Goal: Transaction & Acquisition: Subscribe to service/newsletter

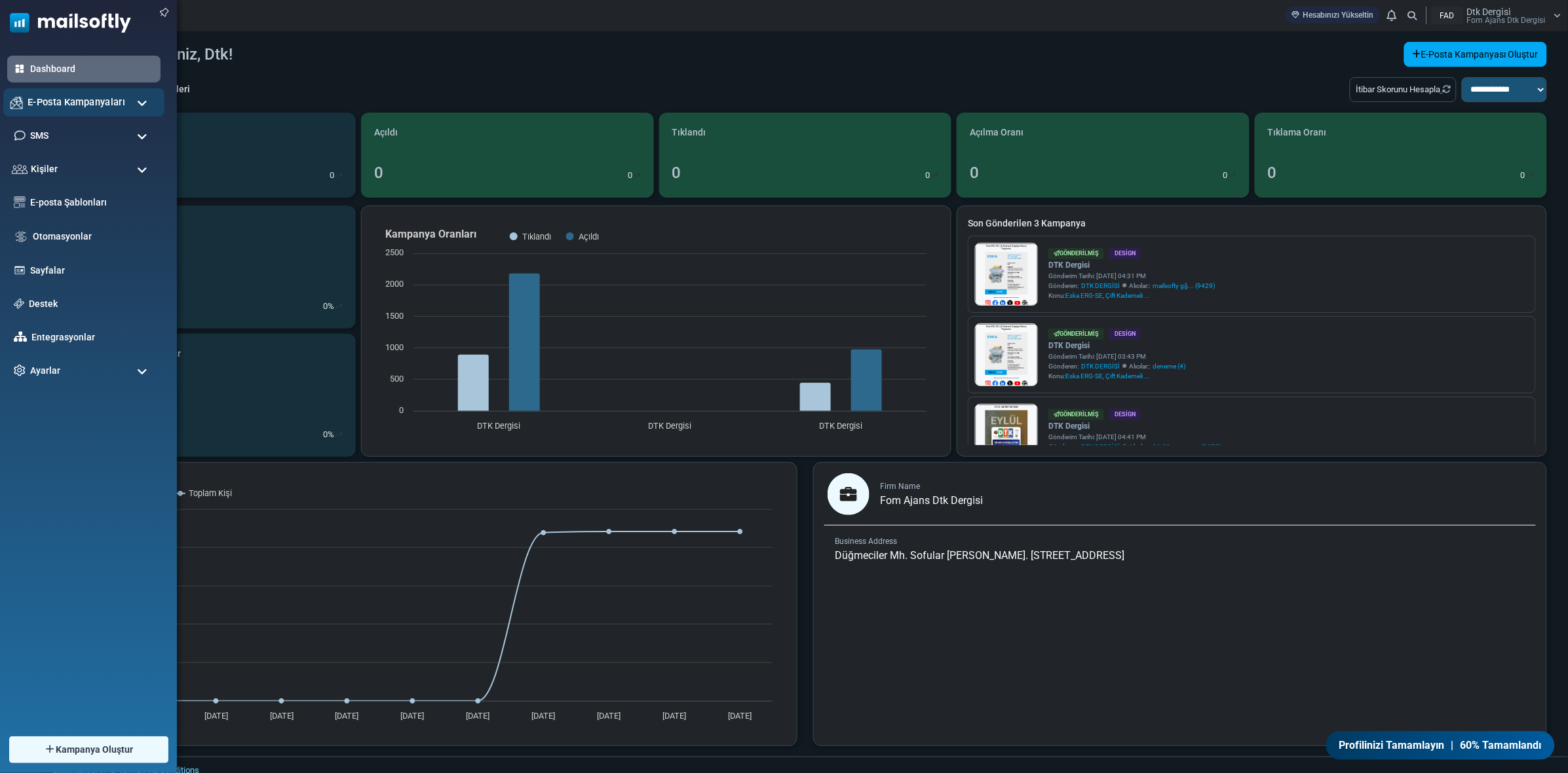
click at [74, 95] on span "E-Posta Kampanyaları" at bounding box center [76, 103] width 97 height 15
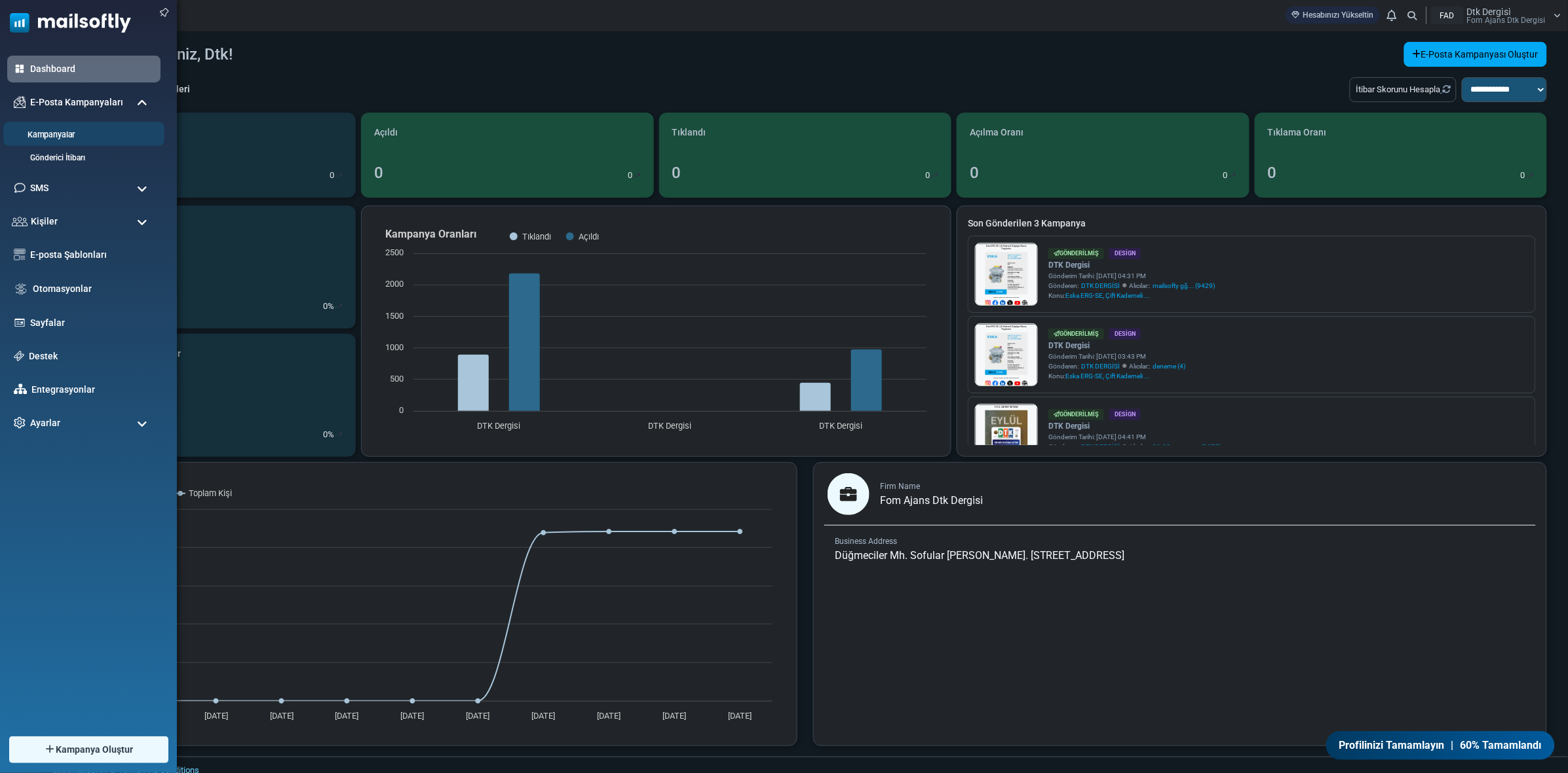
click at [70, 132] on link "Kampanyalar" at bounding box center [82, 135] width 157 height 12
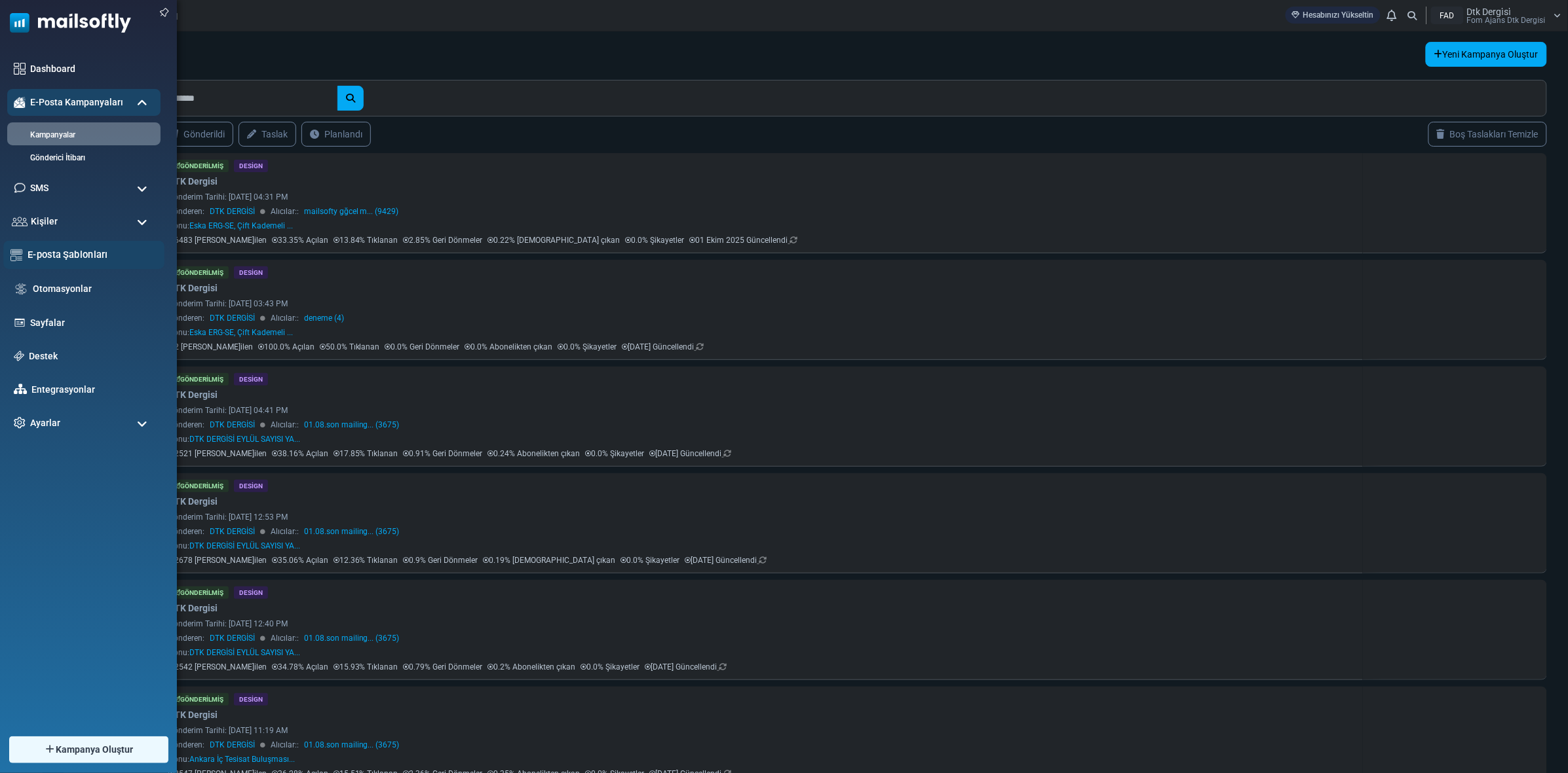
click at [73, 251] on link "E-posta Şablonları" at bounding box center [92, 255] width 130 height 15
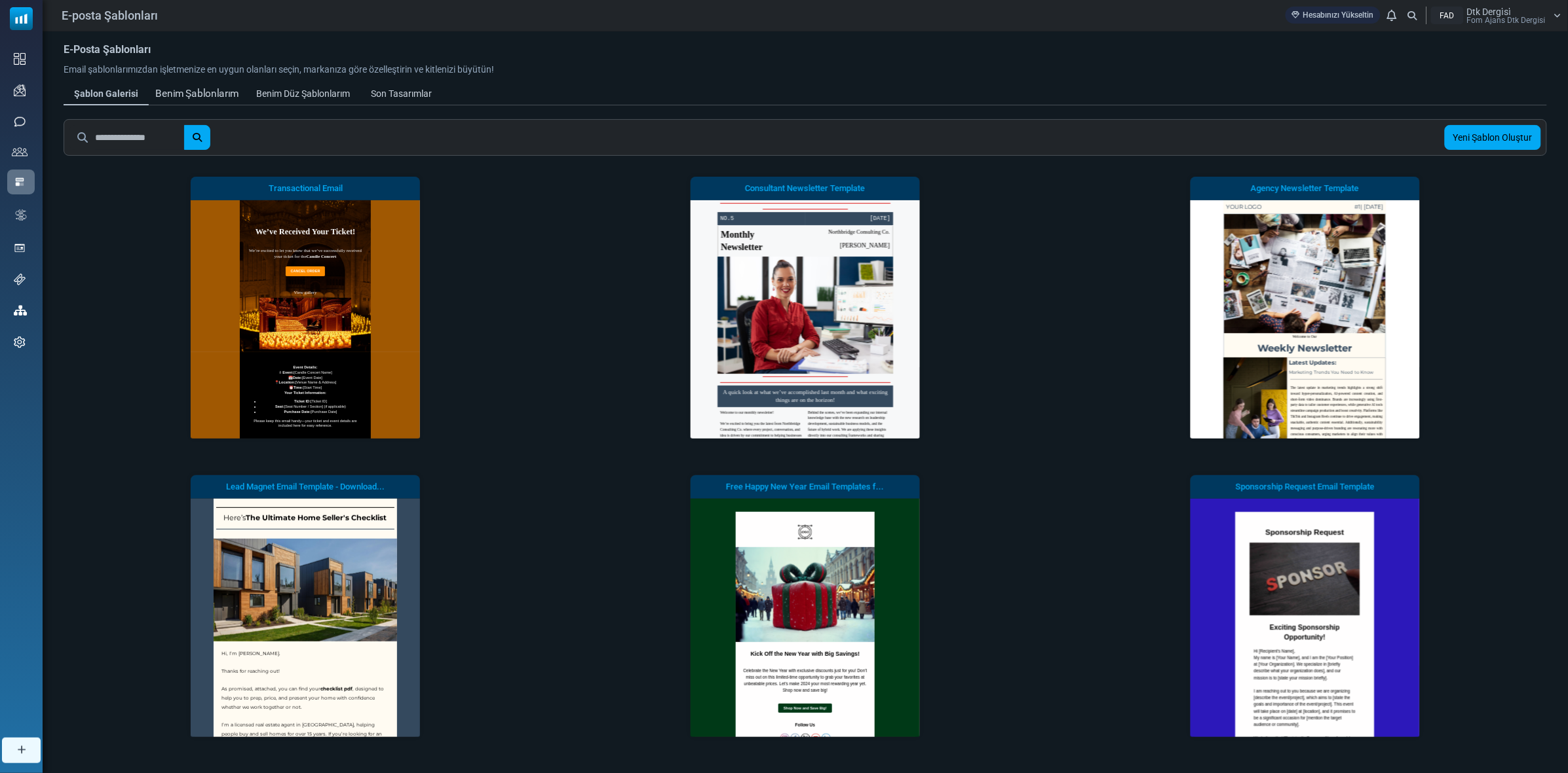
click at [215, 97] on div "Benim Şablonlarım" at bounding box center [196, 94] width 84 height 15
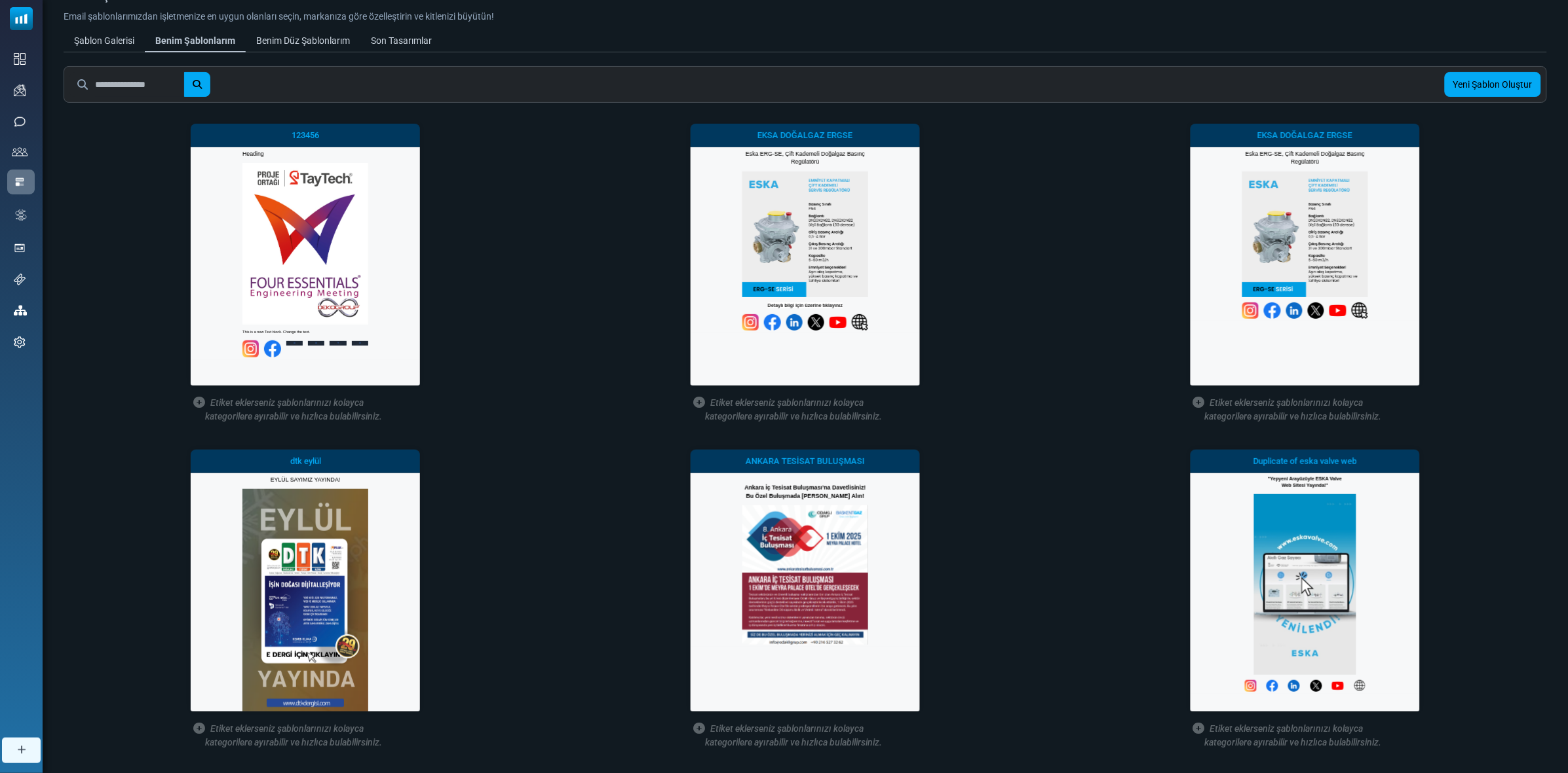
scroll to position [82, 0]
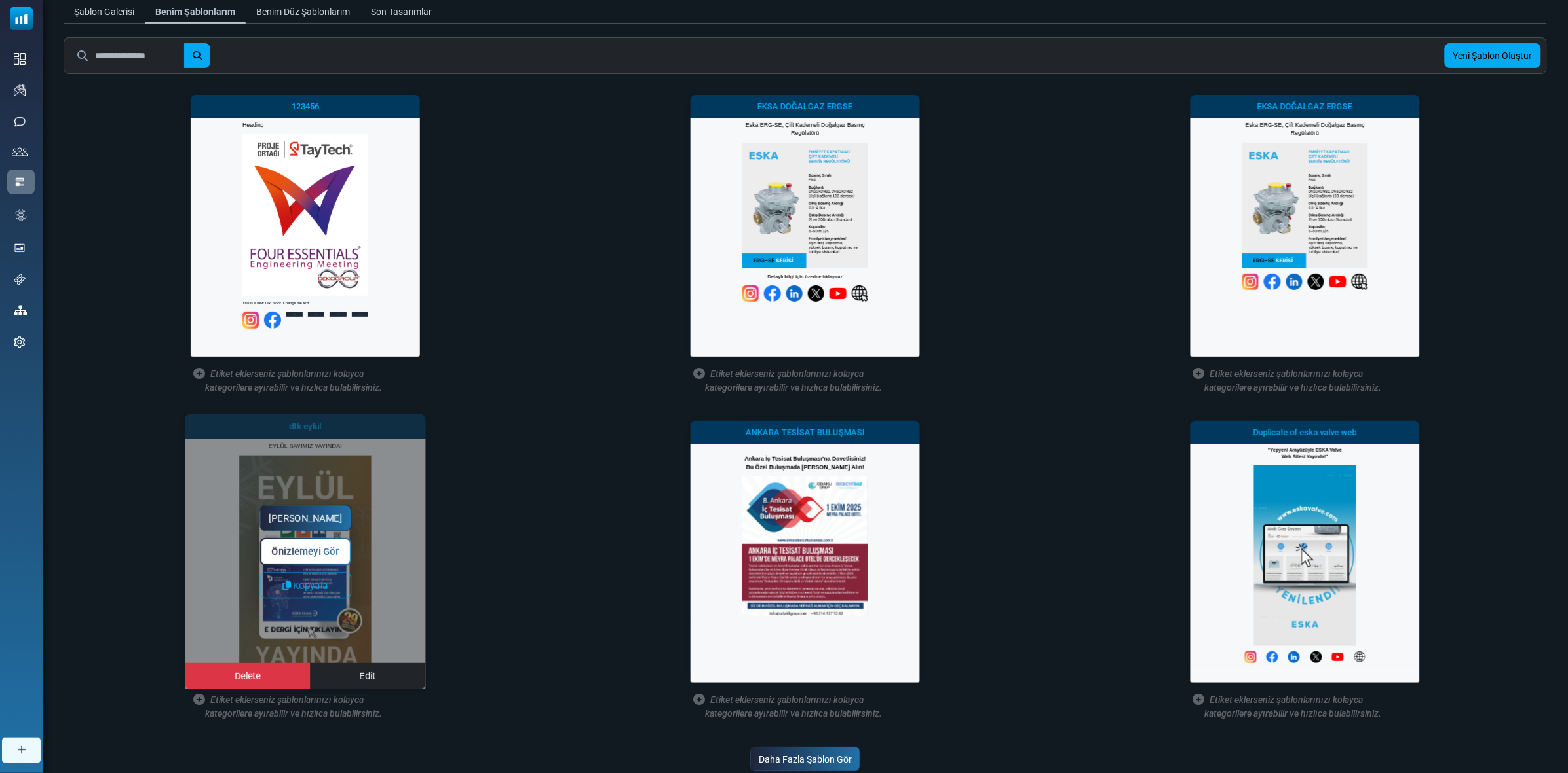
click at [333, 482] on div "Yapmaya Başla Önizlemeyi Gör Kopyala Delete Edit" at bounding box center [306, 552] width 241 height 275
click at [295, 522] on link "Yapmaya Başla" at bounding box center [306, 518] width 92 height 26
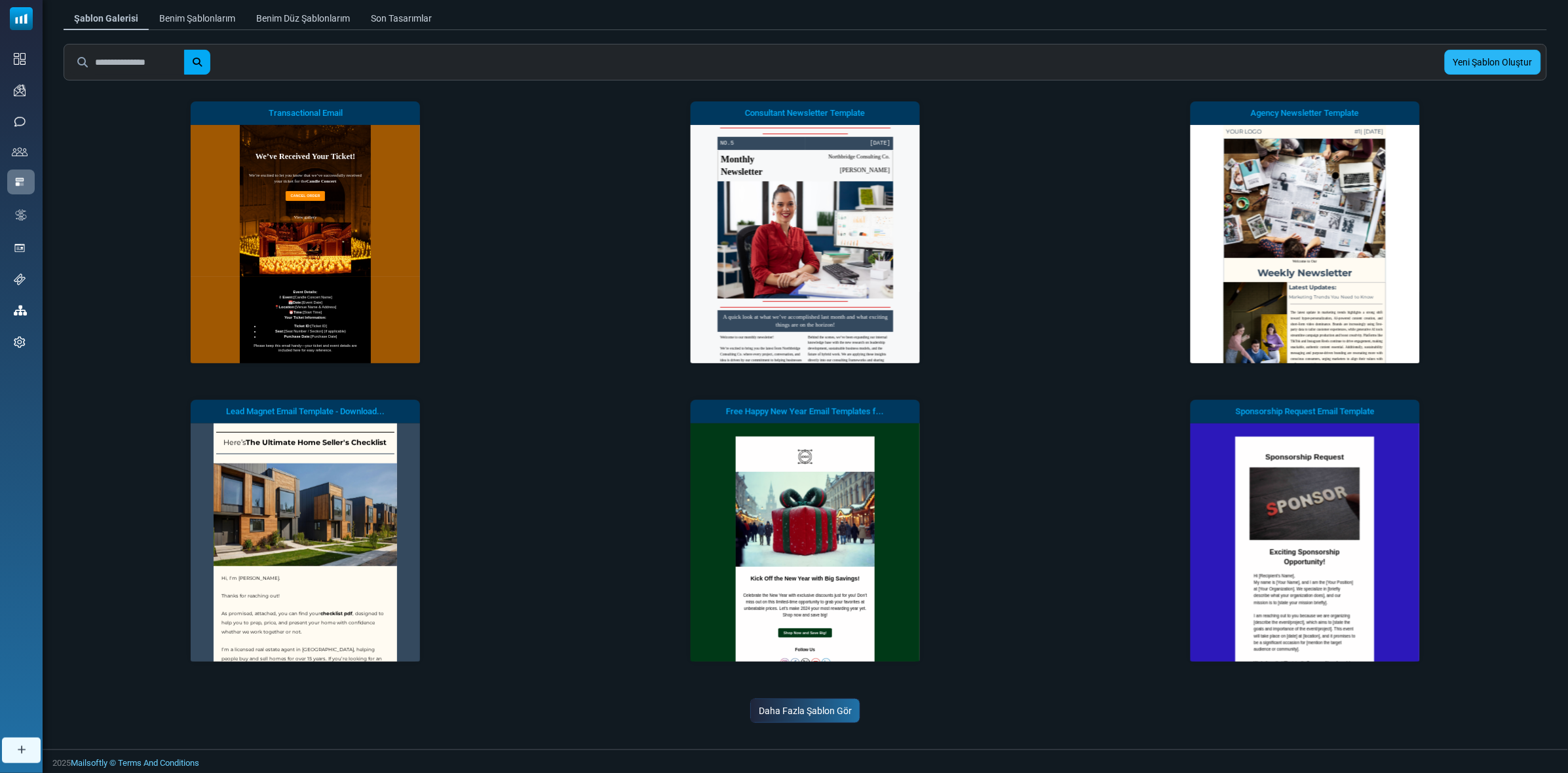
click at [1489, 57] on link "Yeni Şablon Oluştur" at bounding box center [1492, 62] width 96 height 25
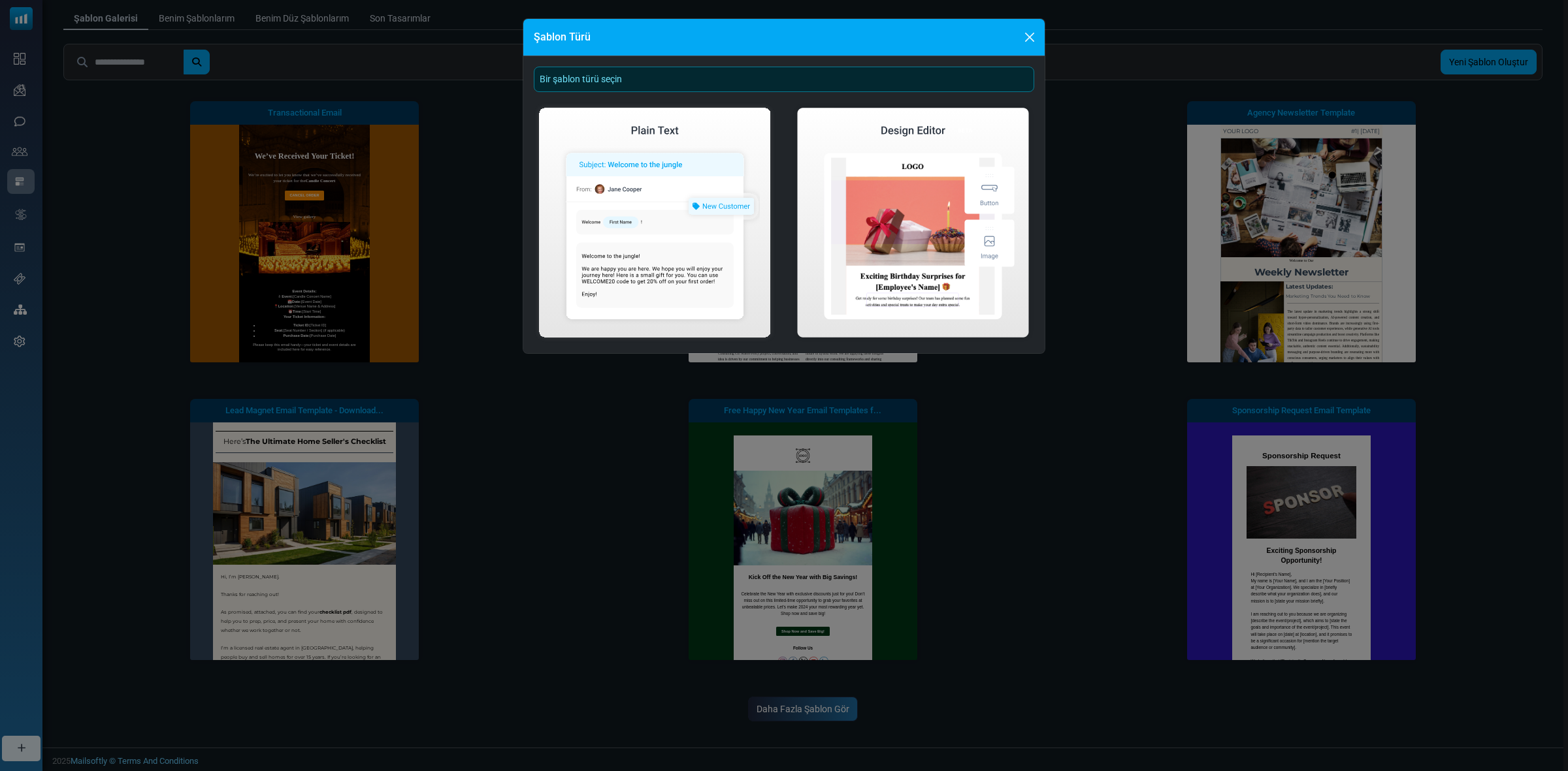
click at [893, 175] on img at bounding box center [913, 222] width 242 height 240
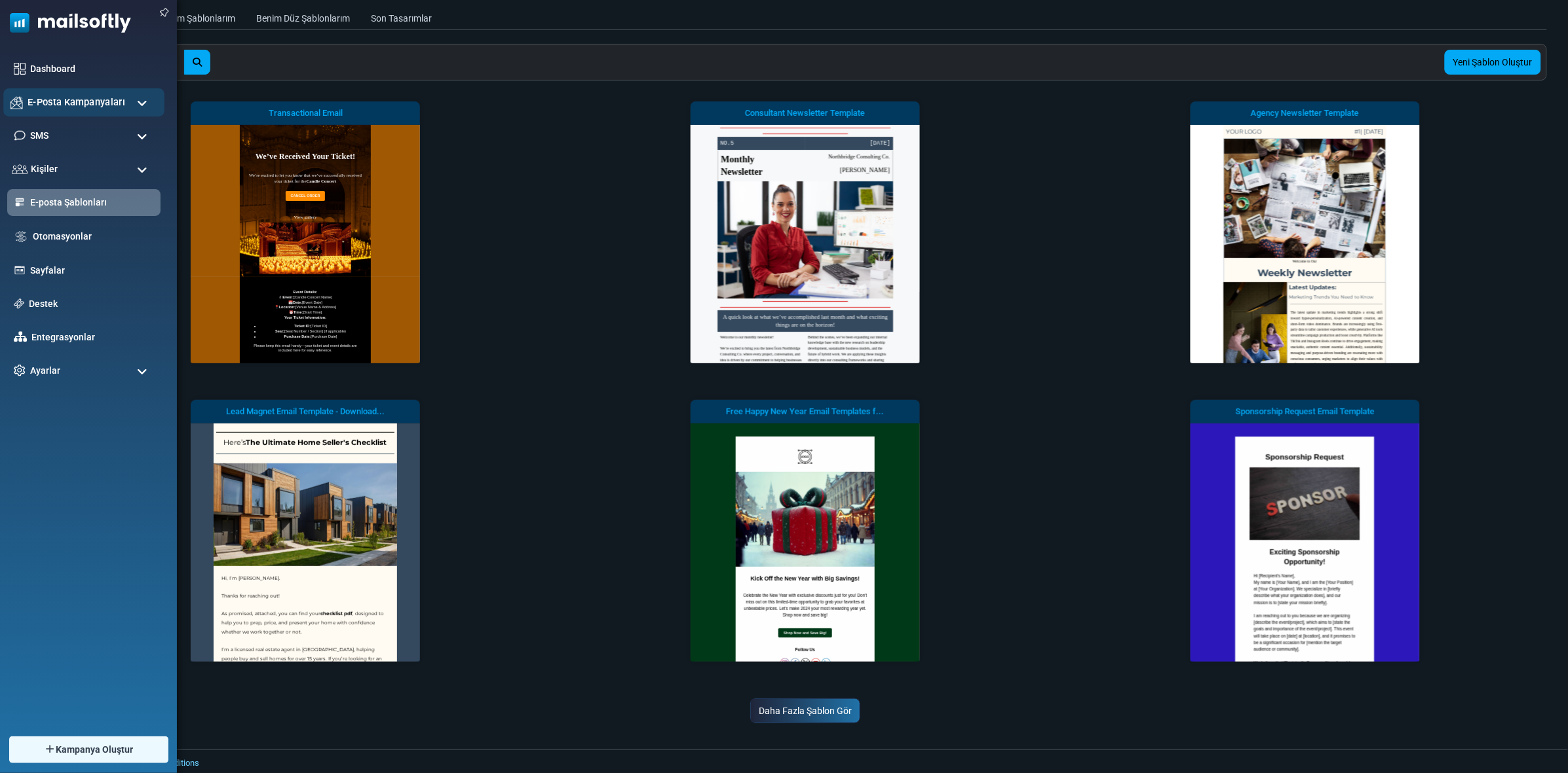
click at [122, 96] on span "E-Posta Kampanyaları" at bounding box center [76, 103] width 97 height 15
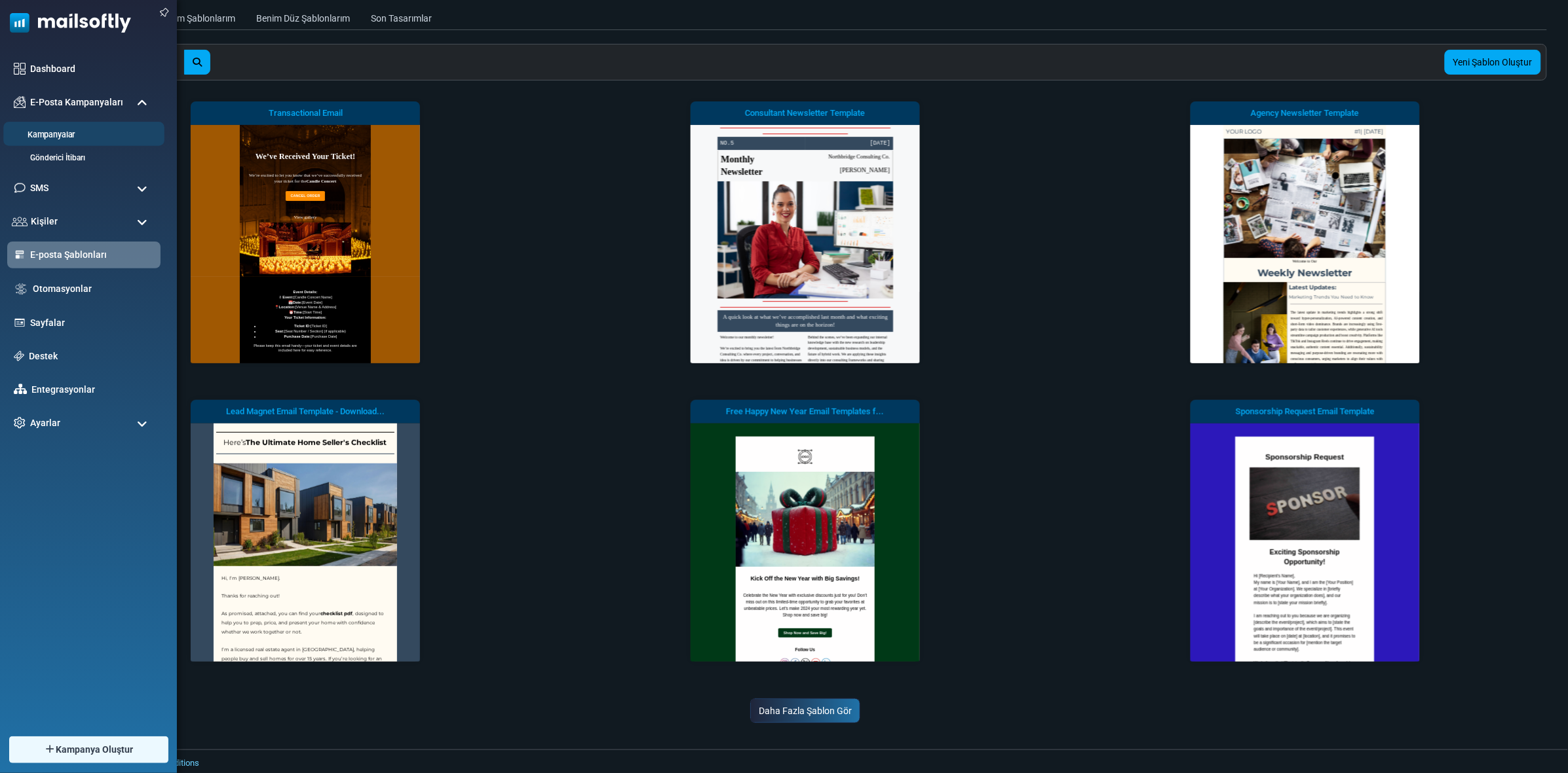
click at [73, 129] on link "Kampanyalar" at bounding box center [82, 135] width 157 height 12
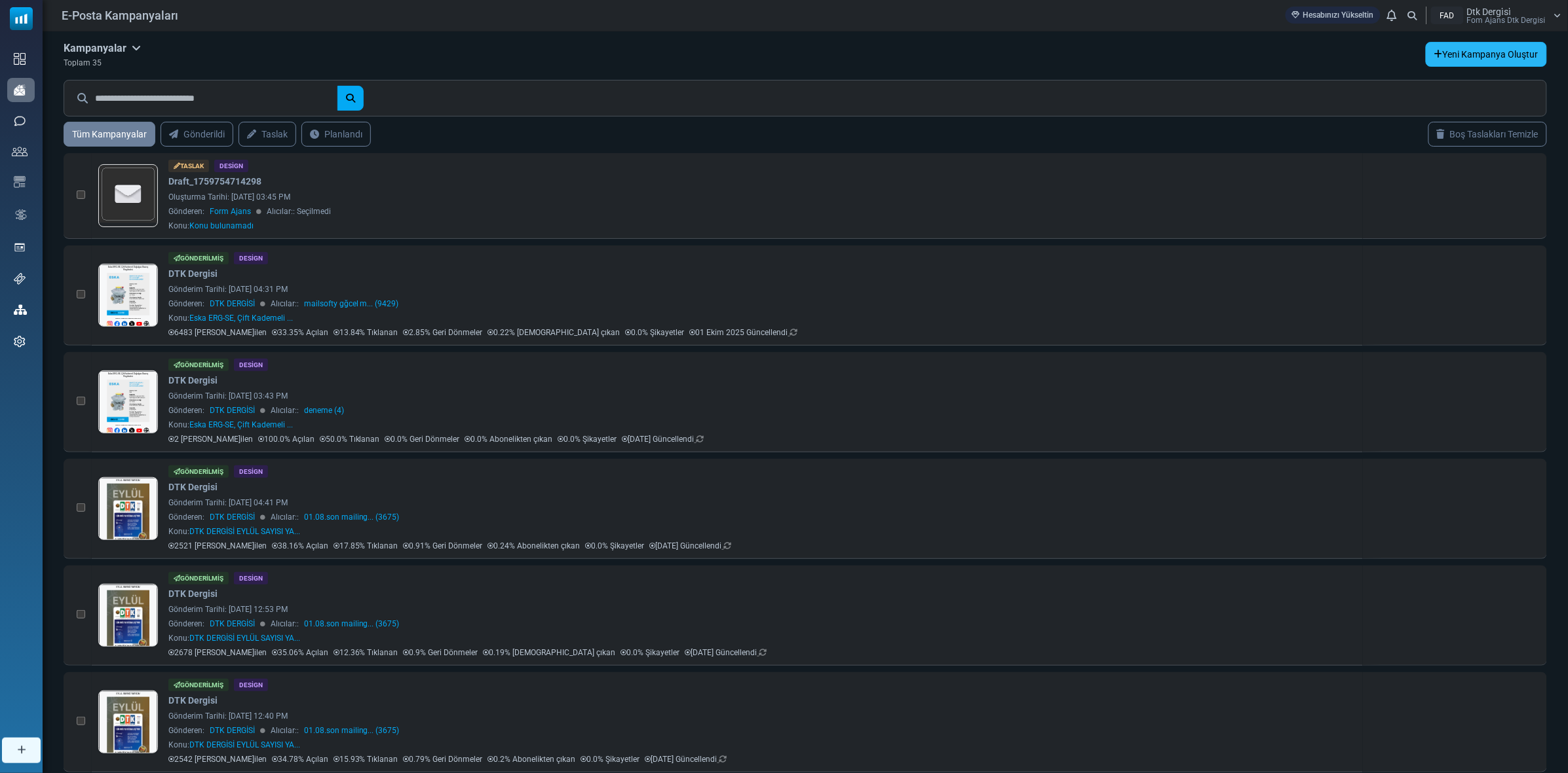
click at [1452, 50] on link "Yeni Kampanya Oluştur" at bounding box center [1486, 55] width 122 height 25
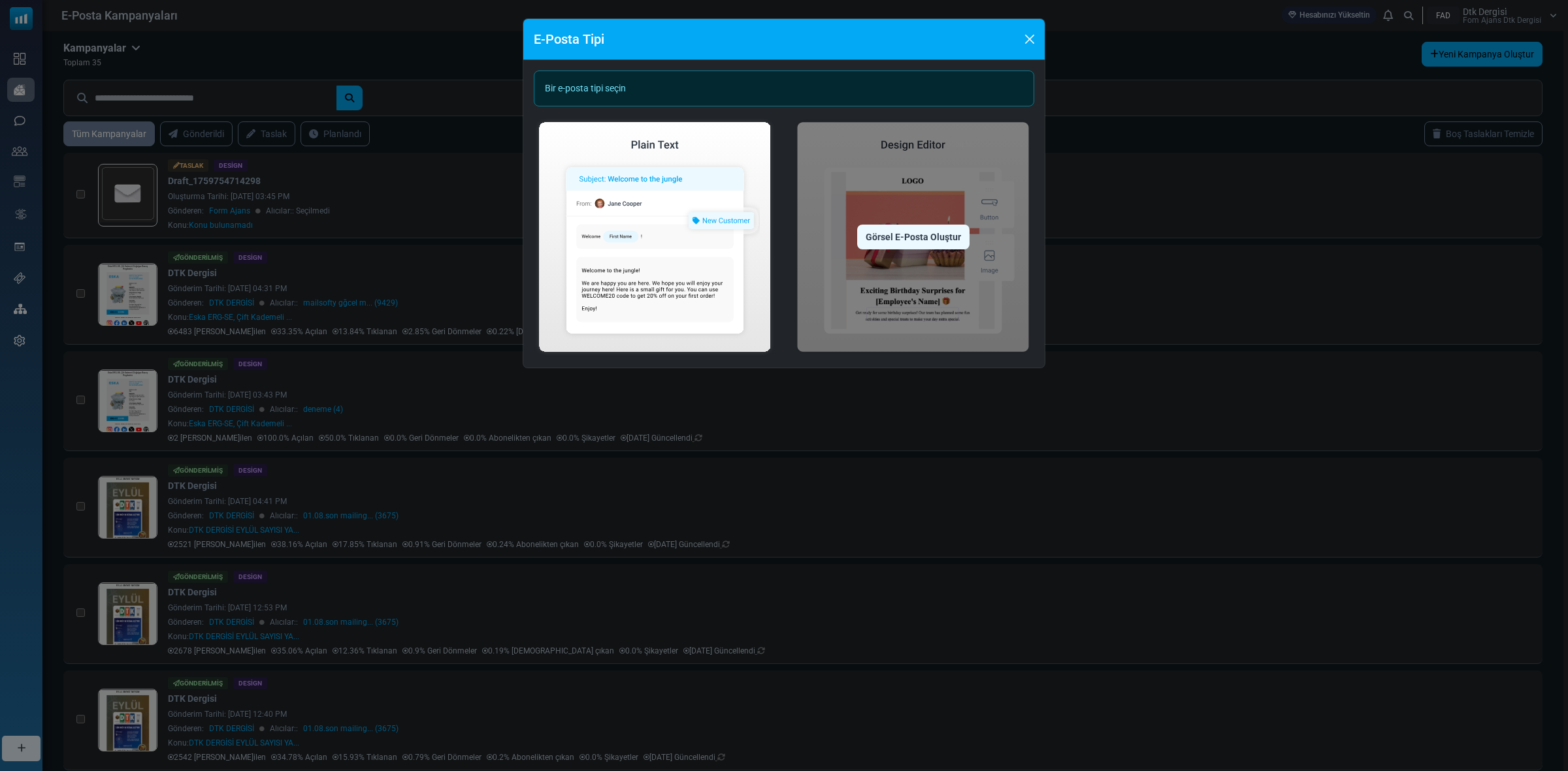
click at [928, 198] on img at bounding box center [913, 236] width 242 height 240
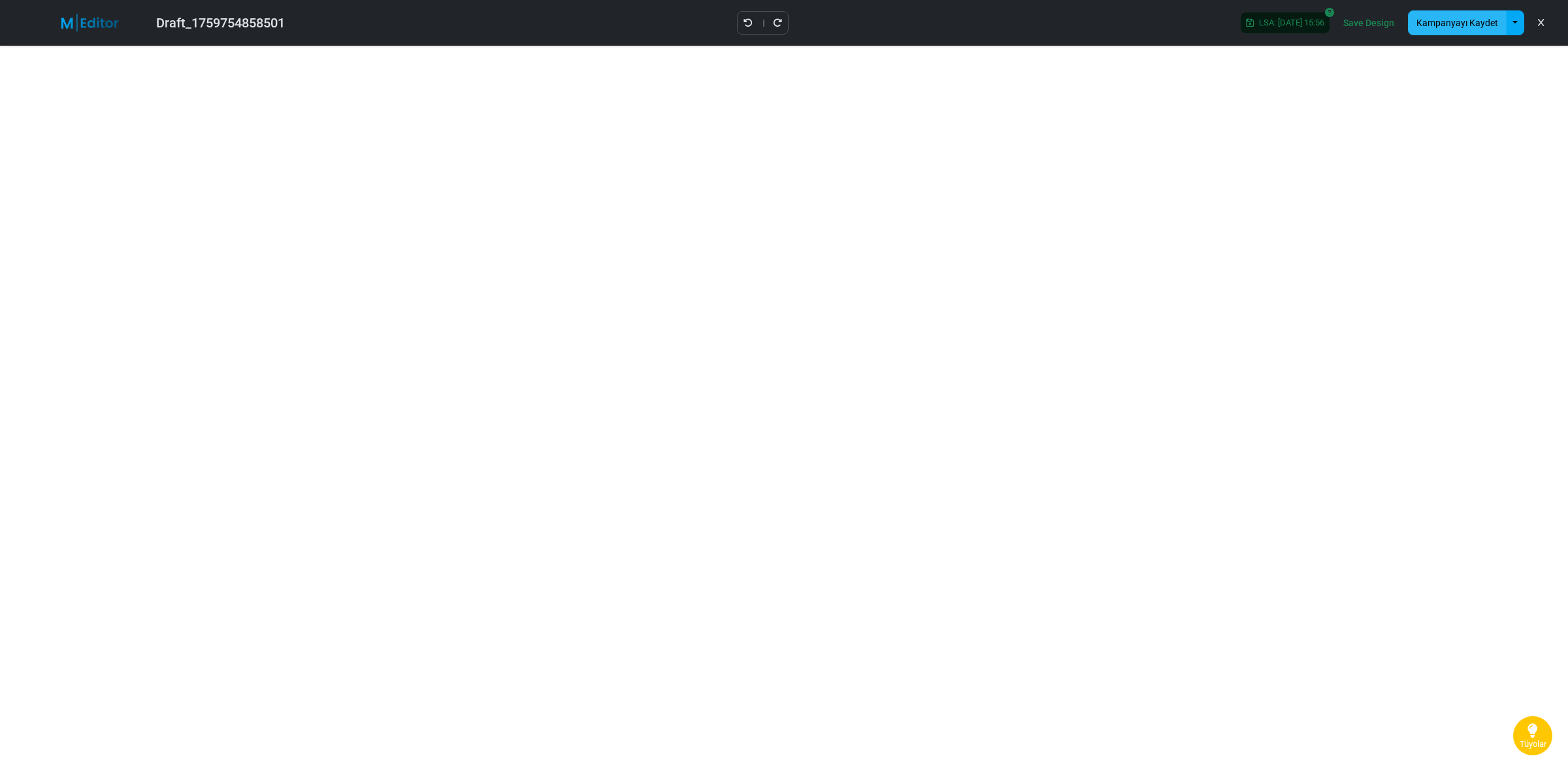
click at [1473, 21] on button "Kampanyayı Kaydet" at bounding box center [1457, 22] width 99 height 25
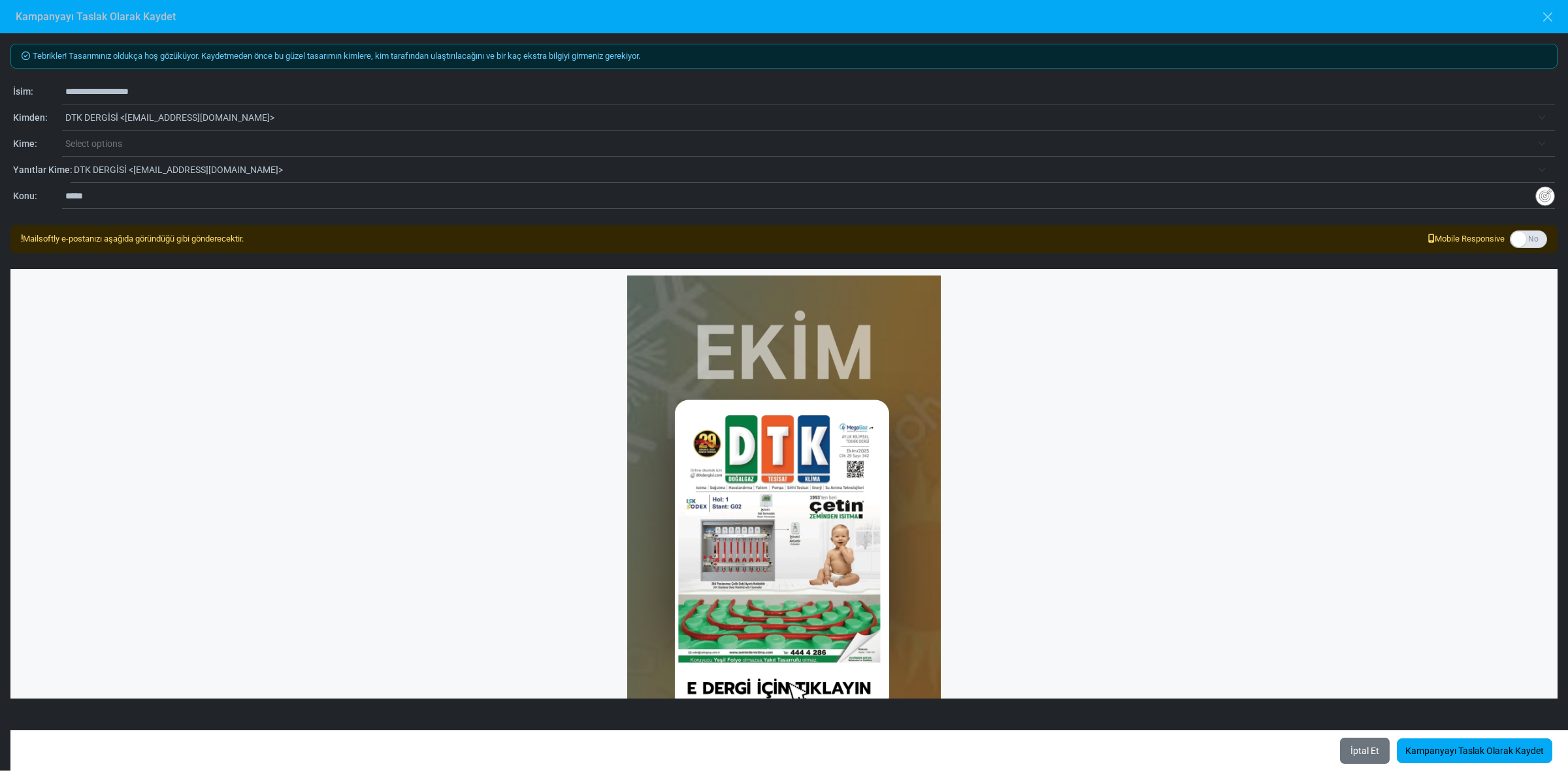
drag, startPoint x: 196, startPoint y: 85, endPoint x: 62, endPoint y: 86, distance: 134.0
click at [62, 86] on div "**********" at bounding box center [808, 91] width 1493 height 25
click at [128, 85] on input "text" at bounding box center [810, 91] width 1490 height 25
type input "**********"
drag, startPoint x: 102, startPoint y: 196, endPoint x: 43, endPoint y: 194, distance: 59.0
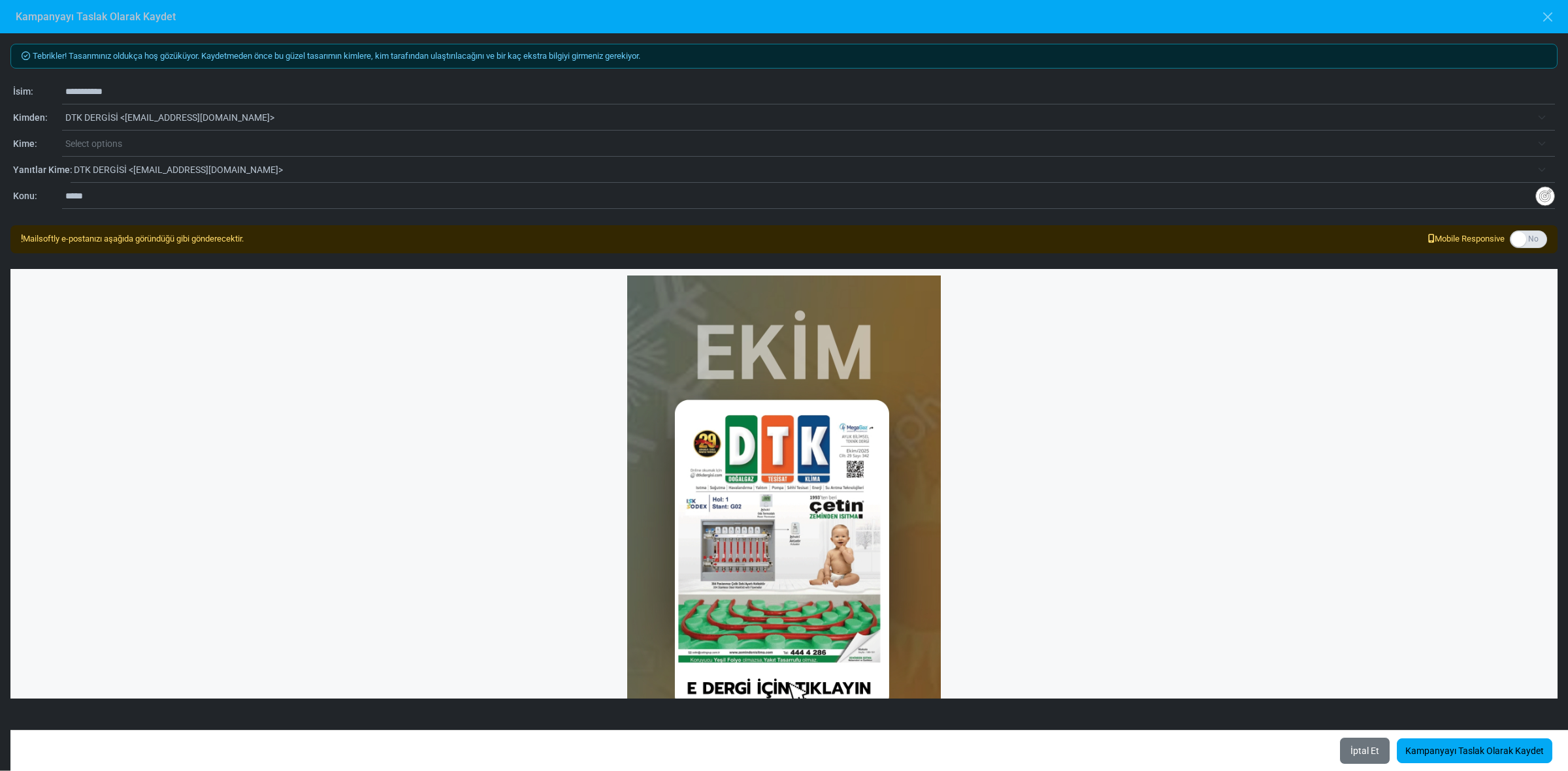
click at [43, 194] on div "**********" at bounding box center [784, 197] width 1542 height 16
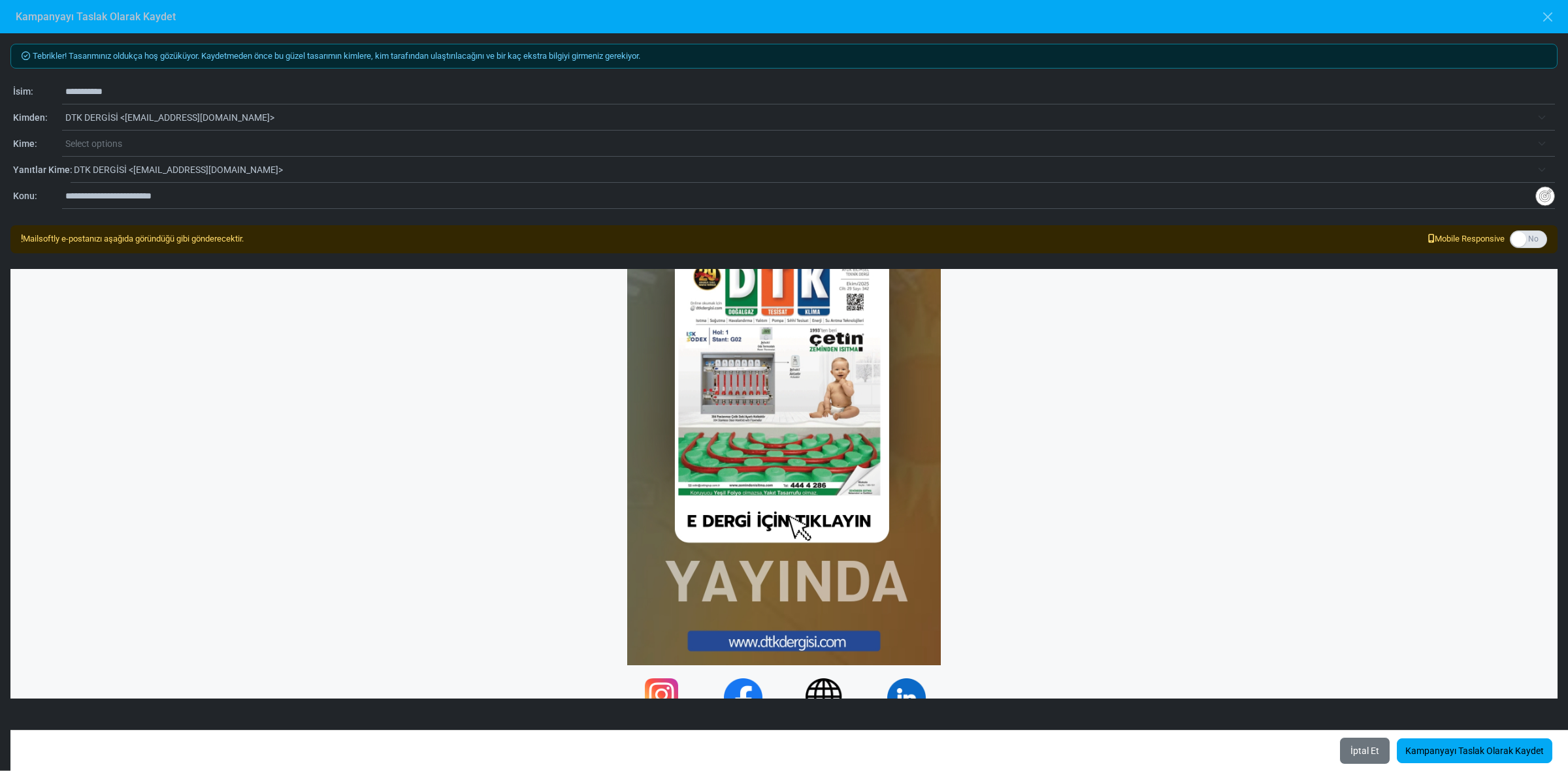
scroll to position [193, 0]
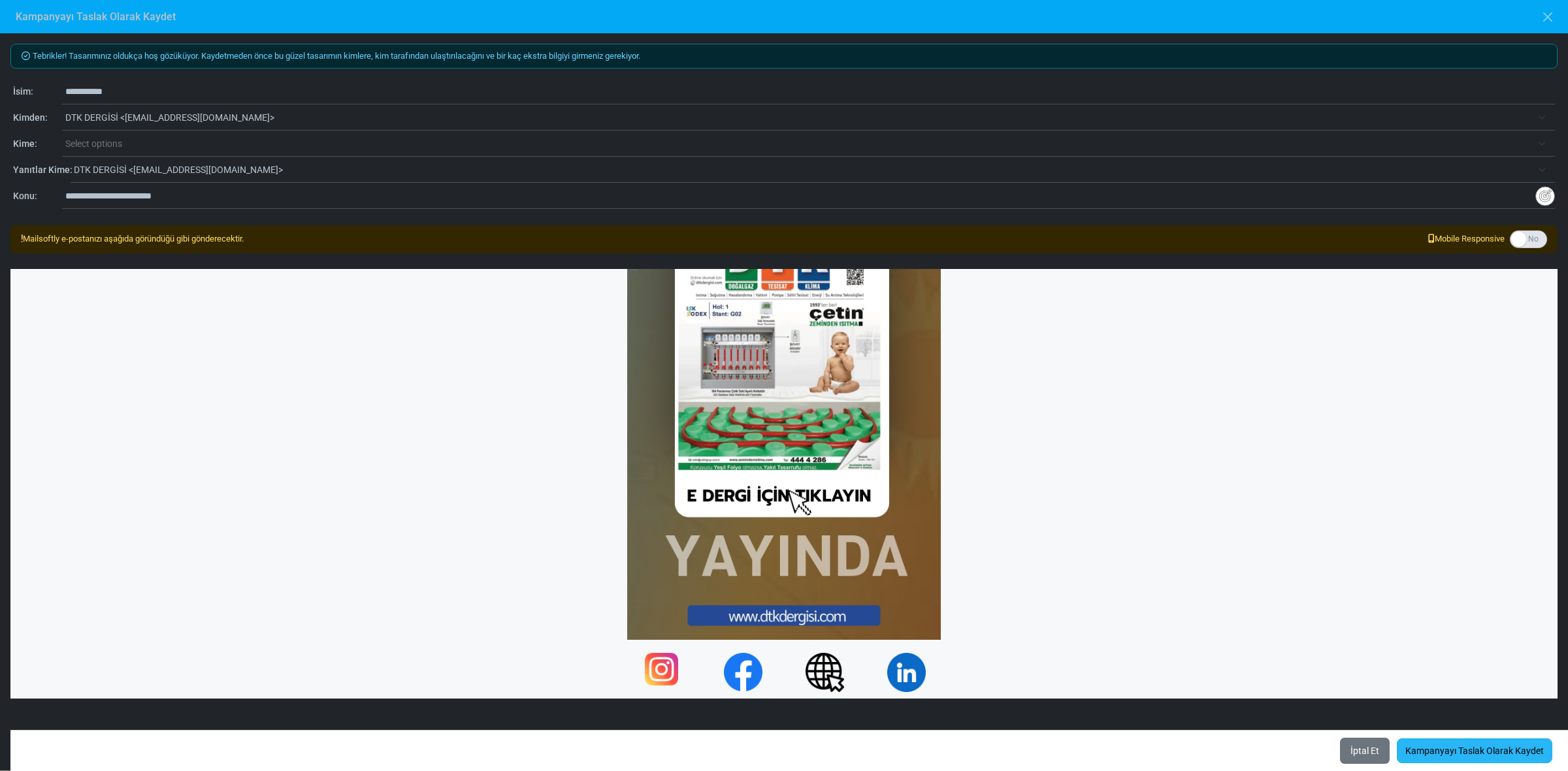
type input "**********"
click at [1429, 752] on link "Kampanyayı Taslak Olarak Kaydet" at bounding box center [1474, 751] width 155 height 25
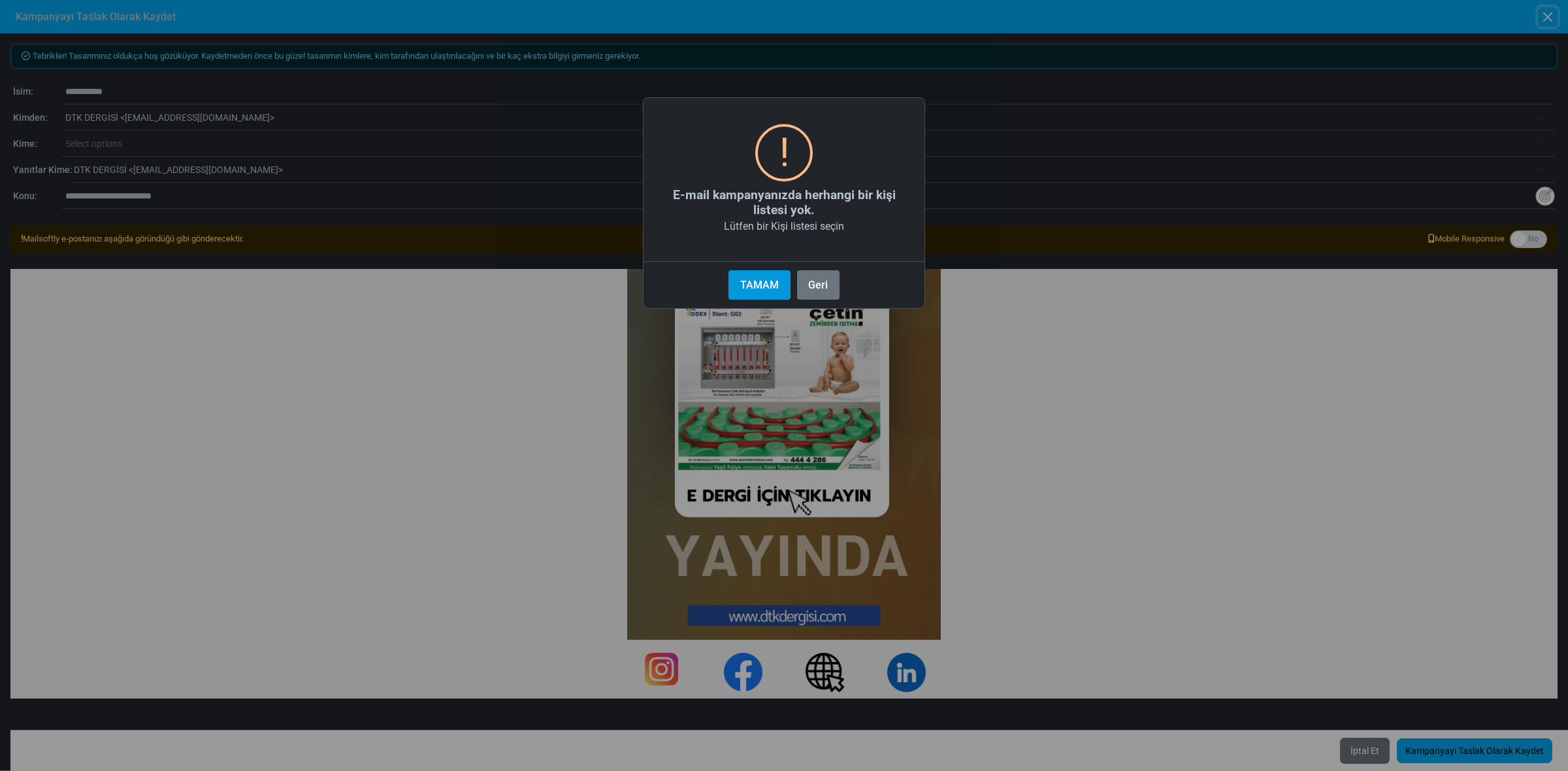
click at [753, 281] on button "TAMAM" at bounding box center [759, 285] width 62 height 30
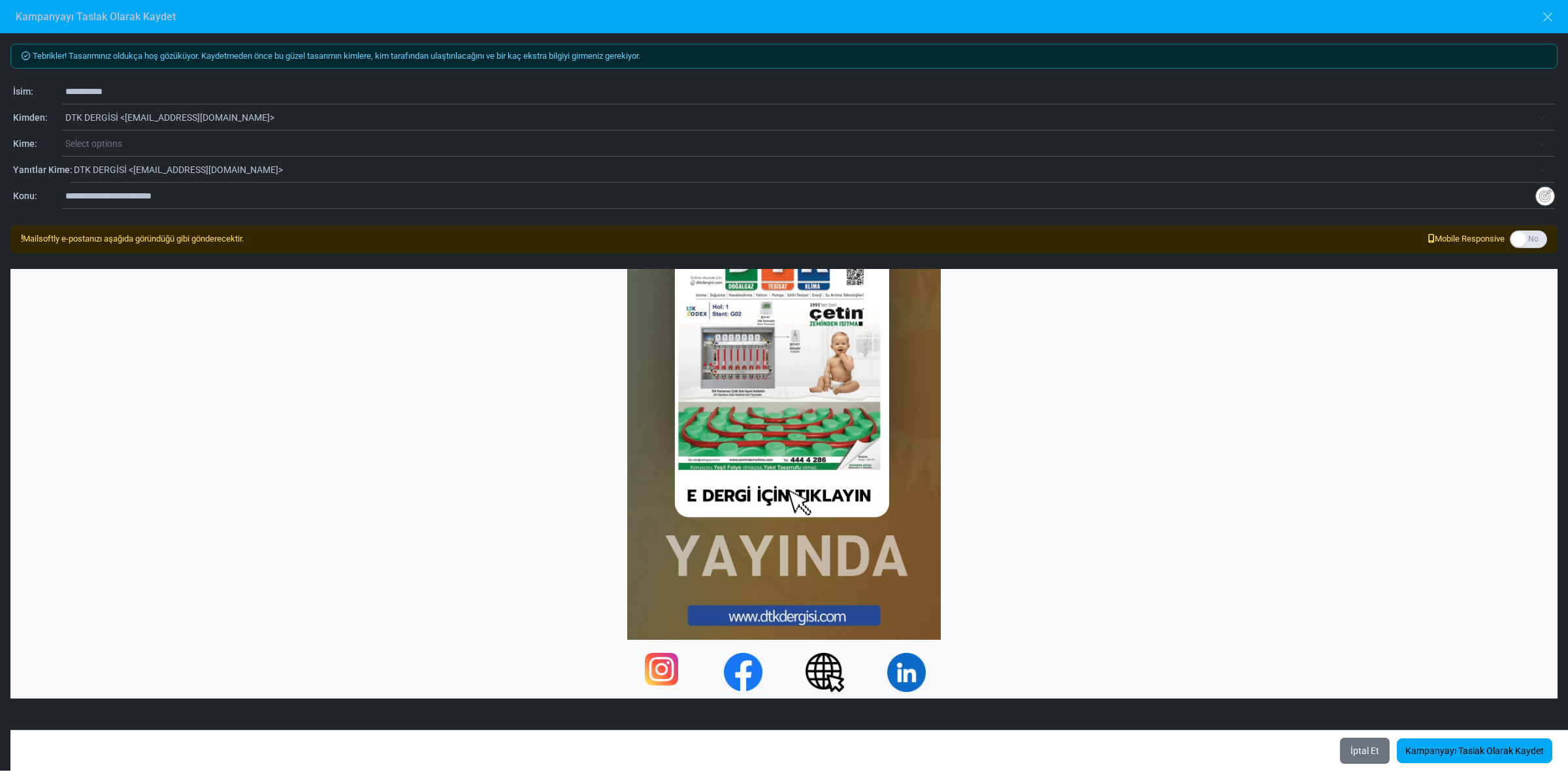
click at [102, 139] on span "Select options" at bounding box center [94, 144] width 57 height 10
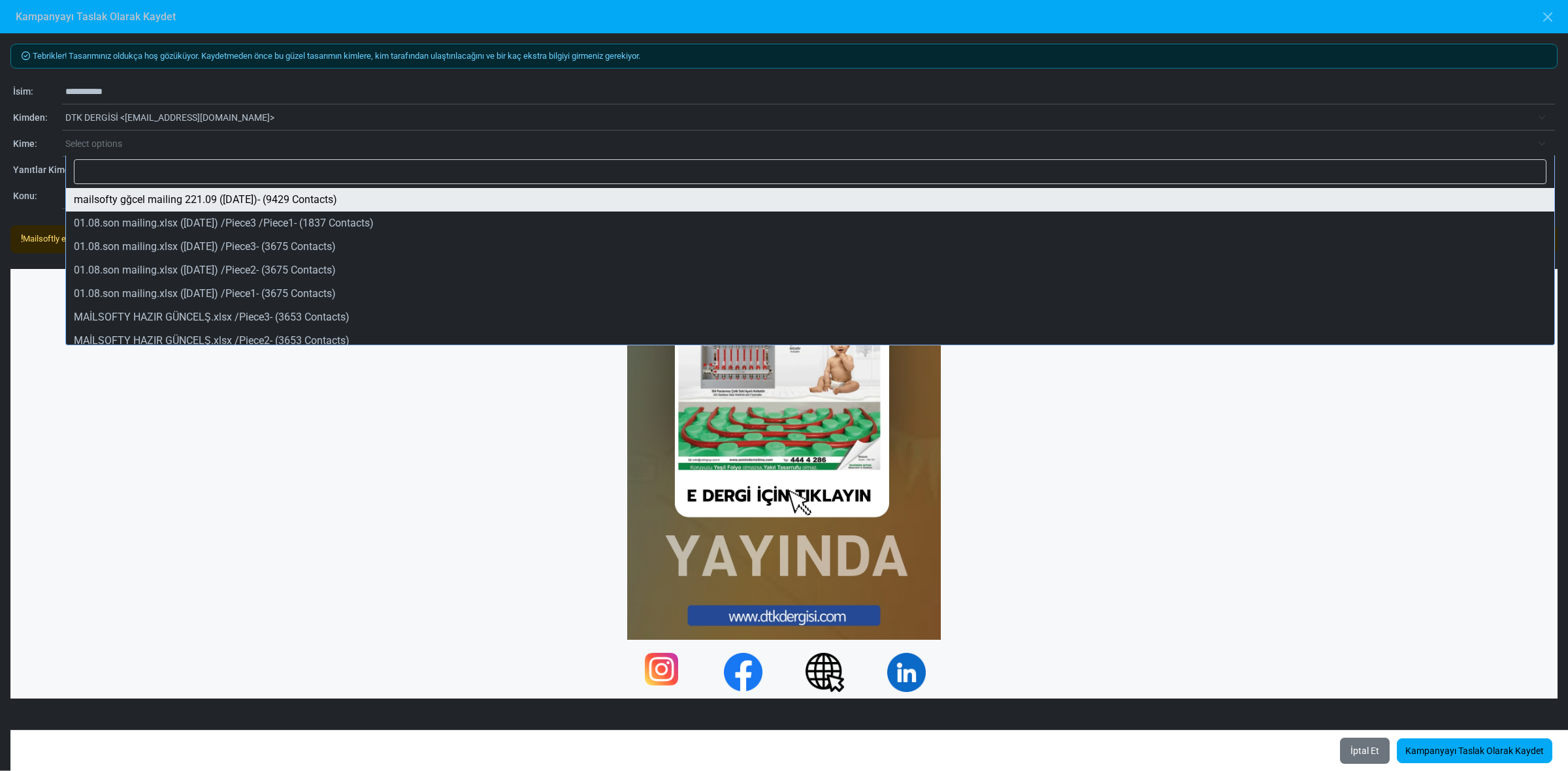
click at [102, 139] on span "Select options" at bounding box center [94, 144] width 57 height 10
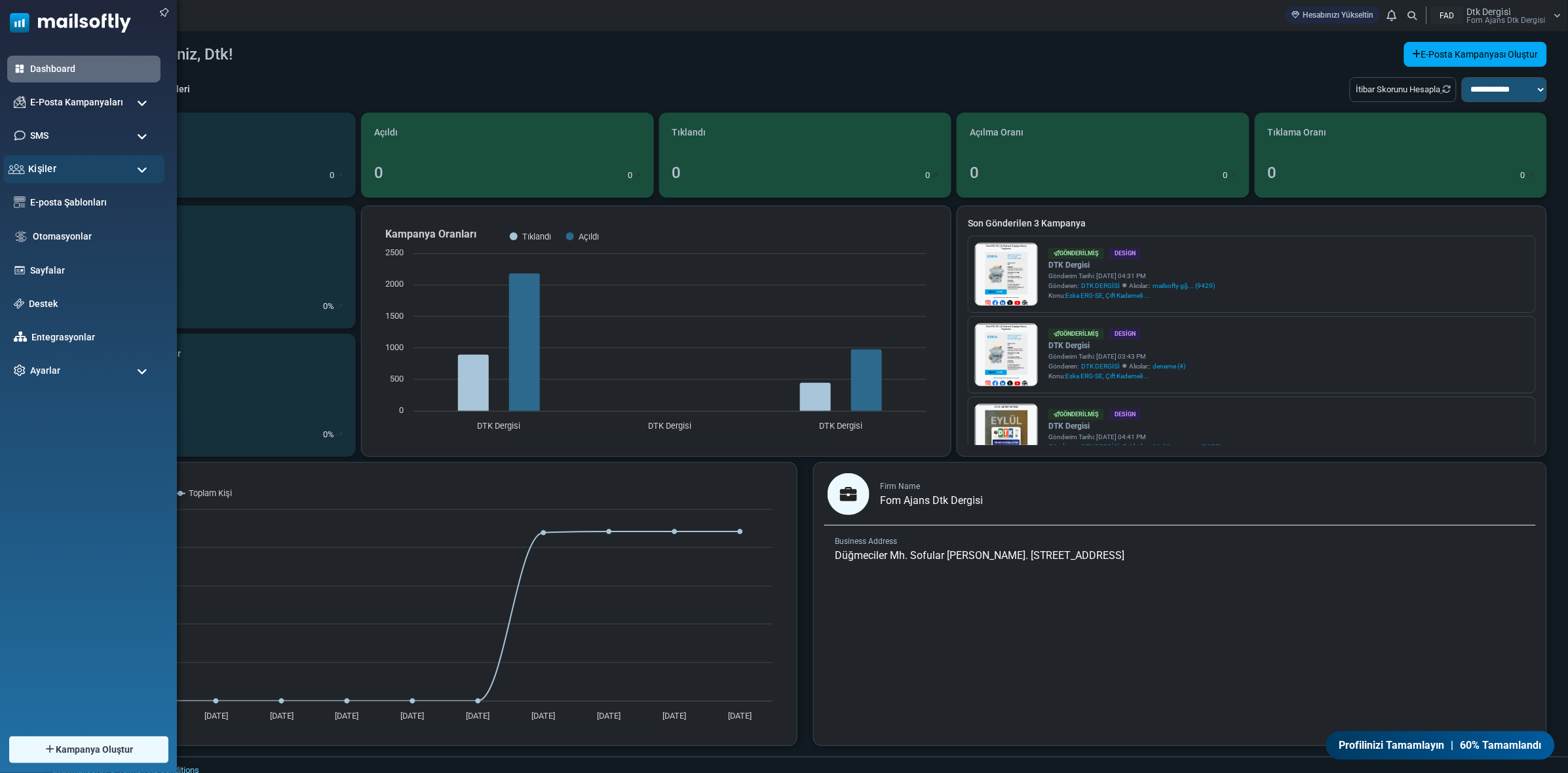
click at [49, 175] on span "Kişiler" at bounding box center [42, 169] width 28 height 15
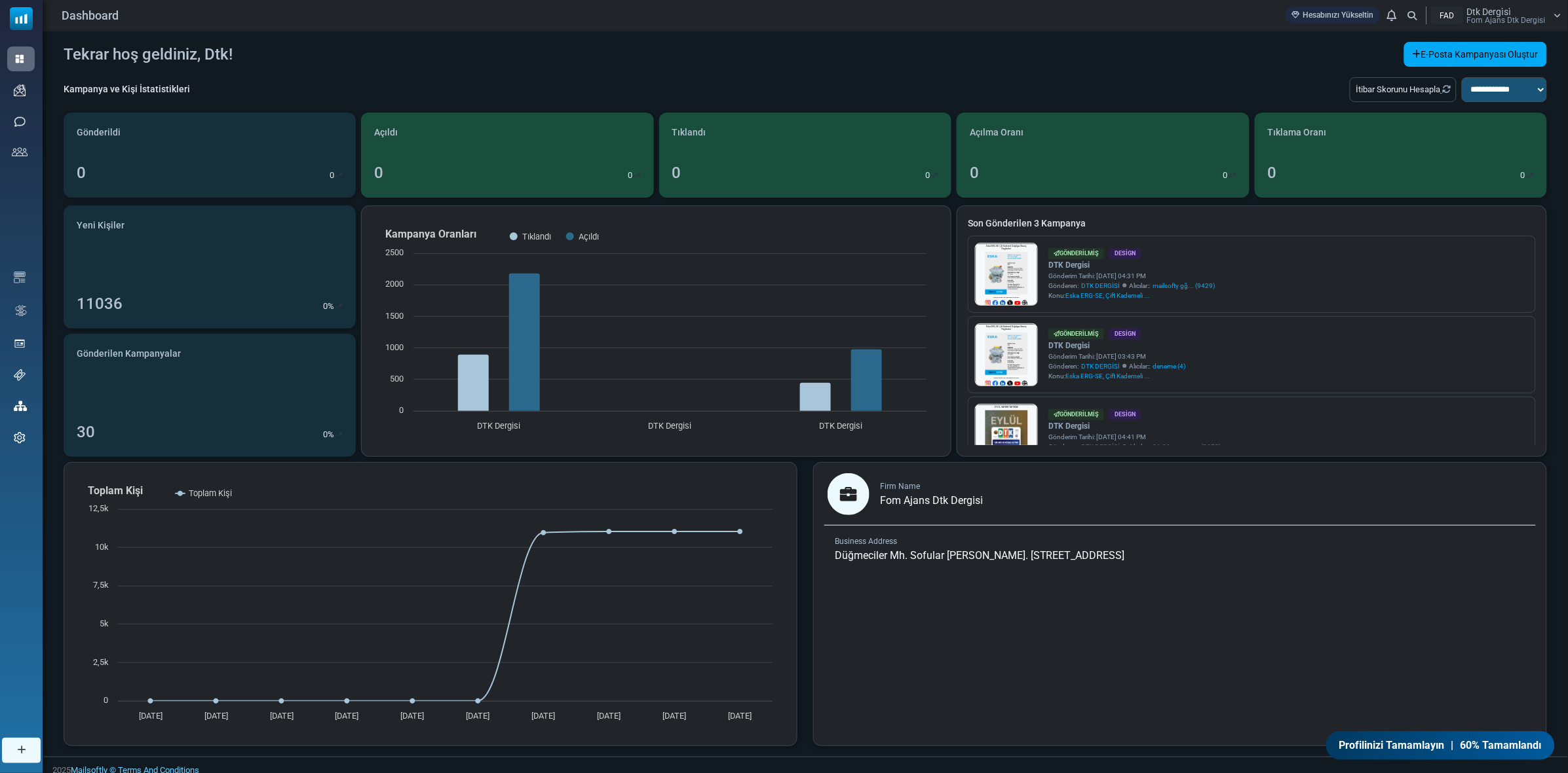
click at [0, 0] on link "Kişi Listeleri" at bounding box center [0, 0] width 0 height 0
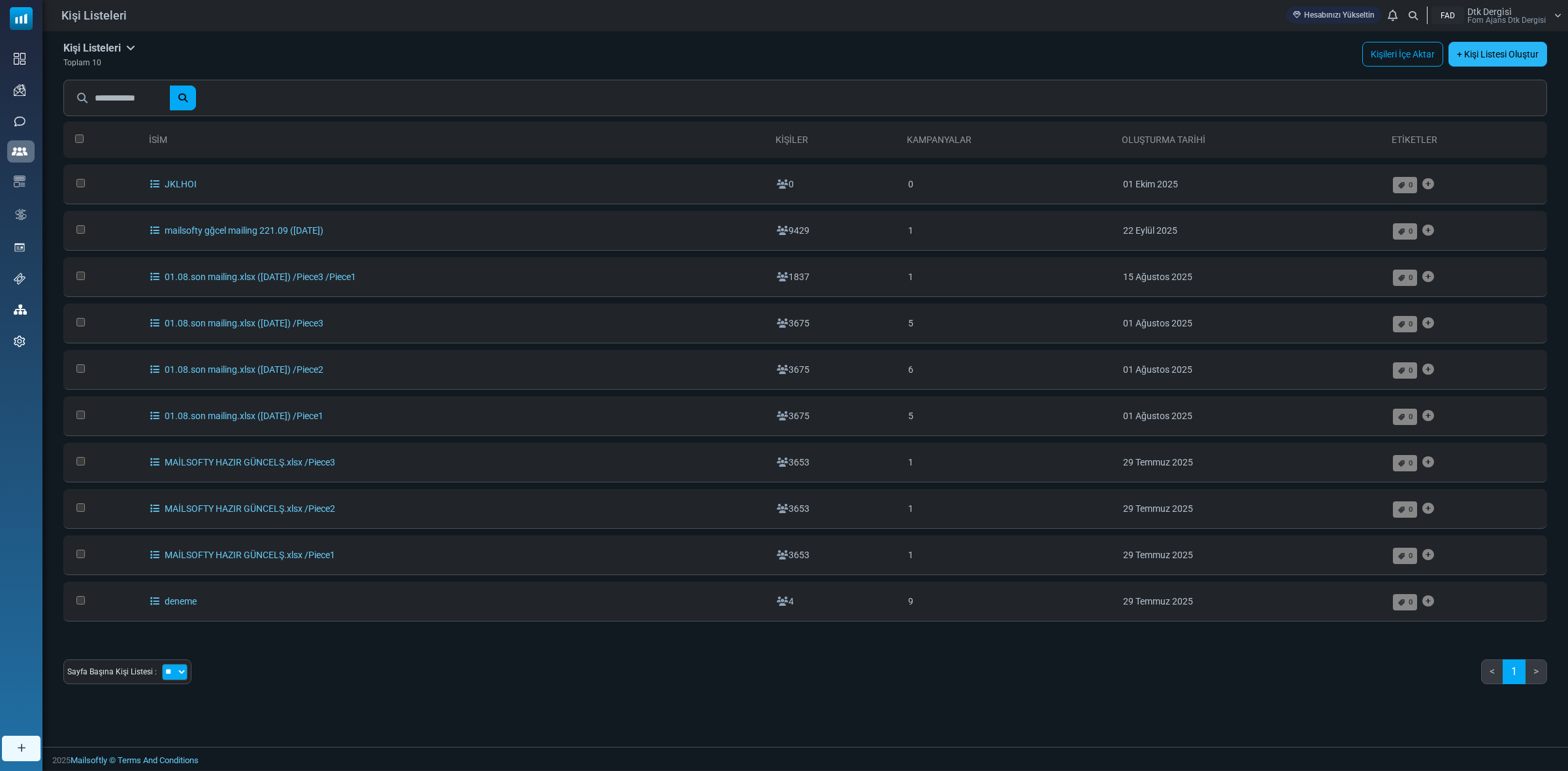
click at [1492, 48] on link "+ Kişi Listesi Oluştur" at bounding box center [1498, 54] width 99 height 25
click at [1393, 47] on link "Kişileri İçe Aktar" at bounding box center [1403, 54] width 81 height 25
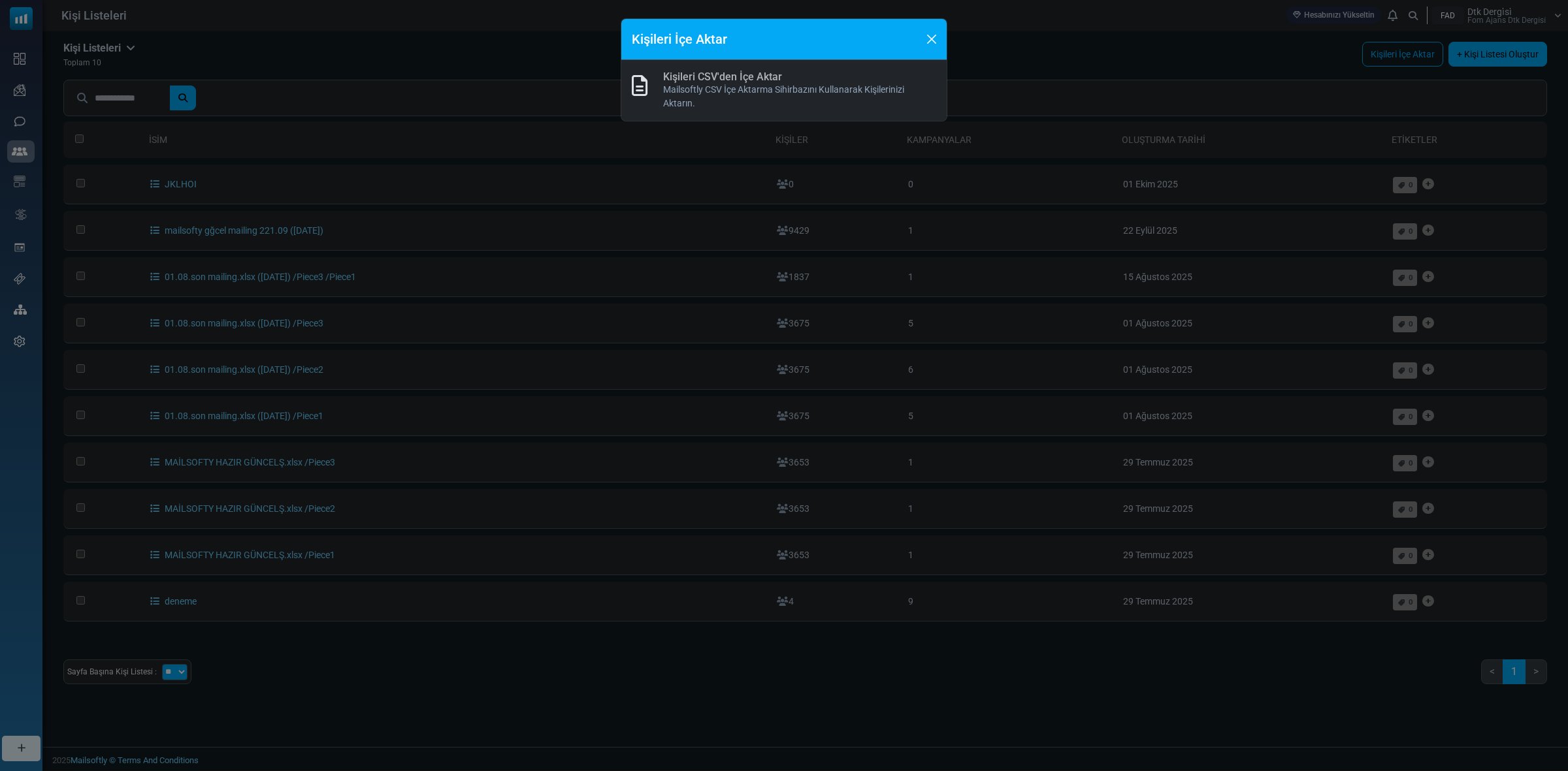
click at [752, 75] on link "Kişileri CSV'den İçe Aktar" at bounding box center [723, 76] width 119 height 12
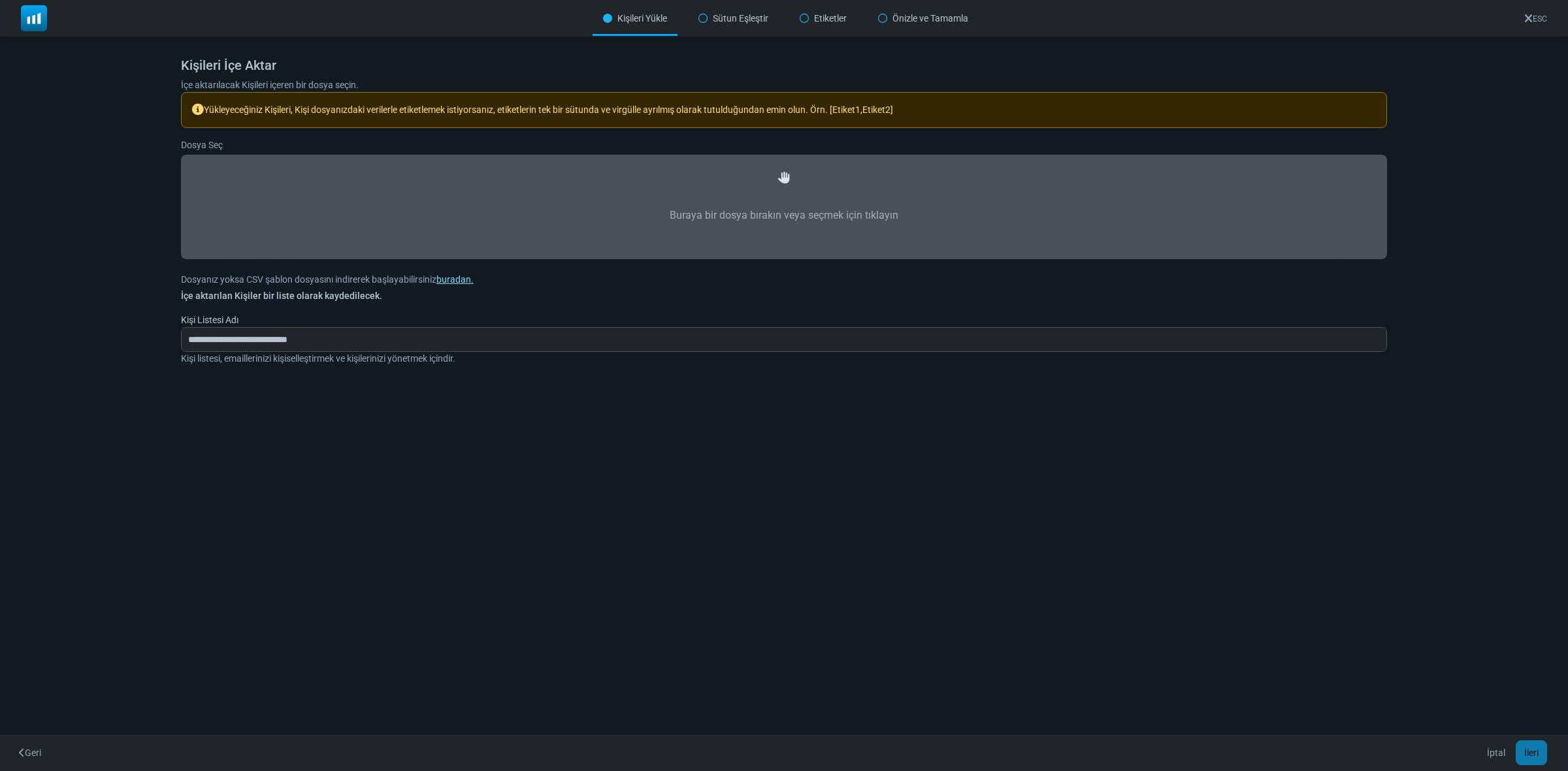
click at [462, 279] on link "buradan." at bounding box center [454, 279] width 37 height 10
click at [869, 210] on label "Buraya bir dosya bırakın veya seçmek için tıklayın" at bounding box center [784, 215] width 1178 height 57
click at [0, 0] on input "Buraya bir dosya bırakın veya seçmek için tıklayın" at bounding box center [0, 0] width 0 height 0
click at [879, 210] on label "Buraya bir dosya bırakın veya seçmek için tıklayın" at bounding box center [784, 215] width 1178 height 57
click at [0, 0] on input "Buraya bir dosya bırakın veya seçmek için tıklayın" at bounding box center [0, 0] width 0 height 0
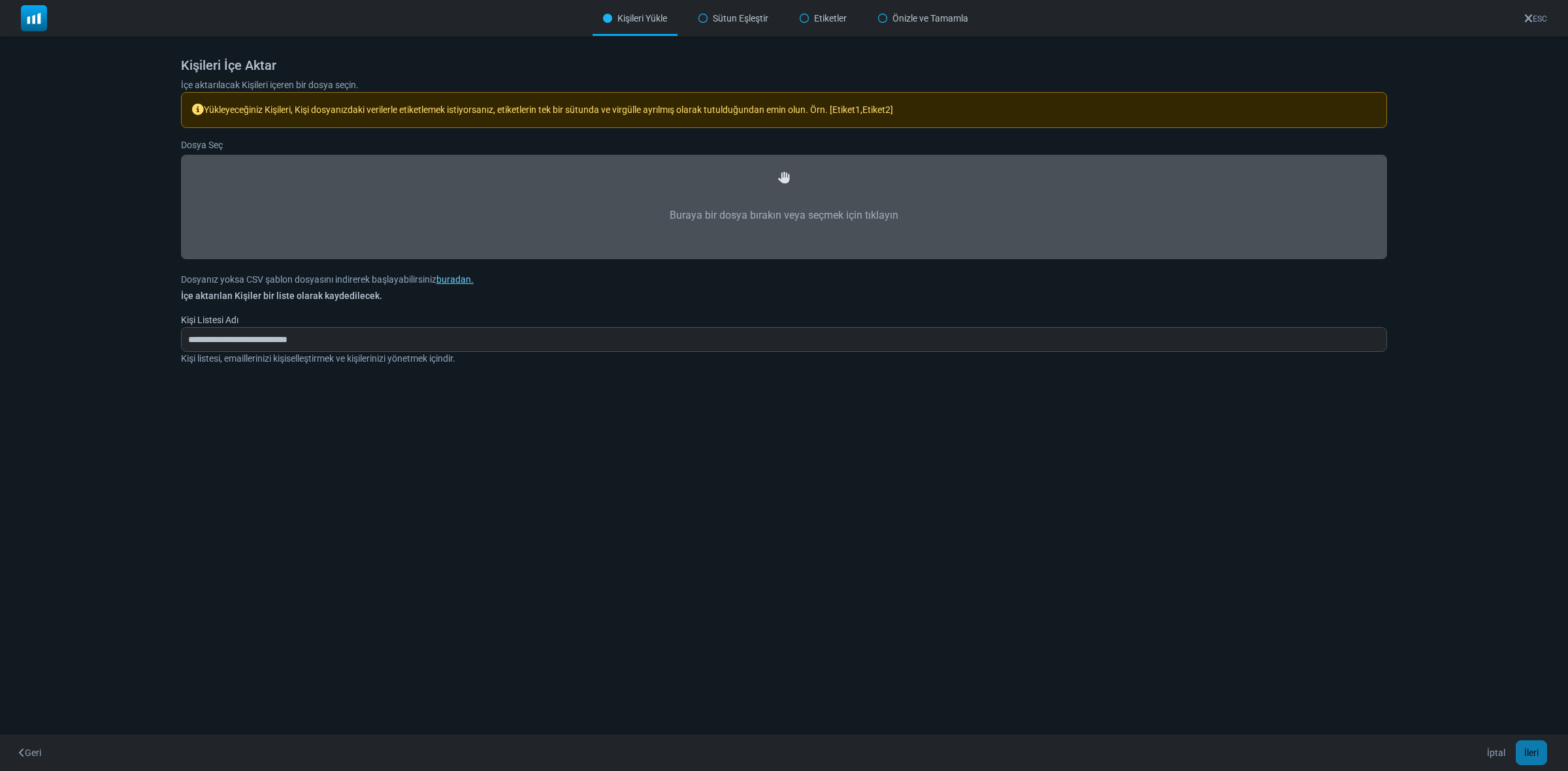
type input "**********"
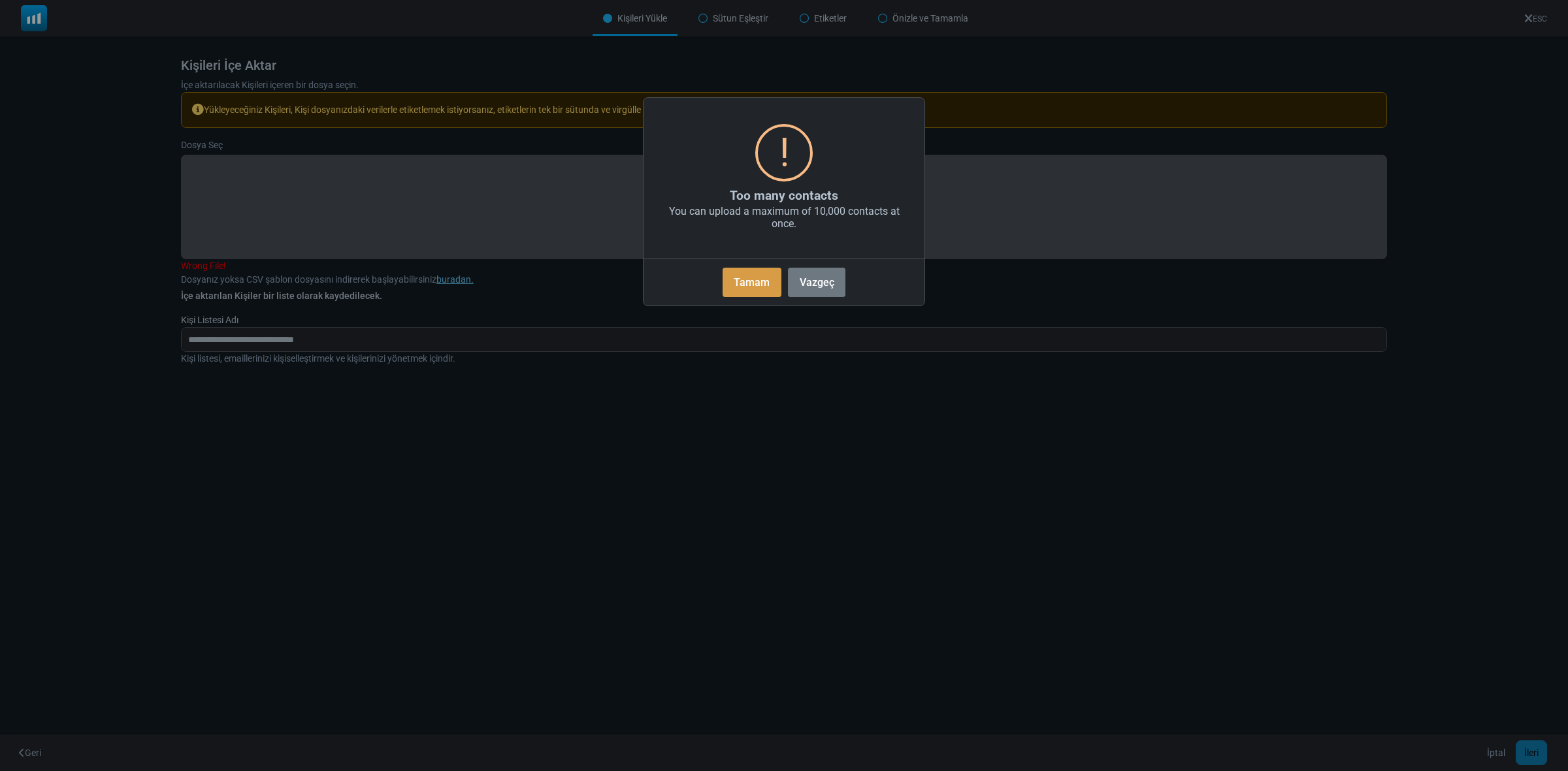
click at [752, 278] on button "Tamam" at bounding box center [752, 282] width 59 height 30
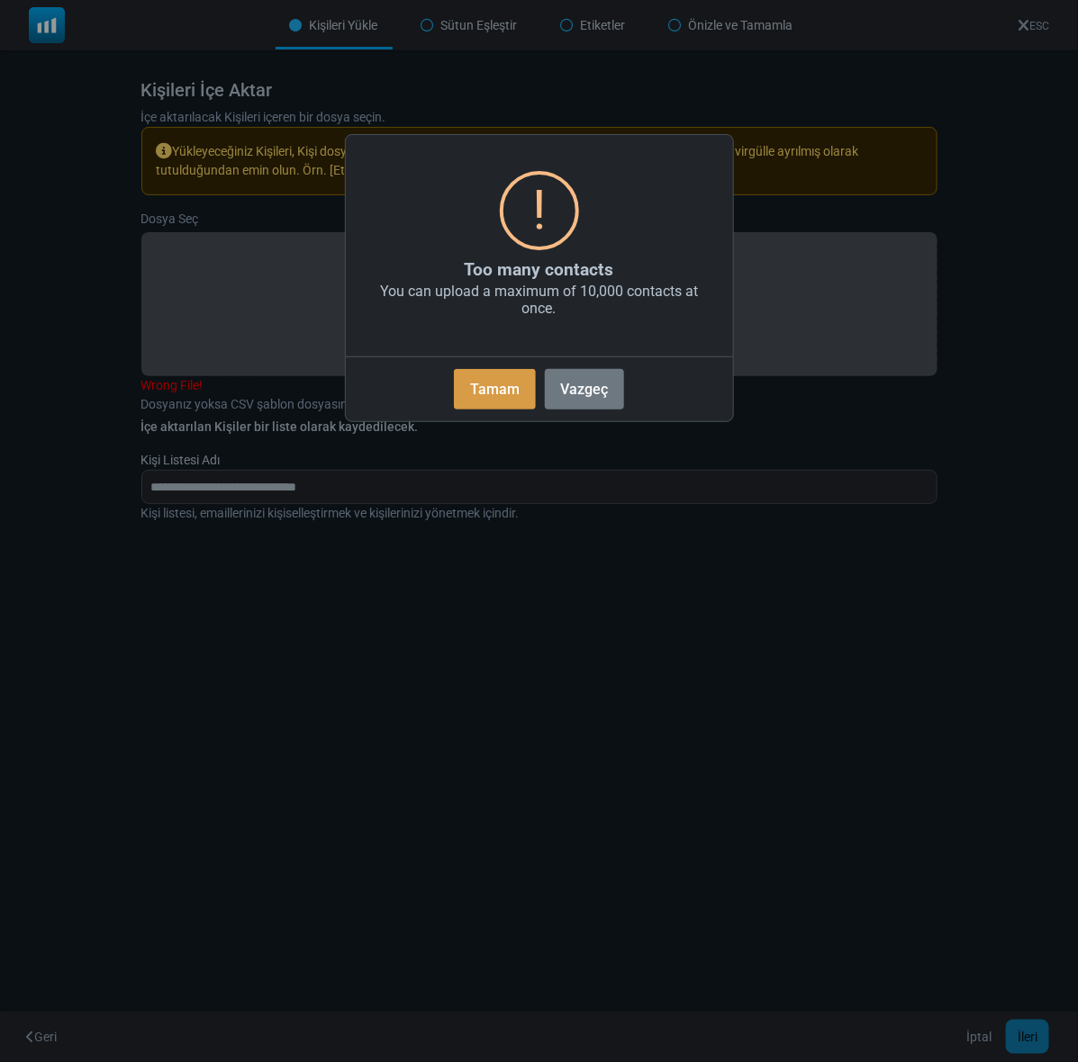
click at [487, 384] on button "Tamam" at bounding box center [494, 389] width 81 height 41
click at [487, 375] on button "Tamam" at bounding box center [494, 389] width 81 height 41
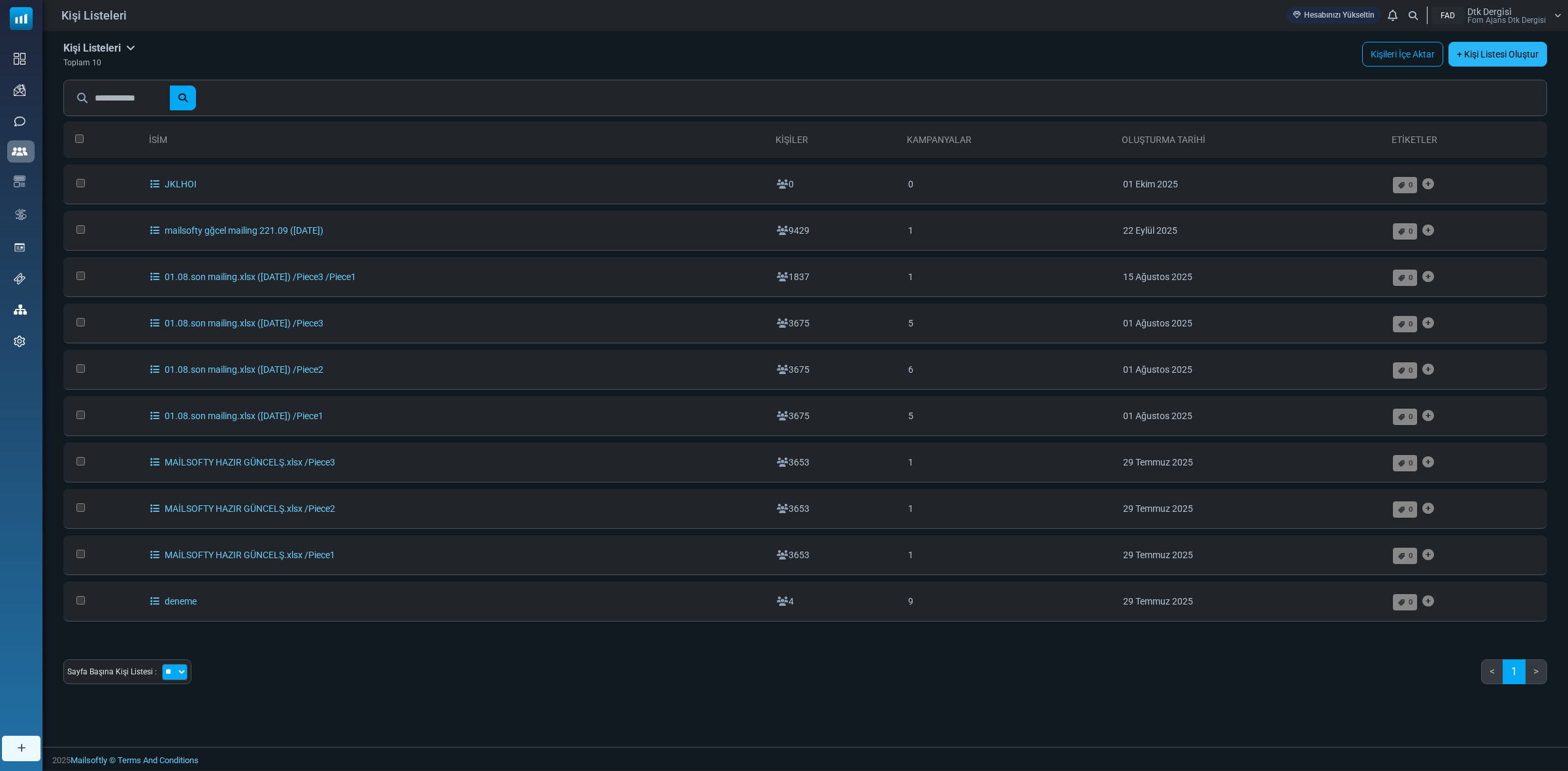
click at [1517, 51] on link "+ Kişi Listesi Oluştur" at bounding box center [1498, 54] width 99 height 25
click at [1368, 50] on link "Kişileri İçe Aktar" at bounding box center [1403, 54] width 81 height 25
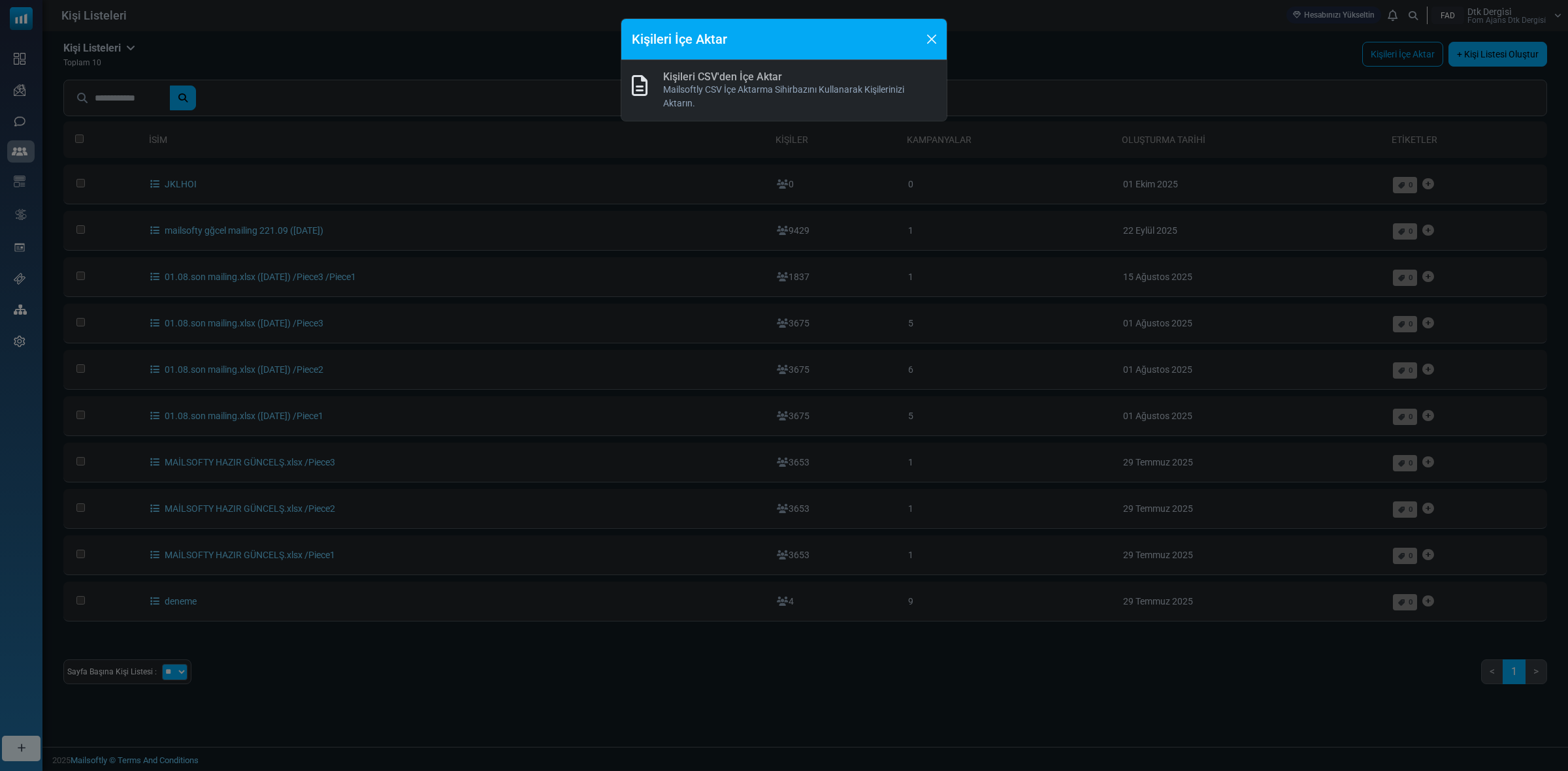
click at [765, 82] on link "Kişileri CSV'den İçe Aktar" at bounding box center [723, 76] width 119 height 12
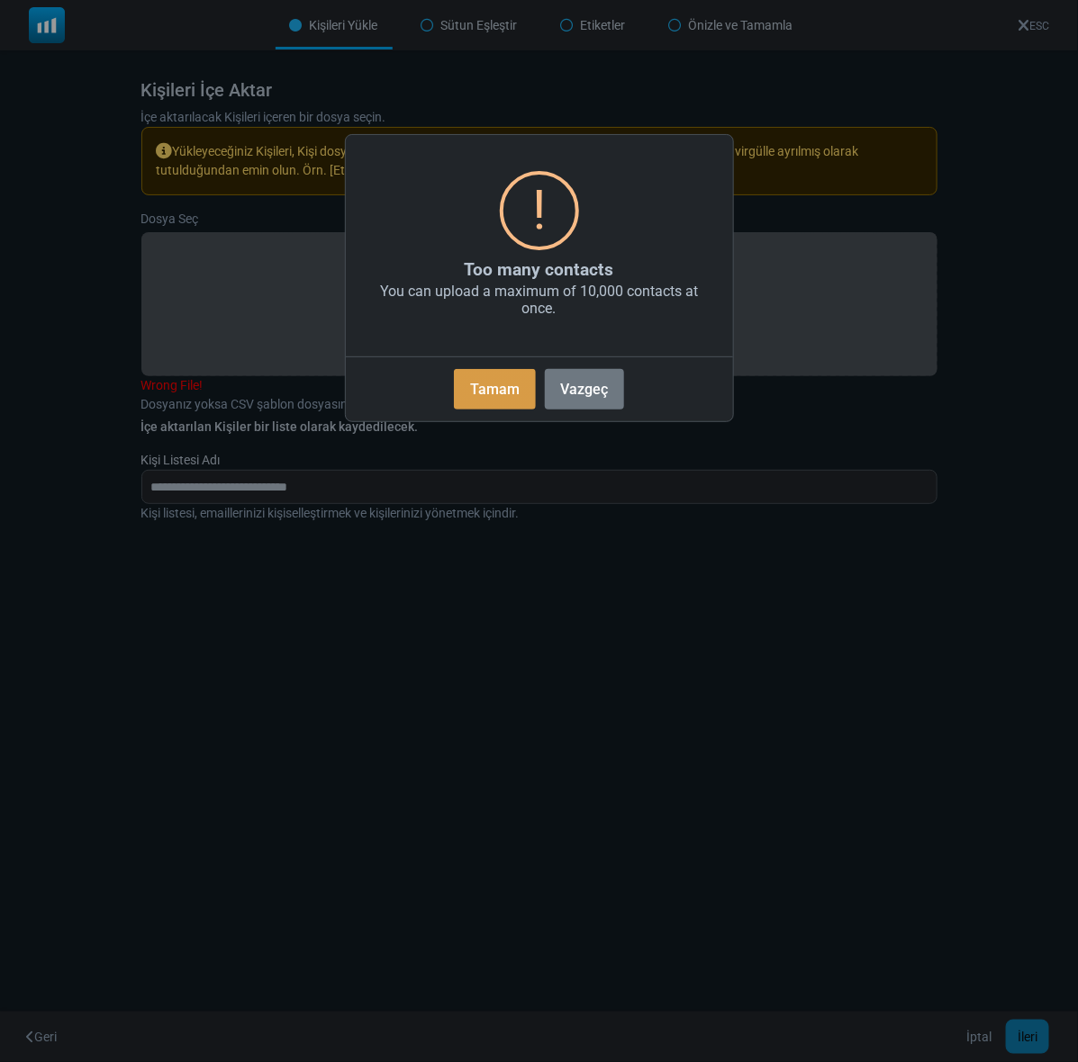
click at [495, 378] on button "Tamam" at bounding box center [494, 389] width 81 height 41
click at [462, 366] on div "Tamam No Vazgeç" at bounding box center [539, 386] width 387 height 58
click at [474, 380] on button "Tamam" at bounding box center [494, 389] width 81 height 41
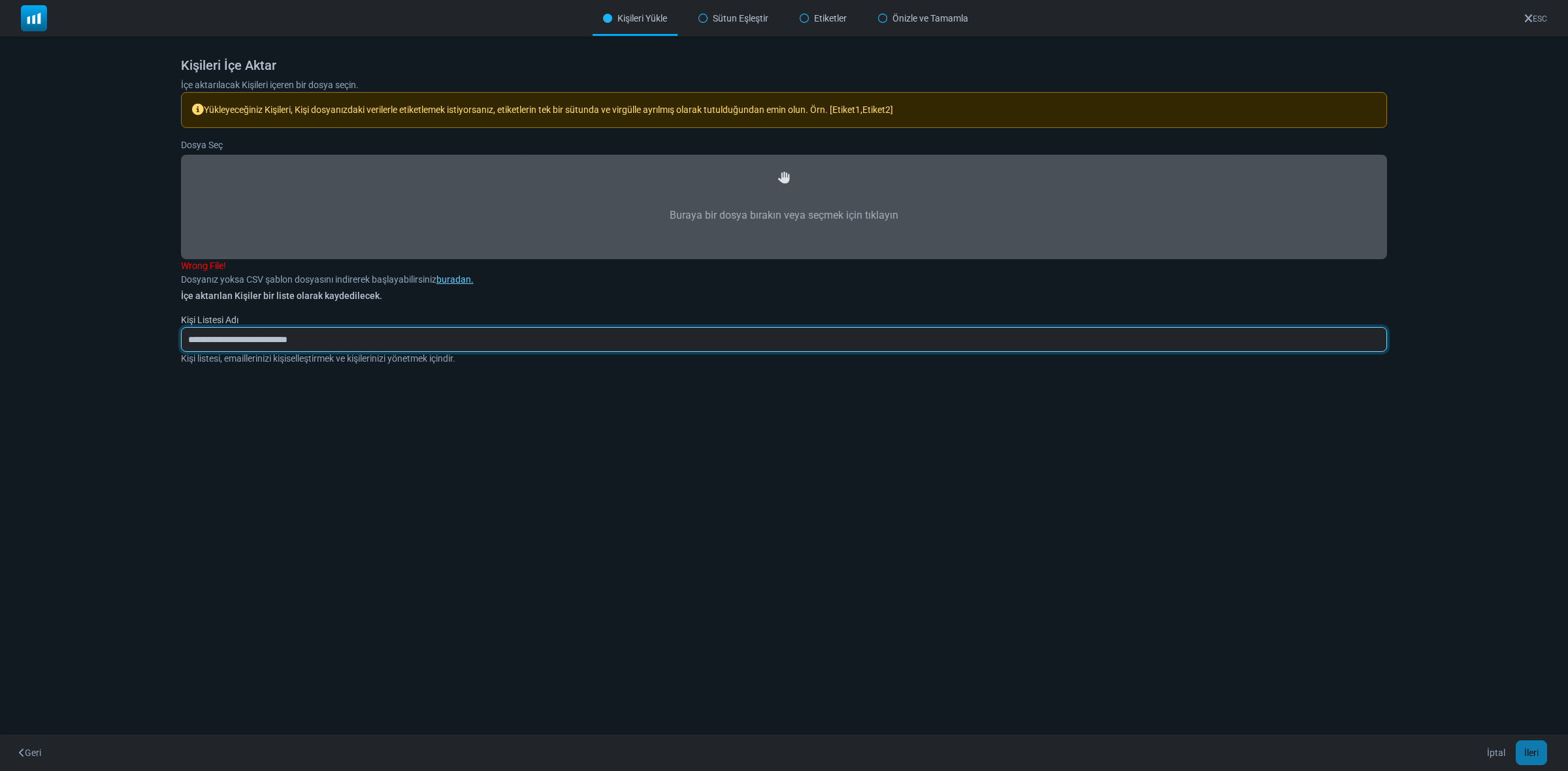
click at [231, 341] on input "**********" at bounding box center [784, 339] width 1206 height 25
click at [324, 335] on input "**********" at bounding box center [784, 339] width 1206 height 25
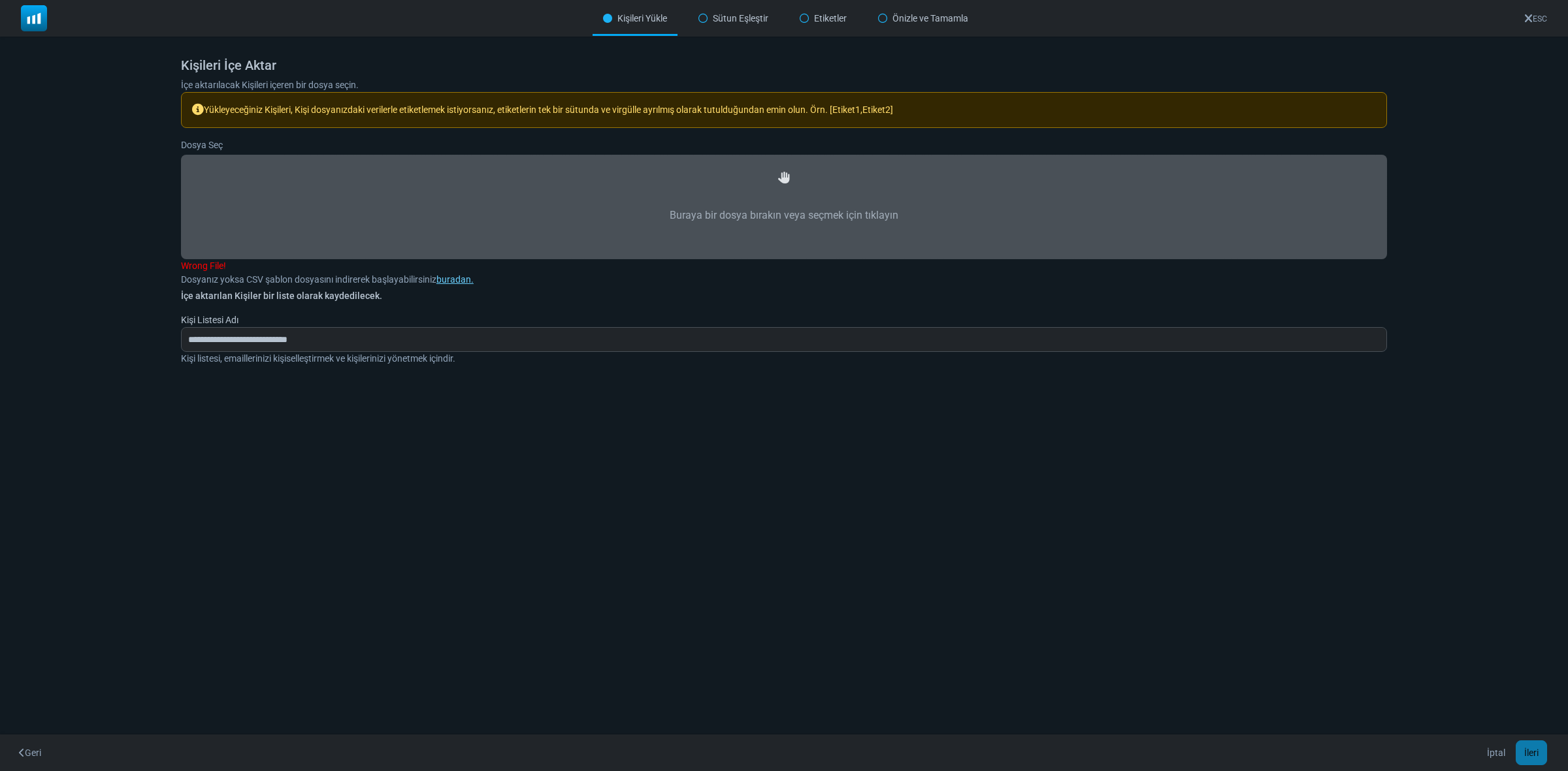
click at [748, 207] on label "Buraya bir dosya bırakın veya seçmek için tıklayın" at bounding box center [784, 215] width 1178 height 57
click at [0, 0] on input "Buraya bir dosya bırakın veya seçmek için tıklayın" at bounding box center [0, 0] width 0 height 0
click at [452, 279] on link "buradan." at bounding box center [454, 279] width 37 height 10
click at [459, 275] on link "buradan." at bounding box center [454, 279] width 37 height 10
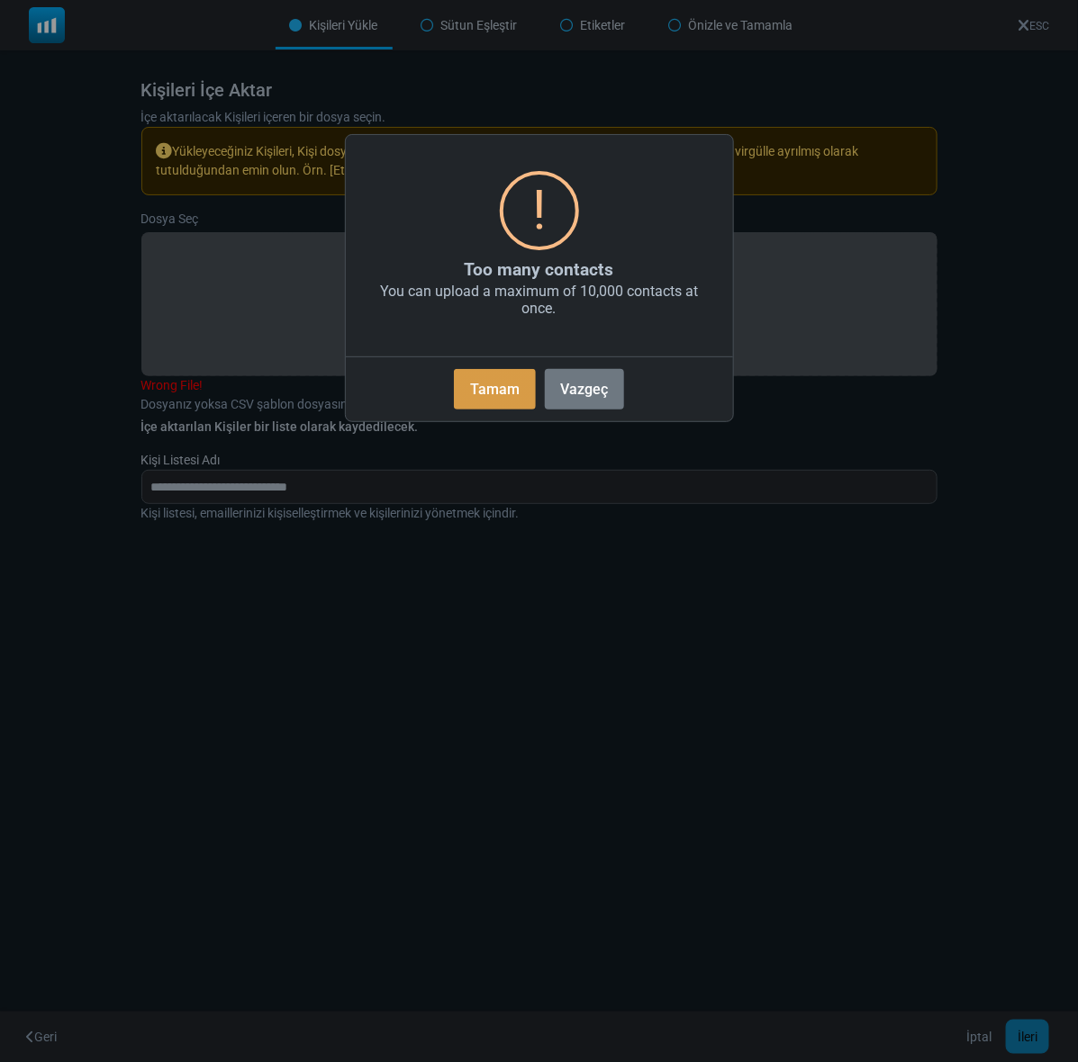
click at [471, 403] on button "Tamam" at bounding box center [494, 389] width 81 height 41
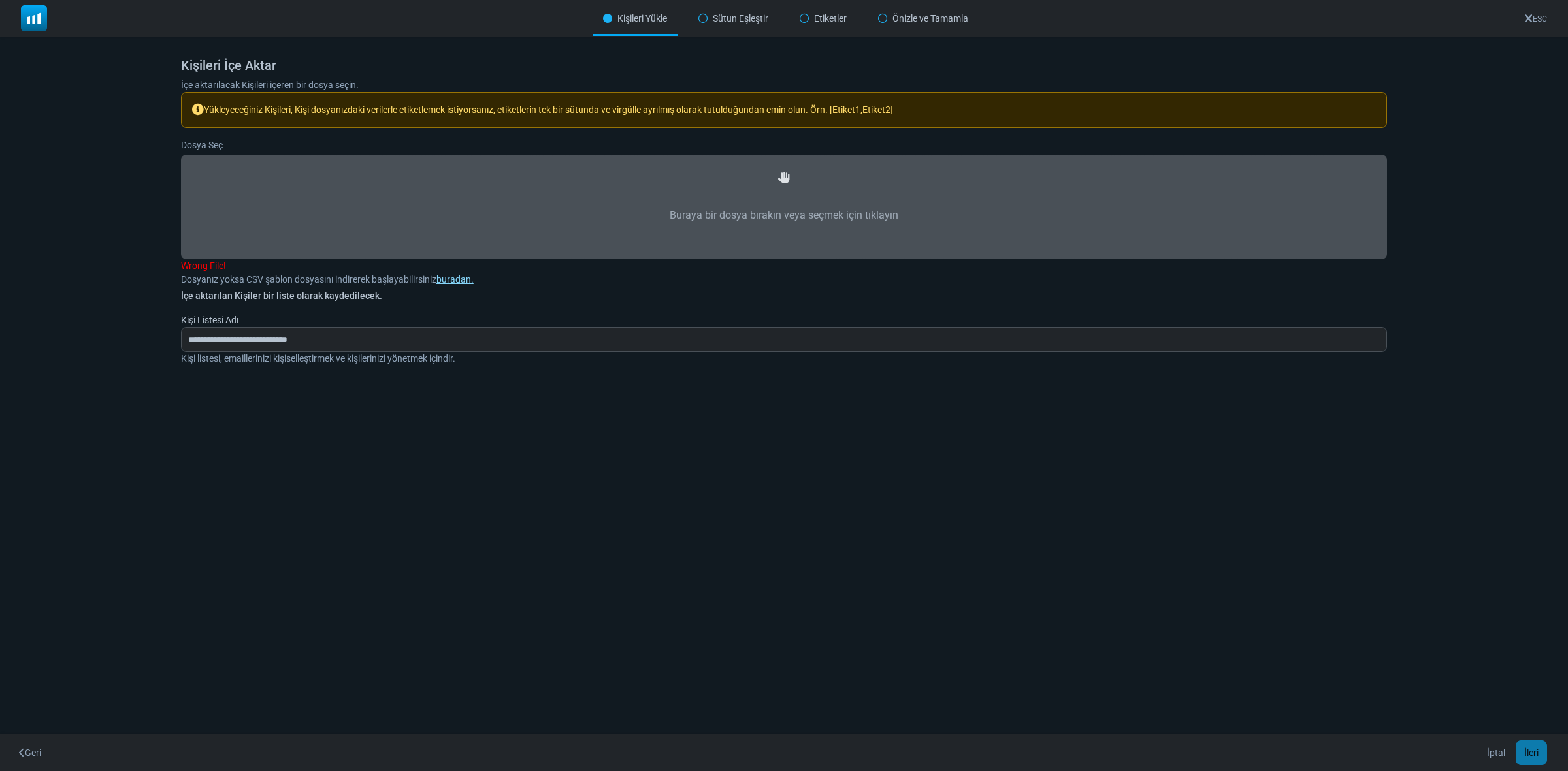
click at [462, 275] on link "buradan." at bounding box center [454, 279] width 37 height 10
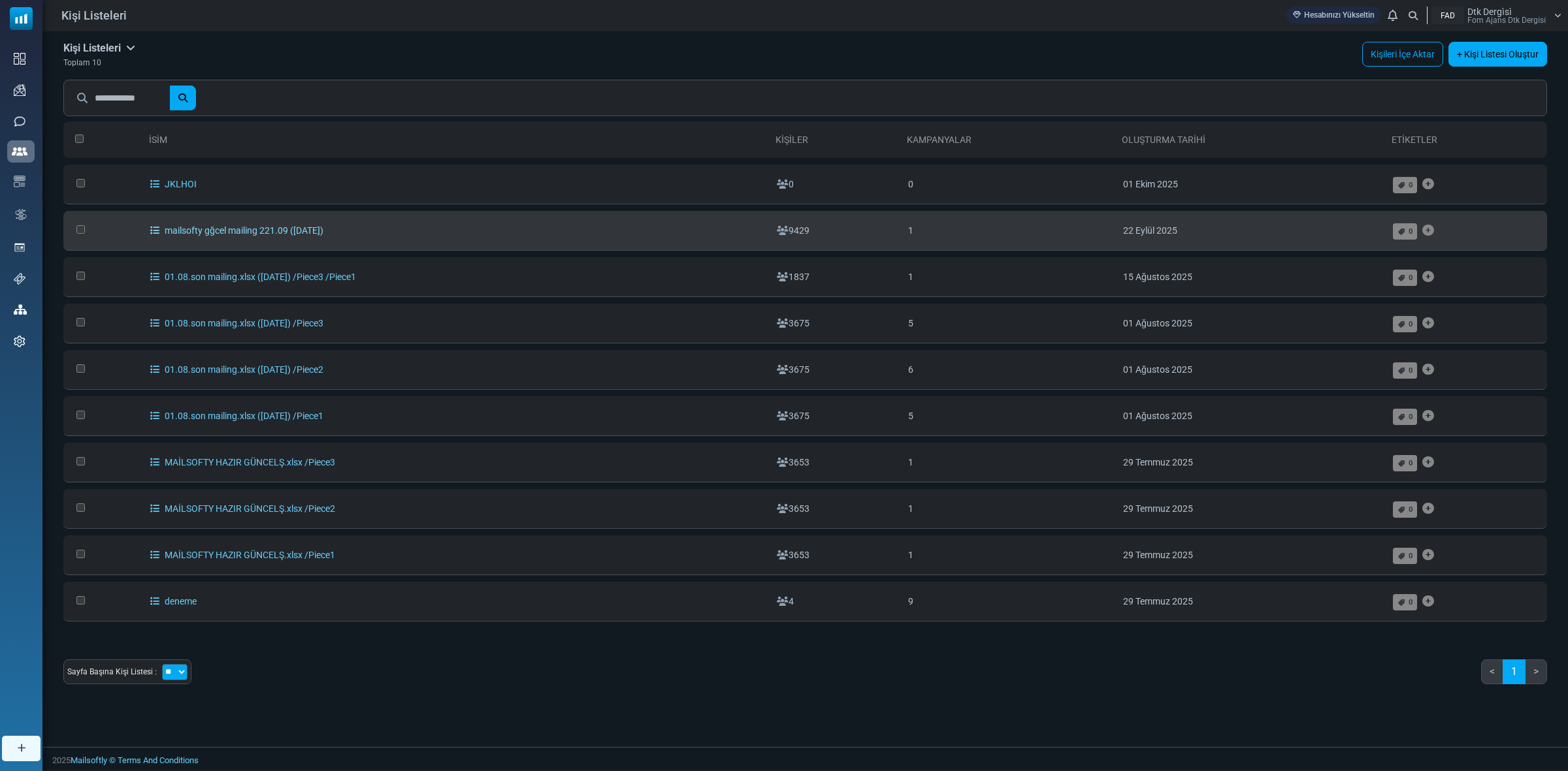
click at [184, 232] on link "mailsofty gğcel mailing 221.09 ([DATE])" at bounding box center [237, 231] width 173 height 10
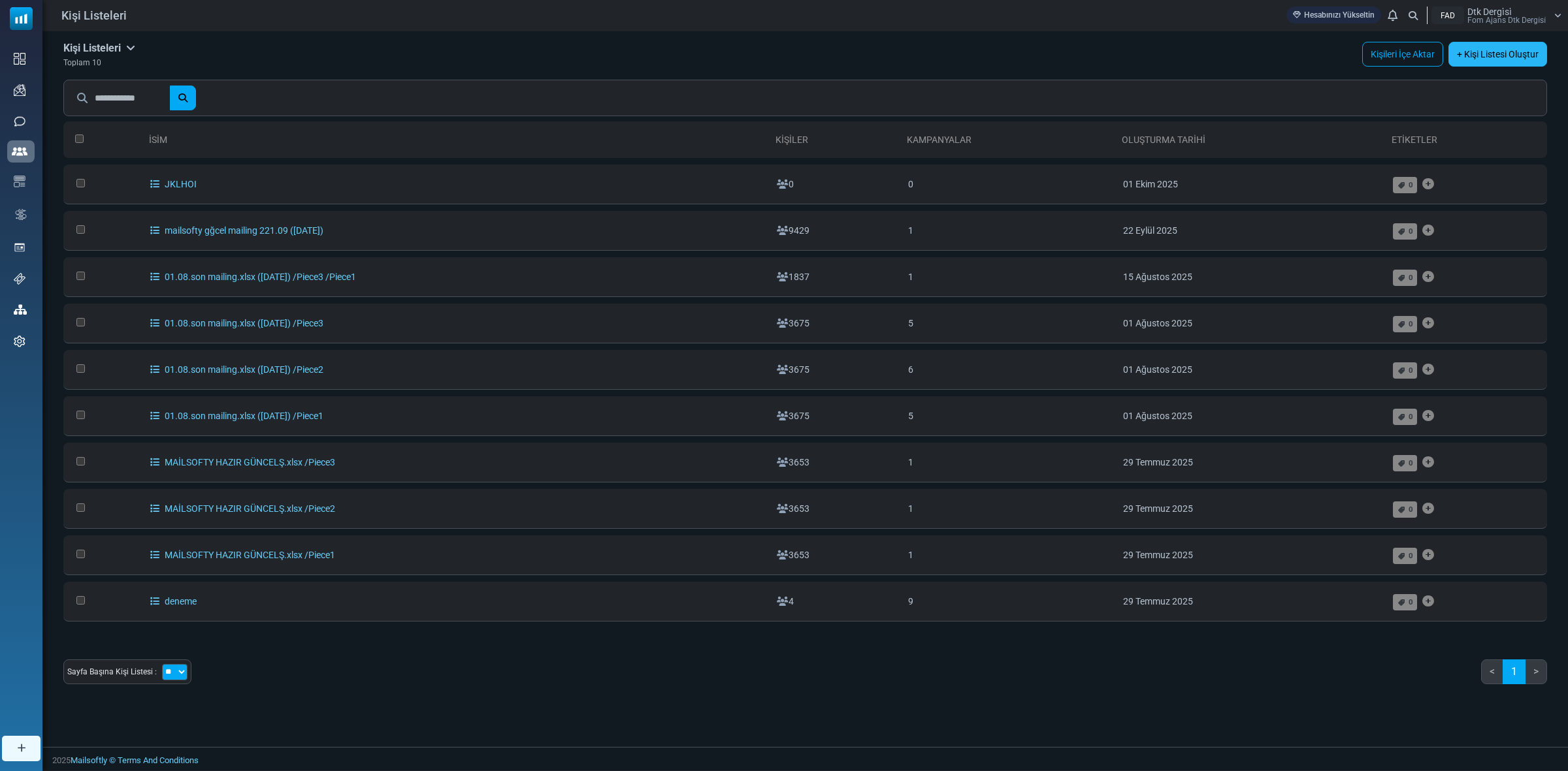
click at [1482, 49] on link "+ Kişi Listesi Oluştur" at bounding box center [1498, 54] width 99 height 25
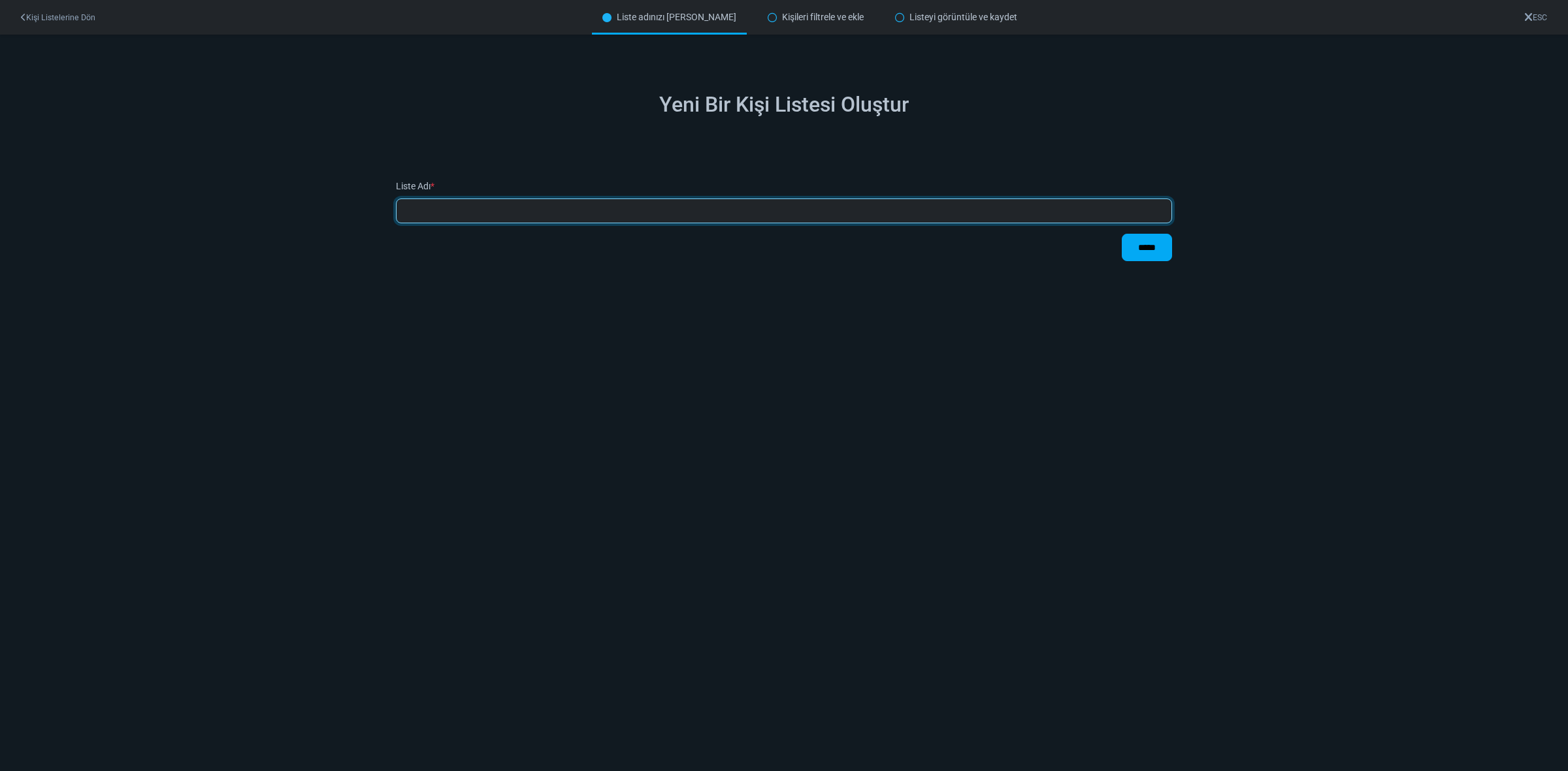
click at [549, 214] on input "text" at bounding box center [784, 211] width 776 height 25
type input "**********"
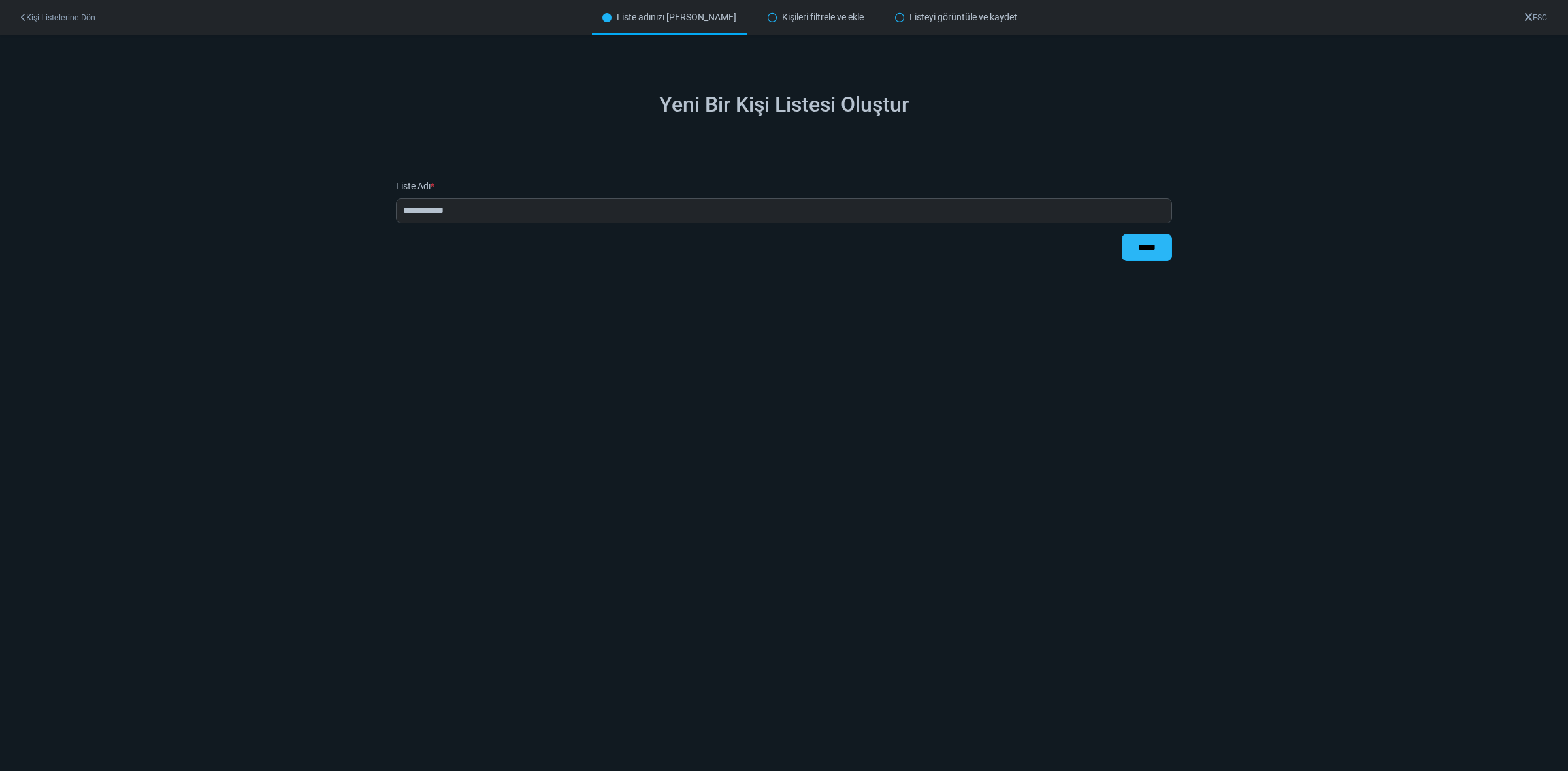
click at [1142, 252] on input "*****" at bounding box center [1146, 247] width 50 height 28
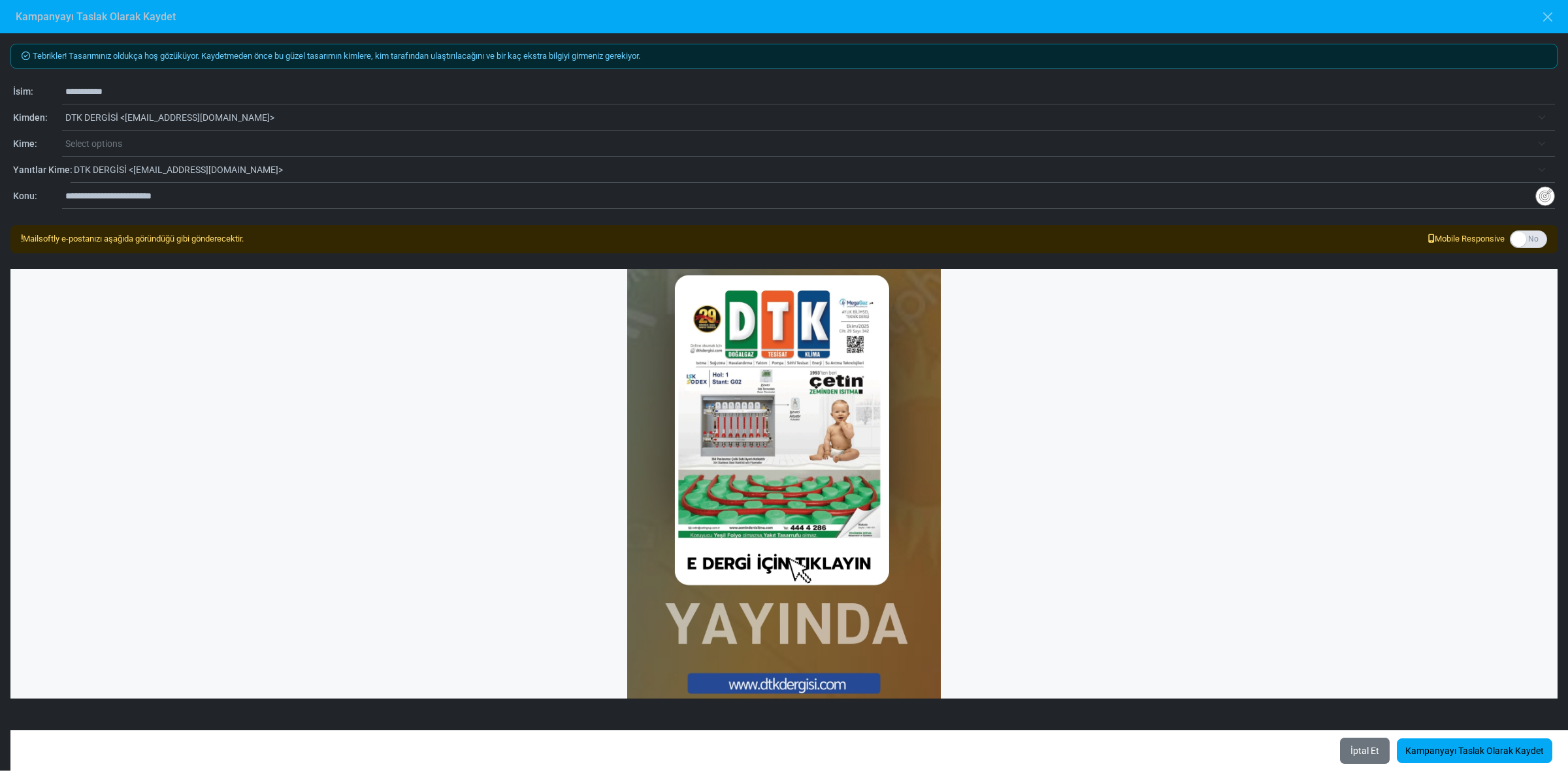
scroll to position [111, 0]
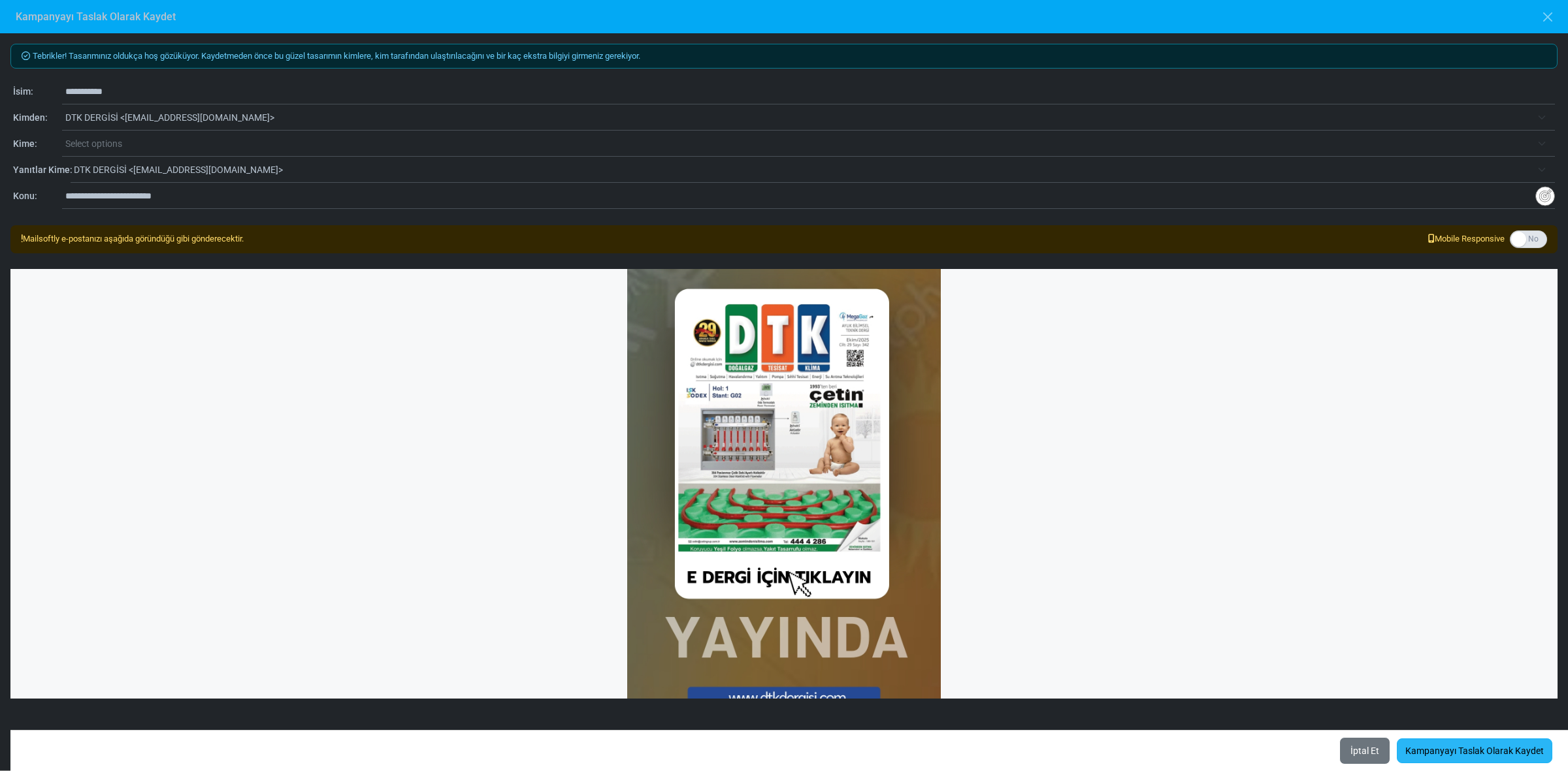
click at [1471, 750] on link "Kampanyayı Taslak Olarak Kaydet" at bounding box center [1474, 751] width 155 height 25
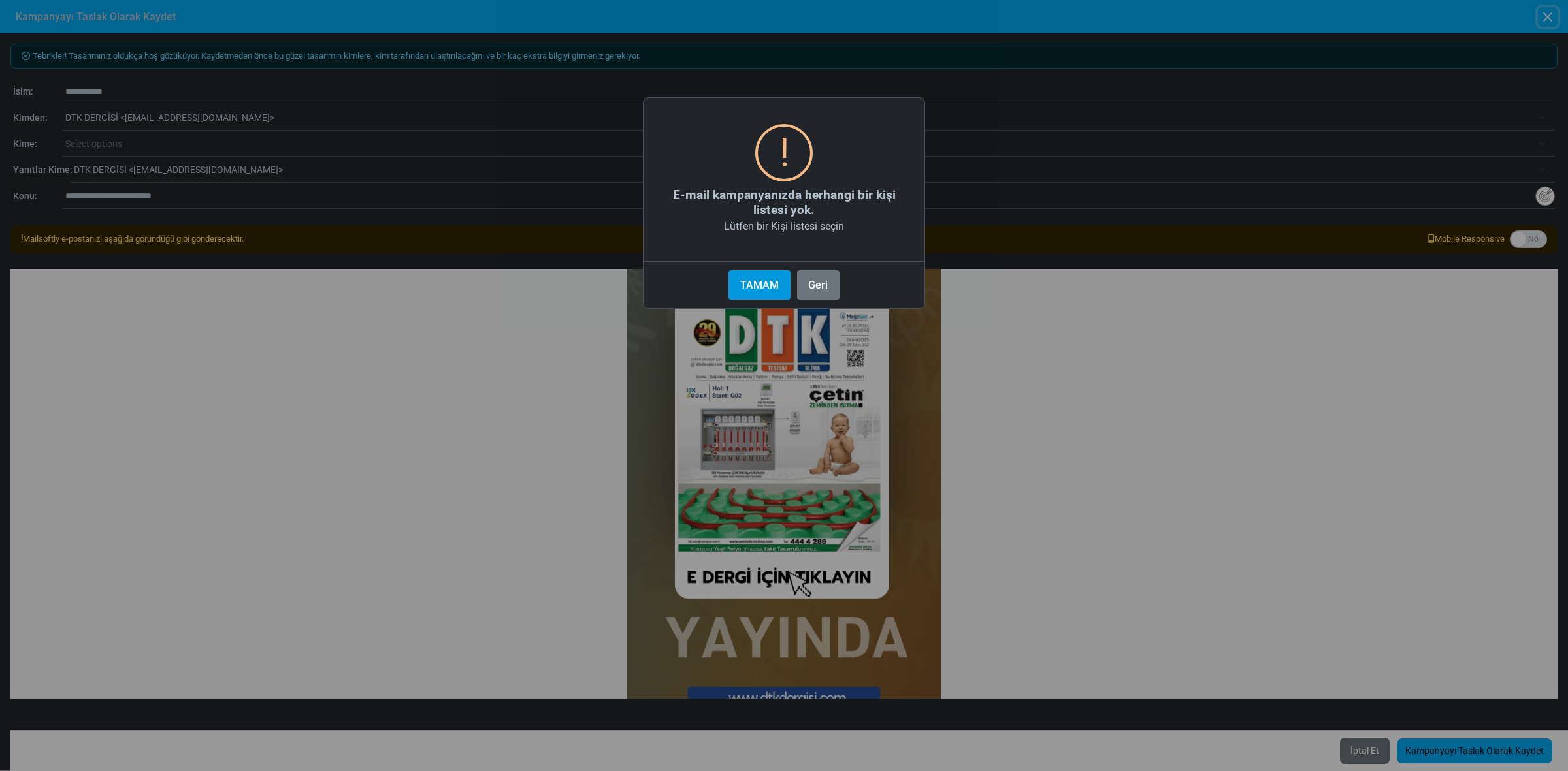
click at [759, 289] on button "TAMAM" at bounding box center [759, 285] width 62 height 30
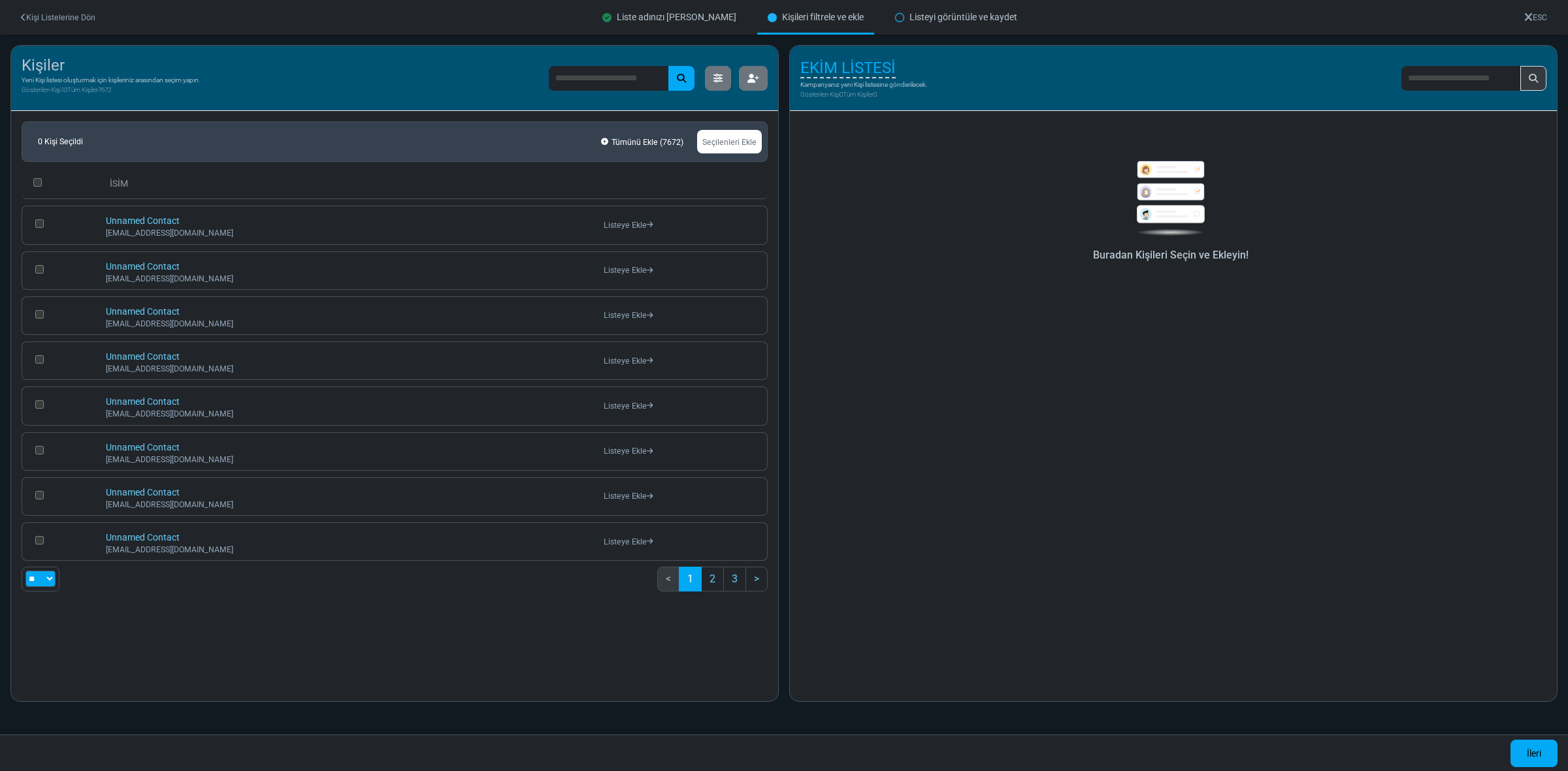
click at [871, 66] on span "EKİM LİSTESİ" at bounding box center [847, 68] width 95 height 20
click at [881, 90] on div "**********" at bounding box center [881, 78] width 162 height 46
click at [1532, 756] on link "İleri" at bounding box center [1534, 754] width 47 height 28
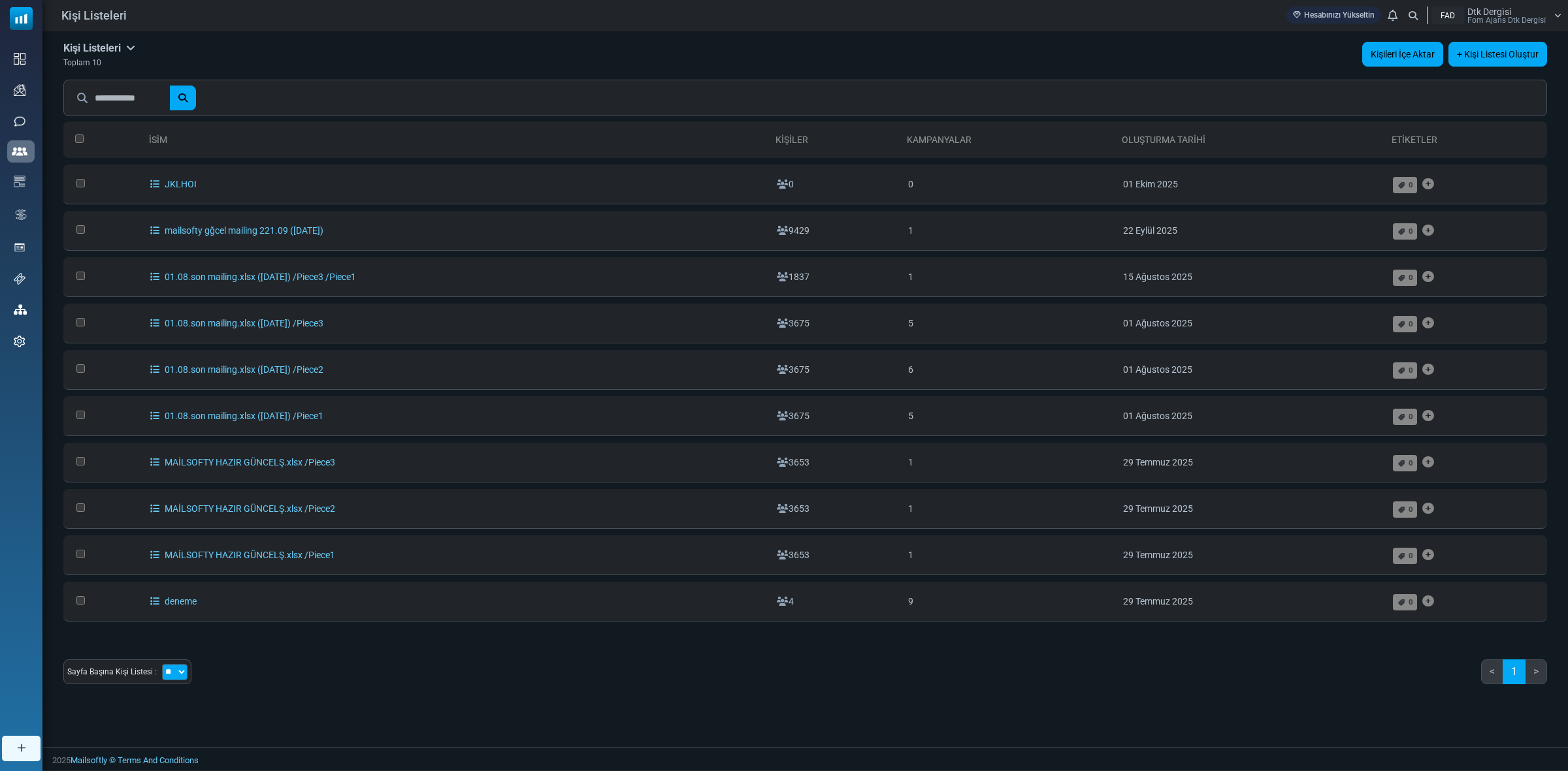
click at [1408, 53] on link "Kişileri İçe Aktar" at bounding box center [1403, 54] width 81 height 25
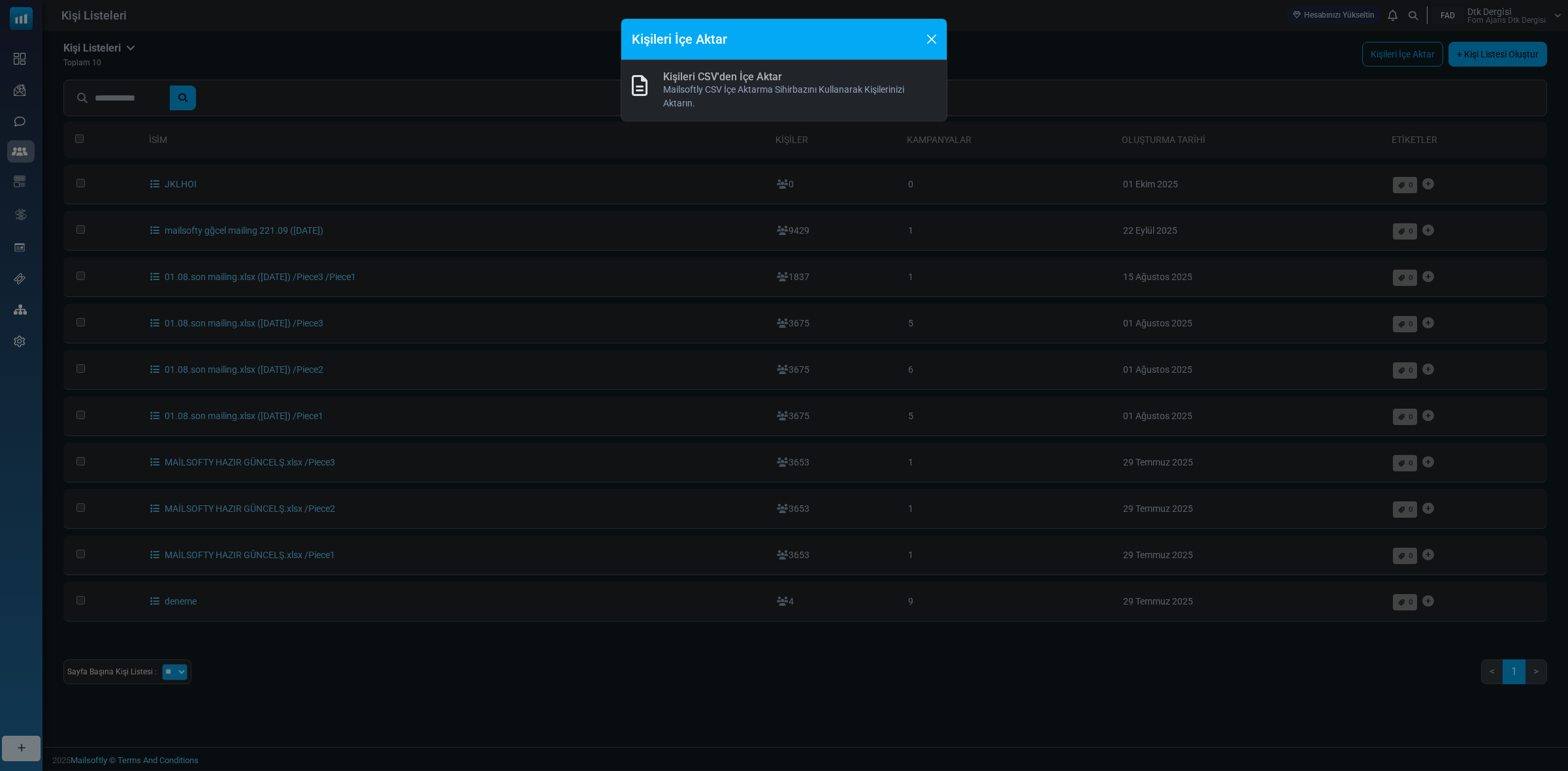
click at [641, 80] on icon at bounding box center [640, 86] width 16 height 21
click at [744, 80] on link "Kişileri CSV'den İçe Aktar" at bounding box center [723, 76] width 119 height 12
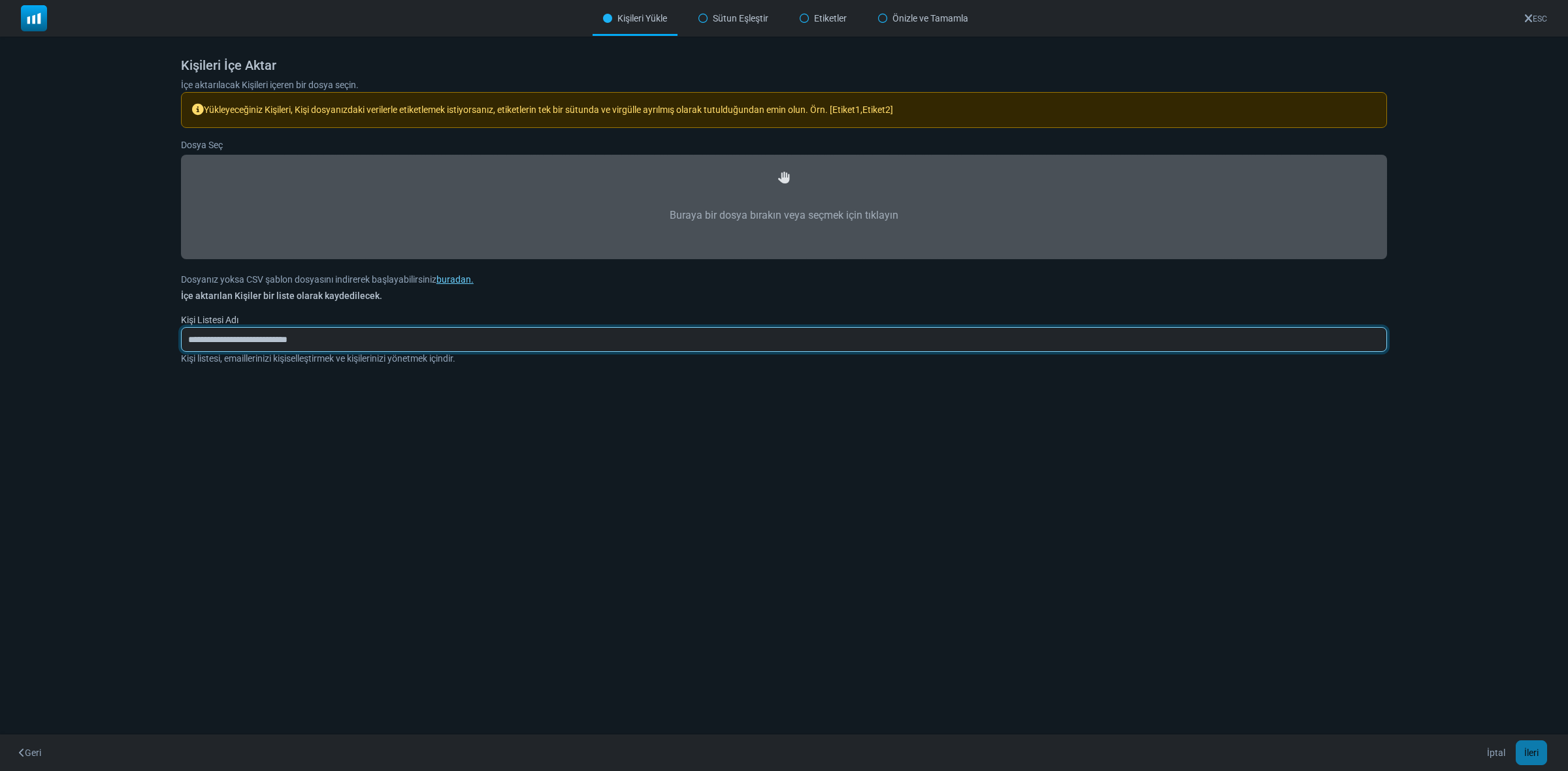
click at [351, 341] on input "**********" at bounding box center [784, 339] width 1206 height 25
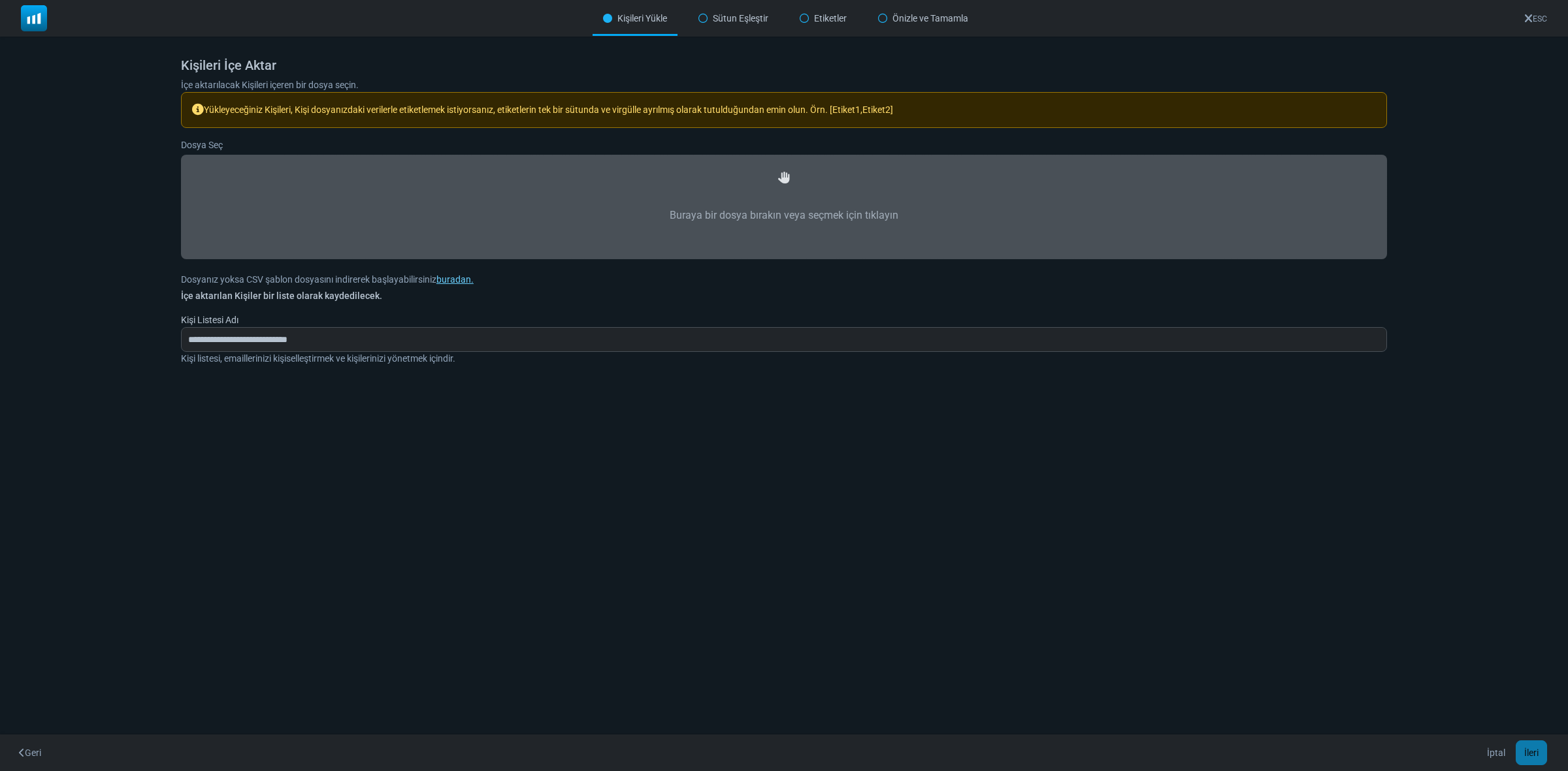
click at [451, 360] on p "Kişi listesi, emaillerinizi kişiselleştirmek ve kişilerinizi yönetmek içindir." at bounding box center [784, 358] width 1206 height 14
click at [33, 20] on img at bounding box center [34, 18] width 26 height 26
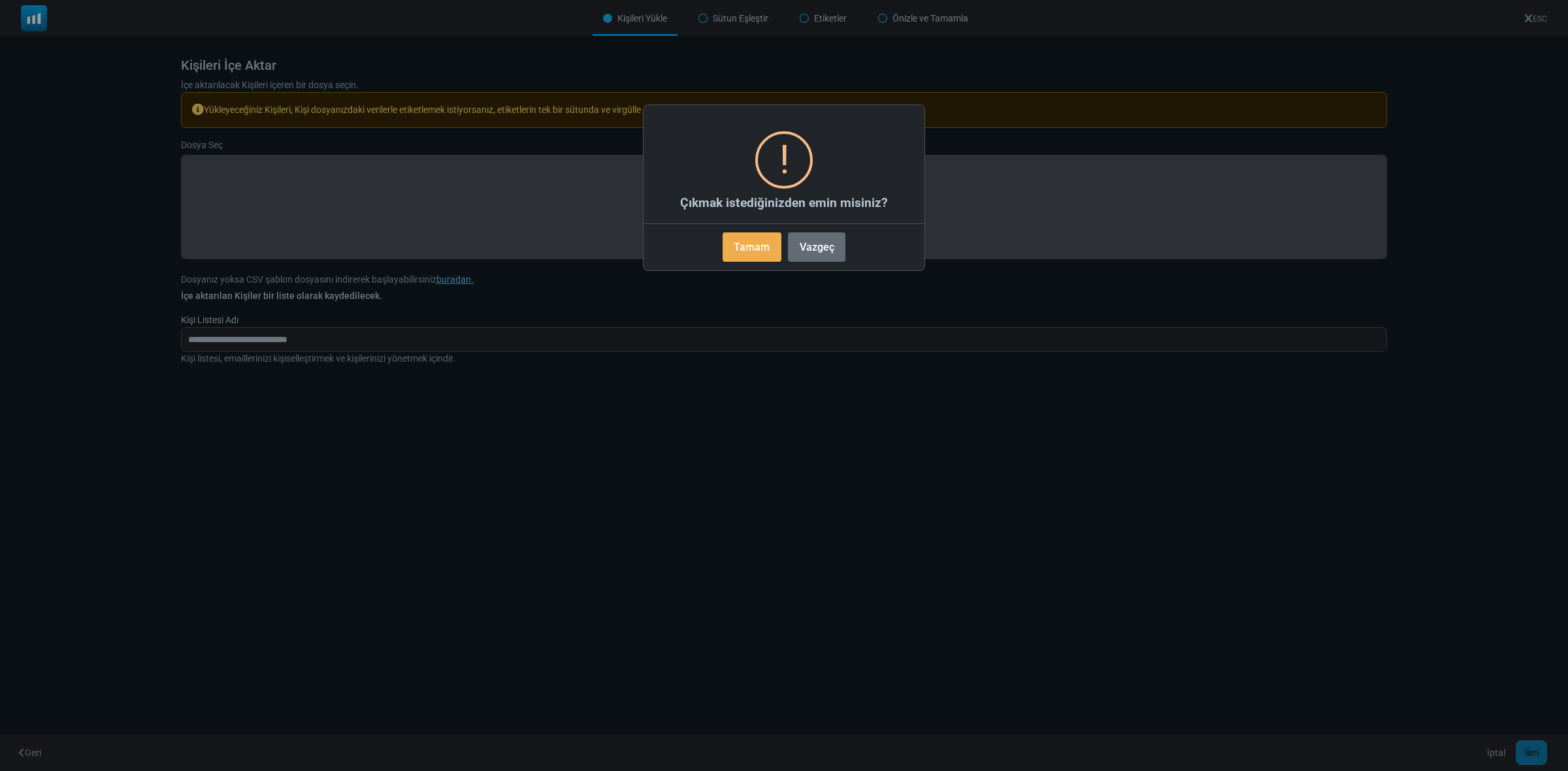
click at [798, 249] on button "Vazgeç" at bounding box center [816, 247] width 57 height 30
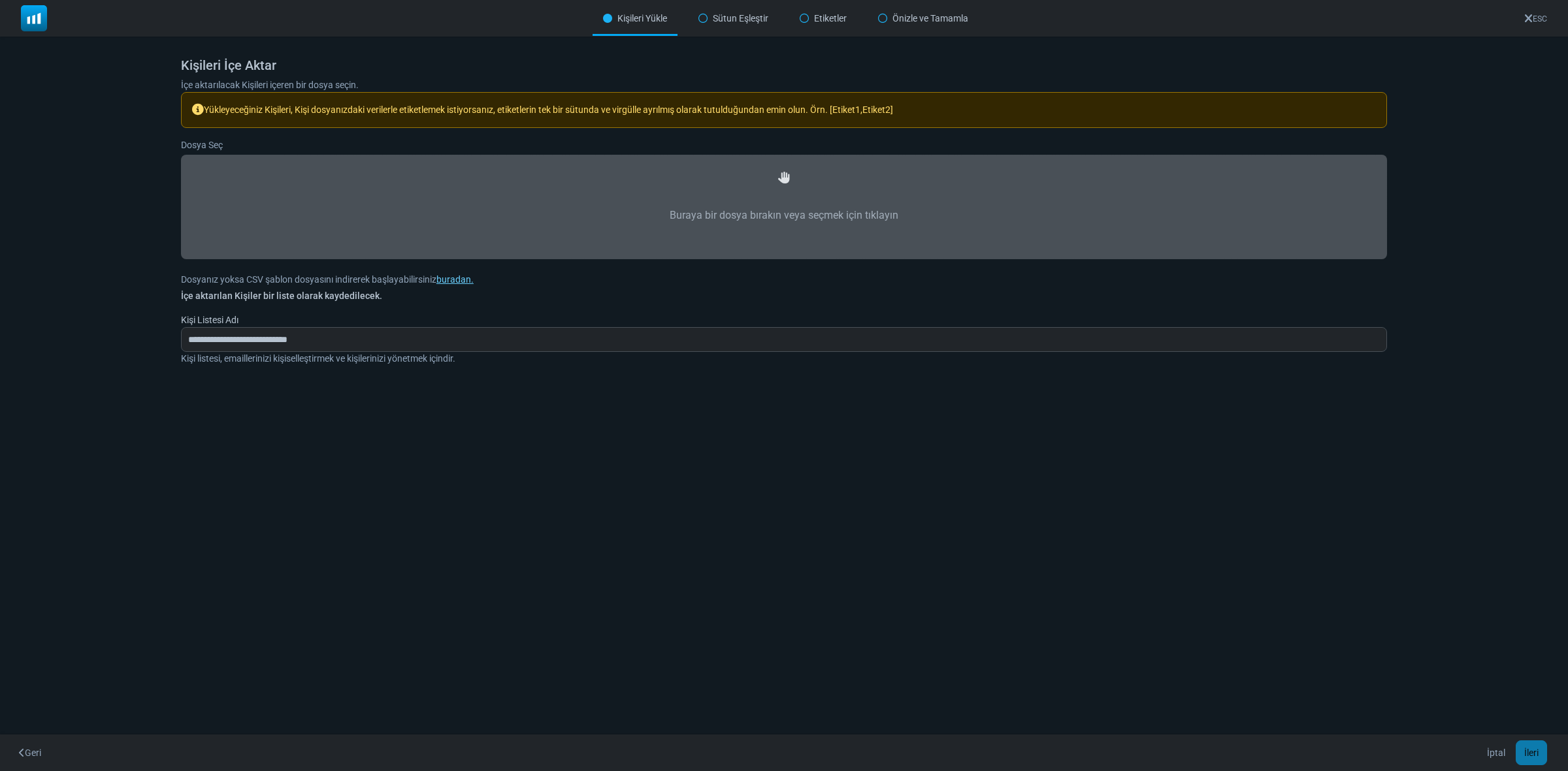
click at [870, 210] on label "Buraya bir dosya bırakın veya seçmek için tıklayın" at bounding box center [784, 215] width 1178 height 57
click at [0, 0] on input "Buraya bir dosya bırakın veya seçmek için tıklayın" at bounding box center [0, 0] width 0 height 0
type input "**********"
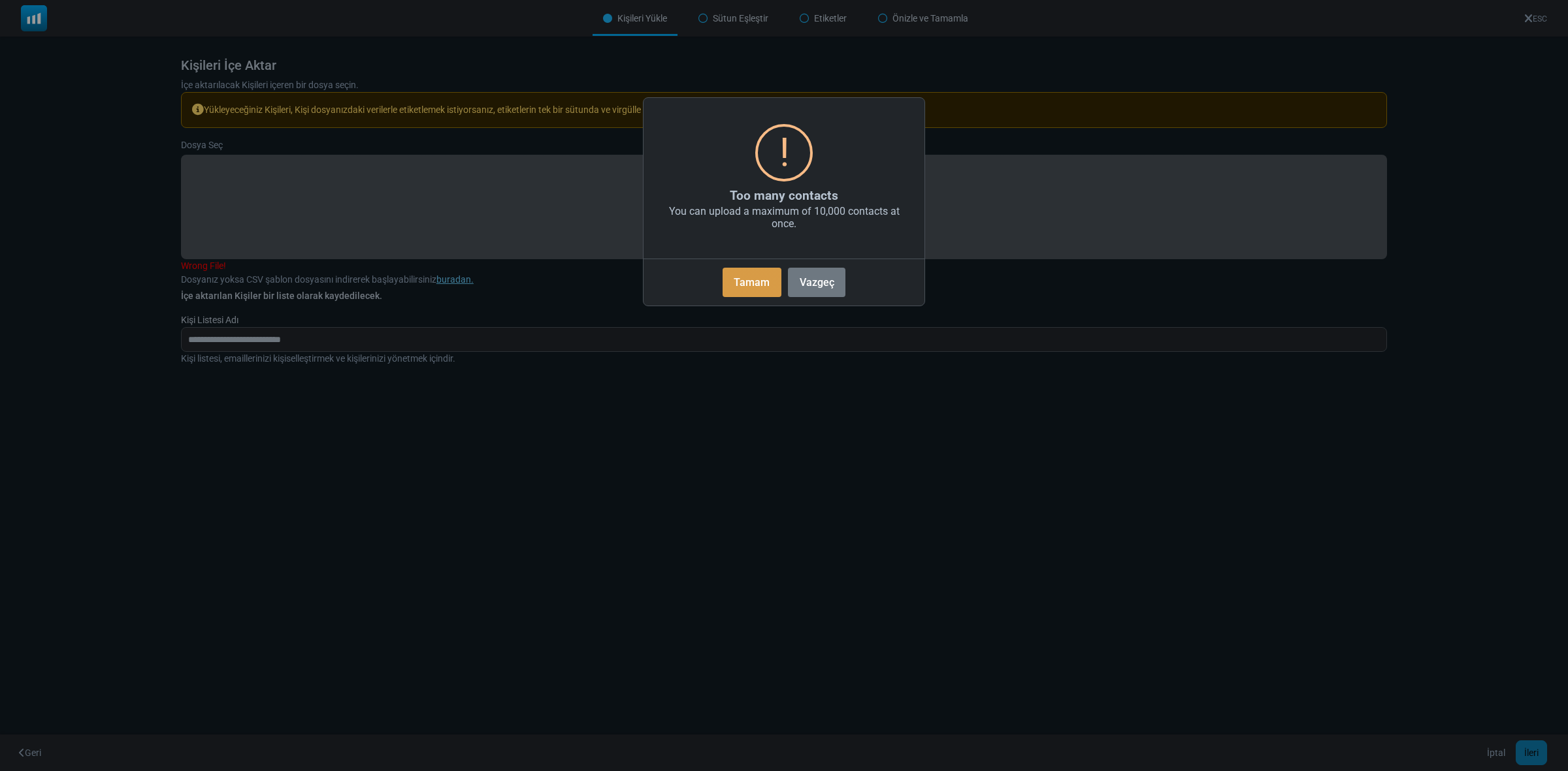
click at [747, 279] on button "Tamam" at bounding box center [752, 282] width 59 height 30
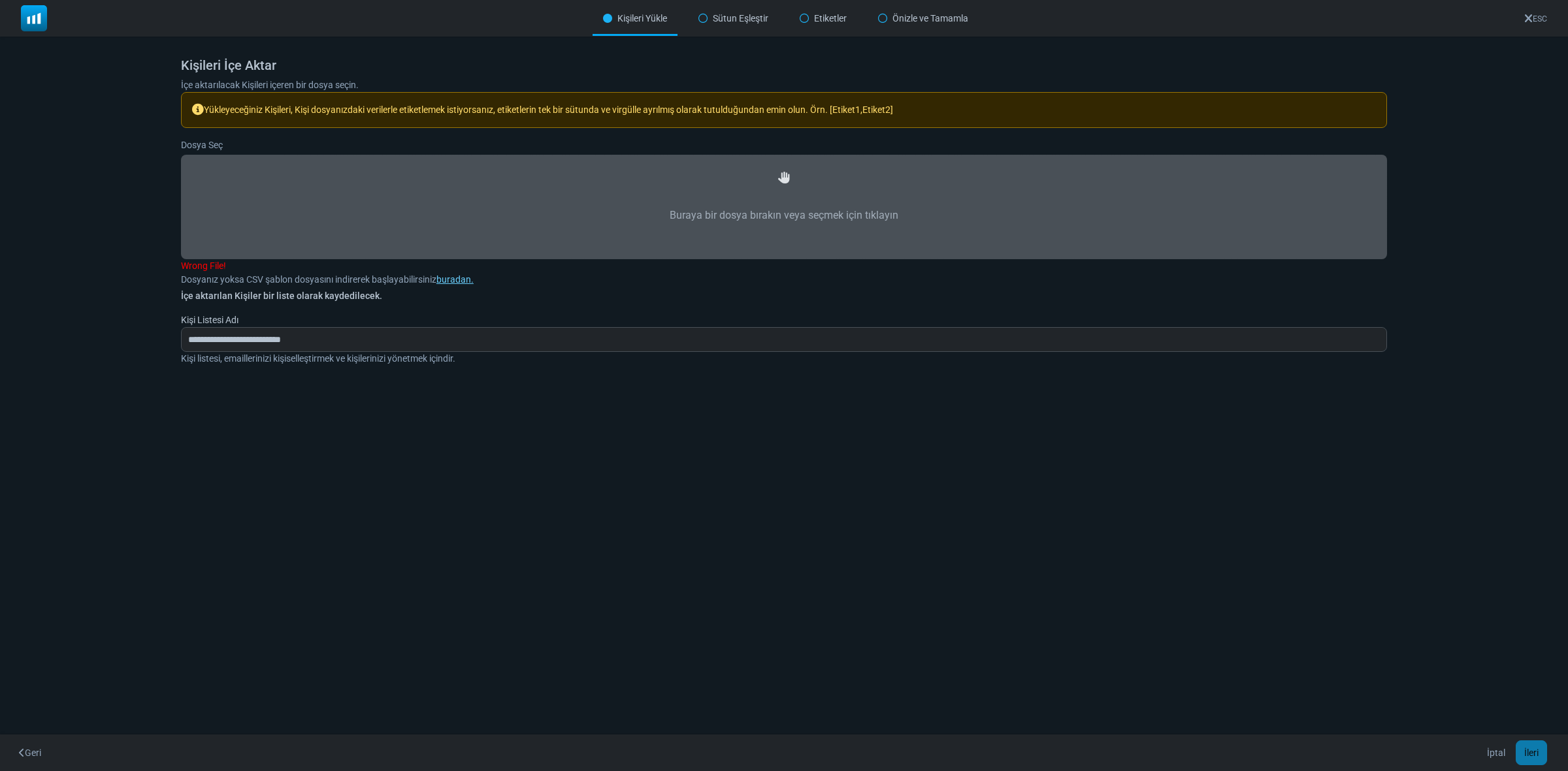
click at [876, 207] on label "Buraya bir dosya bırakın veya seçmek için tıklayın" at bounding box center [784, 215] width 1178 height 57
click at [0, 0] on input "Buraya bir dosya bırakın veya seçmek için tıklayın" at bounding box center [0, 0] width 0 height 0
click at [1532, 753] on button "İleri" at bounding box center [1531, 753] width 31 height 25
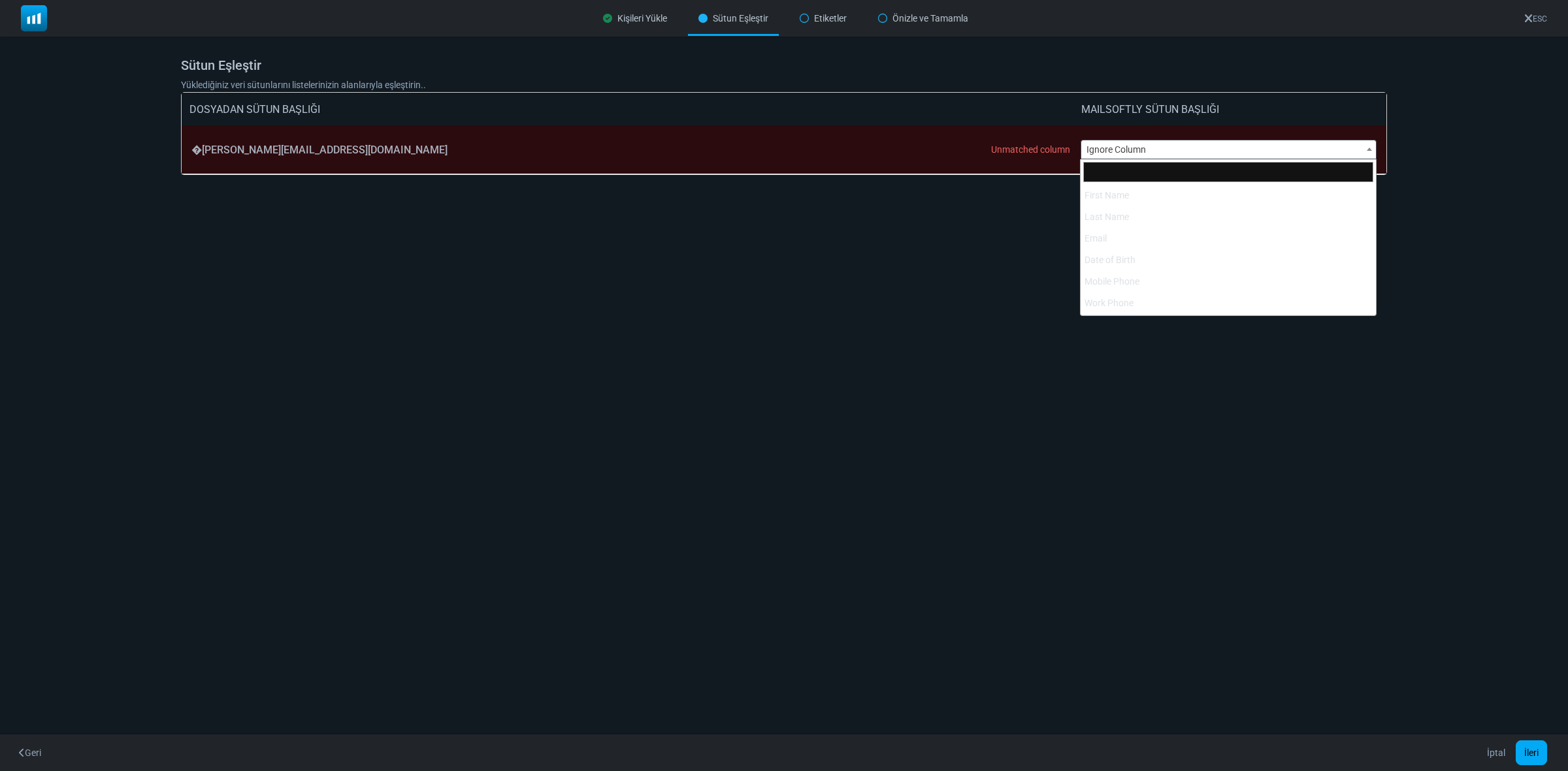
click at [1114, 144] on span "Ignore Column" at bounding box center [1228, 149] width 295 height 18
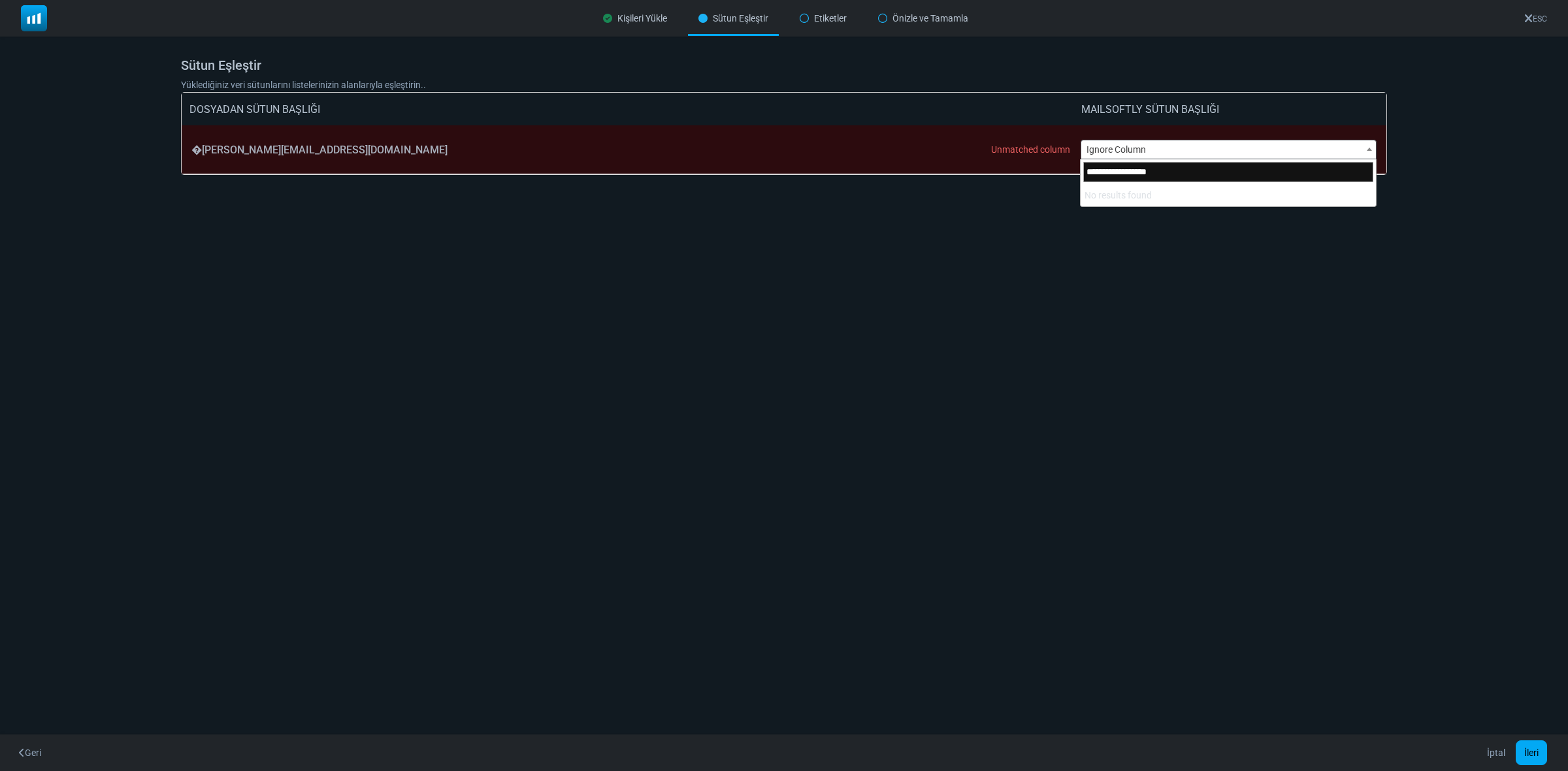
type input "**********"
click at [1532, 751] on button "İleri" at bounding box center [1531, 753] width 31 height 25
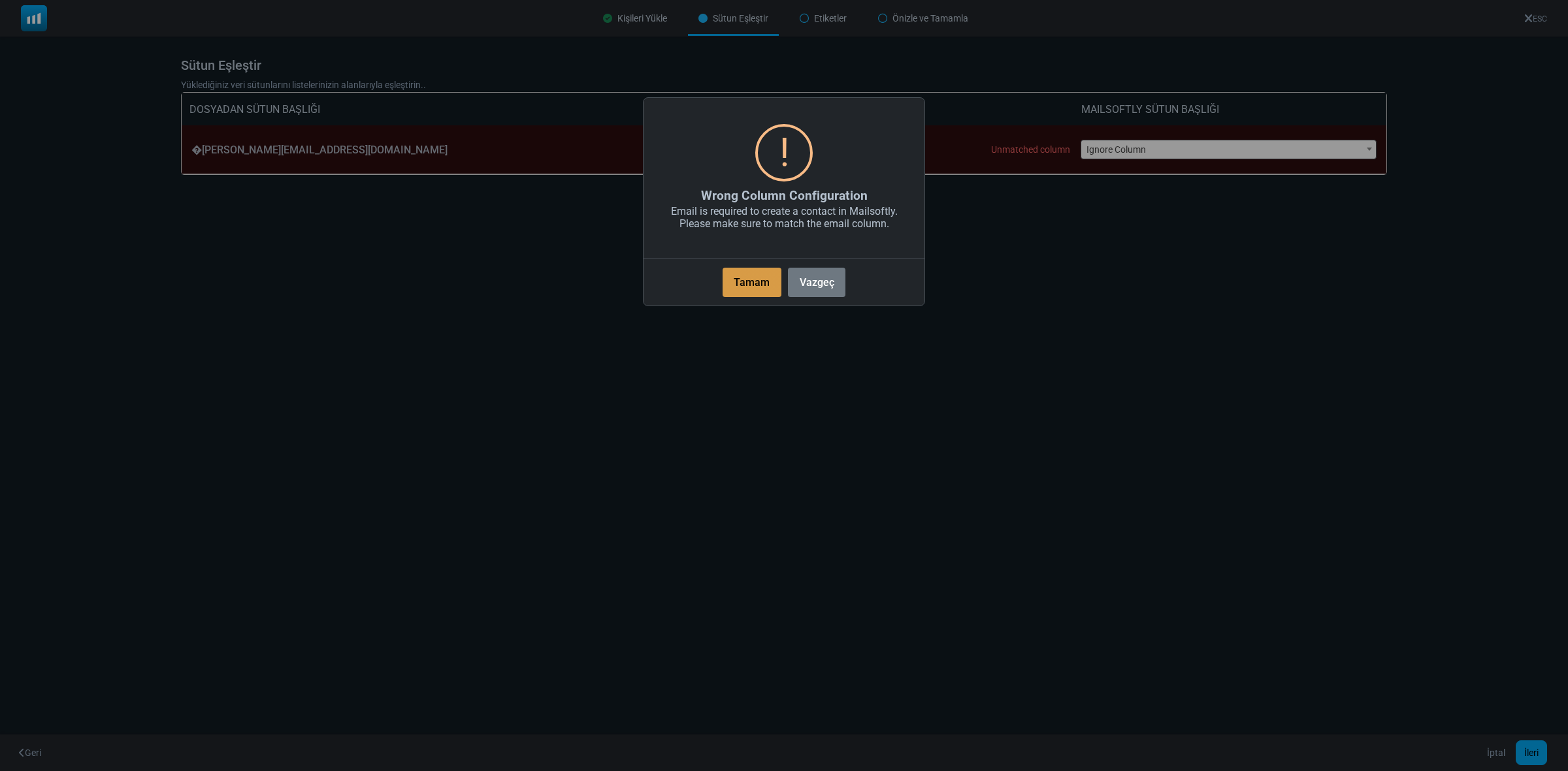
click at [744, 275] on button "Tamam" at bounding box center [752, 282] width 59 height 30
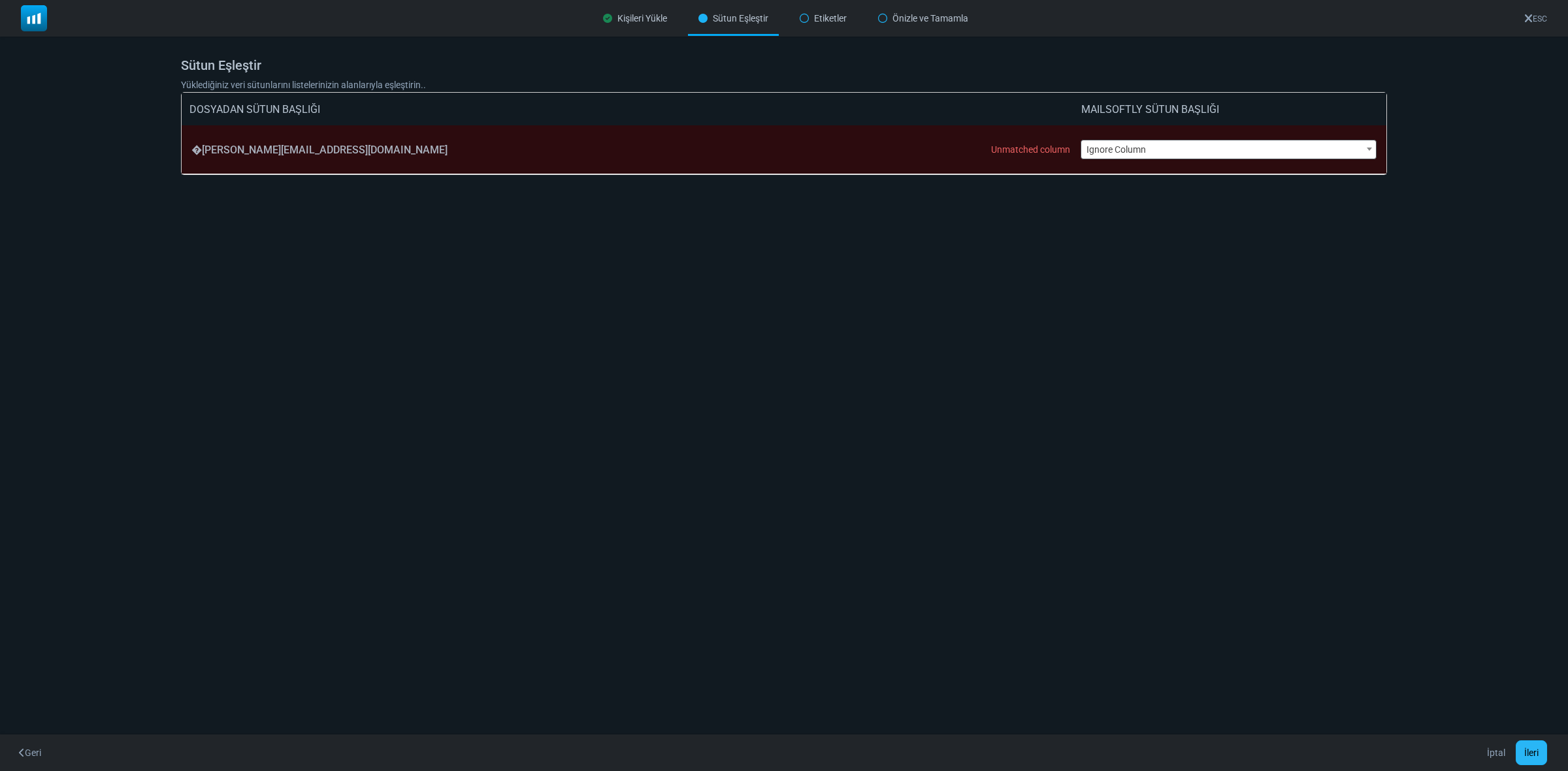
click at [1534, 746] on button "İleri" at bounding box center [1531, 753] width 31 height 25
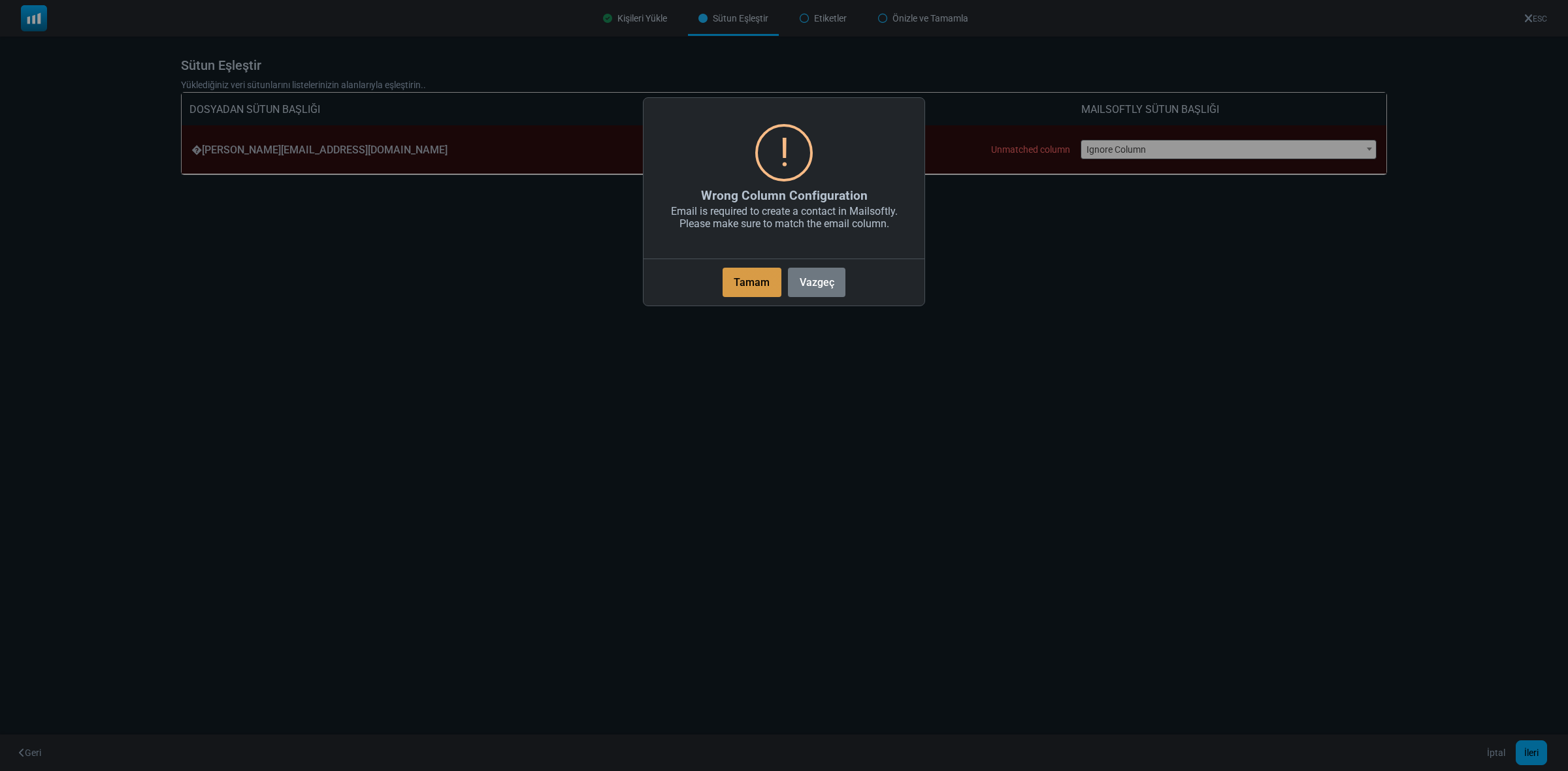
click at [752, 281] on button "Tamam" at bounding box center [752, 282] width 59 height 30
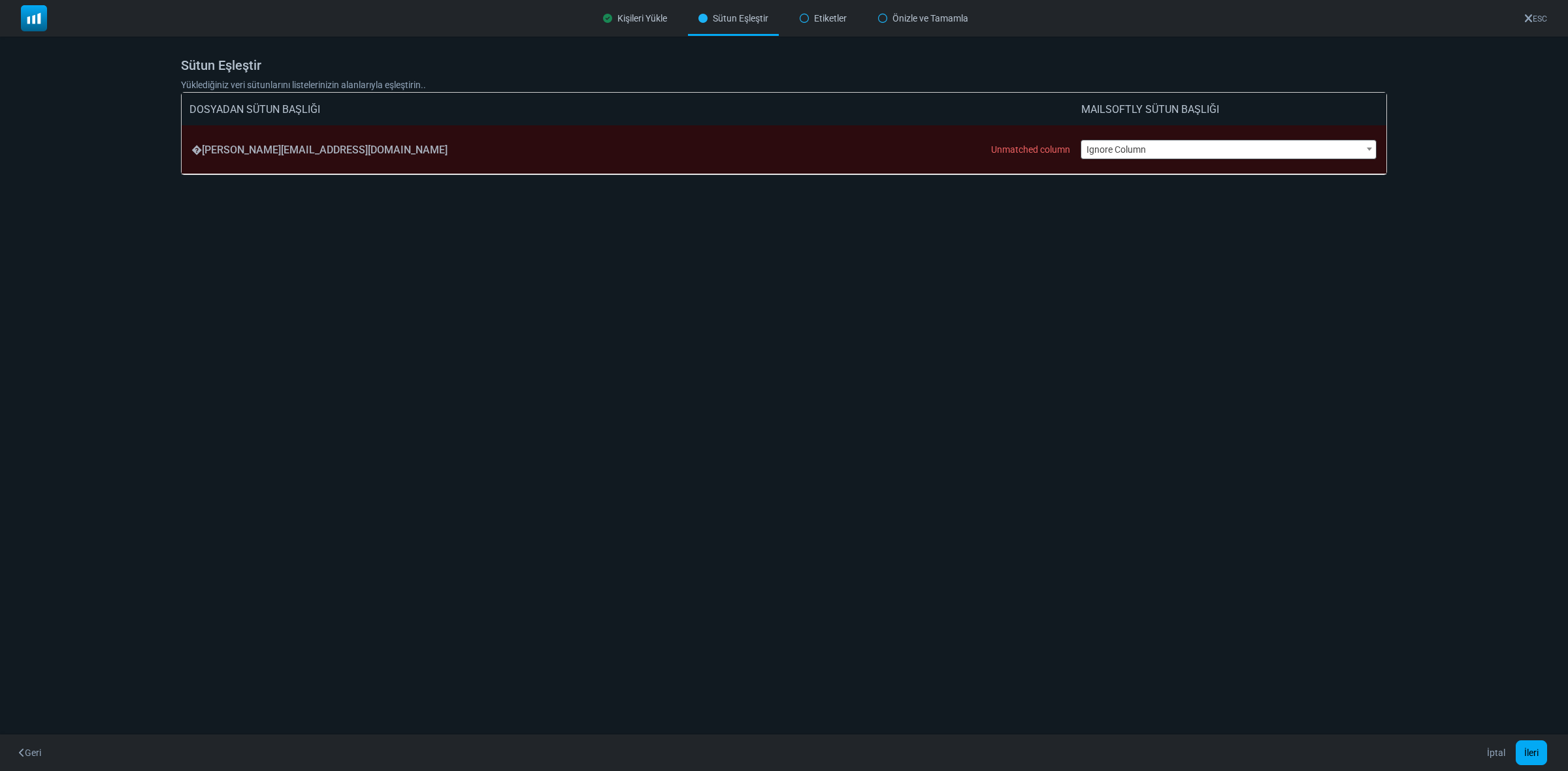
click at [1128, 141] on span "Ignore Column" at bounding box center [1228, 149] width 295 height 18
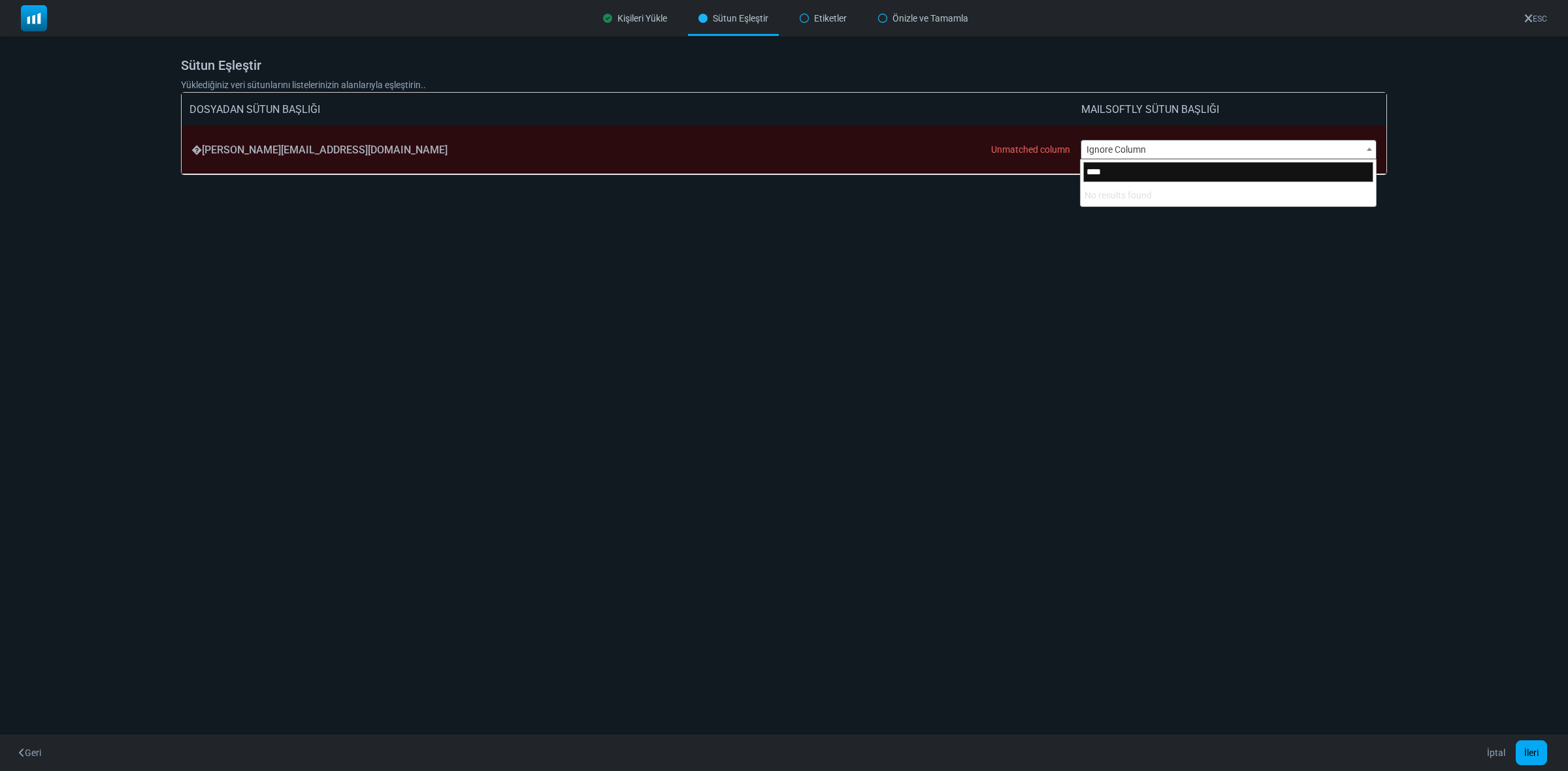
type input "*****"
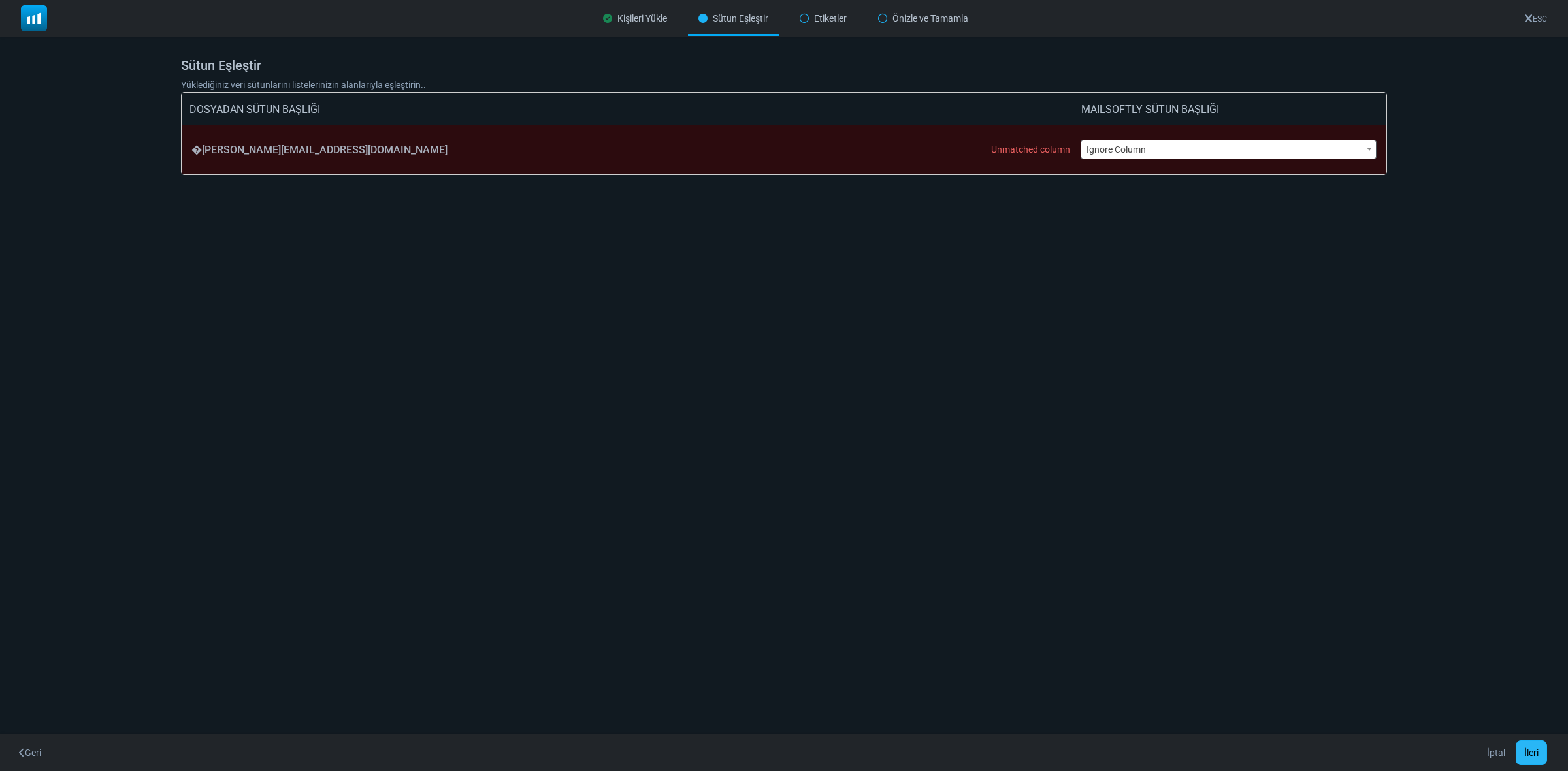
click at [1532, 756] on button "İleri" at bounding box center [1531, 753] width 31 height 25
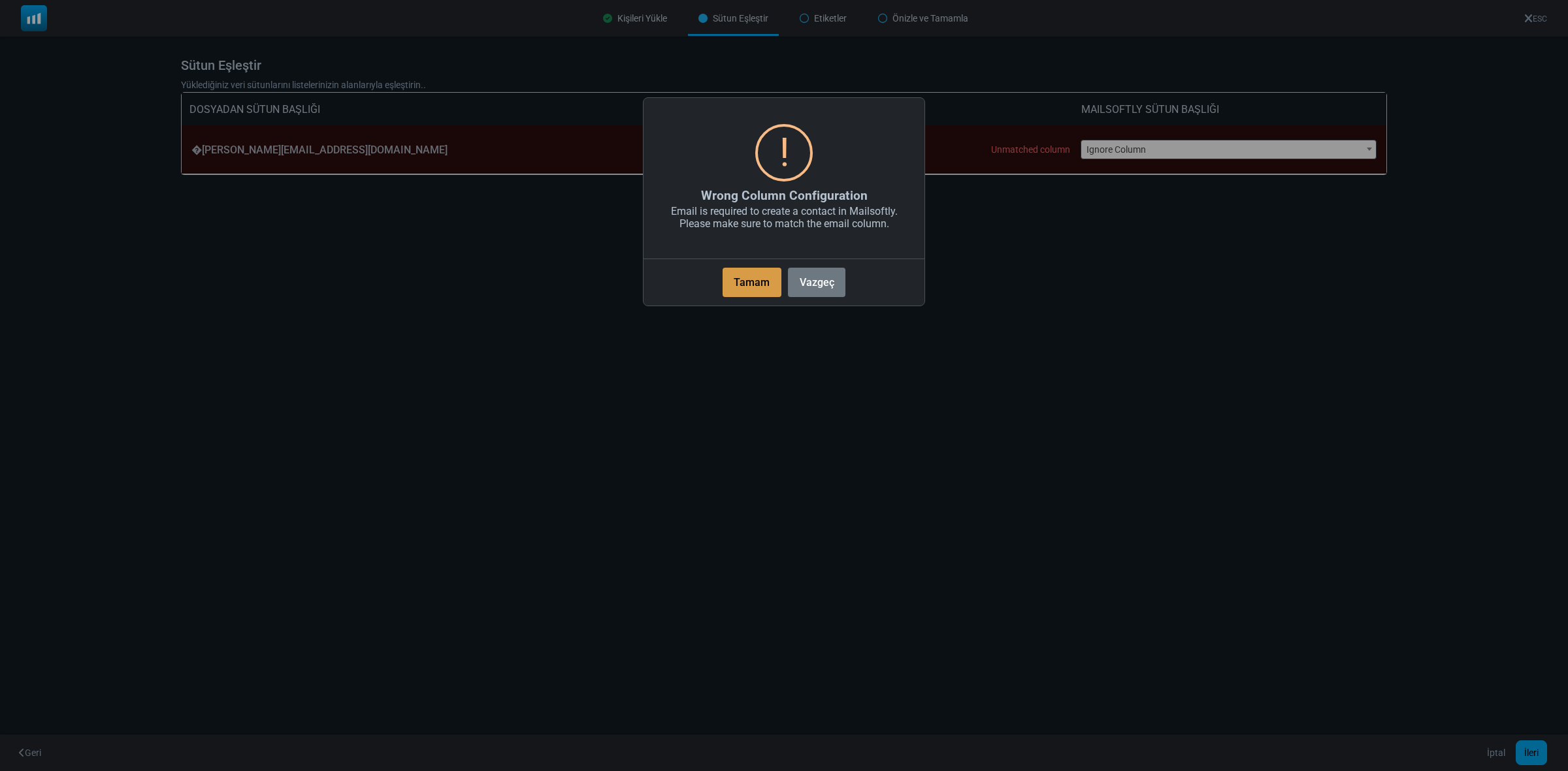
click at [752, 281] on button "Tamam" at bounding box center [752, 282] width 59 height 30
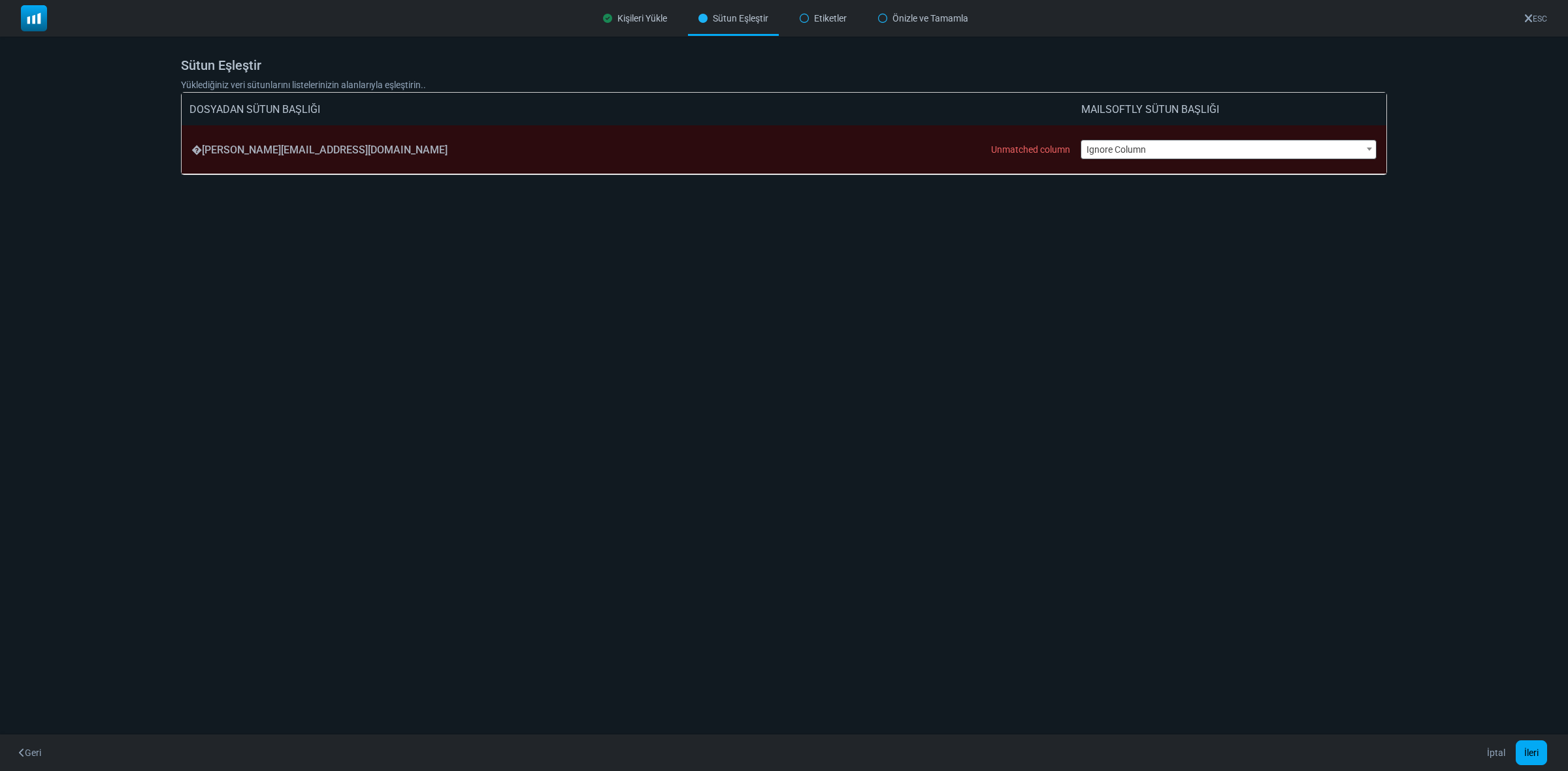
click at [633, 14] on div "Kişileri Yükle" at bounding box center [635, 19] width 85 height 35
click at [1121, 142] on span "Ignore Column" at bounding box center [1228, 149] width 295 height 18
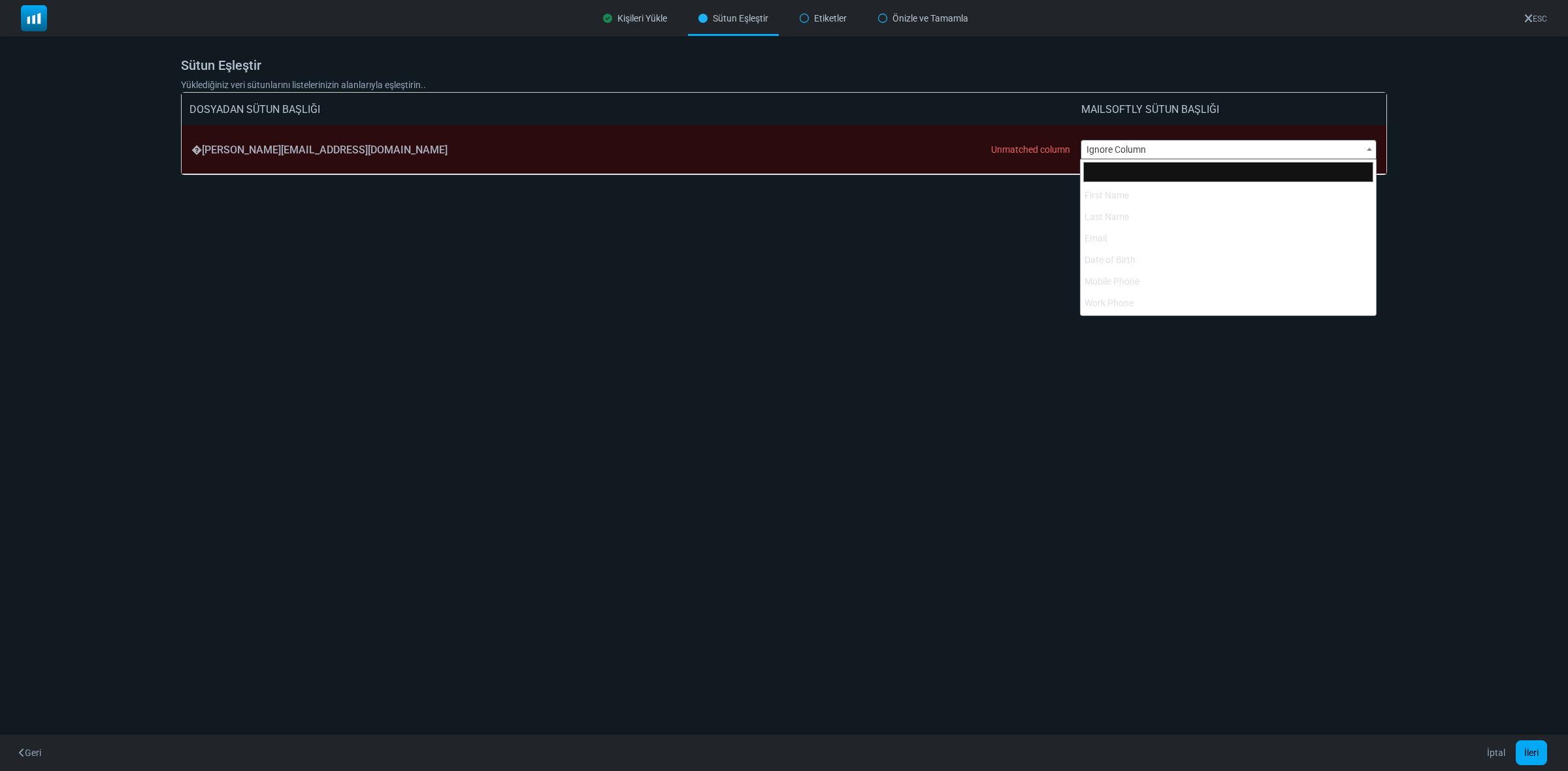
scroll to position [321, 0]
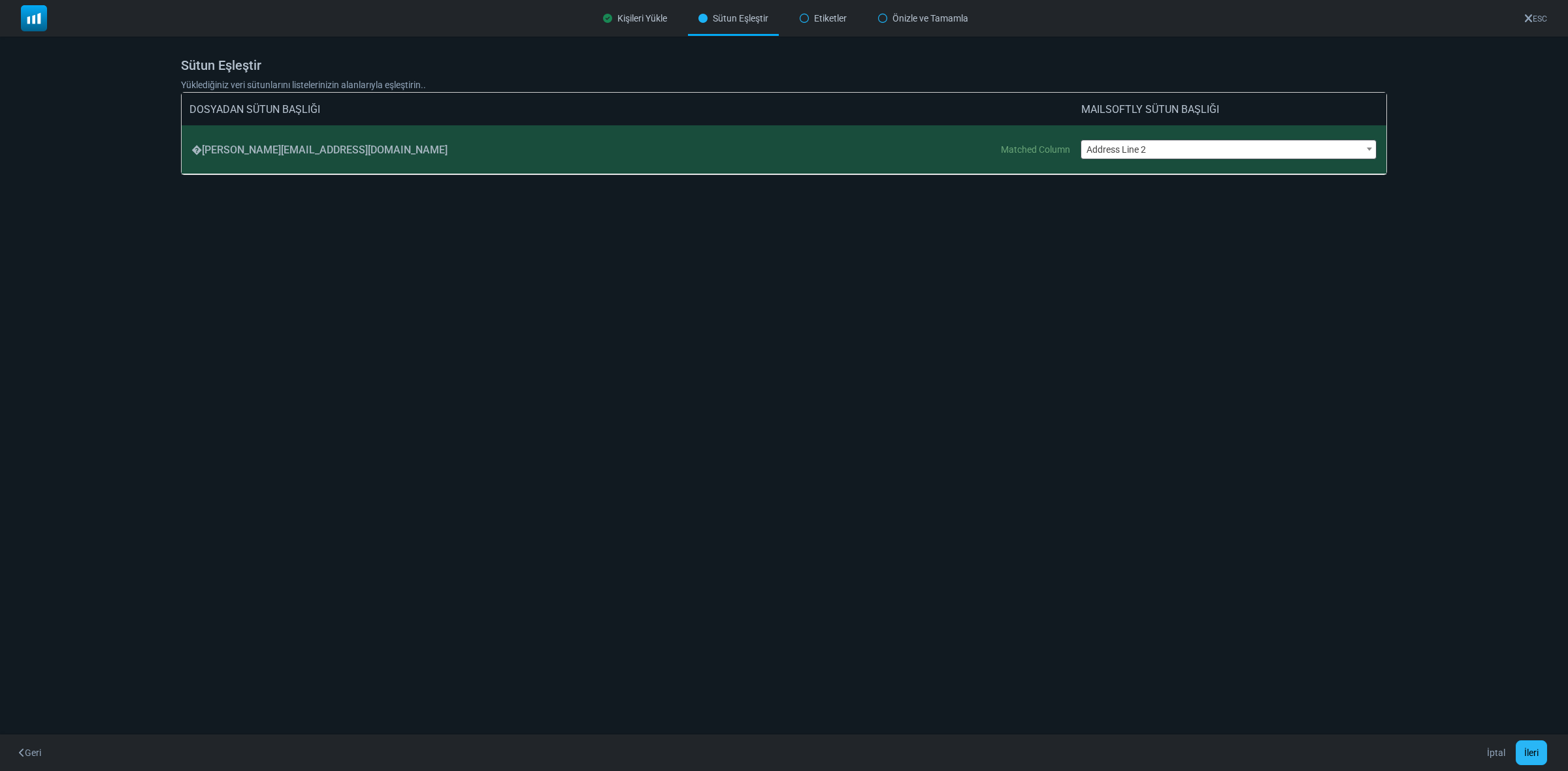
click at [1533, 756] on button "İleri" at bounding box center [1531, 753] width 31 height 25
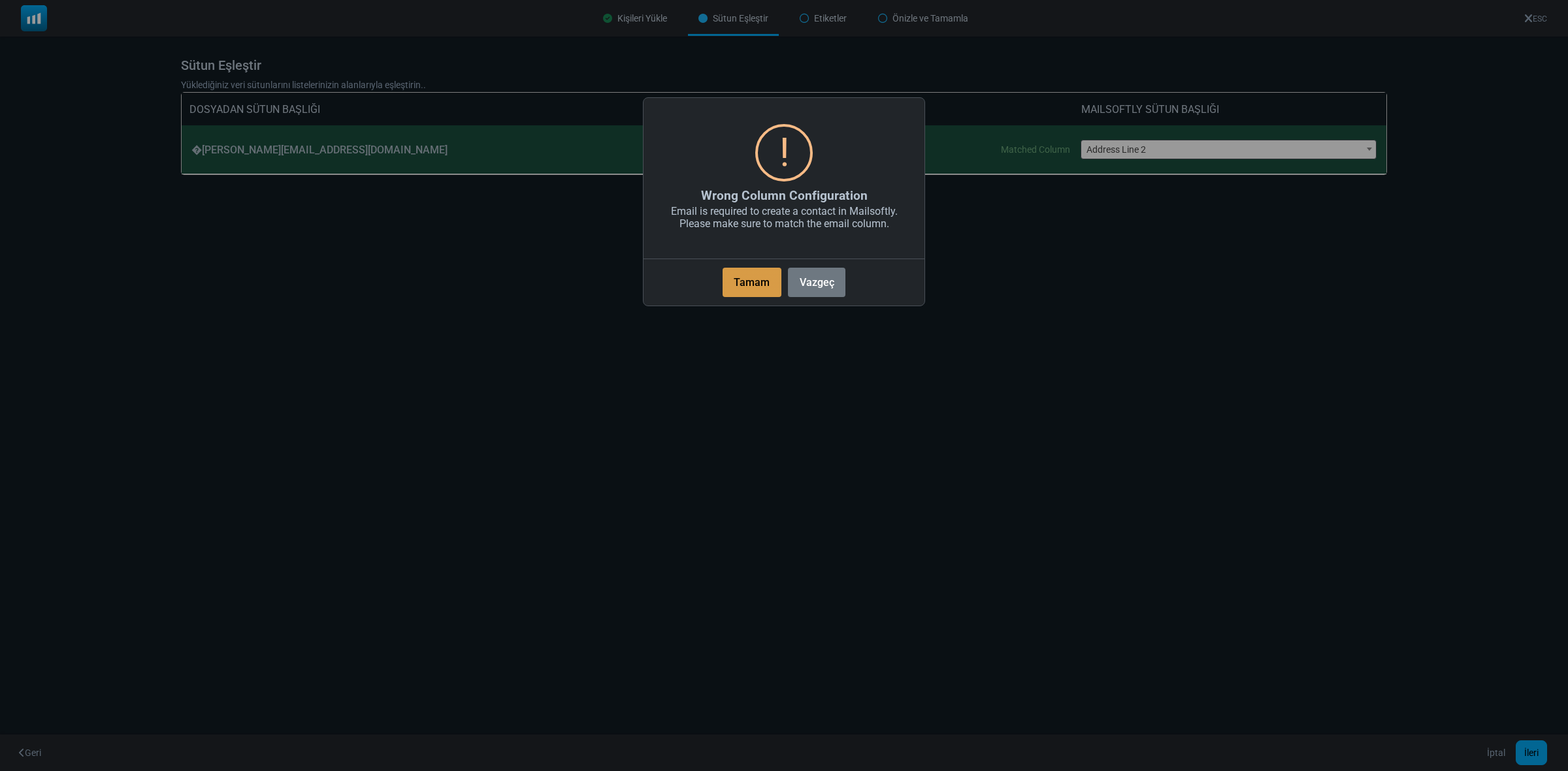
click at [750, 282] on button "Tamam" at bounding box center [752, 282] width 59 height 30
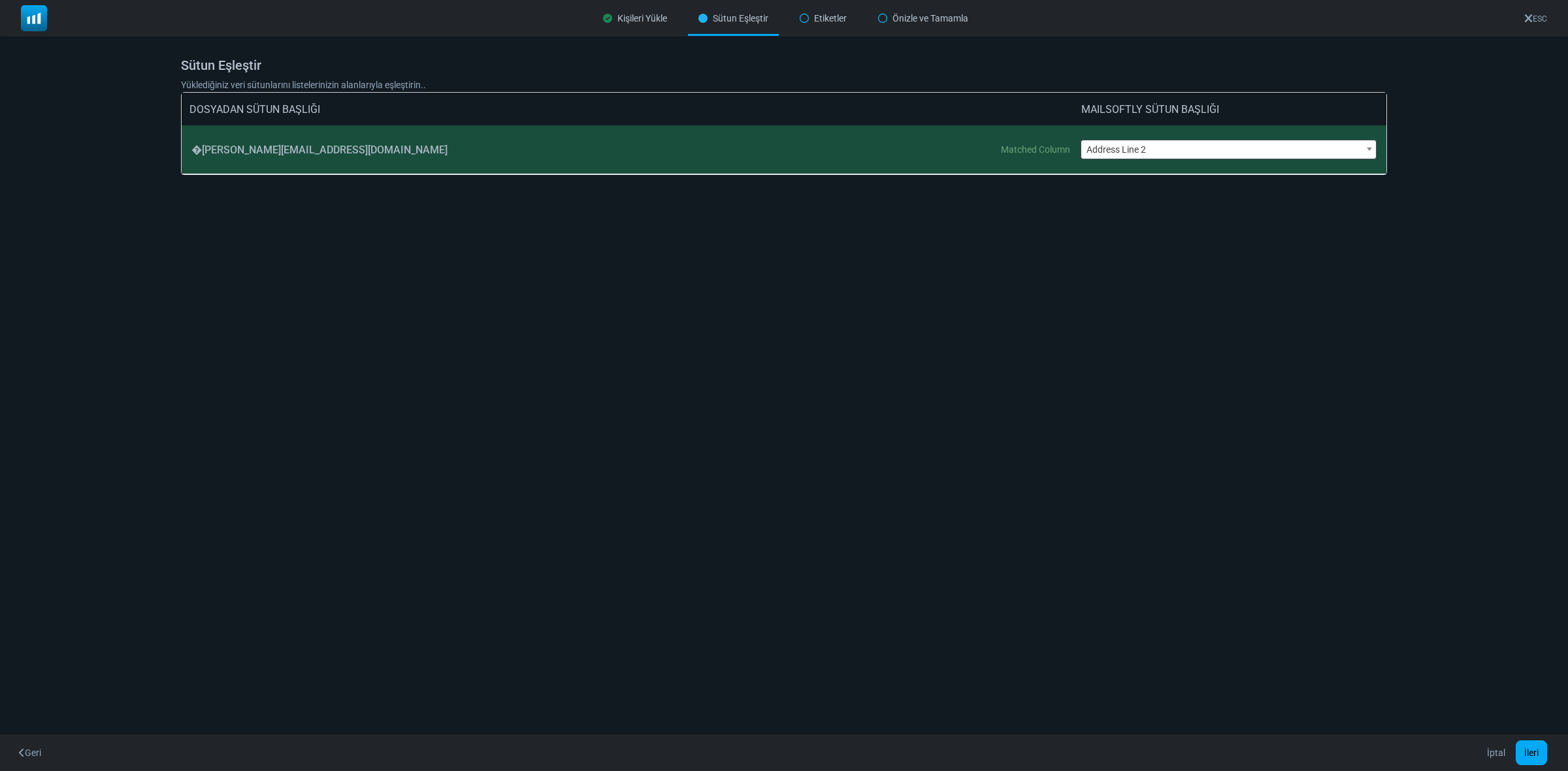
click at [1144, 148] on span "Address Line 2" at bounding box center [1228, 149] width 295 height 18
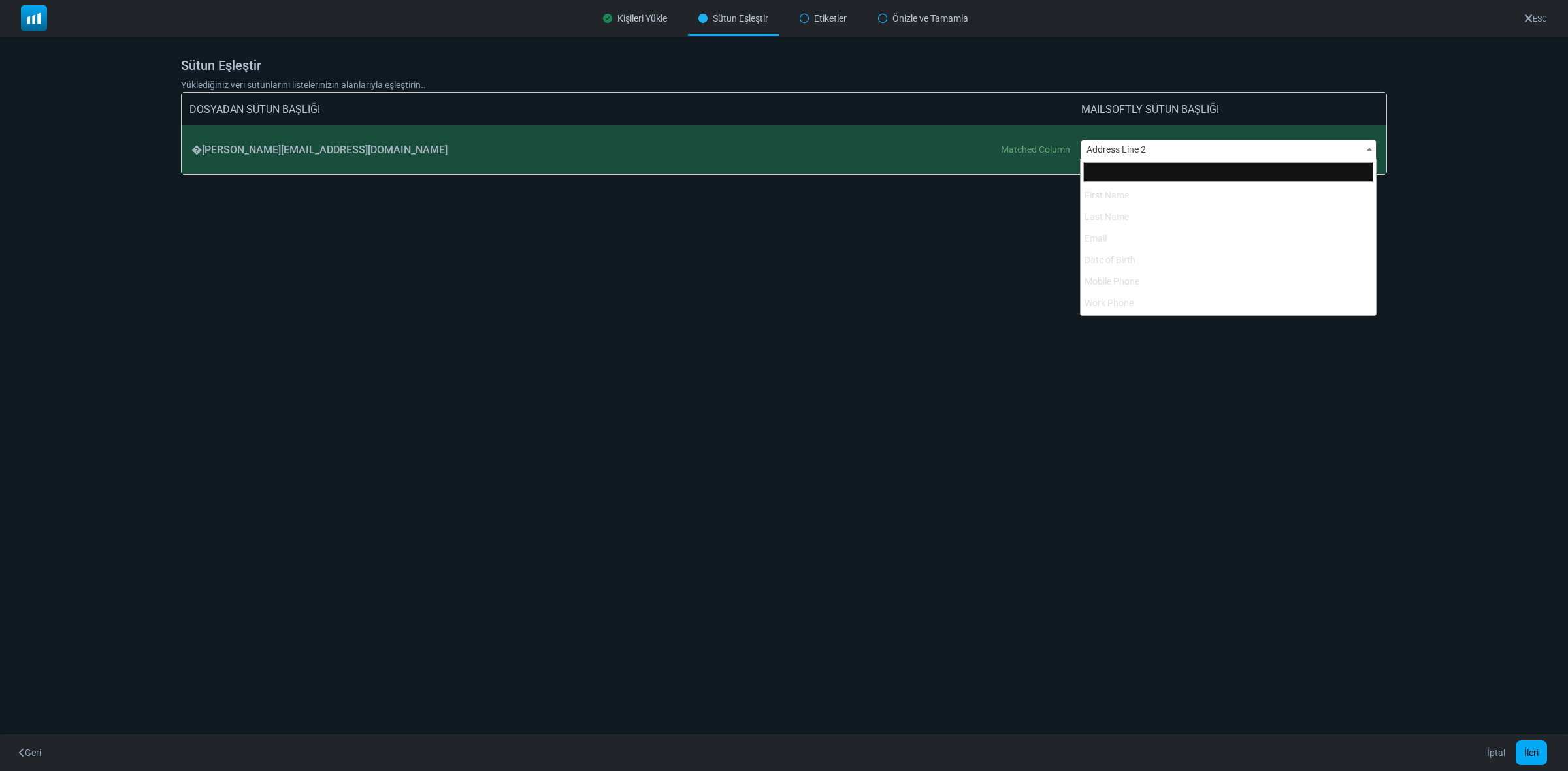
scroll to position [301, 0]
select select "**********"
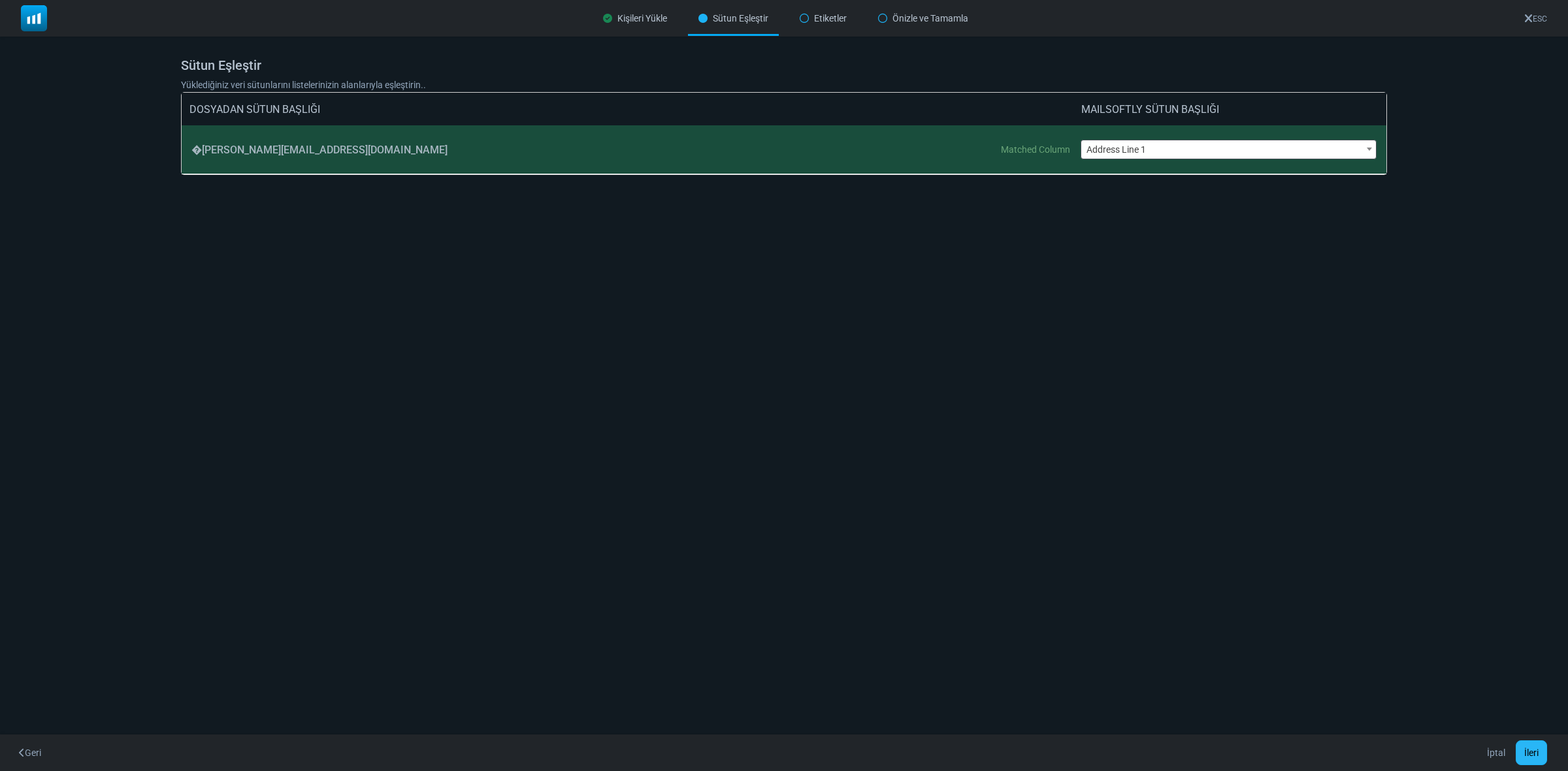
click at [1530, 743] on button "İleri" at bounding box center [1531, 753] width 31 height 25
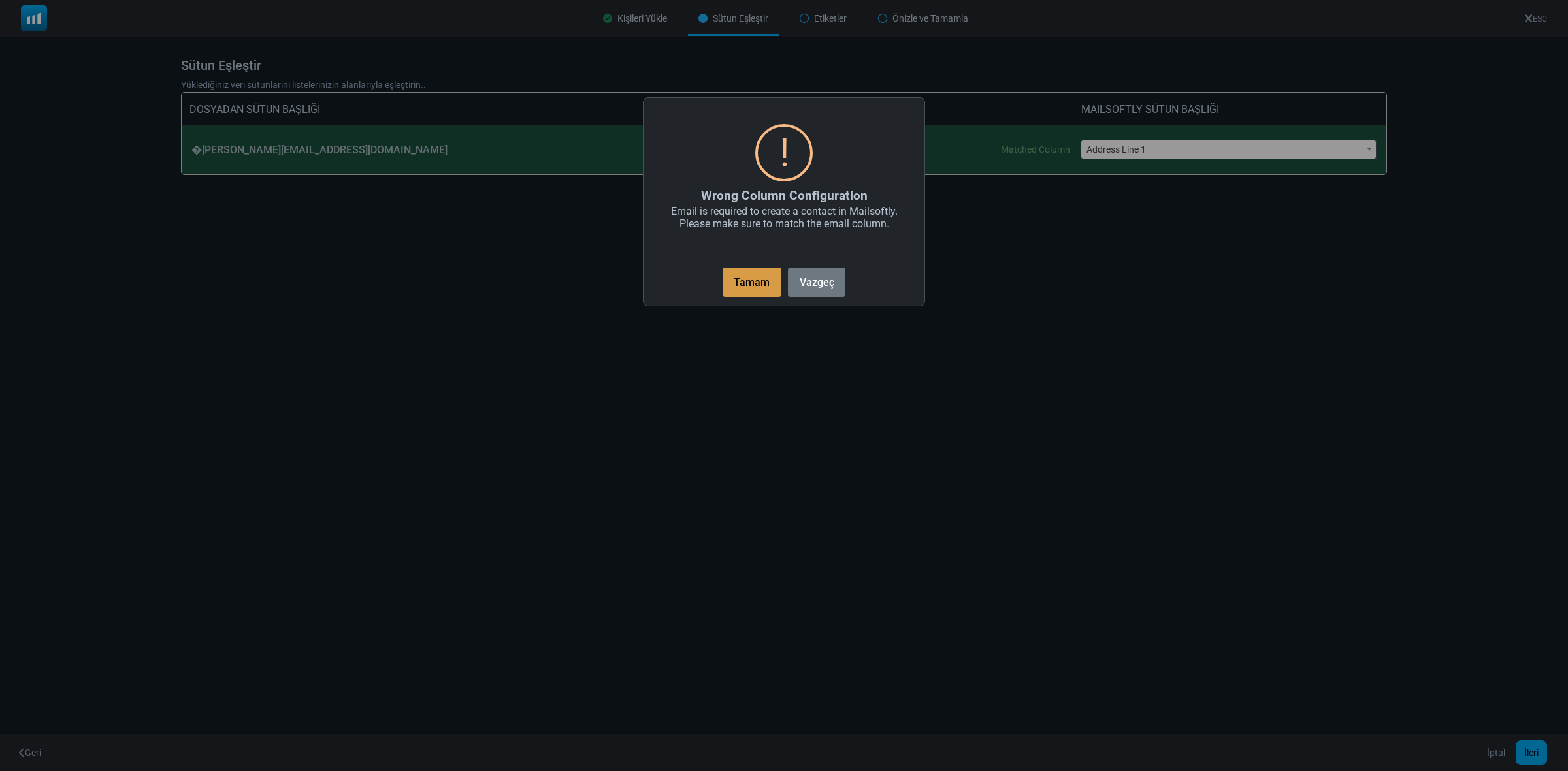
drag, startPoint x: 751, startPoint y: 284, endPoint x: 1104, endPoint y: 189, distance: 365.6
click at [751, 284] on button "Tamam" at bounding box center [752, 282] width 59 height 30
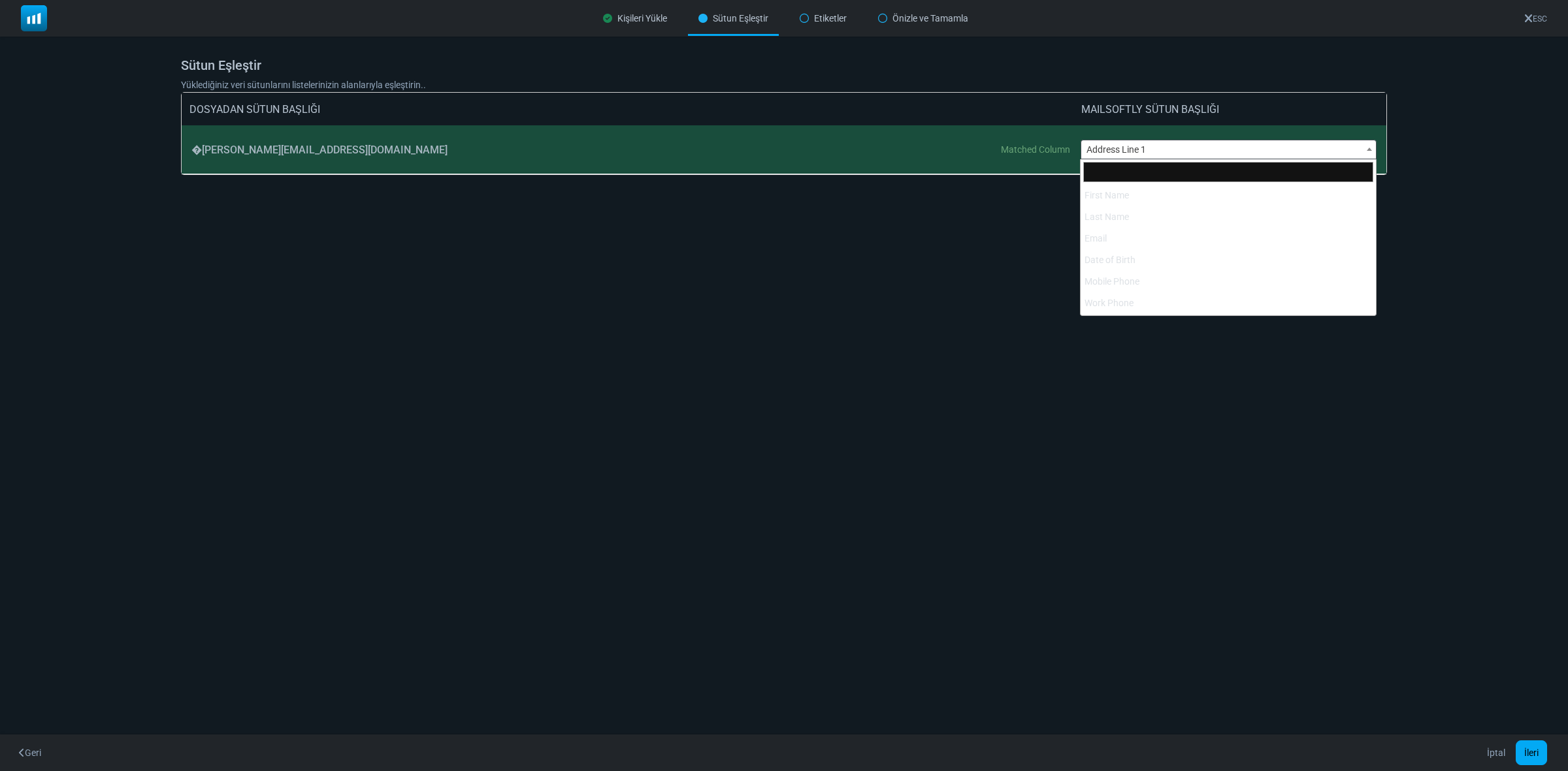
drag, startPoint x: 1152, startPoint y: 154, endPoint x: 942, endPoint y: 163, distance: 210.2
click at [942, 163] on div "**********" at bounding box center [784, 150] width 1204 height 49
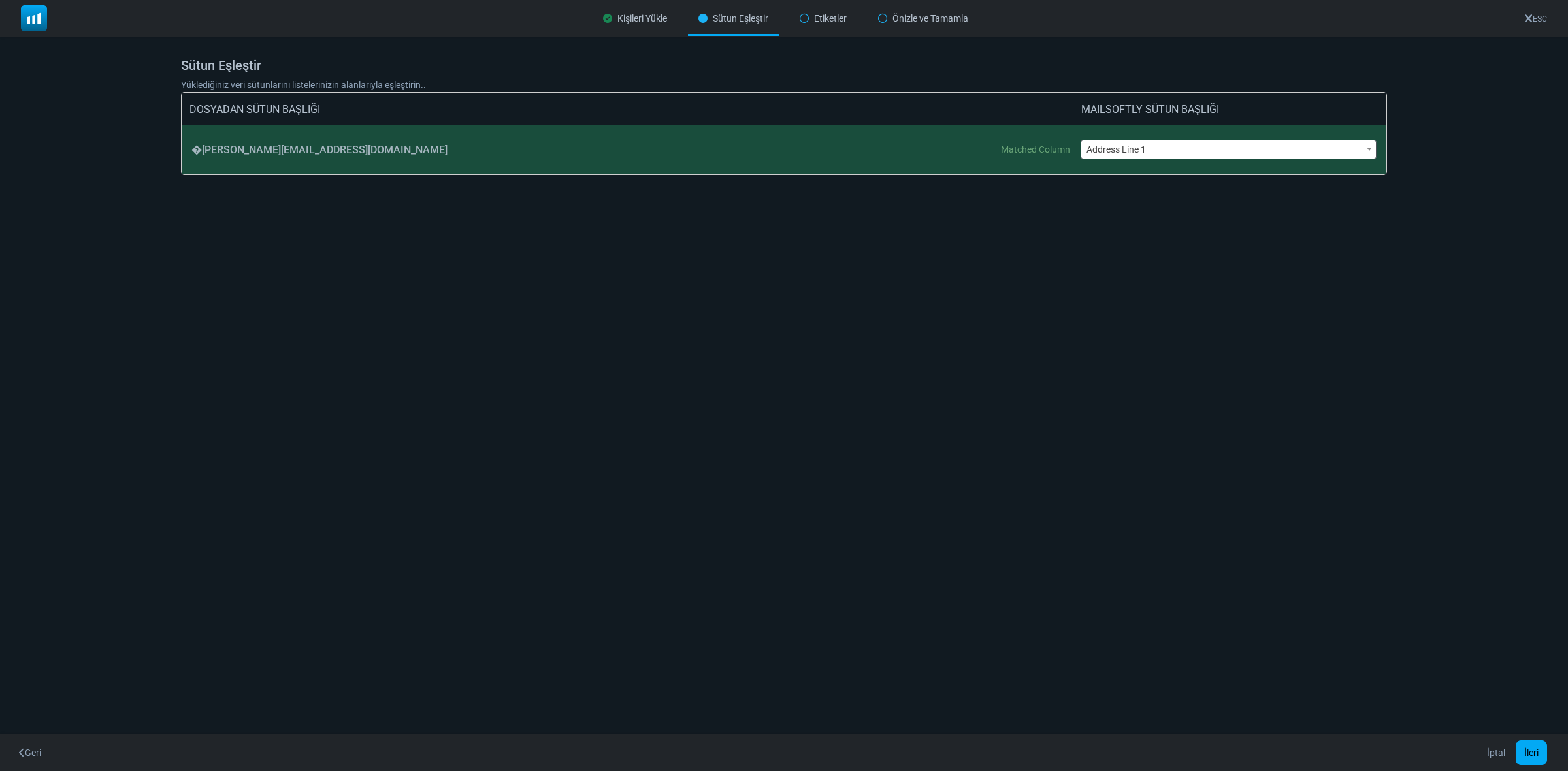
drag, startPoint x: 1086, startPoint y: 155, endPoint x: 1010, endPoint y: 160, distance: 76.2
click at [1010, 160] on div "**********" at bounding box center [784, 150] width 1204 height 49
click at [1176, 144] on span "Address Line 1" at bounding box center [1228, 149] width 295 height 18
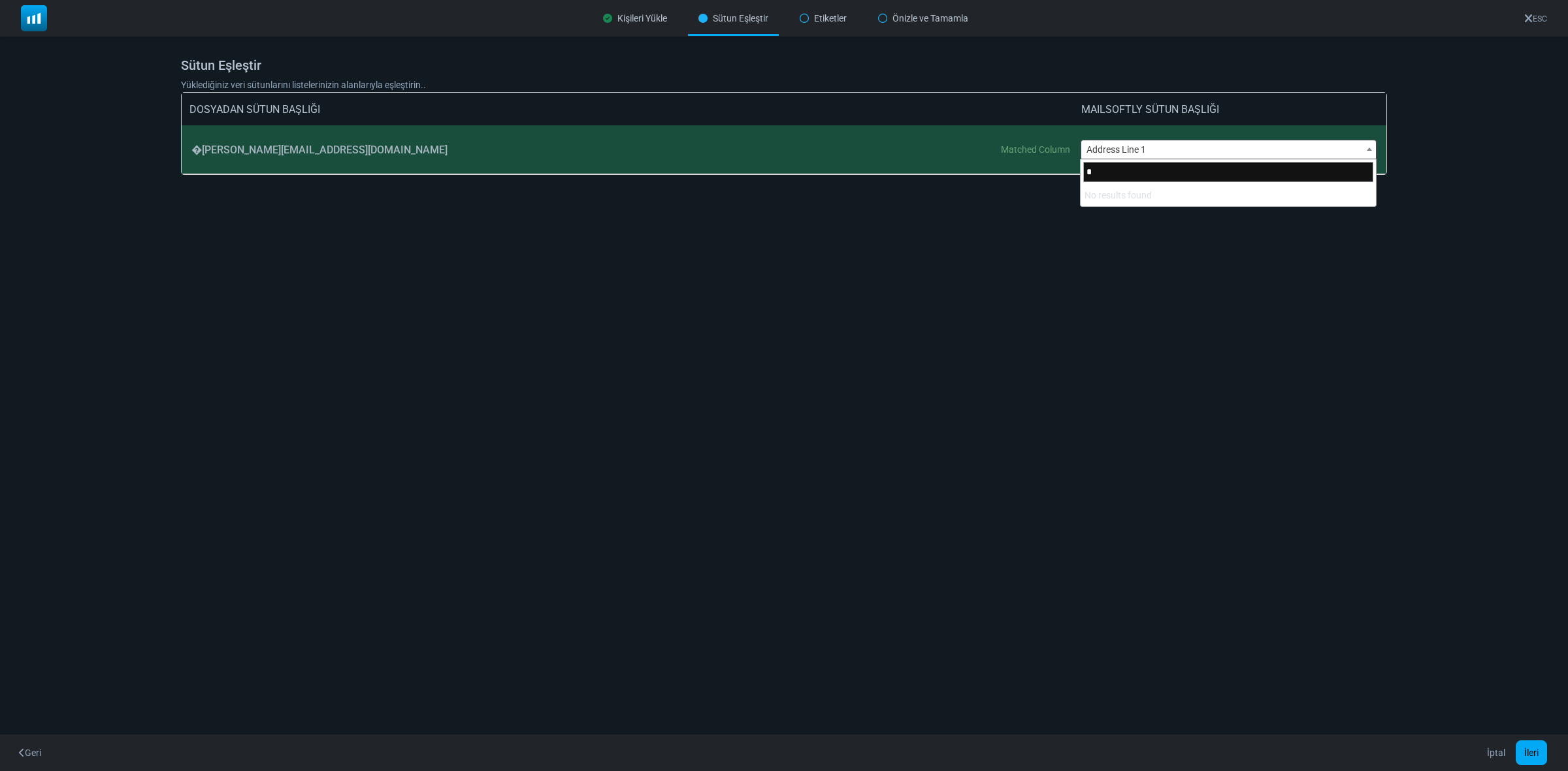
scroll to position [0, 0]
type input "**********"
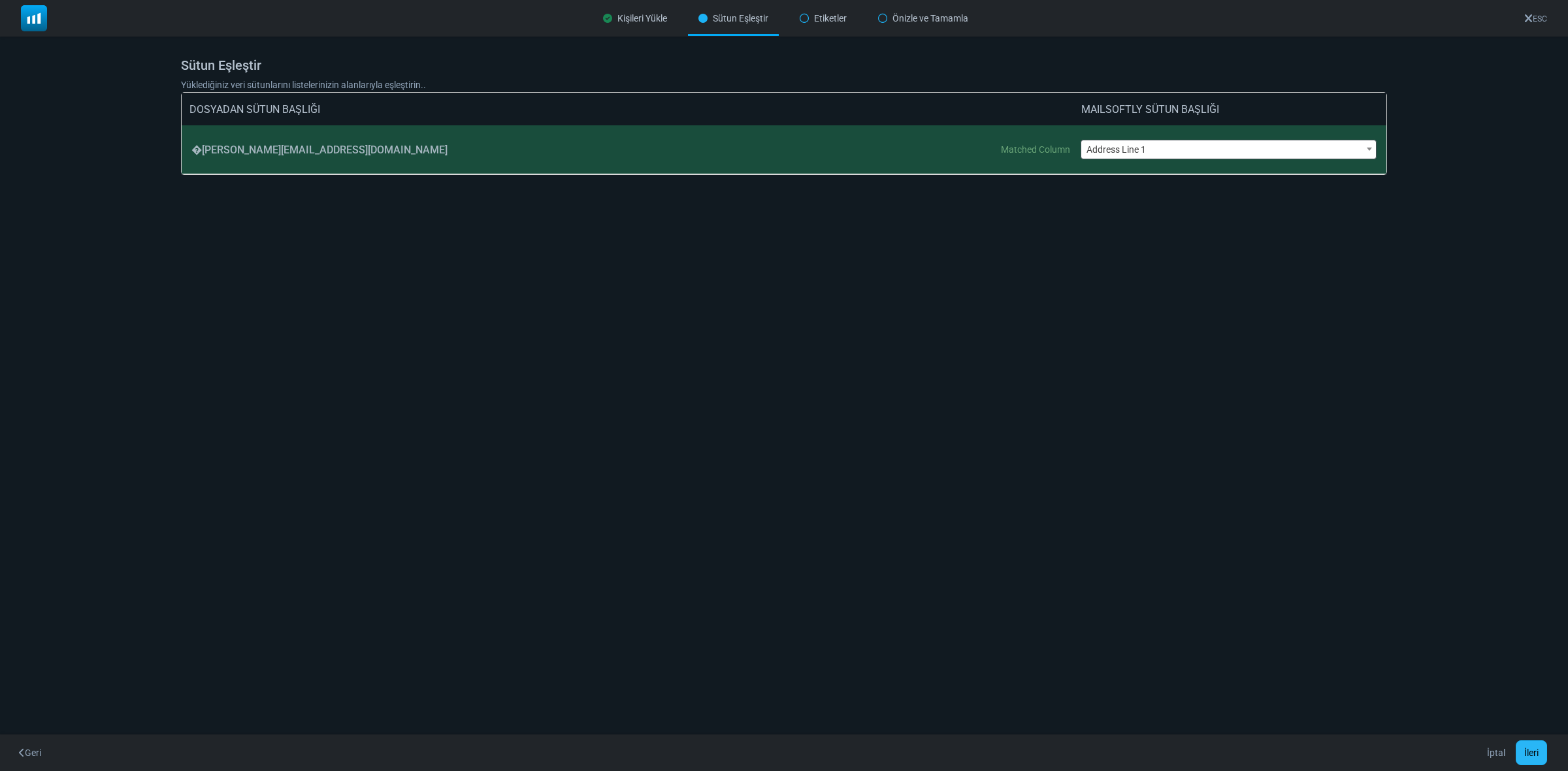
click at [1529, 753] on button "İleri" at bounding box center [1531, 753] width 31 height 25
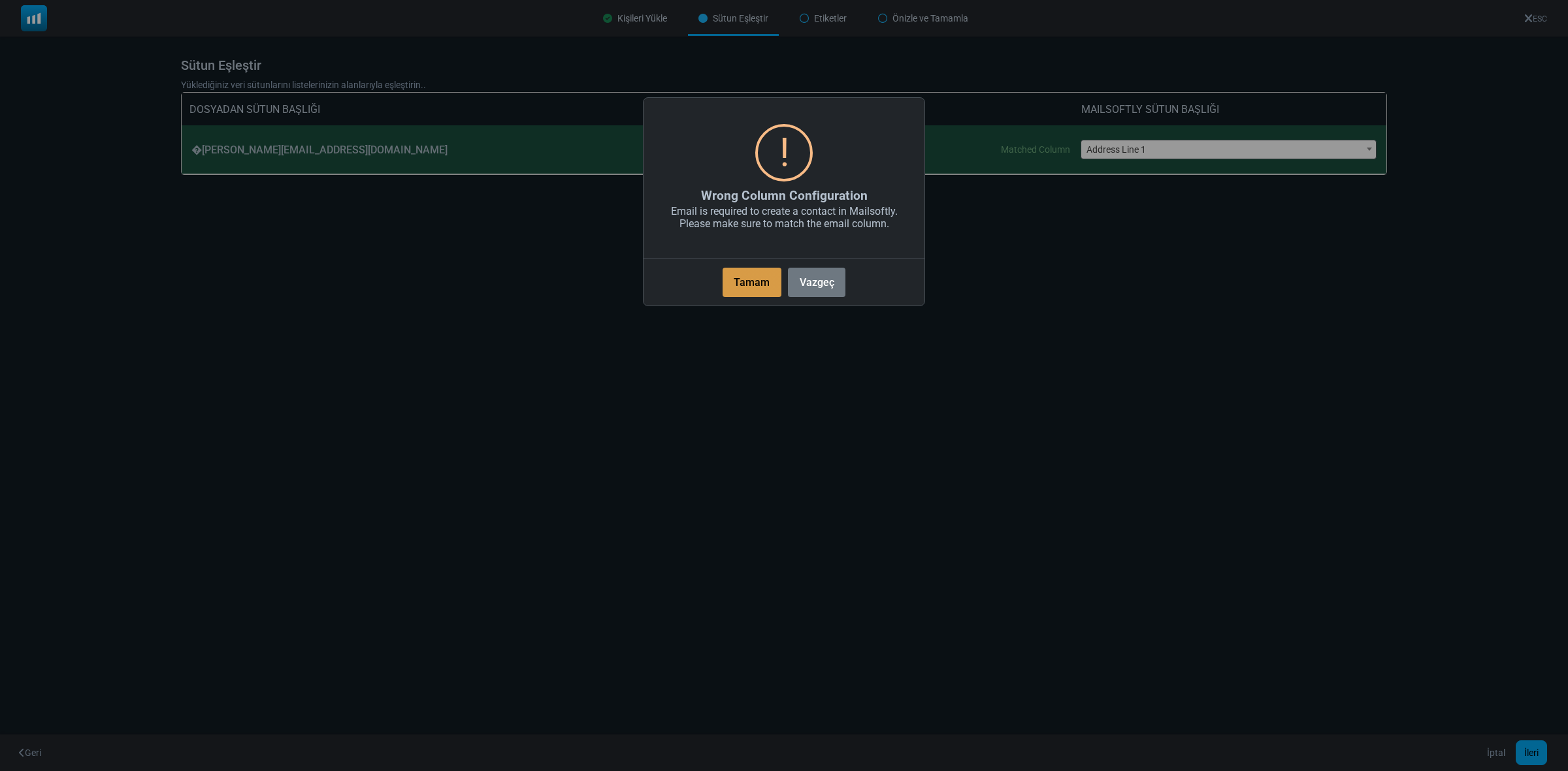
click at [738, 287] on button "Tamam" at bounding box center [752, 282] width 59 height 30
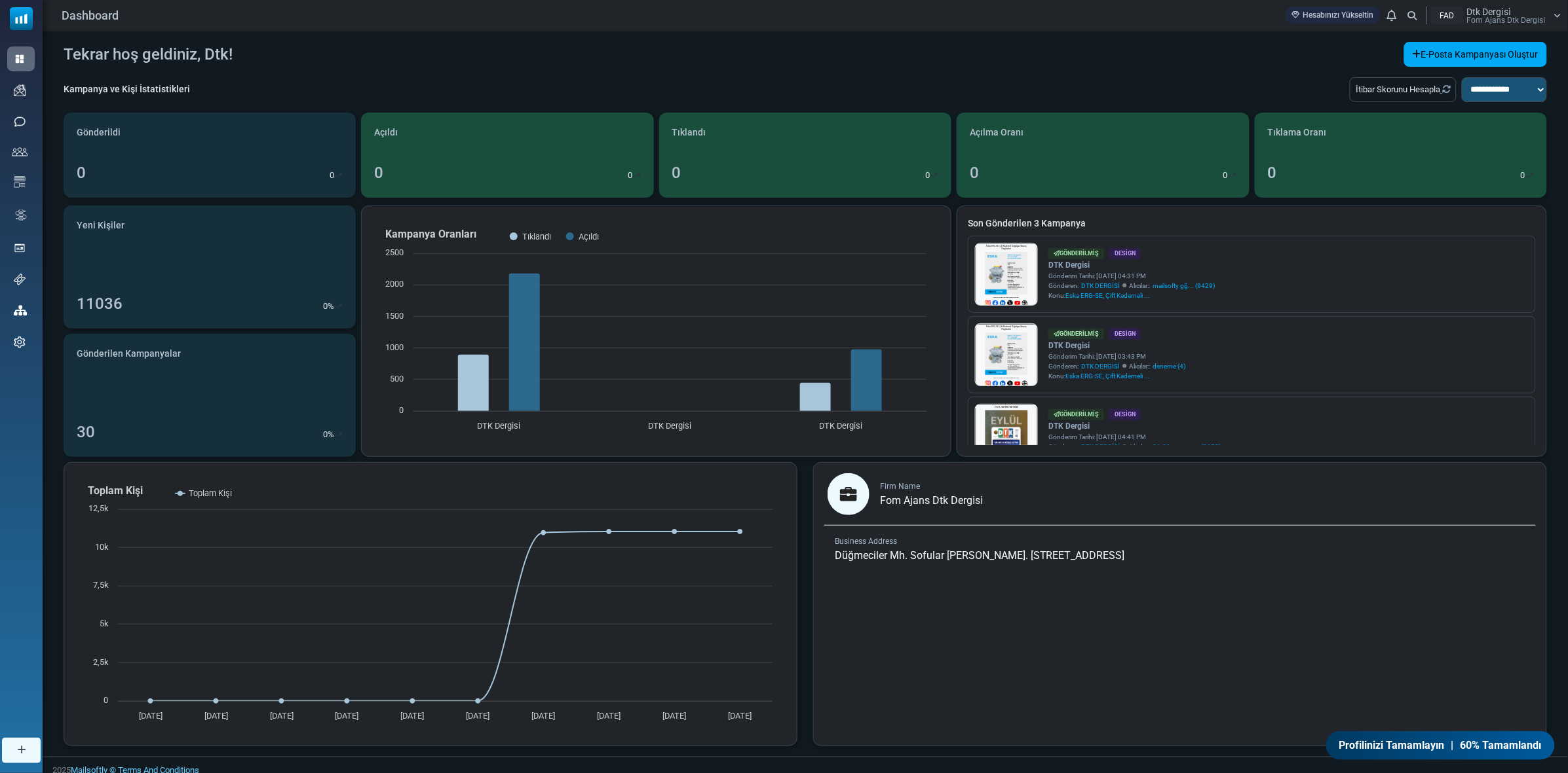
drag, startPoint x: 57, startPoint y: 204, endPoint x: 41, endPoint y: 197, distance: 17.5
click at [0, 0] on link "E-posta Şablonları" at bounding box center [0, 0] width 0 height 0
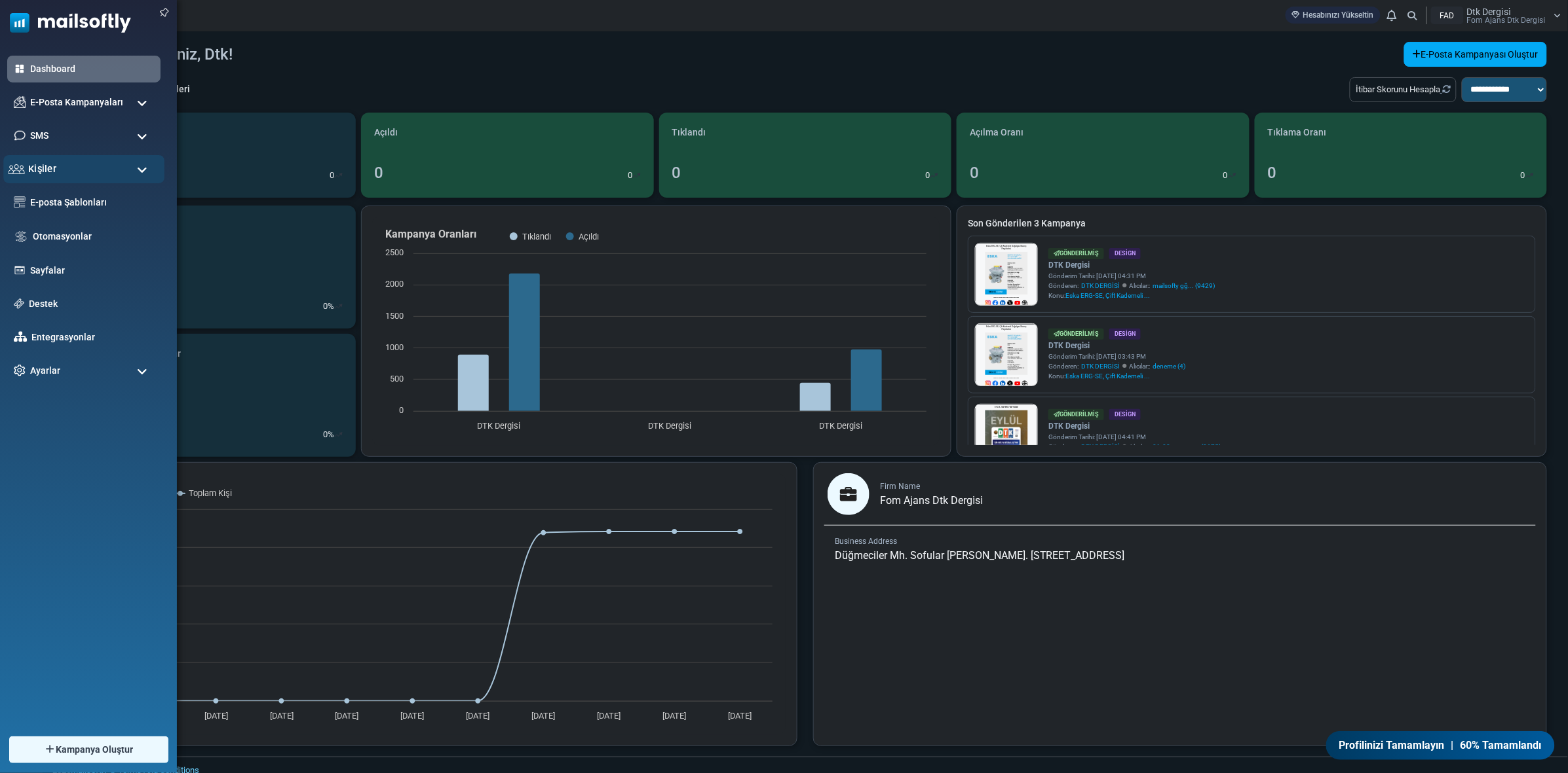
click at [51, 161] on span "Kişiler" at bounding box center [42, 169] width 28 height 15
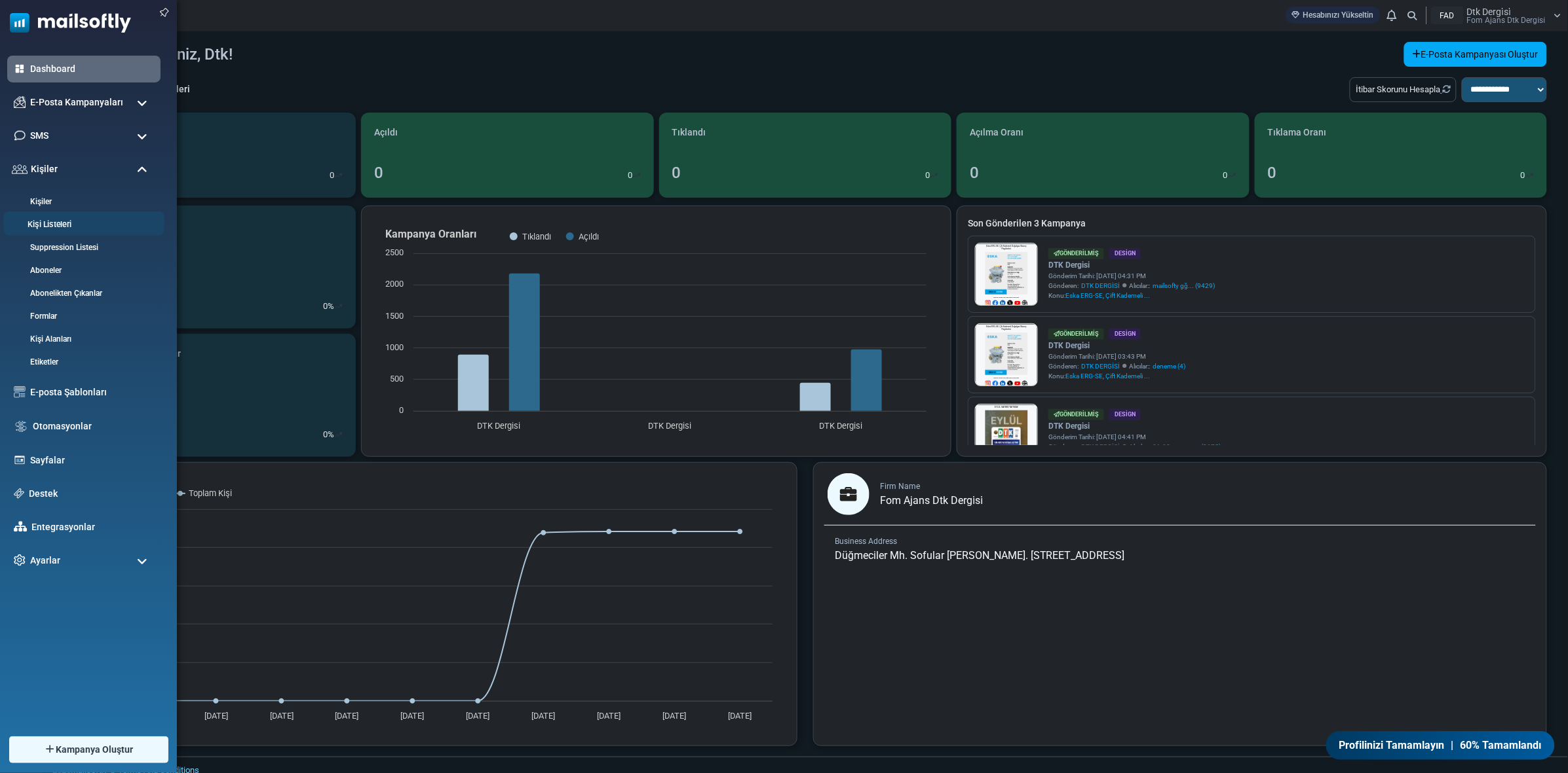
click at [60, 221] on link "Kişi Listeleri" at bounding box center [82, 225] width 157 height 12
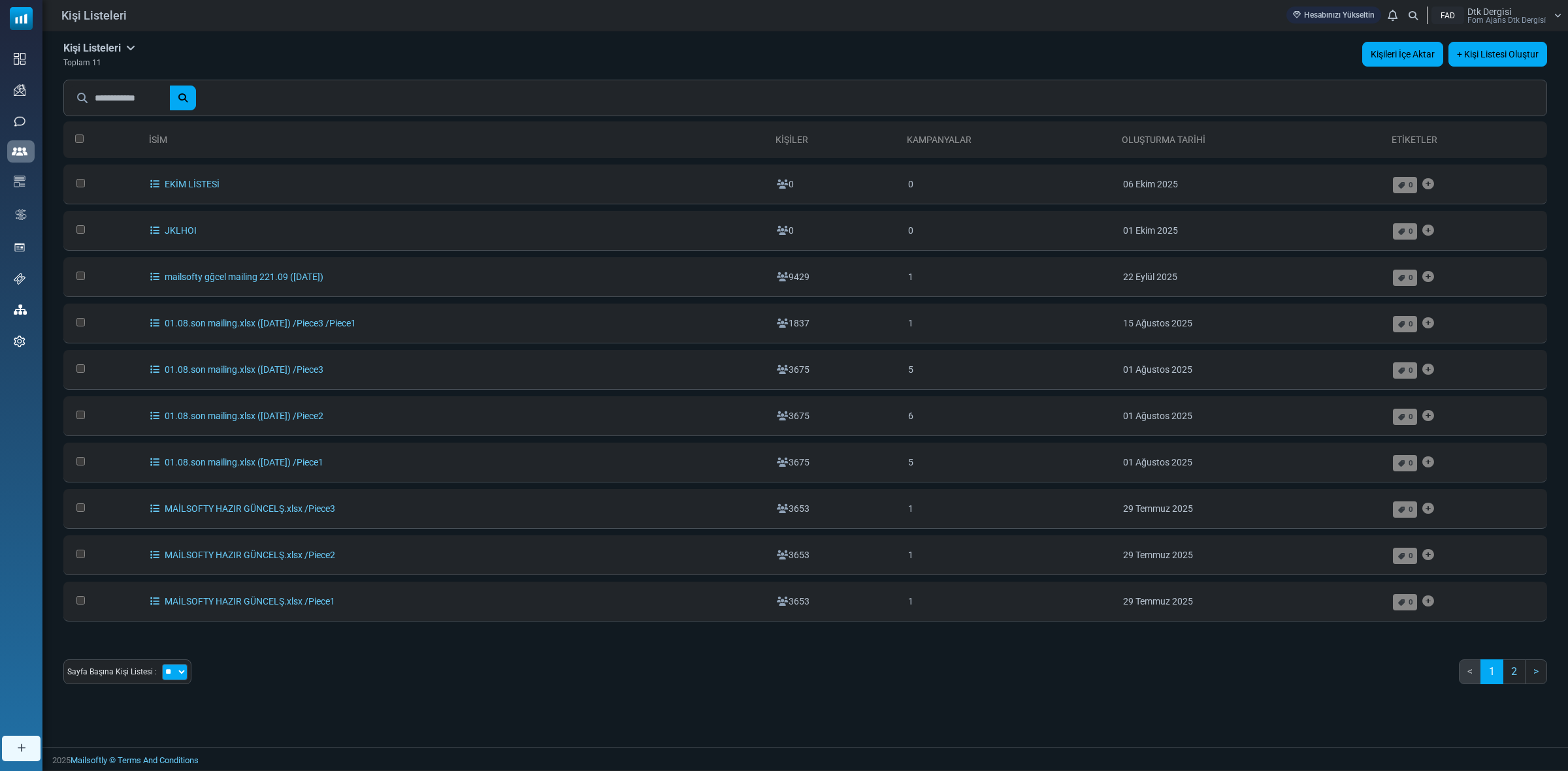
click at [1390, 52] on link "Kişileri İçe Aktar" at bounding box center [1403, 54] width 81 height 25
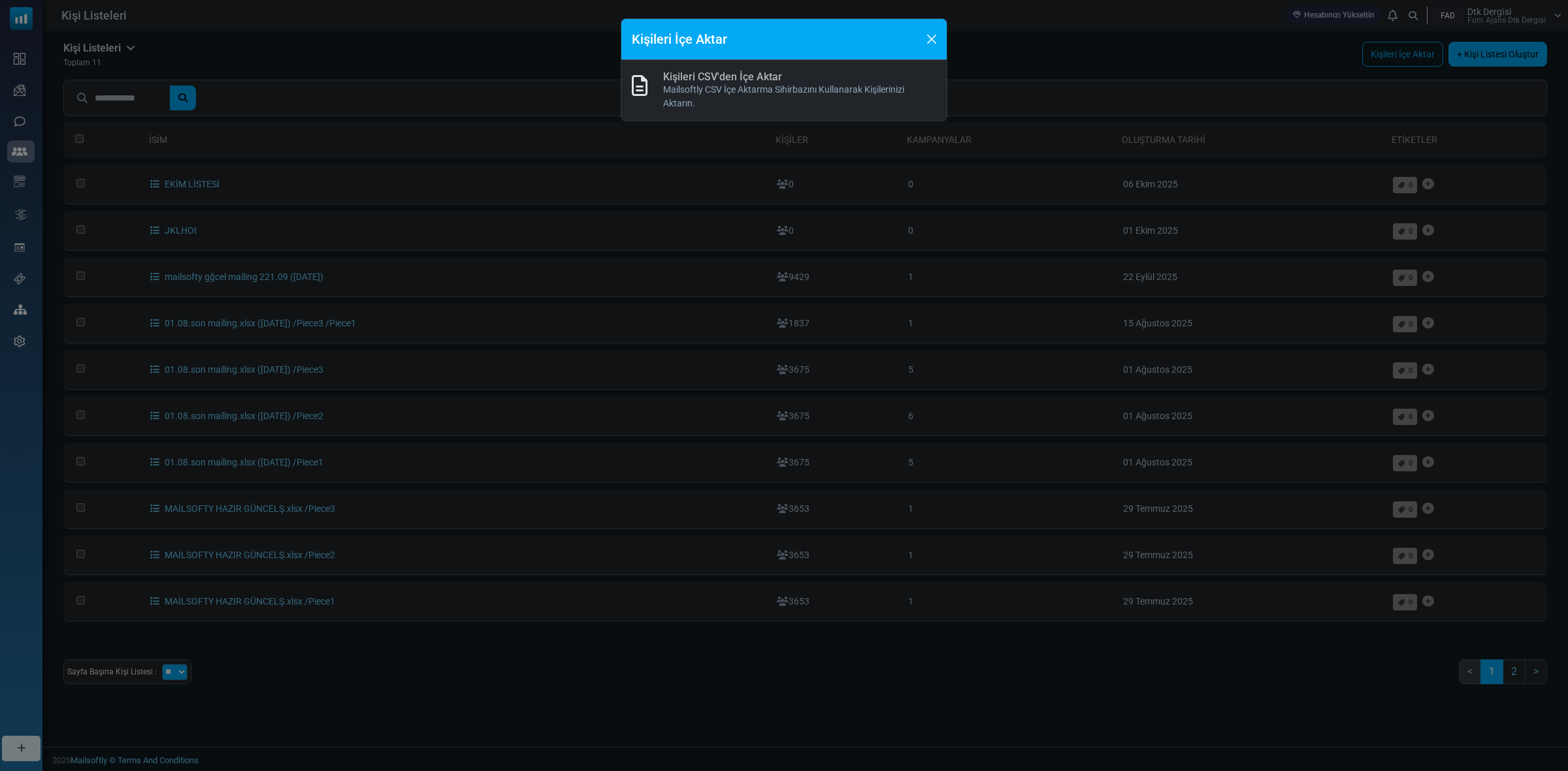
click at [691, 79] on link "Kişileri CSV'den İçe Aktar" at bounding box center [723, 76] width 119 height 12
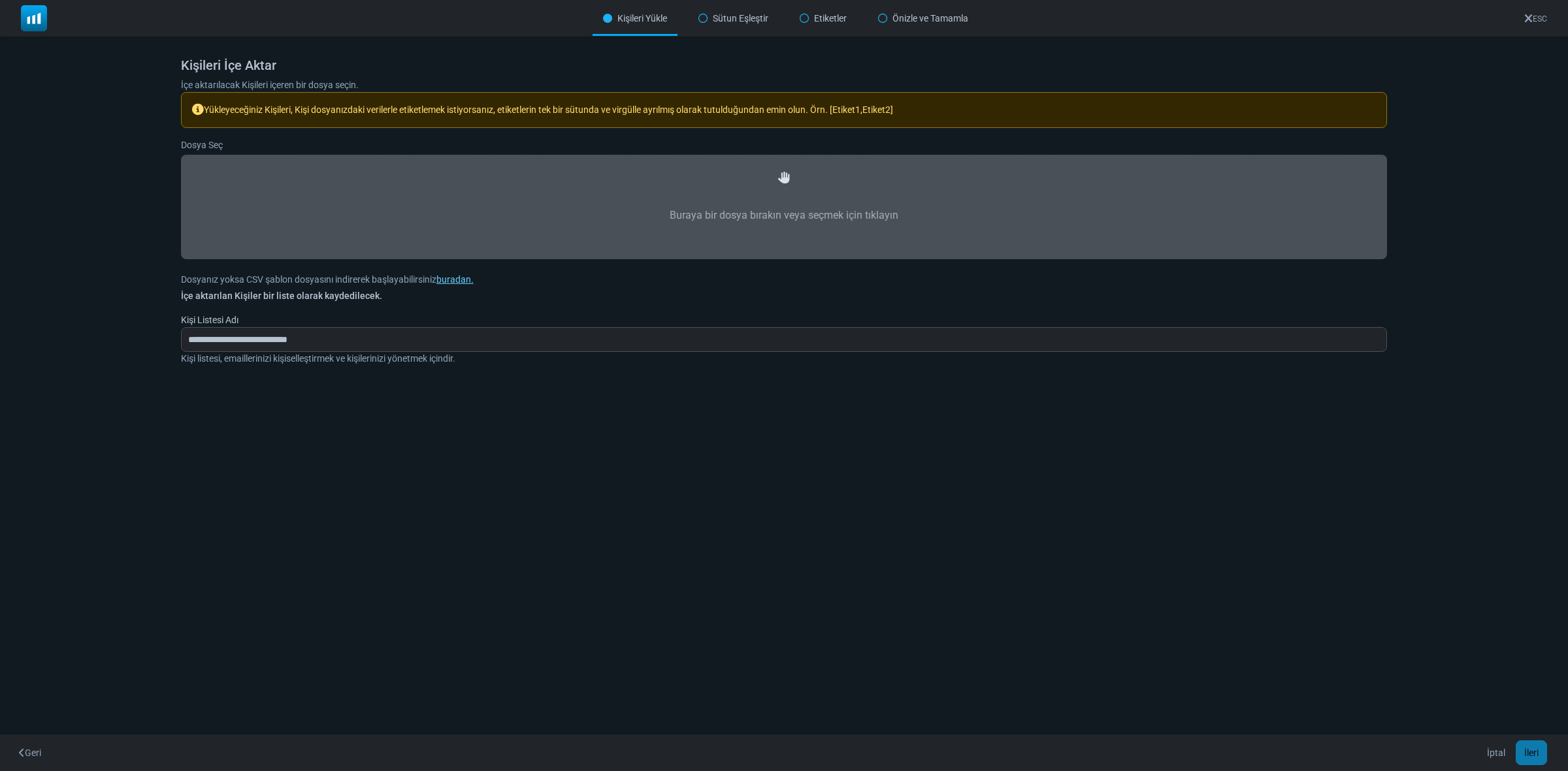
click at [784, 181] on icon at bounding box center [784, 178] width 12 height 12
click at [789, 205] on label "Buraya bir dosya bırakın veya seçmek için tıklayın" at bounding box center [784, 215] width 1178 height 57
click at [0, 0] on input "Buraya bir dosya bırakın veya seçmek için tıklayın" at bounding box center [0, 0] width 0 height 0
type input "**********"
click at [1534, 749] on button "İleri" at bounding box center [1531, 753] width 31 height 25
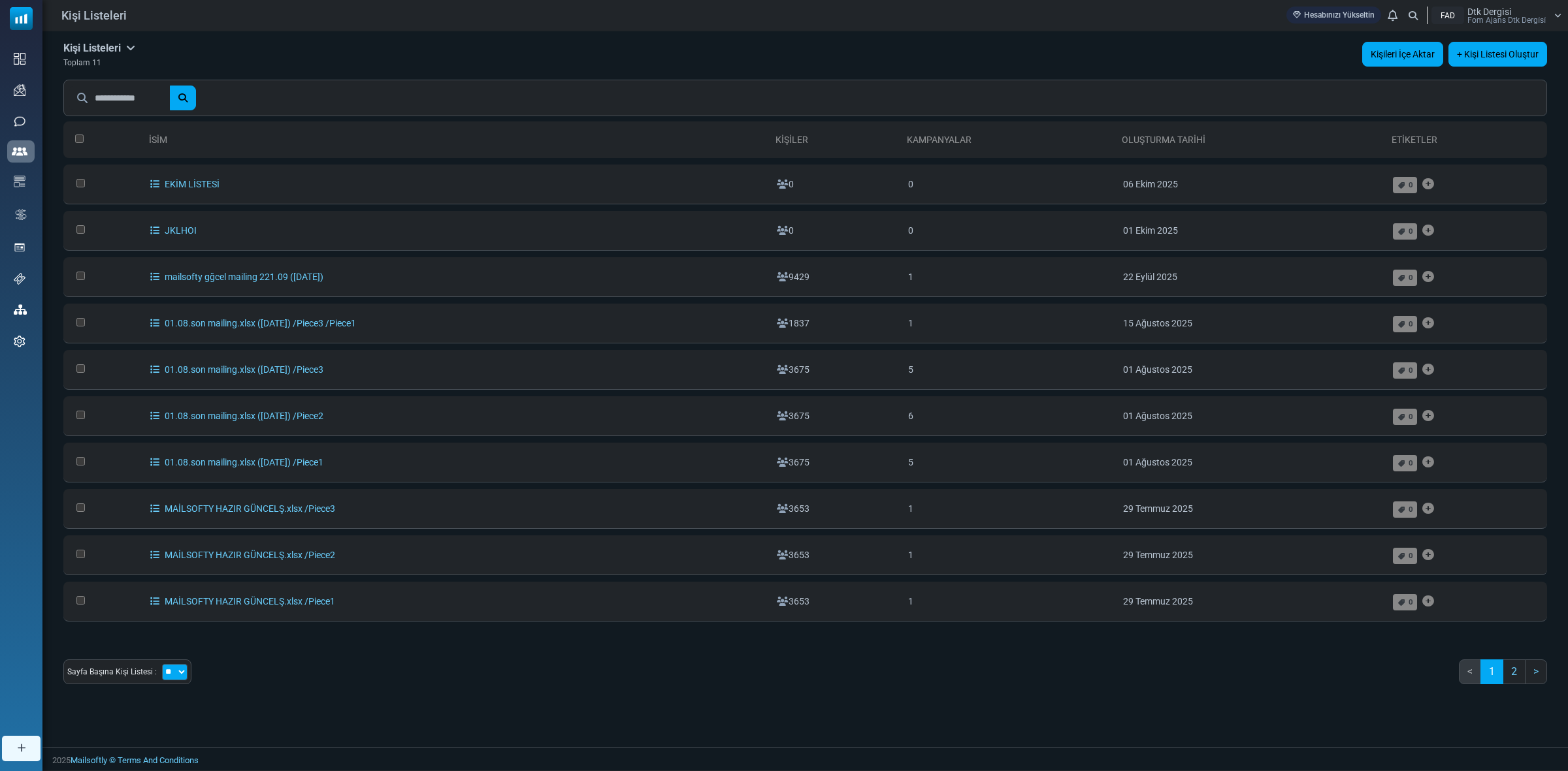
click at [1425, 54] on link "Kişileri İçe Aktar" at bounding box center [1403, 54] width 81 height 25
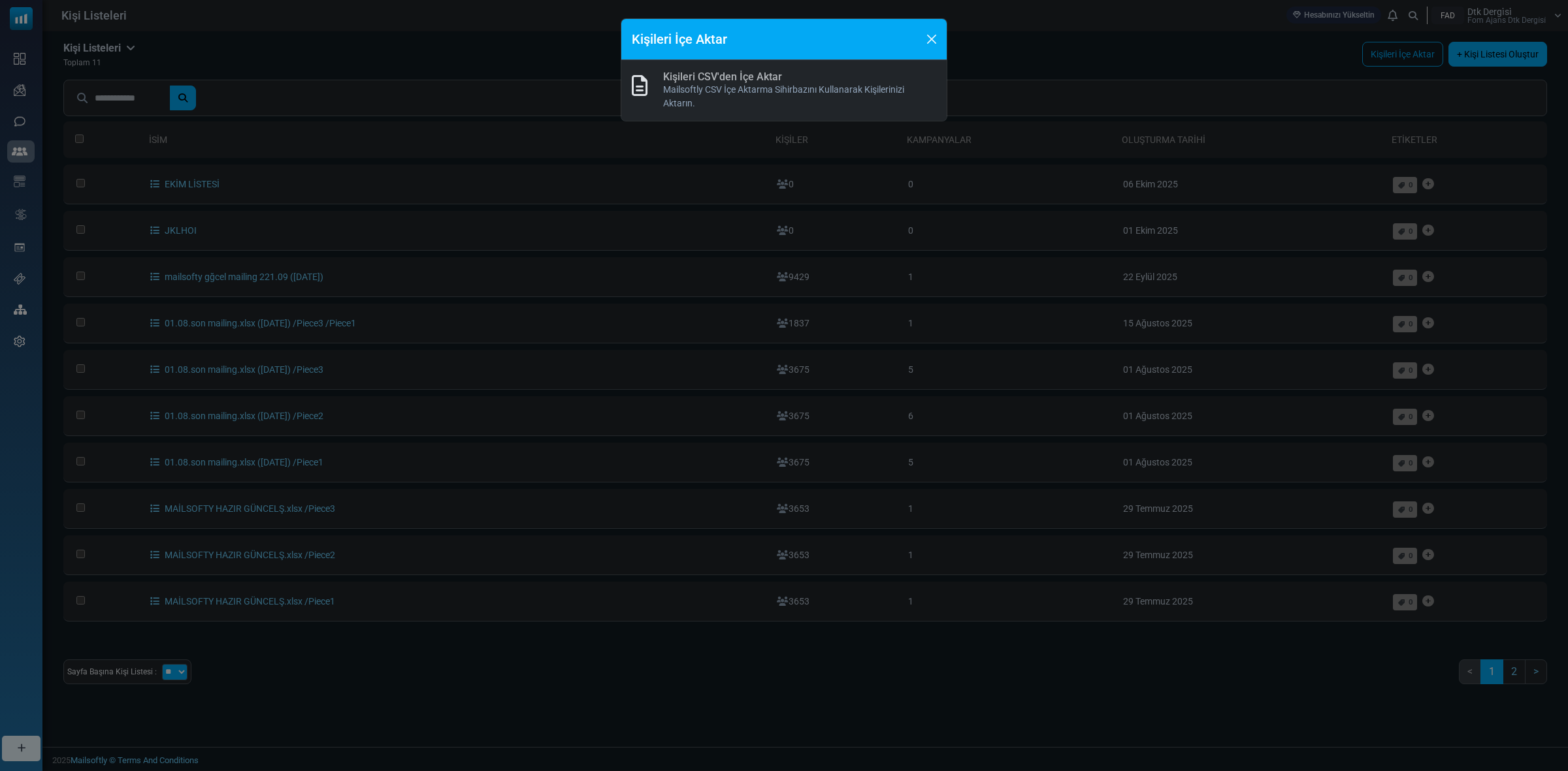
click at [686, 82] on link "Kişileri CSV'den İçe Aktar" at bounding box center [723, 76] width 119 height 12
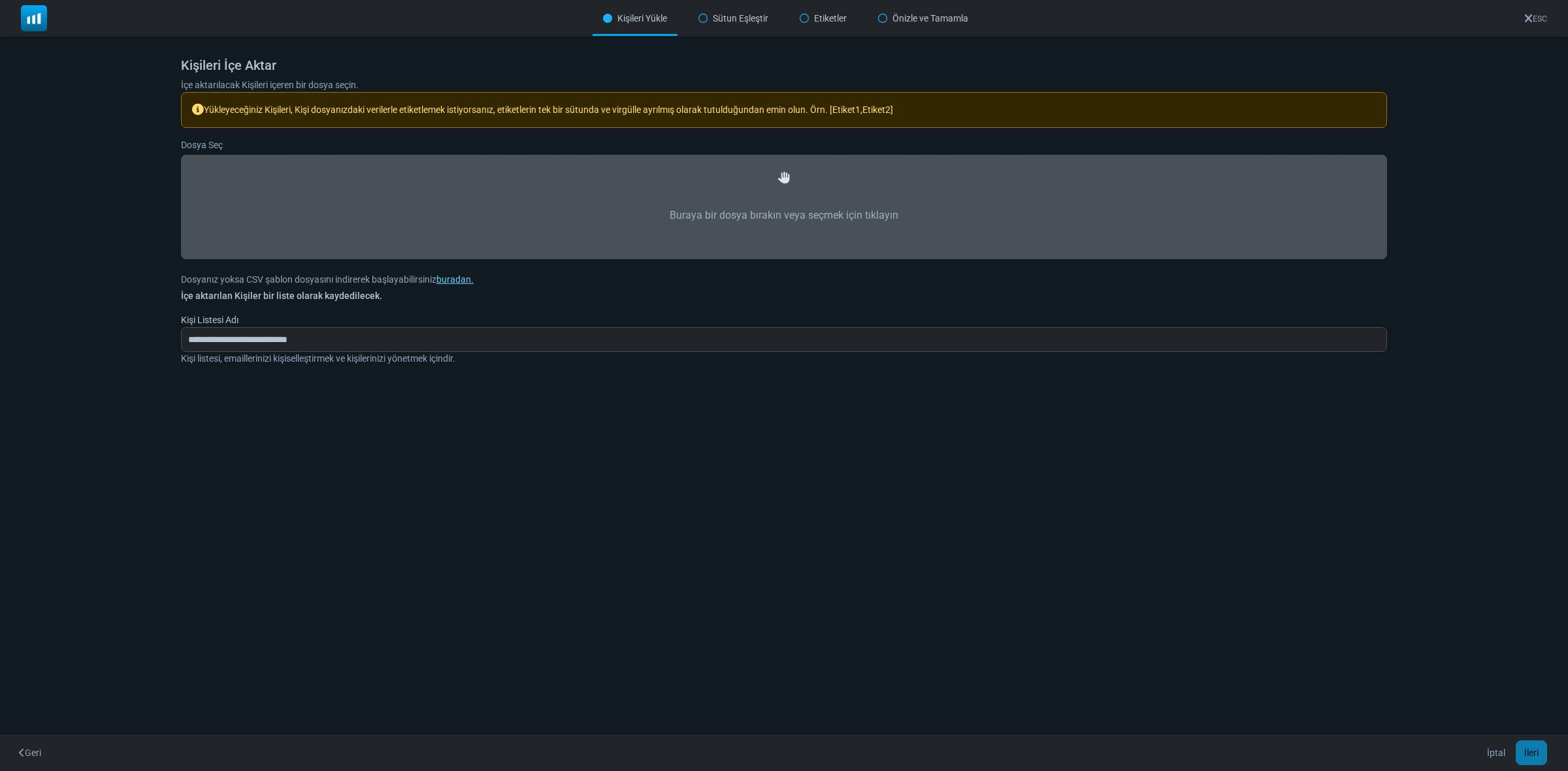
click at [873, 213] on label "Buraya bir dosya bırakın veya seçmek için tıklayın" at bounding box center [784, 215] width 1178 height 57
click at [0, 0] on input "Buraya bir dosya bırakın veya seçmek için tıklayın" at bounding box center [0, 0] width 0 height 0
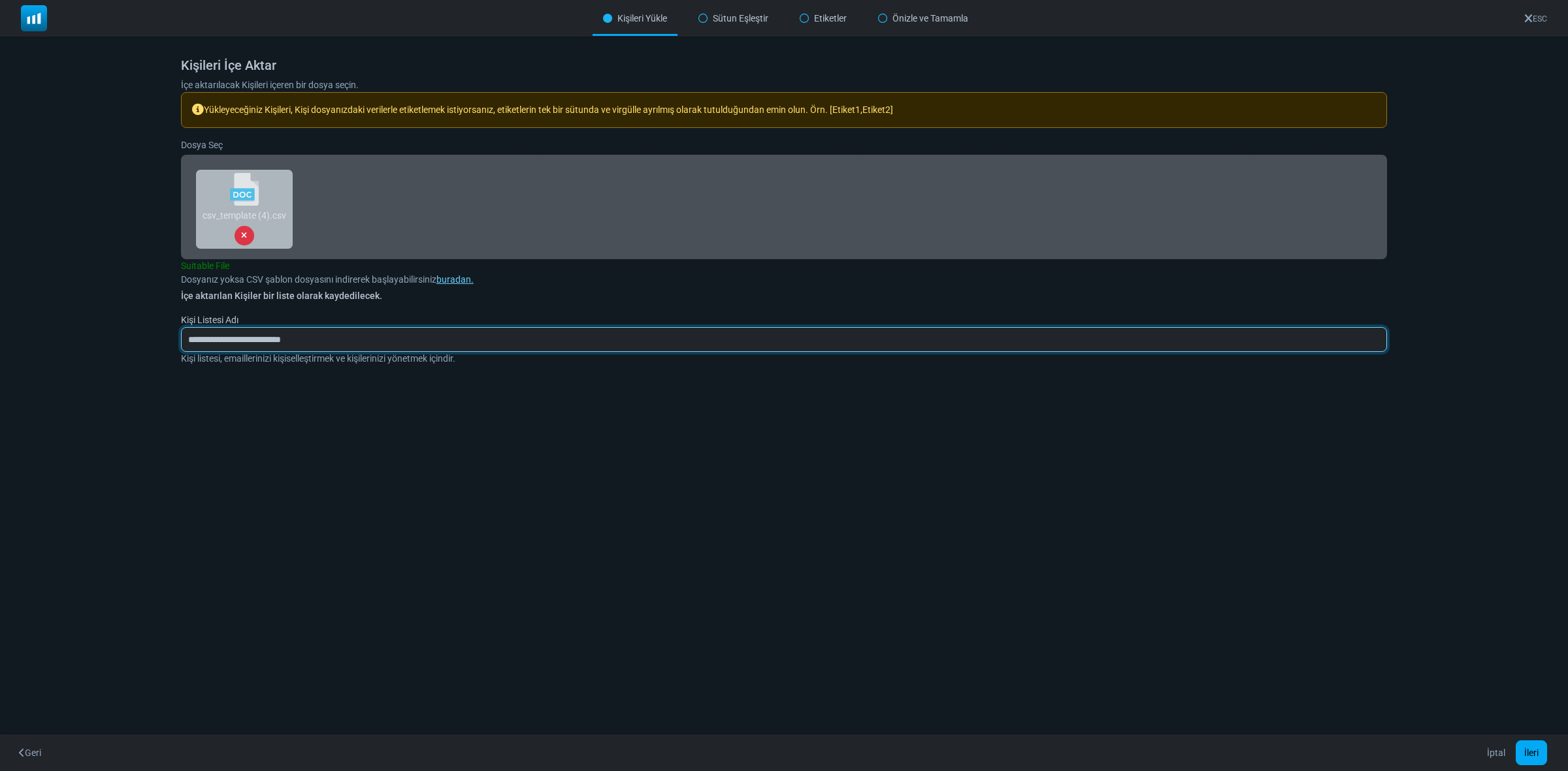
drag, startPoint x: 322, startPoint y: 338, endPoint x: 191, endPoint y: 272, distance: 146.7
click at [180, 335] on div "Kişileri İçe Aktar İçe aktarılacak Kişileri içeren bir dosya seçin. Yükleyeceği…" at bounding box center [784, 227] width 1237 height 371
type input "*******"
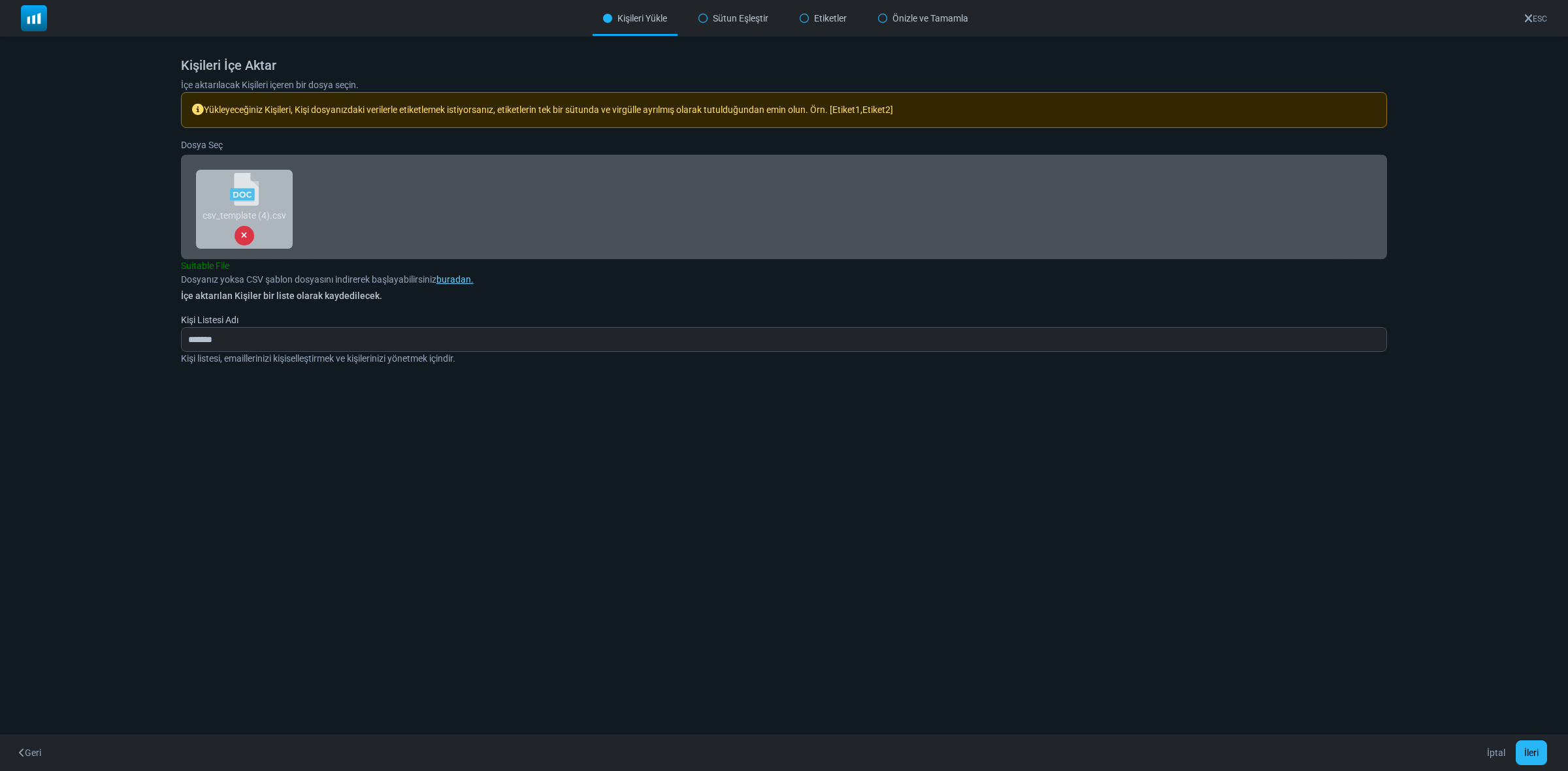
click at [1536, 749] on button "İleri" at bounding box center [1531, 753] width 31 height 25
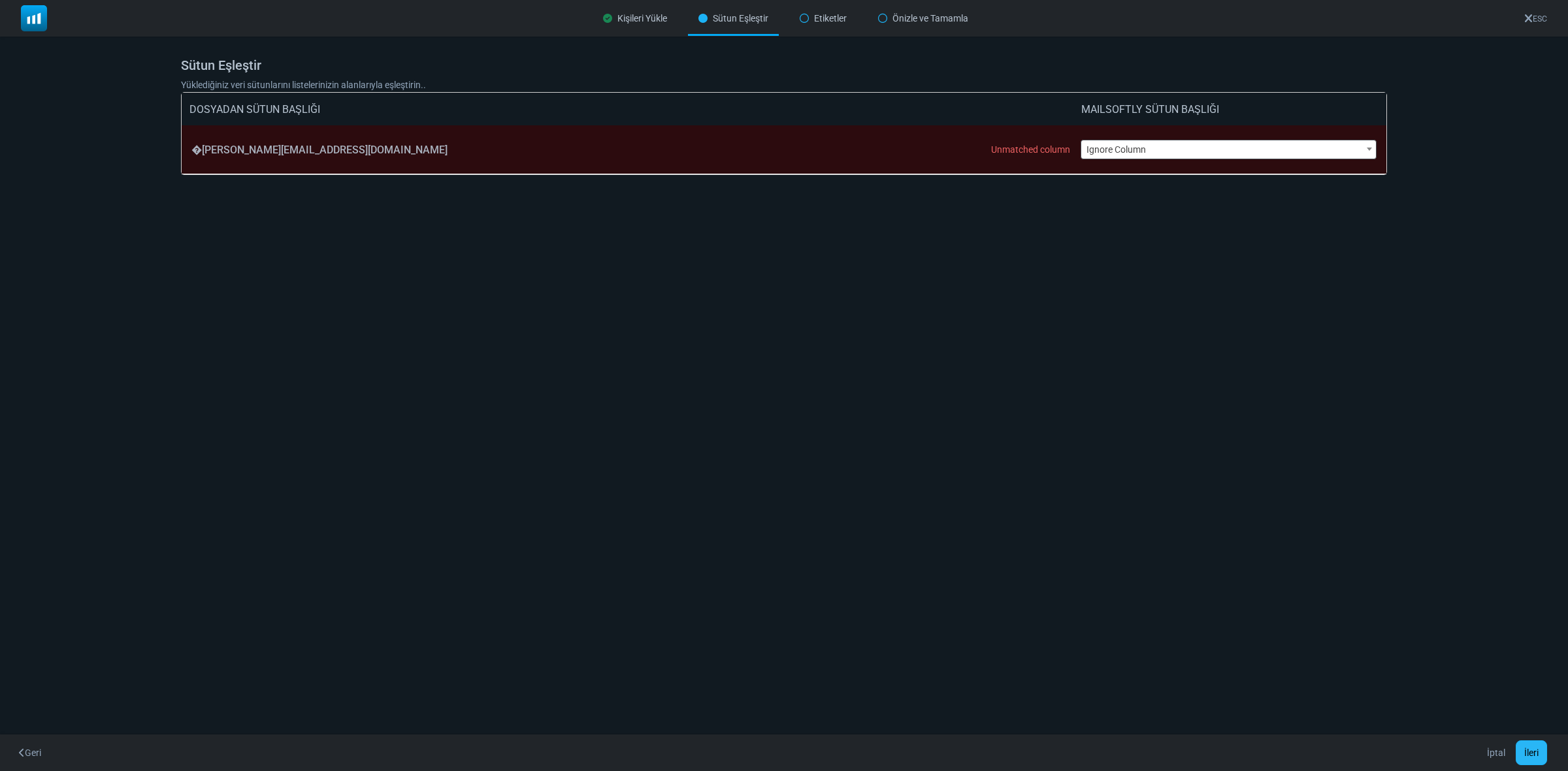
click at [1538, 751] on button "İleri" at bounding box center [1531, 753] width 31 height 25
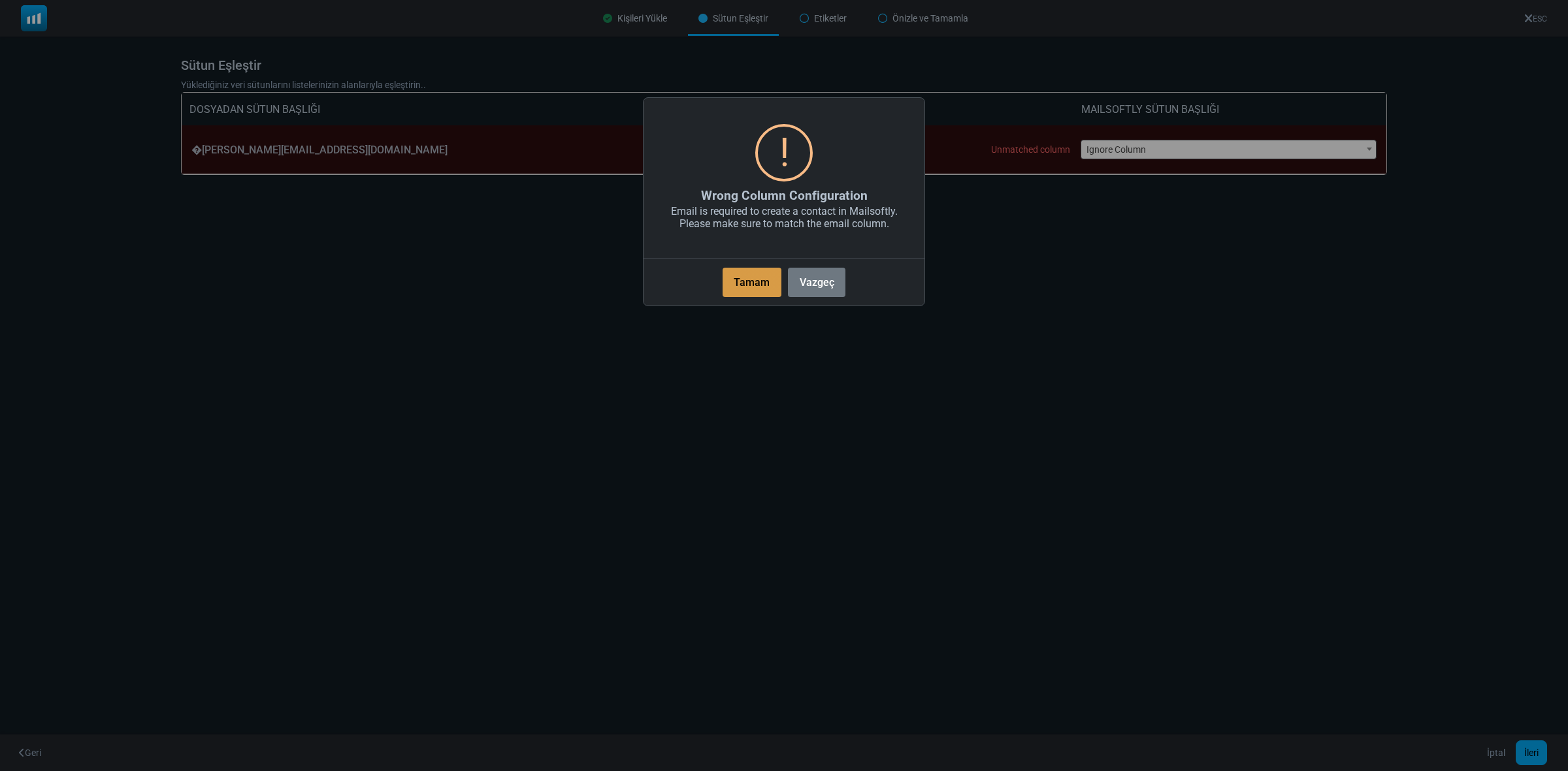
click at [757, 285] on button "Tamam" at bounding box center [752, 282] width 59 height 30
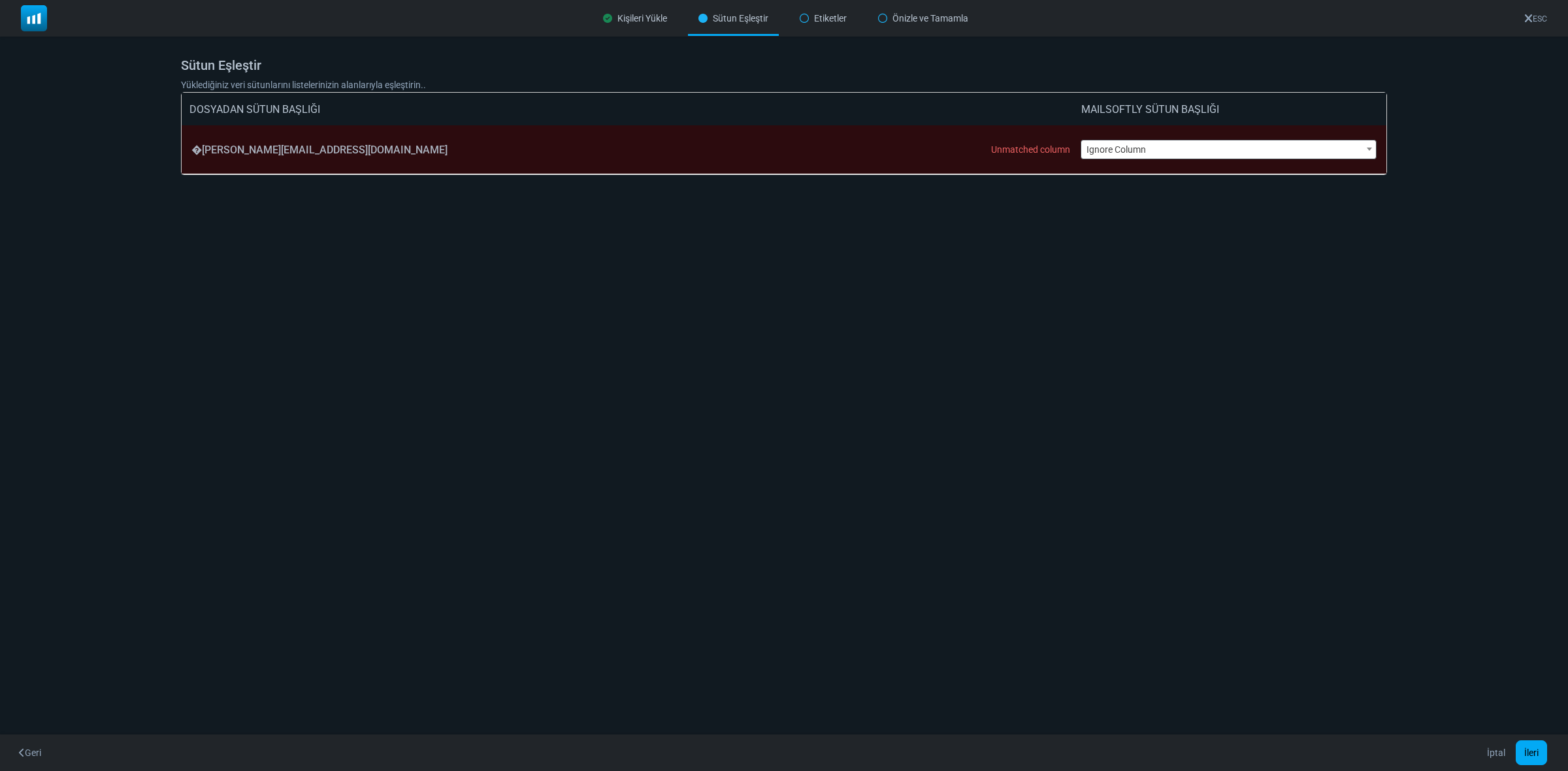
click at [1115, 147] on span "Ignore Column" at bounding box center [1228, 149] width 295 height 18
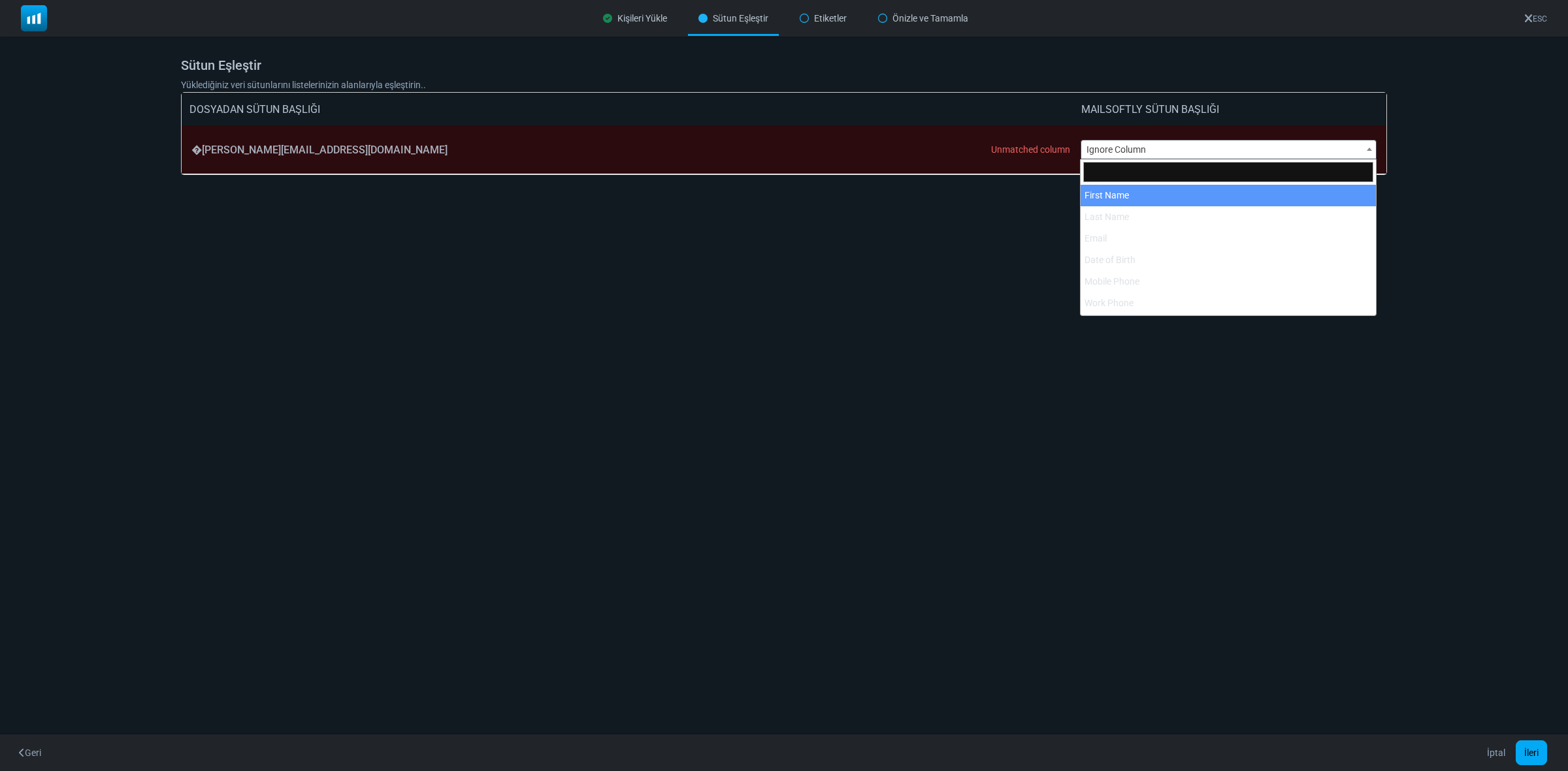
select select "**********"
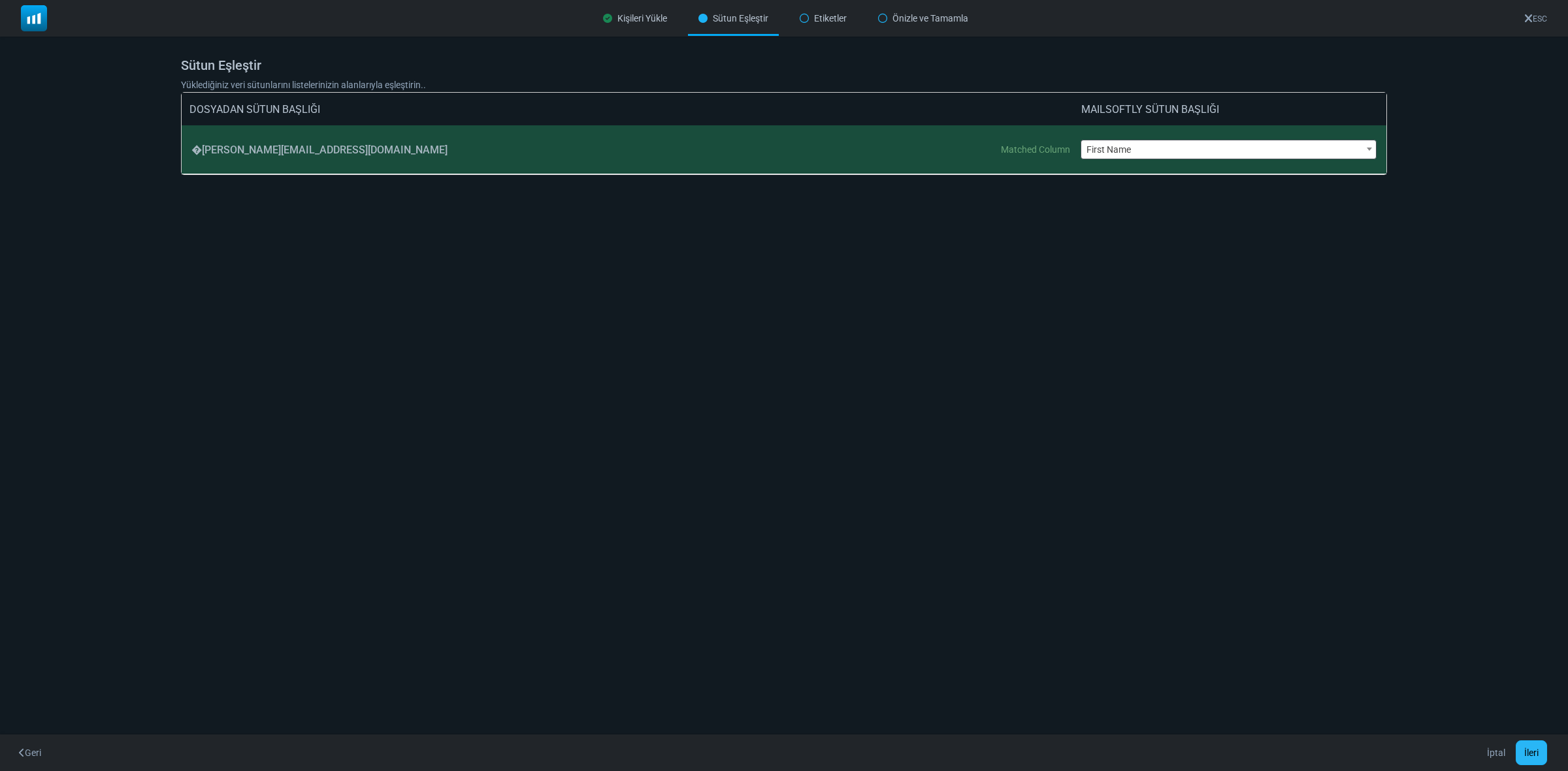
click at [1538, 749] on button "İleri" at bounding box center [1531, 753] width 31 height 25
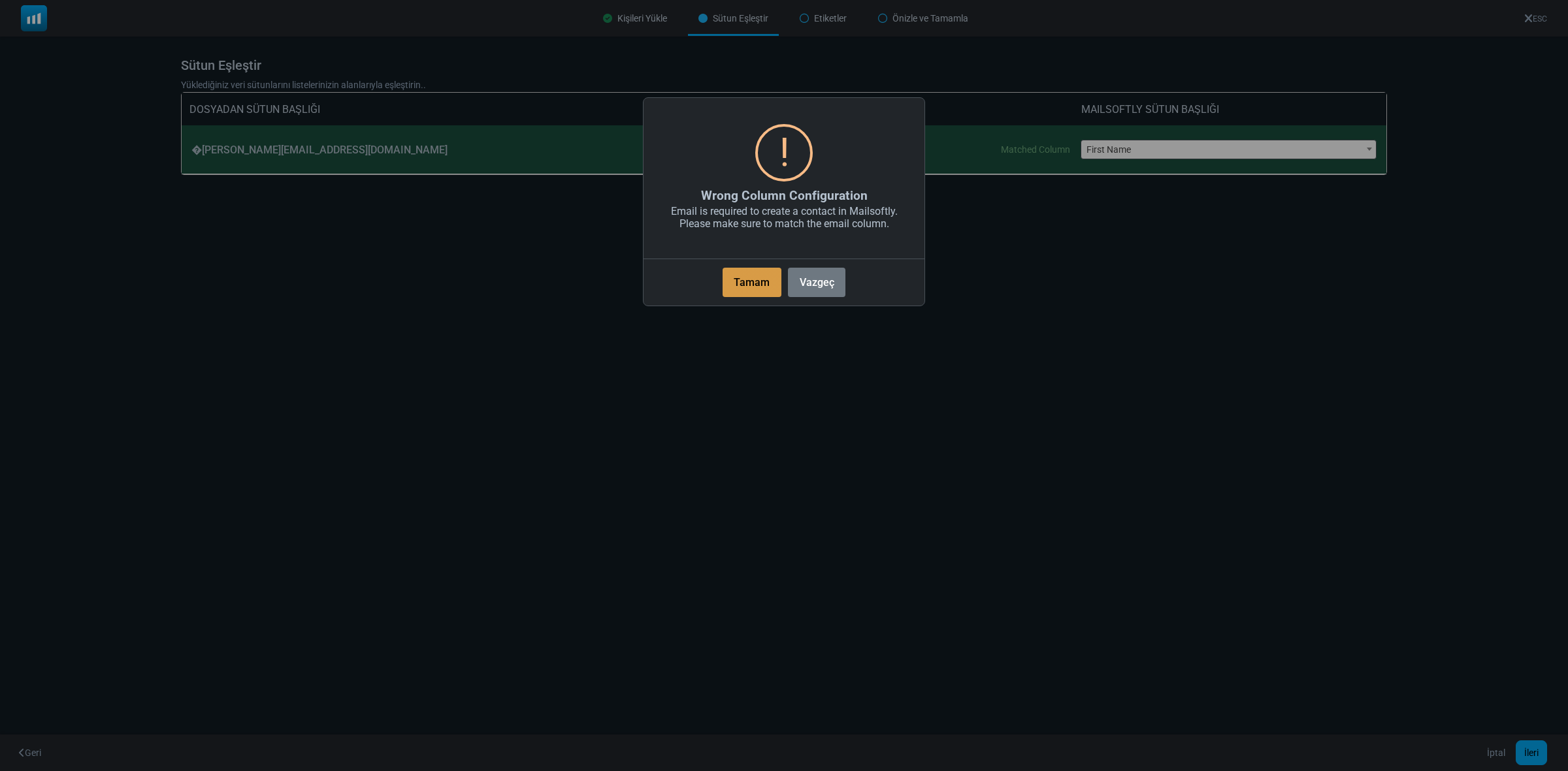
click at [733, 281] on button "Tamam" at bounding box center [752, 282] width 59 height 30
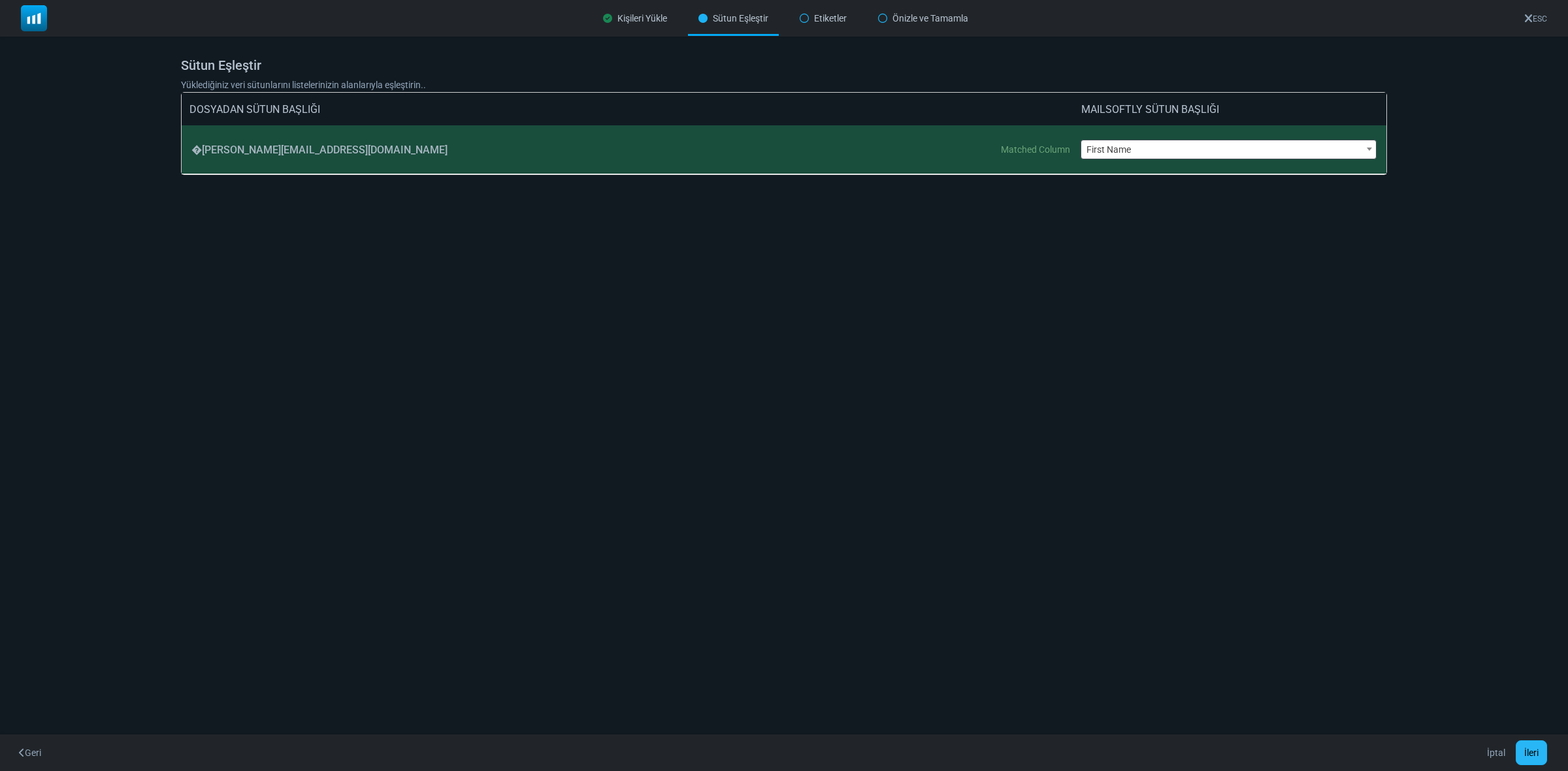
click at [1533, 751] on button "İleri" at bounding box center [1531, 753] width 31 height 25
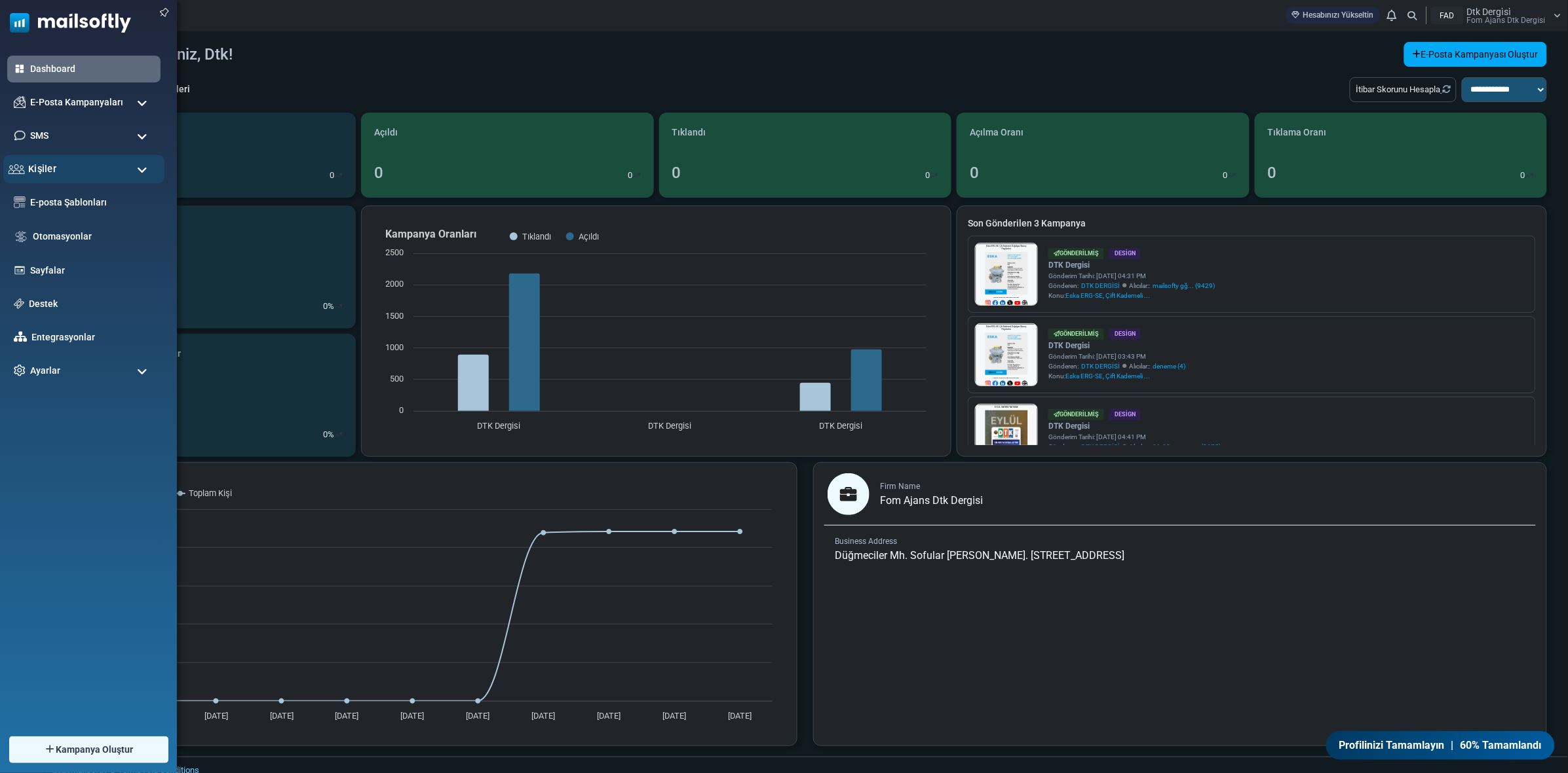
click at [53, 168] on span "Kişiler" at bounding box center [42, 169] width 28 height 15
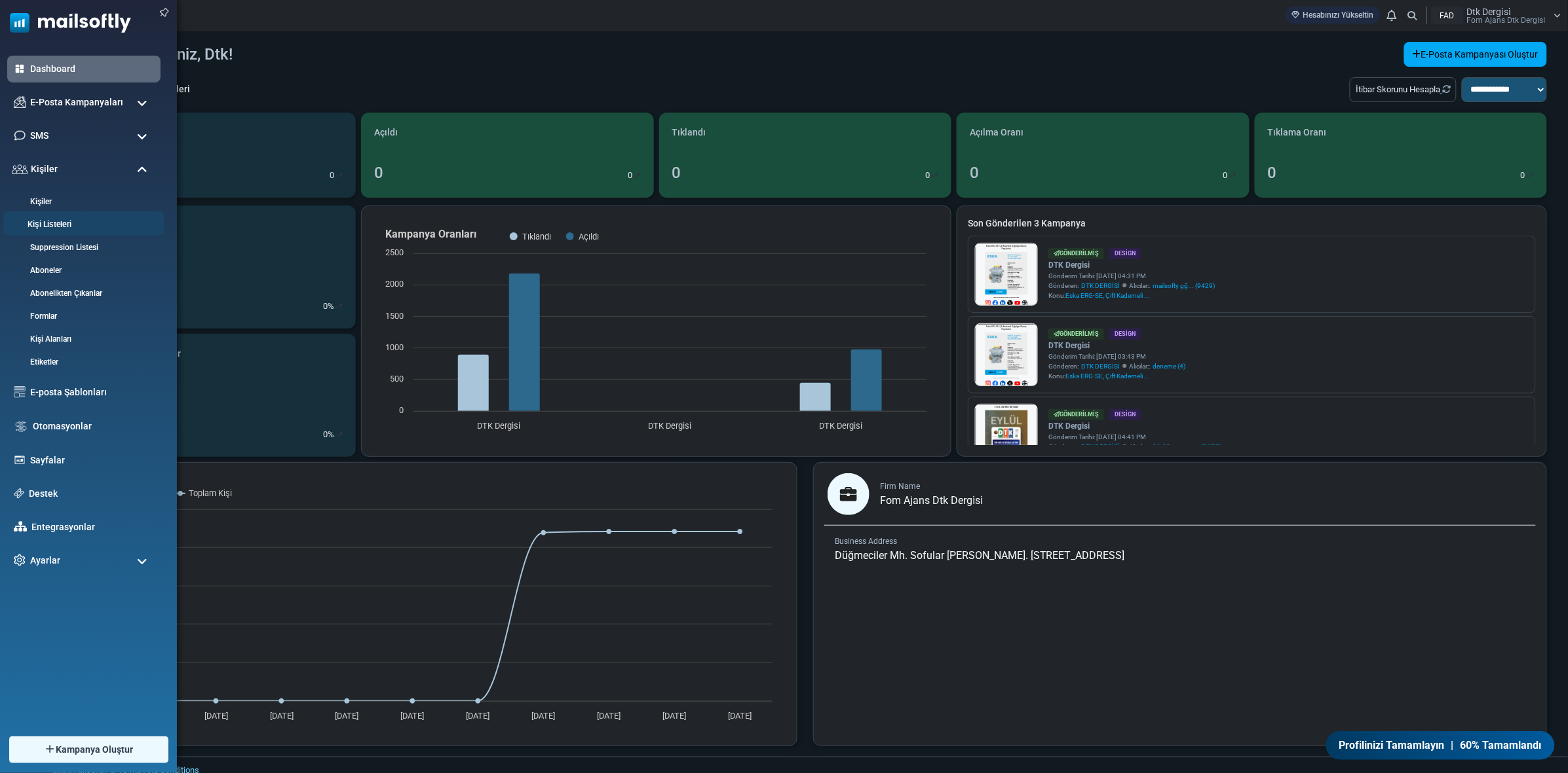
click at [69, 220] on link "Kişi Listeleri" at bounding box center [82, 225] width 157 height 12
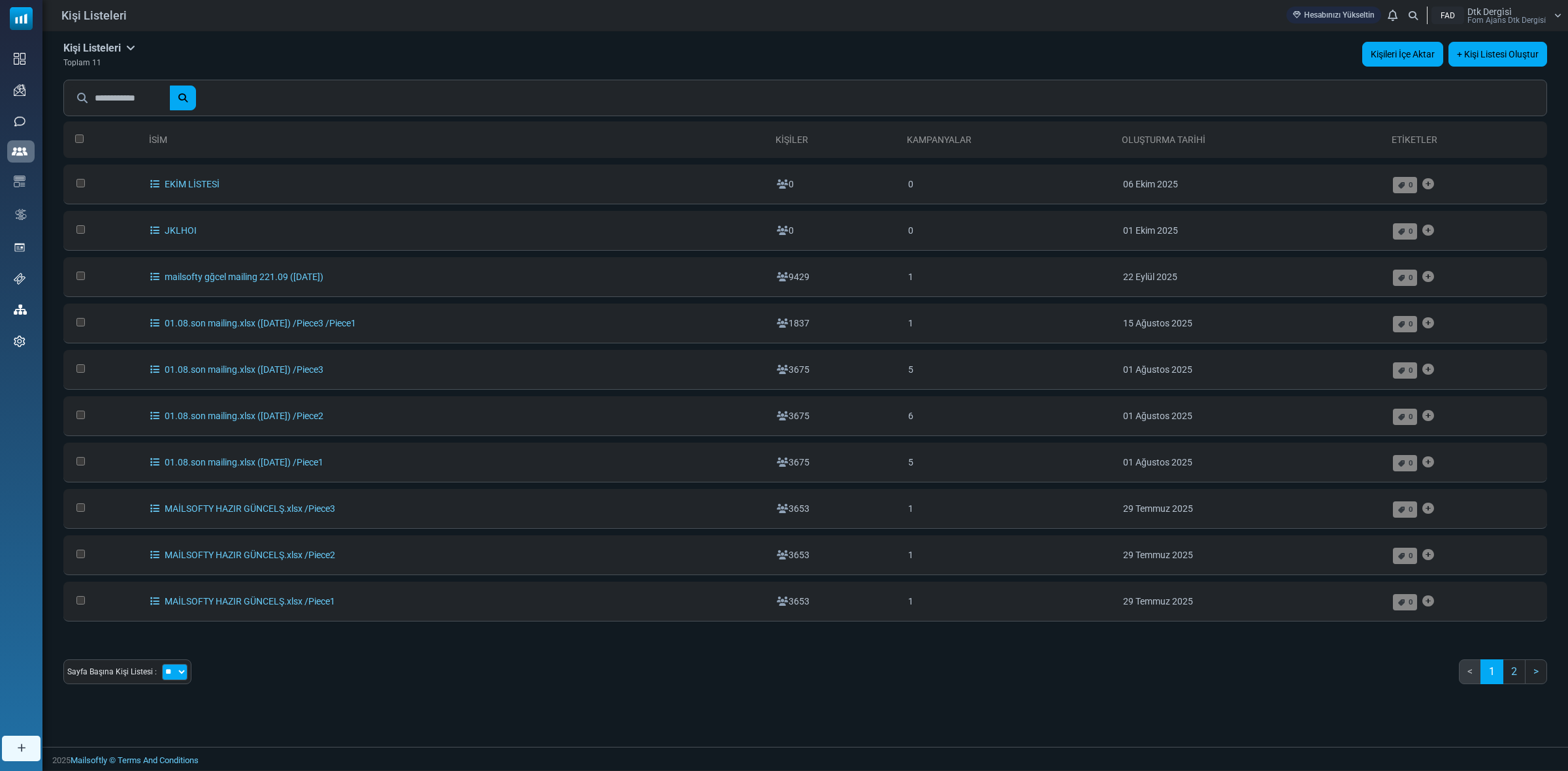
click at [1400, 51] on link "Kişileri İçe Aktar" at bounding box center [1403, 54] width 81 height 25
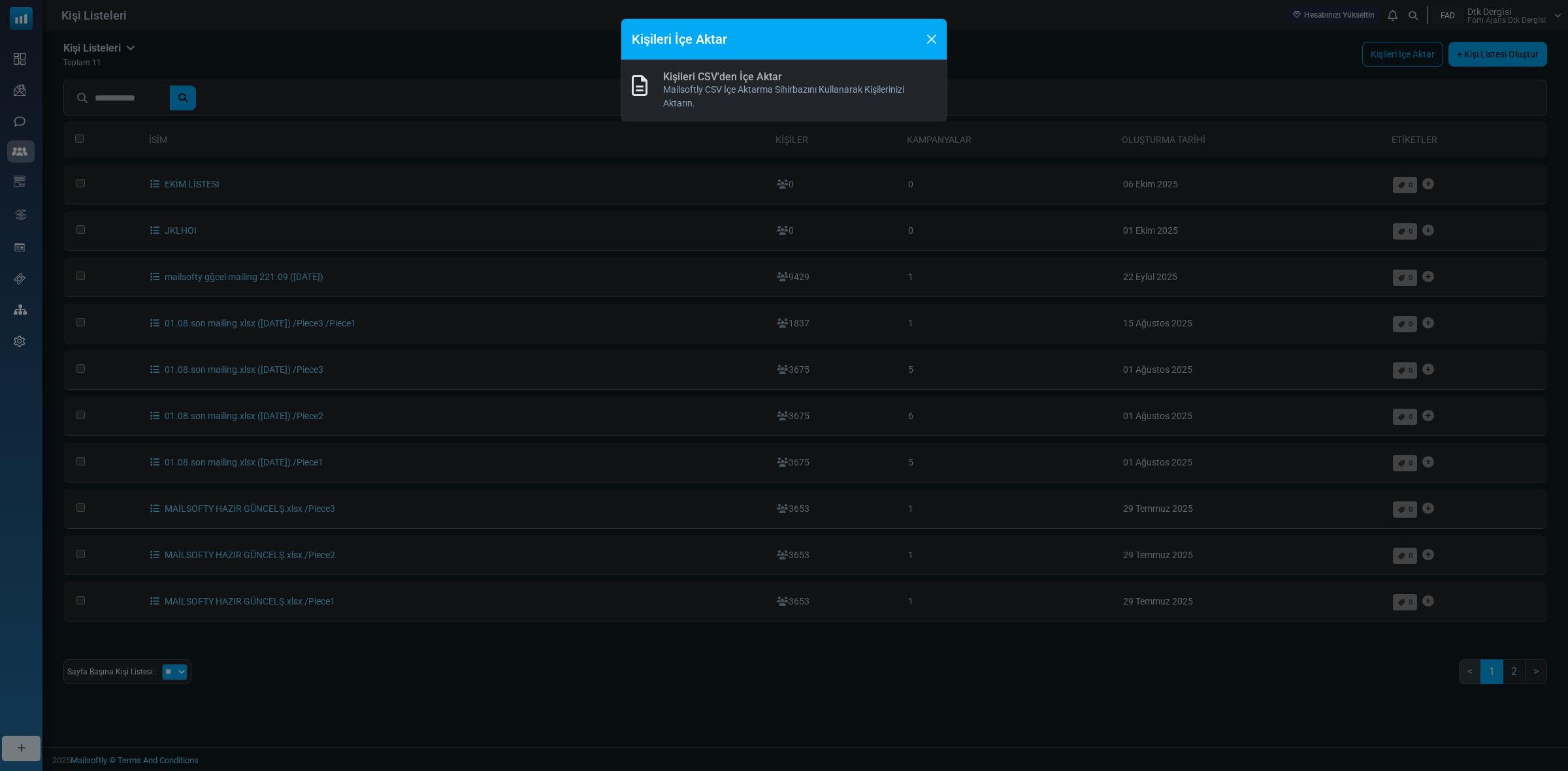
click at [692, 78] on link "Kişileri CSV'den İçe Aktar" at bounding box center [723, 76] width 119 height 12
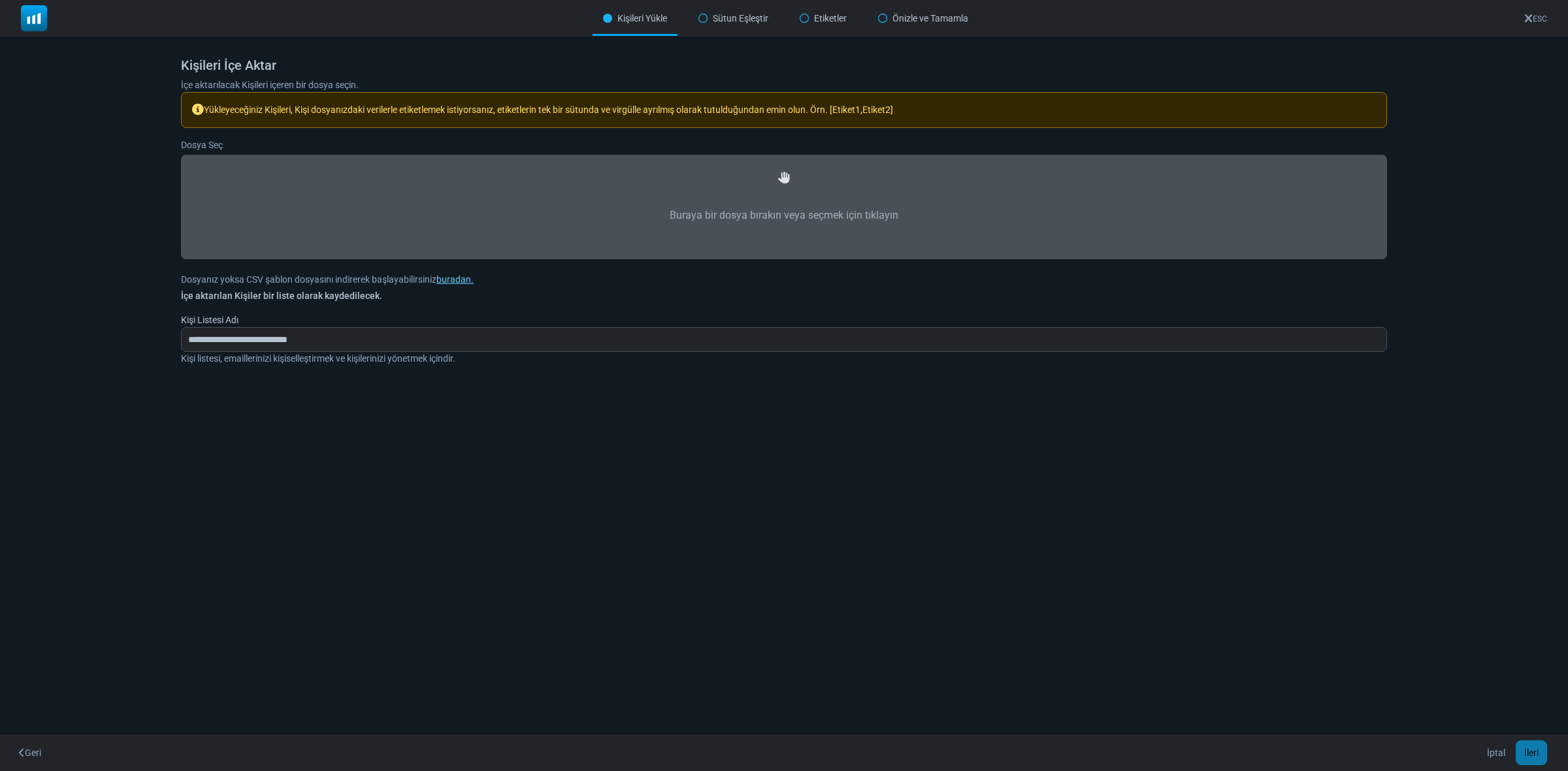
click at [802, 209] on label "Buraya bir dosya bırakın veya seçmek için tıklayın" at bounding box center [784, 215] width 1178 height 57
click at [0, 0] on input "Buraya bir dosya bırakın veya seçmek için tıklayın" at bounding box center [0, 0] width 0 height 0
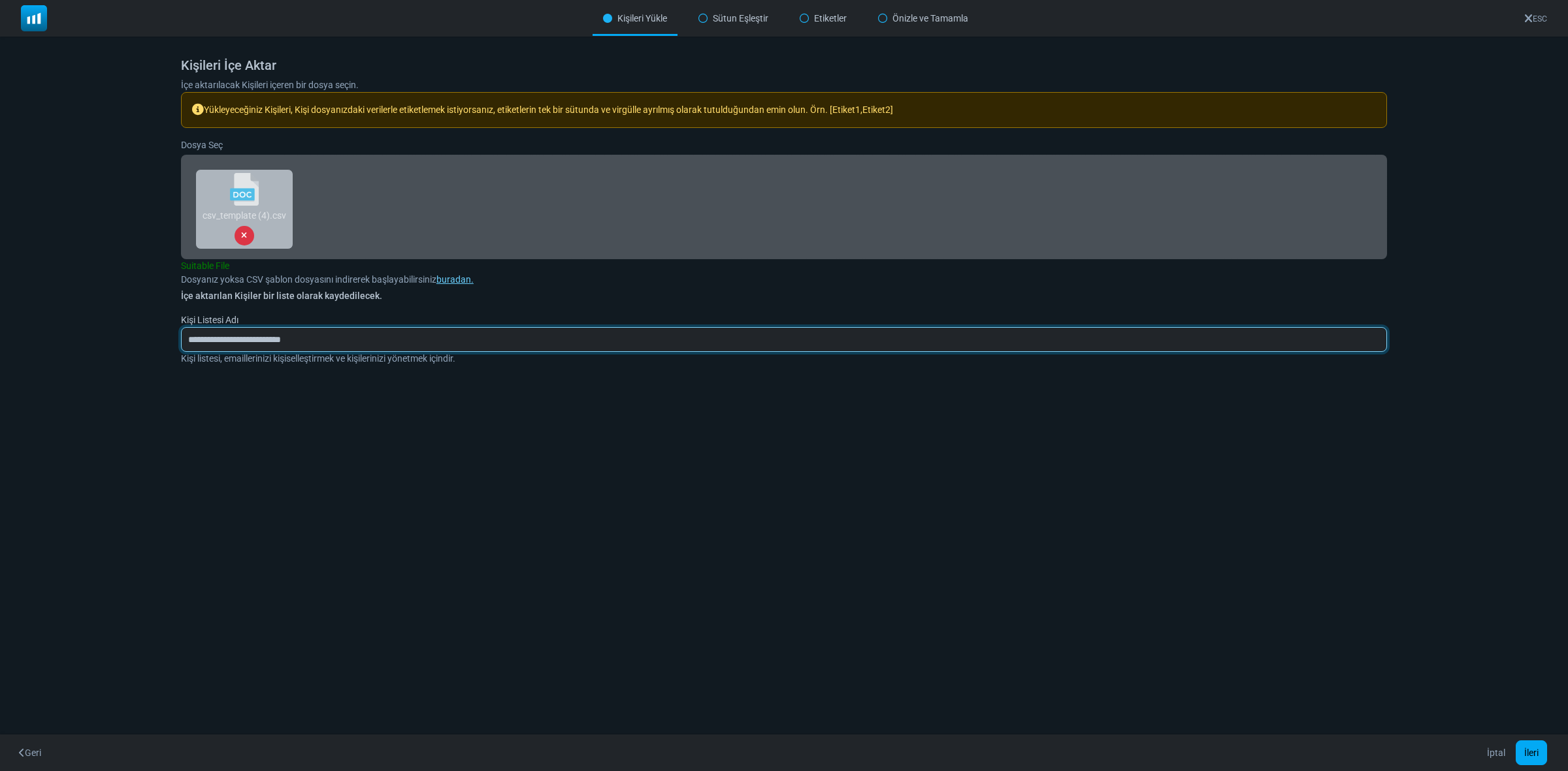
drag, startPoint x: 312, startPoint y: 338, endPoint x: 175, endPoint y: 273, distance: 151.6
click at [151, 338] on div "Kişileri İçe Aktar İçe aktarılacak Kişileri içeren bir dosya seçin. Yükleyeceği…" at bounding box center [784, 227] width 1568 height 382
type input "********"
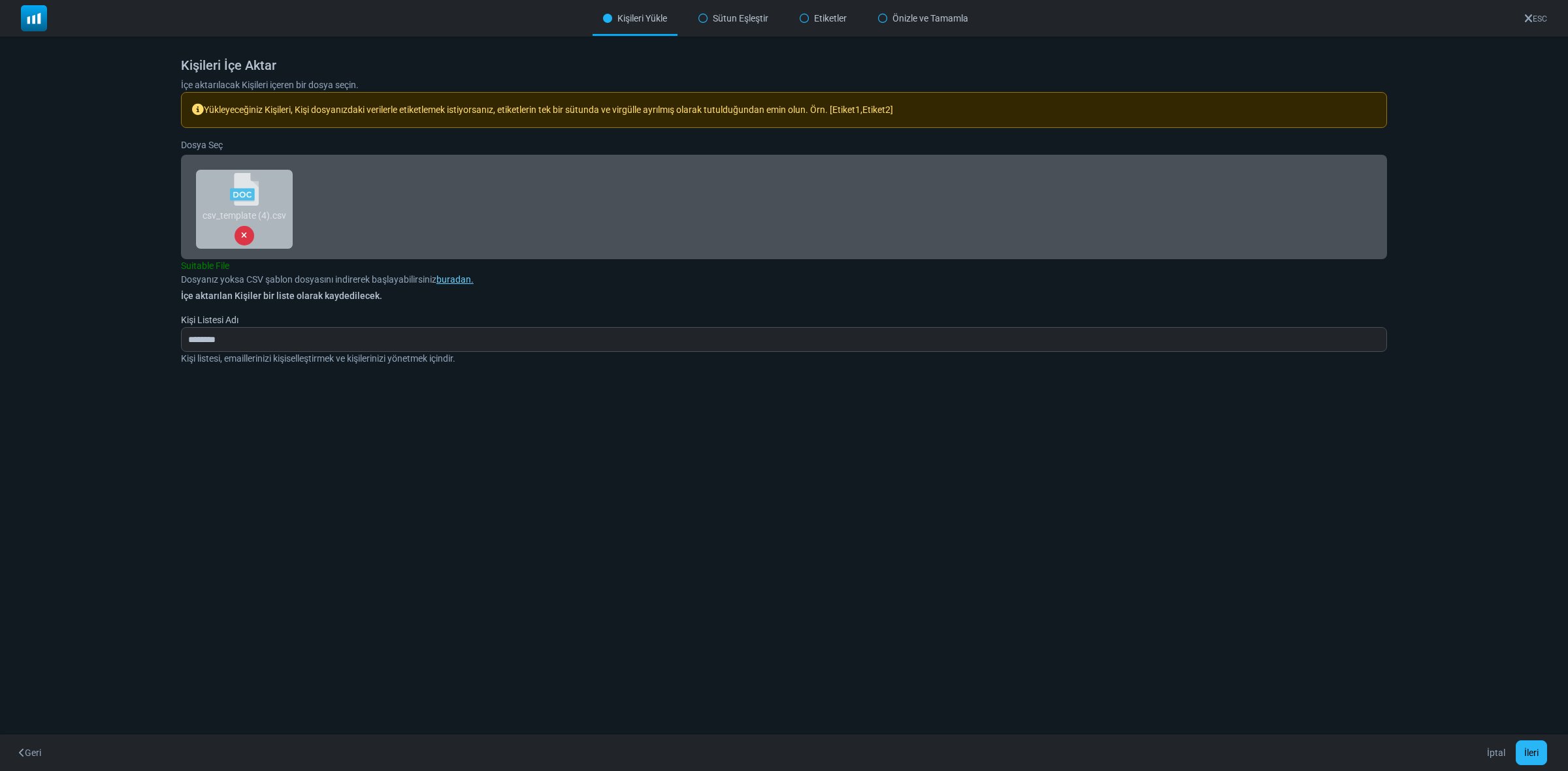
click at [1527, 749] on button "İleri" at bounding box center [1531, 753] width 31 height 25
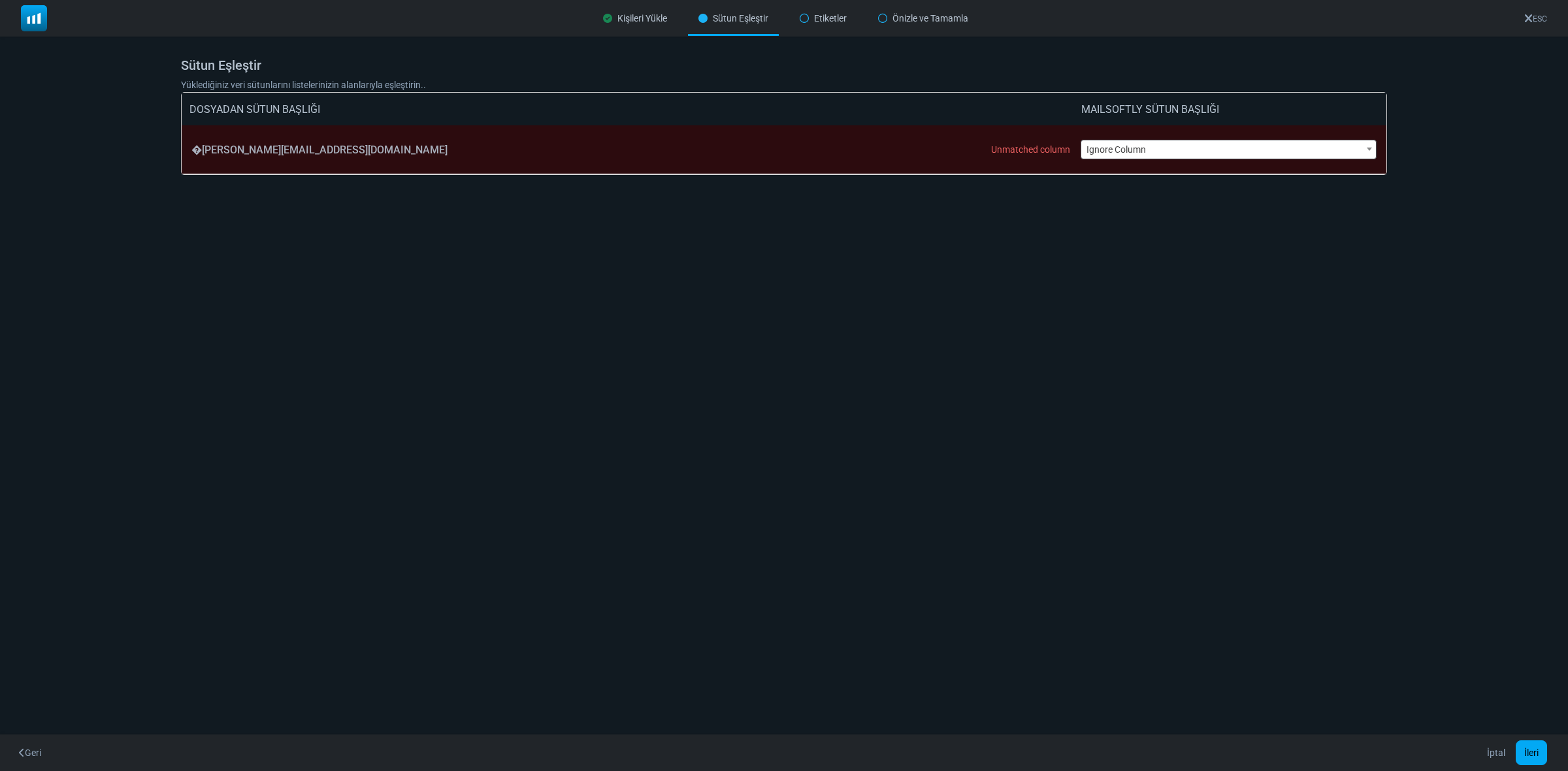
click at [1106, 147] on span "Ignore Column" at bounding box center [1228, 149] width 295 height 18
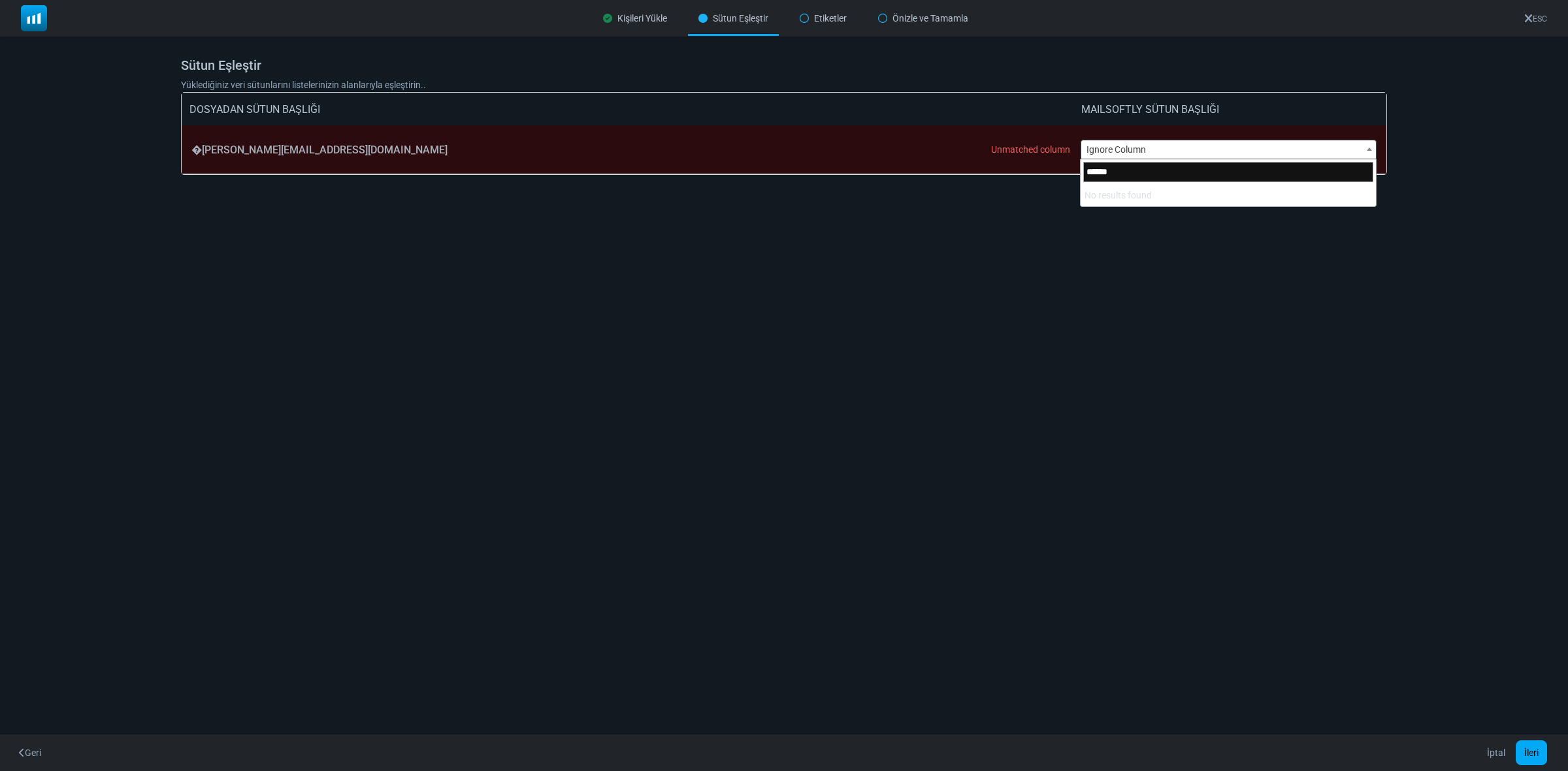
type input "*******"
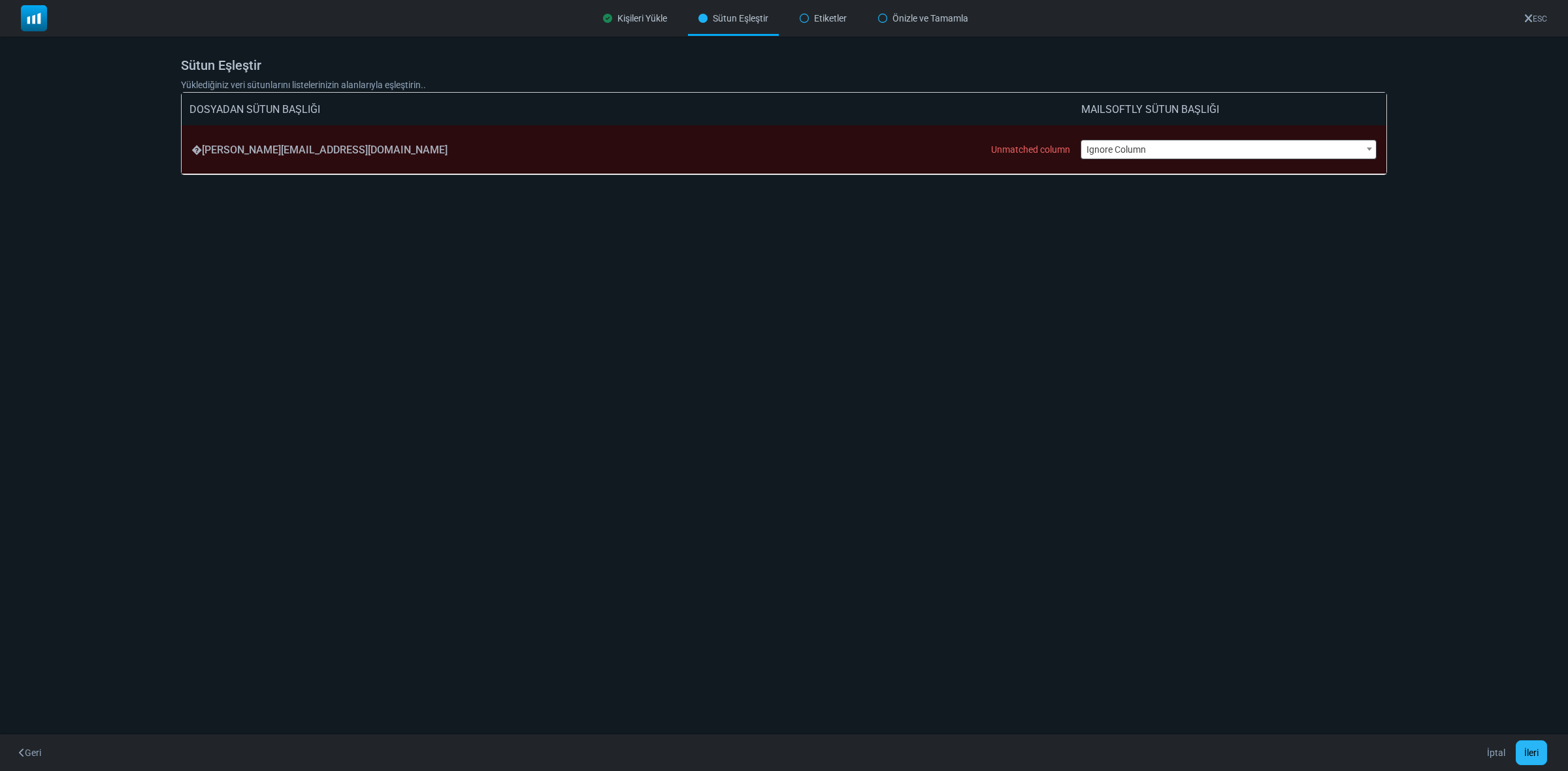
click at [1537, 753] on button "İleri" at bounding box center [1531, 753] width 31 height 25
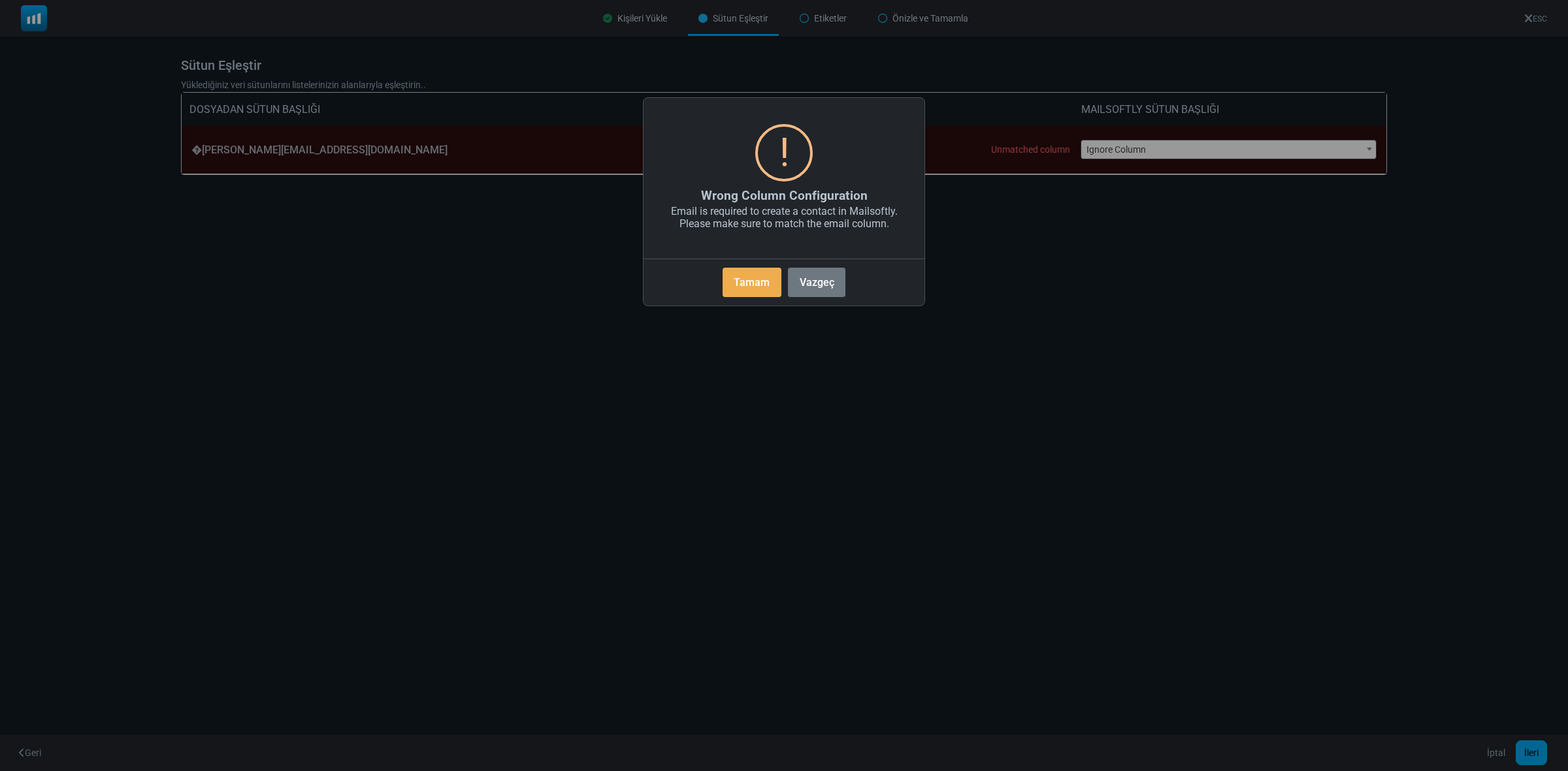
click at [751, 297] on div "Tamam No Vazgeç" at bounding box center [784, 280] width 281 height 42
click at [777, 273] on button "Tamam" at bounding box center [752, 282] width 59 height 30
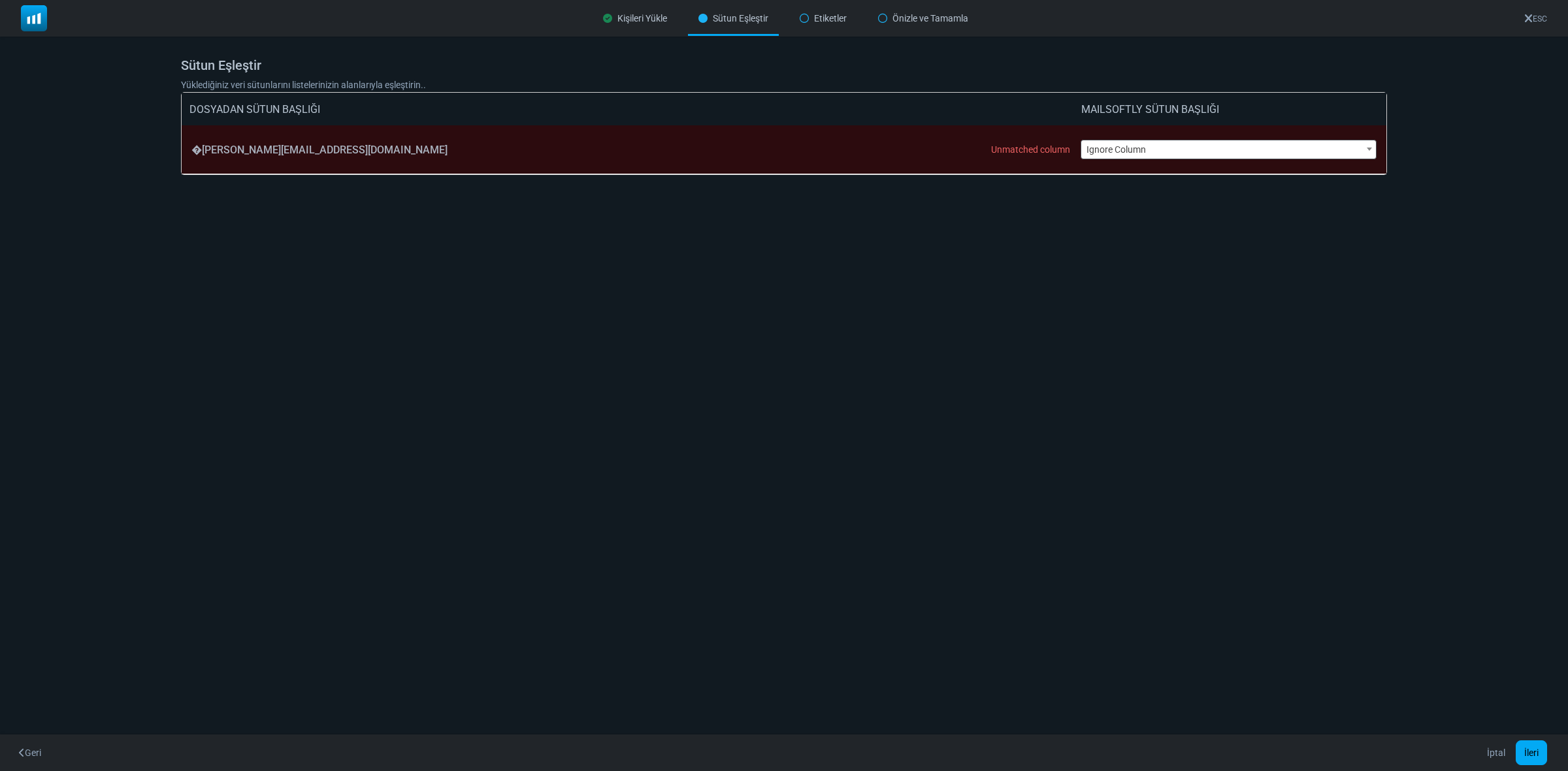
drag, startPoint x: 278, startPoint y: 146, endPoint x: 271, endPoint y: 145, distance: 7.1
click at [276, 145] on div "�chris.colon@axis.com Unmatched column" at bounding box center [636, 149] width 889 height 49
click at [209, 155] on div "�chris.colon@axis.com Unmatched column" at bounding box center [636, 149] width 889 height 49
click at [226, 144] on div "�chris.colon@axis.com Unmatched column" at bounding box center [636, 149] width 889 height 49
click at [231, 141] on div "�chris.colon@axis.com Unmatched column" at bounding box center [636, 149] width 889 height 49
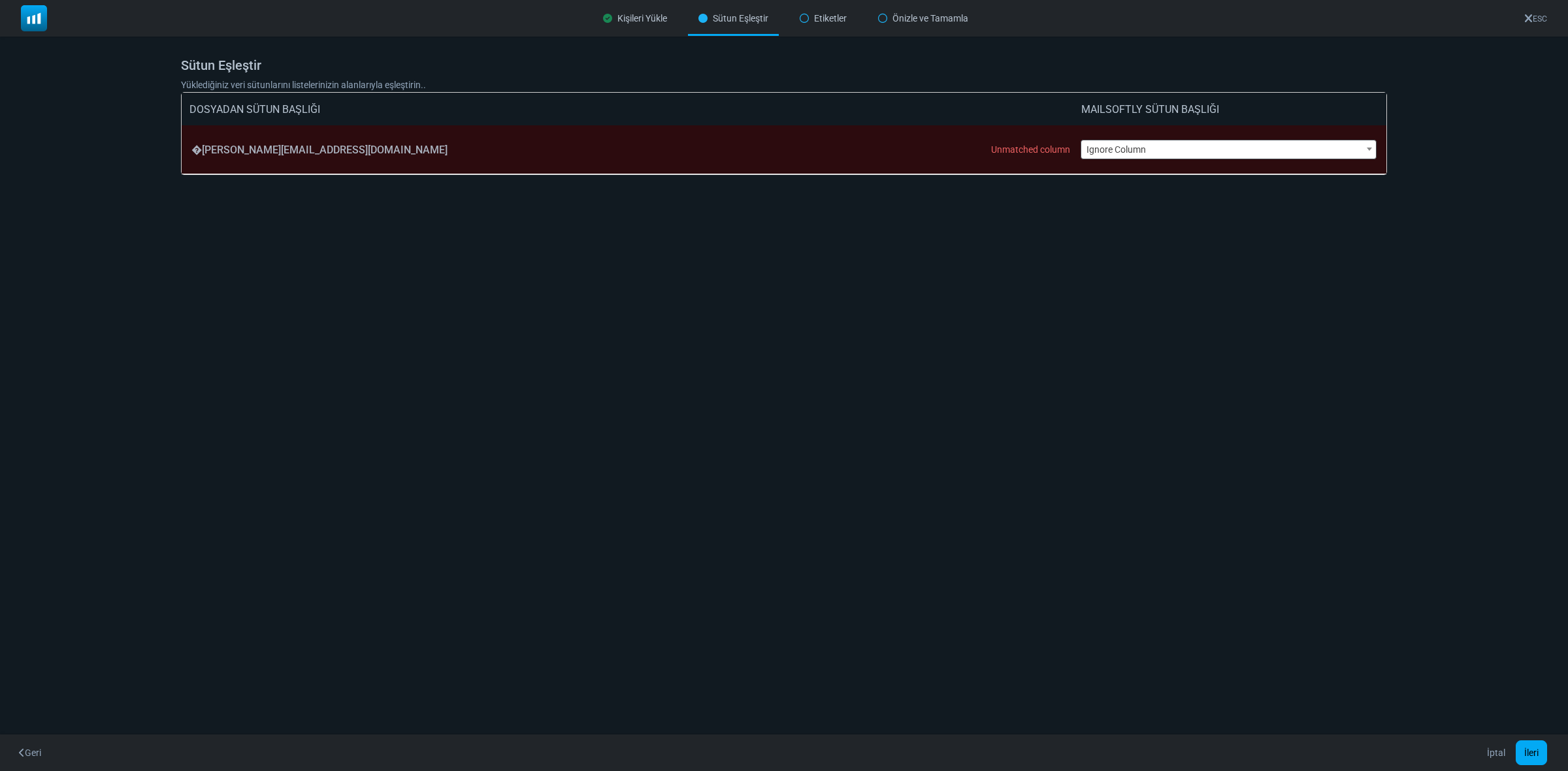
drag, startPoint x: 273, startPoint y: 145, endPoint x: 279, endPoint y: 146, distance: 6.1
click at [276, 145] on div "�chris.colon@axis.com Unmatched column" at bounding box center [636, 149] width 889 height 49
drag, startPoint x: 291, startPoint y: 150, endPoint x: 311, endPoint y: 152, distance: 20.1
click at [296, 152] on div "�chris.colon@axis.com Unmatched column" at bounding box center [636, 149] width 889 height 49
click at [315, 154] on div "�chris.colon@axis.com Unmatched column" at bounding box center [636, 149] width 889 height 49
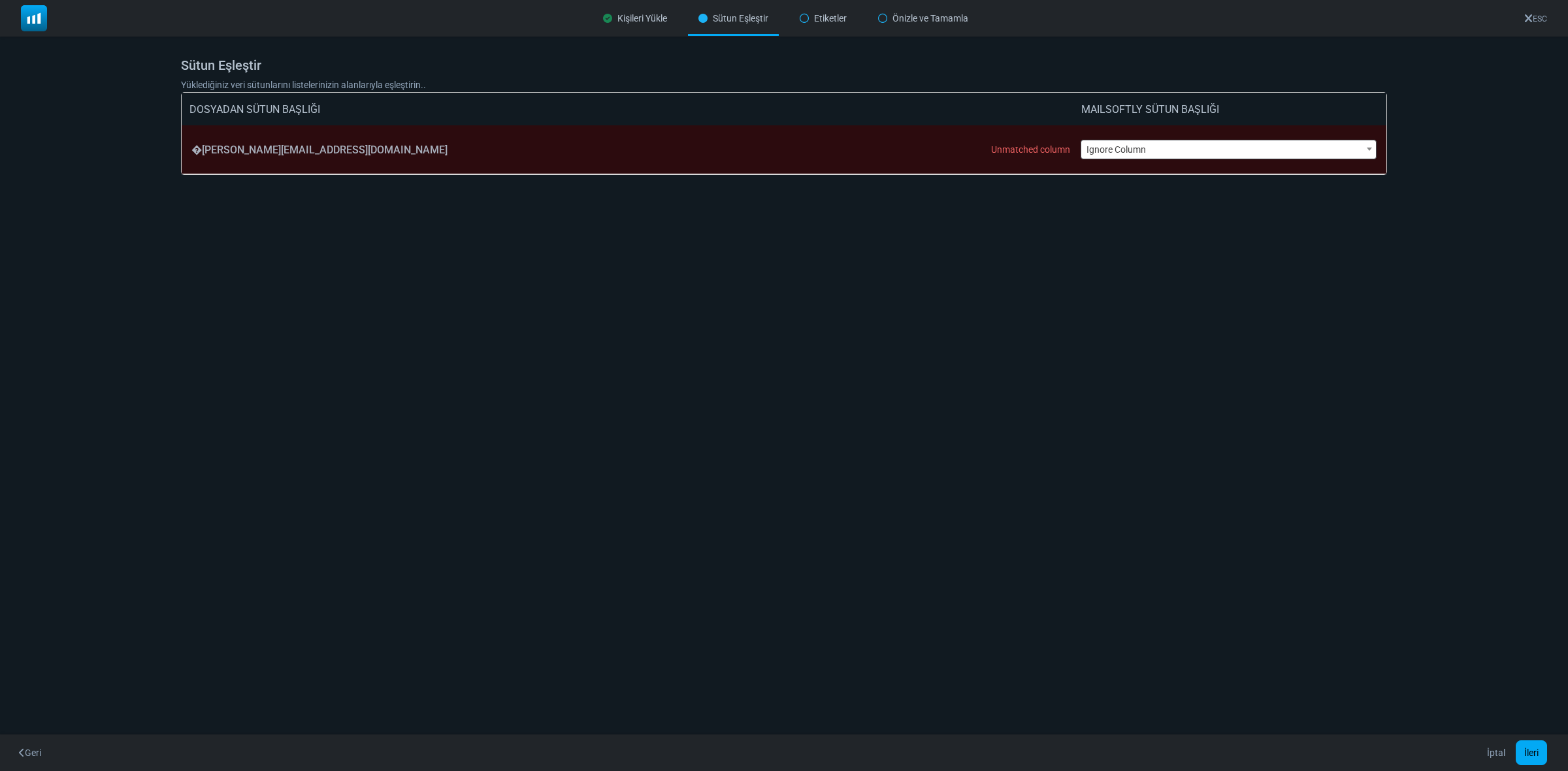
click at [197, 146] on div "�chris.colon@axis.com Unmatched column" at bounding box center [636, 149] width 889 height 49
click at [641, 11] on div "Kişileri Yükle" at bounding box center [635, 19] width 85 height 35
click at [631, 15] on div "Kişileri Yükle" at bounding box center [635, 19] width 85 height 35
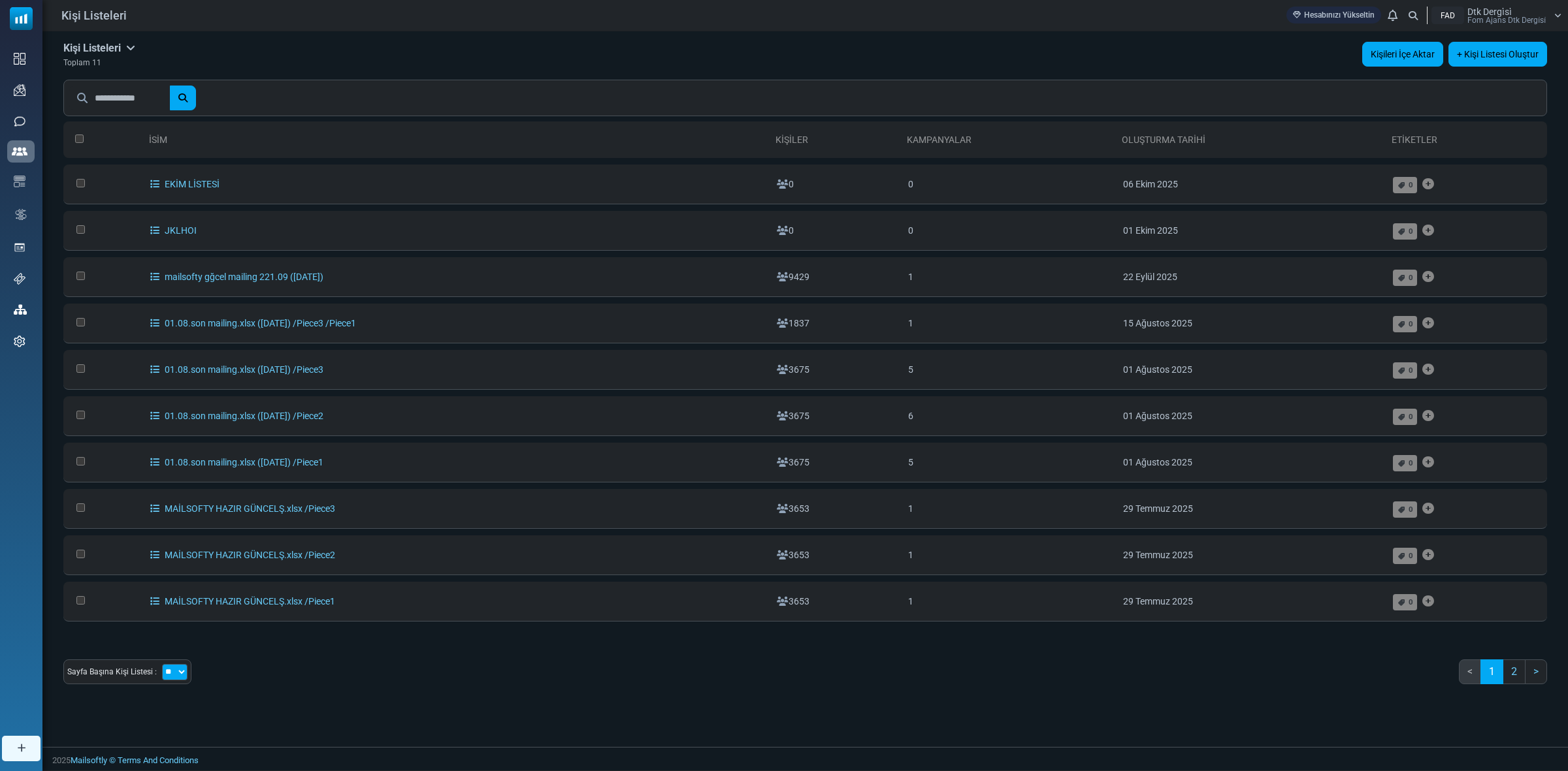
click at [1411, 46] on link "Kişileri İçe Aktar" at bounding box center [1403, 54] width 81 height 25
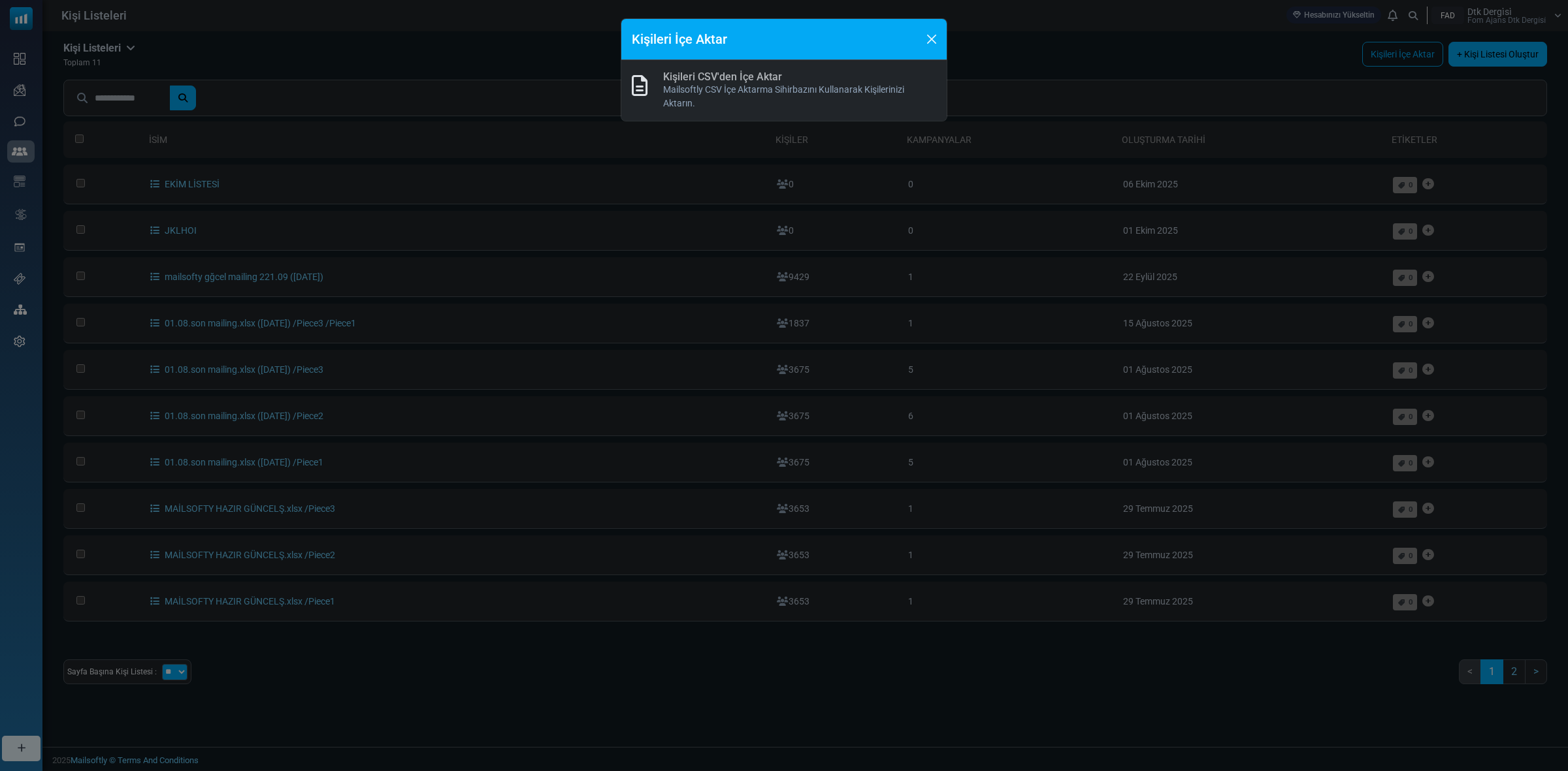
click at [686, 80] on link "Kişileri CSV'den İçe Aktar" at bounding box center [723, 76] width 119 height 12
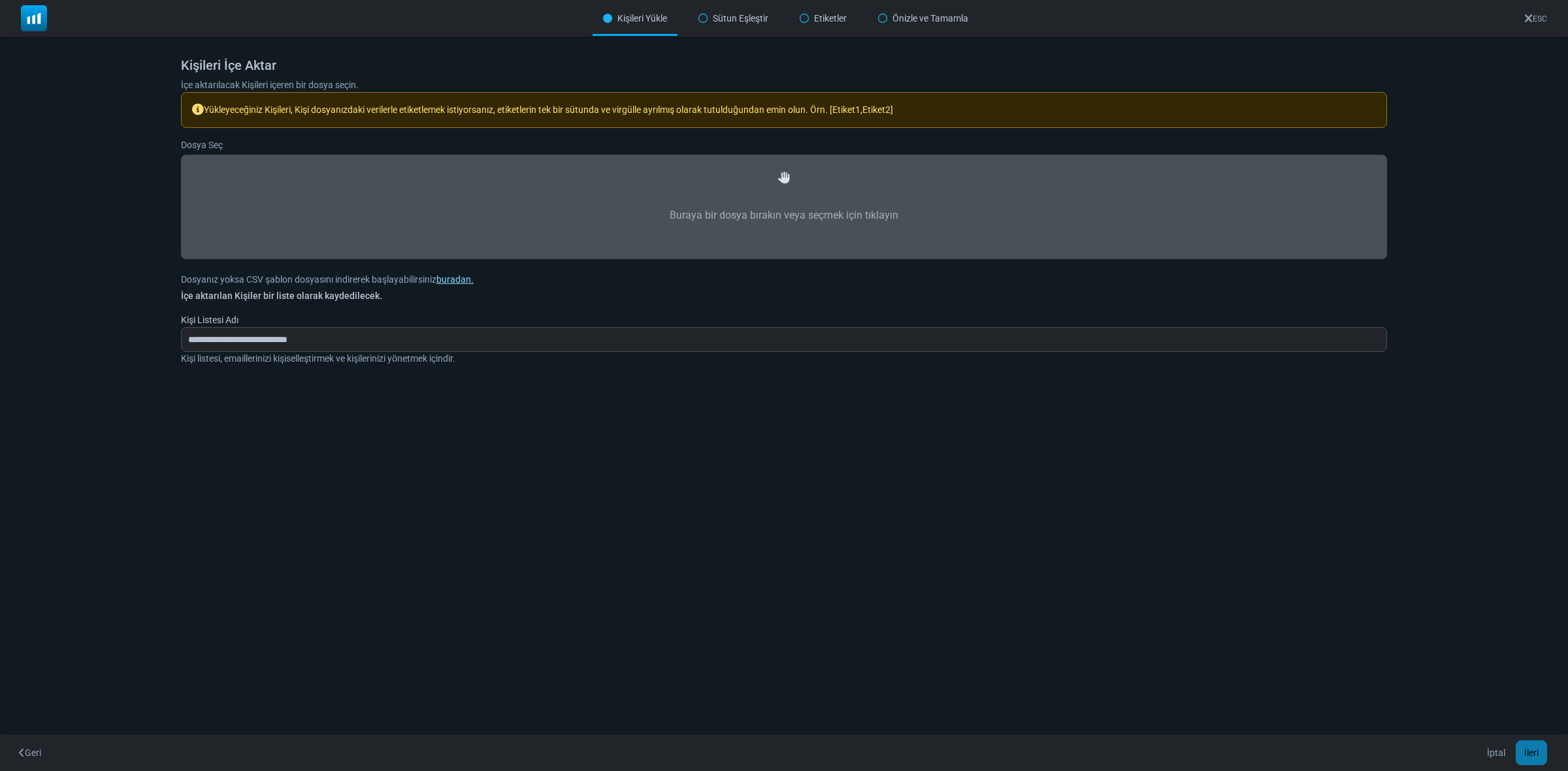
click at [461, 274] on link "buradan." at bounding box center [454, 279] width 37 height 10
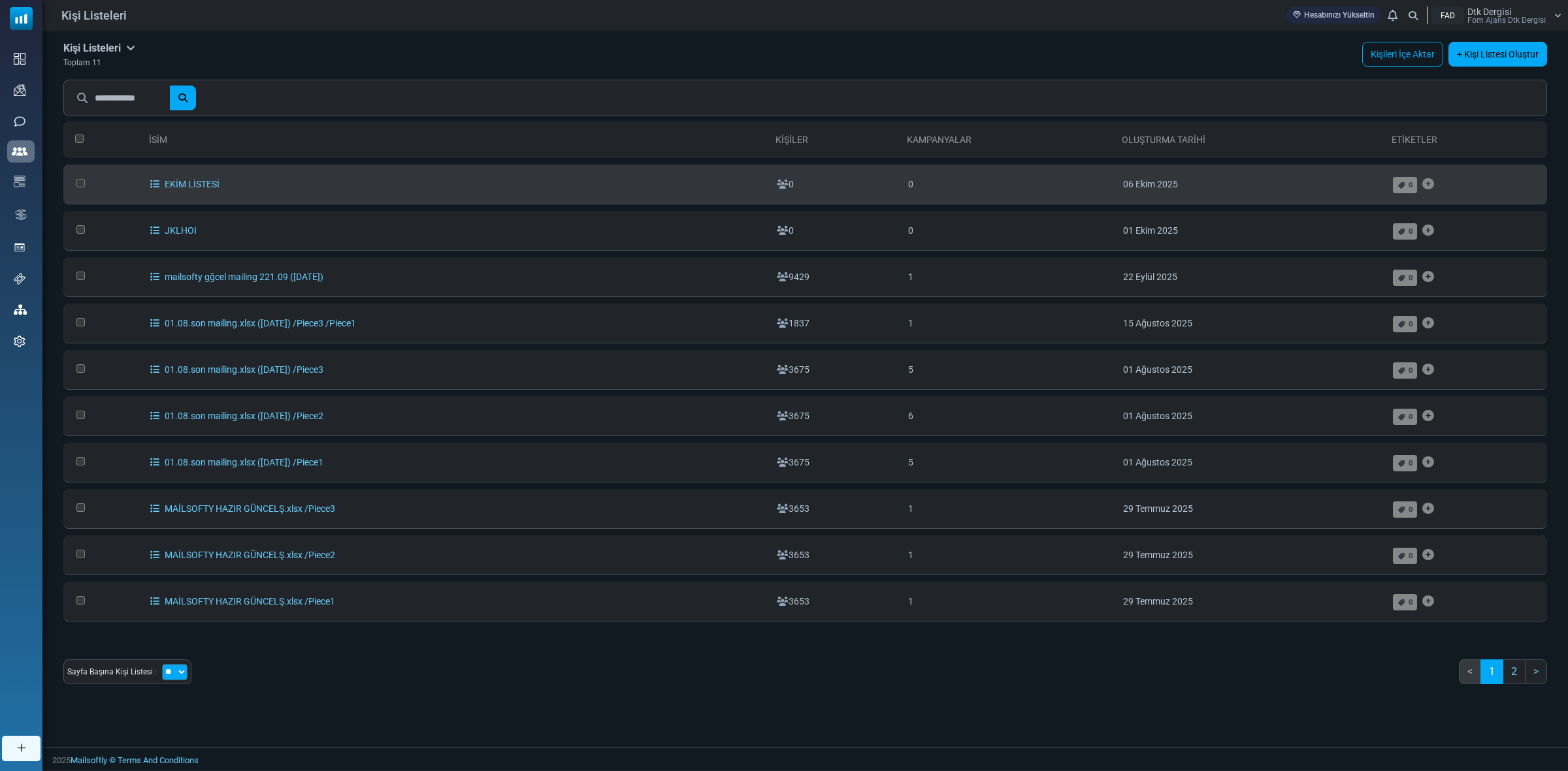
drag, startPoint x: 1411, startPoint y: 181, endPoint x: 77, endPoint y: 174, distance: 1334.0
click at [77, 174] on td at bounding box center [103, 184] width 81 height 40
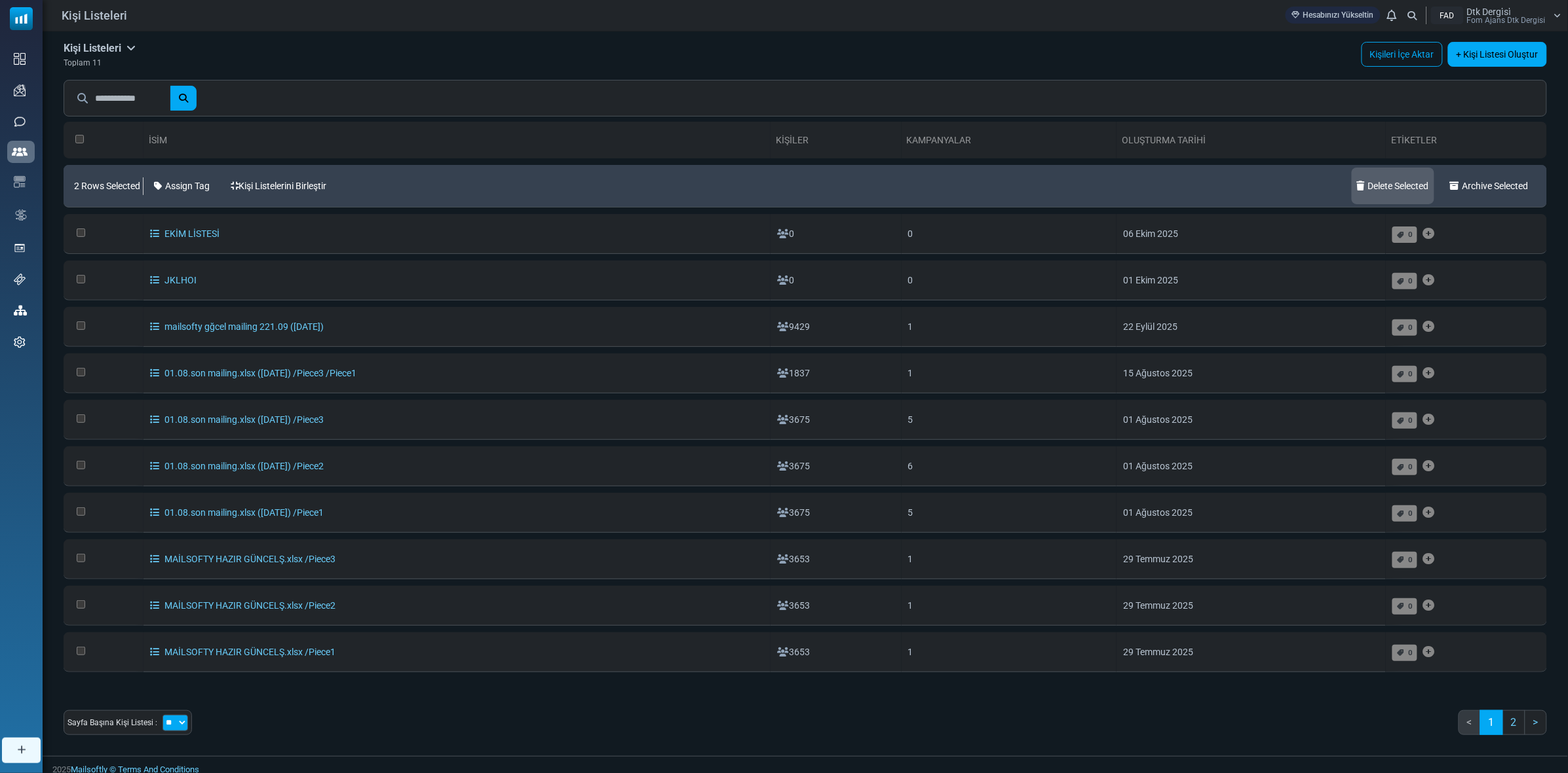
click at [1377, 188] on link "Delete Selected" at bounding box center [1393, 186] width 82 height 36
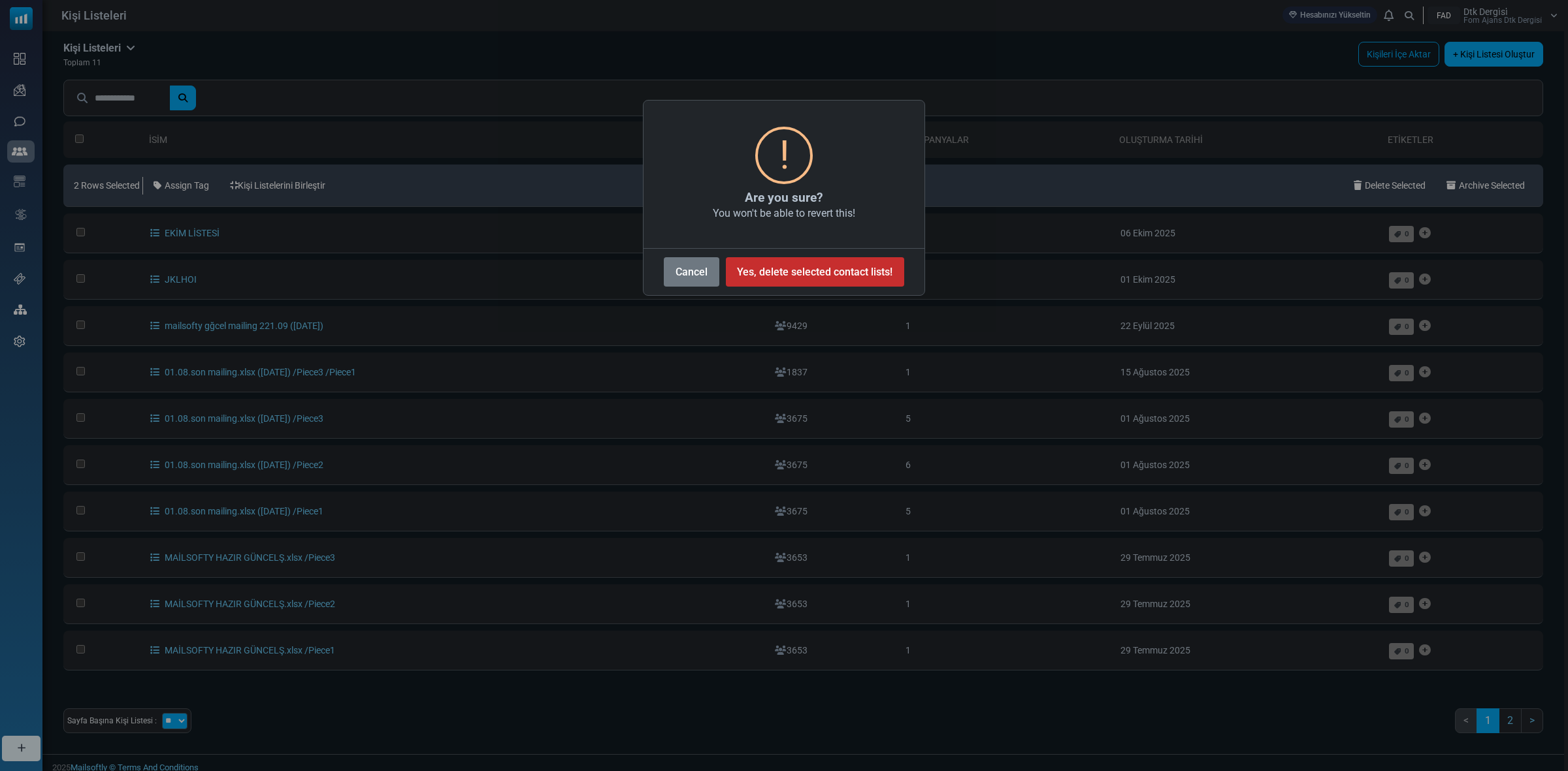
click at [804, 263] on button "Yes, delete selected contact lists!" at bounding box center [815, 272] width 178 height 30
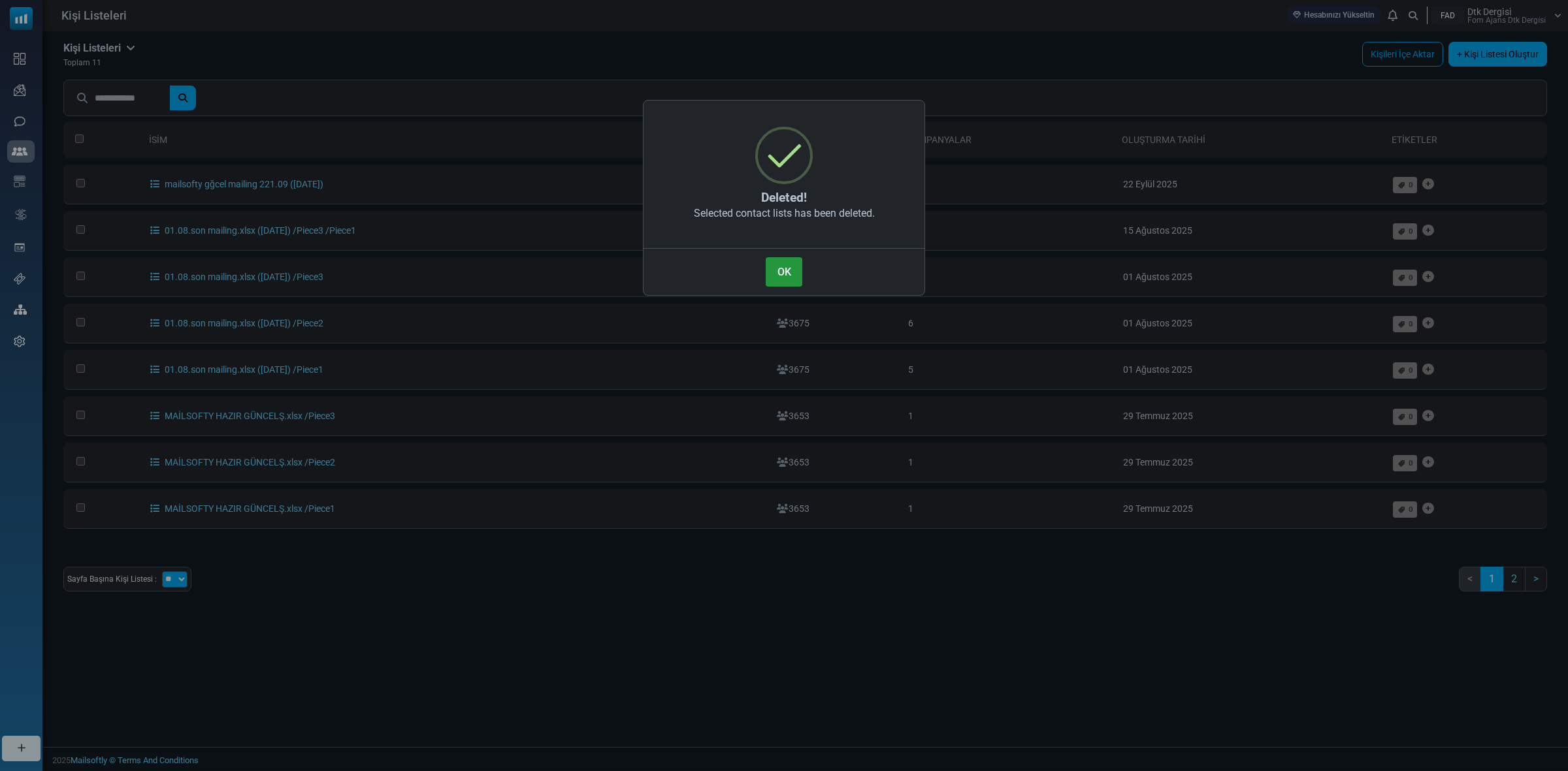
click at [776, 272] on button "OK" at bounding box center [784, 272] width 36 height 30
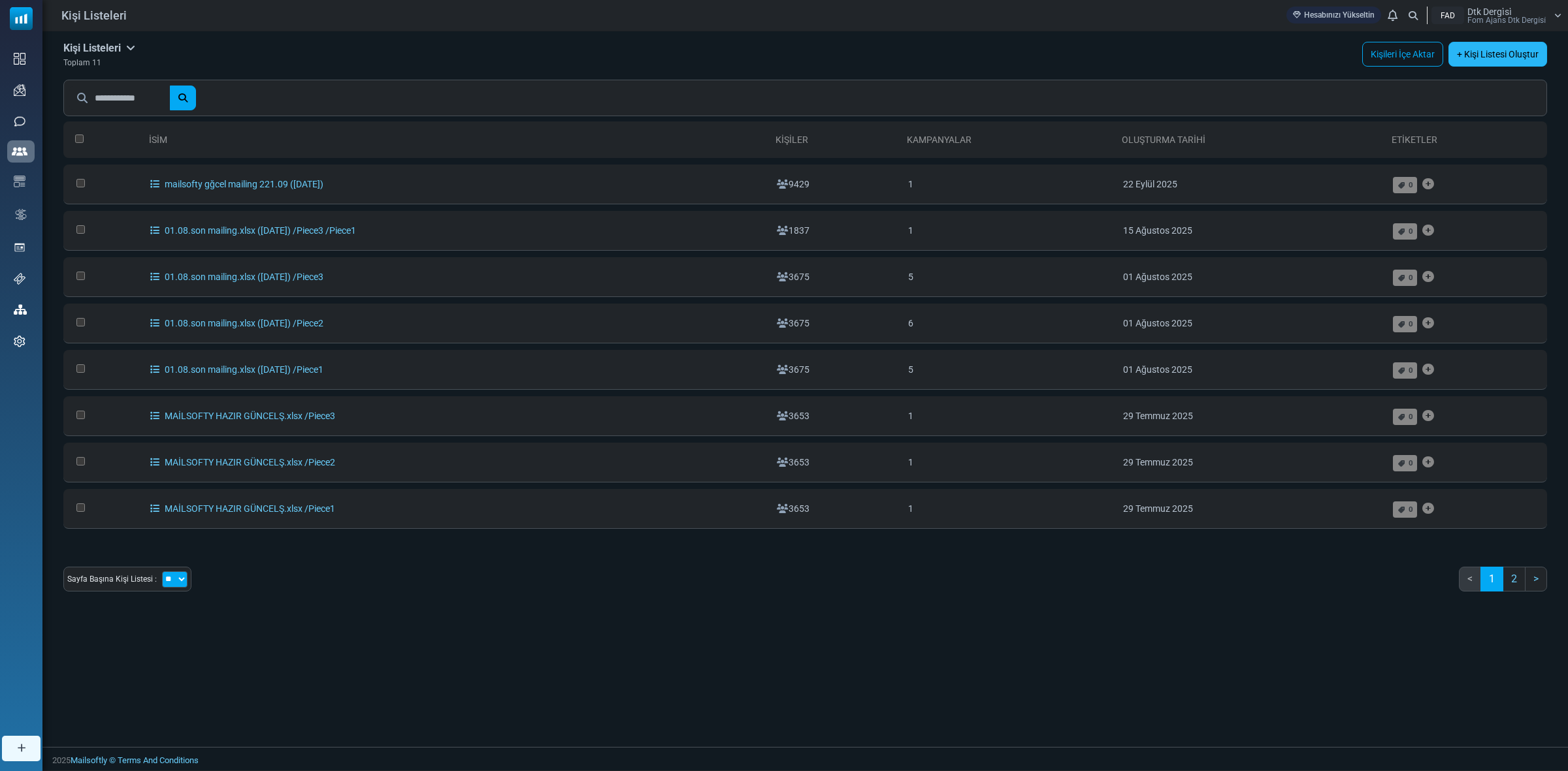
click at [1495, 52] on link "+ Kişi Listesi Oluştur" at bounding box center [1498, 54] width 99 height 25
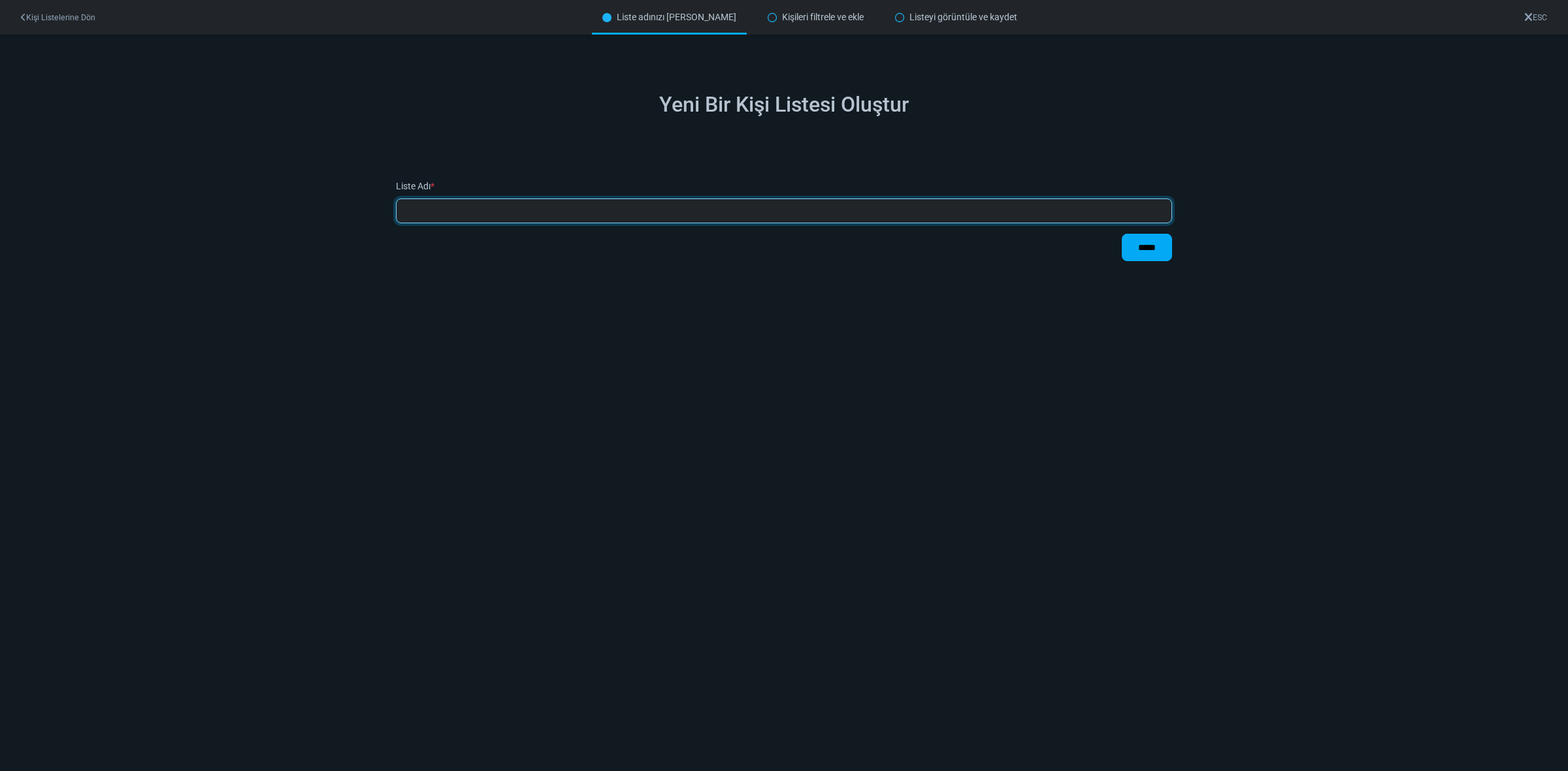
click at [517, 213] on input "text" at bounding box center [784, 211] width 776 height 25
type input "*"
type input "*******"
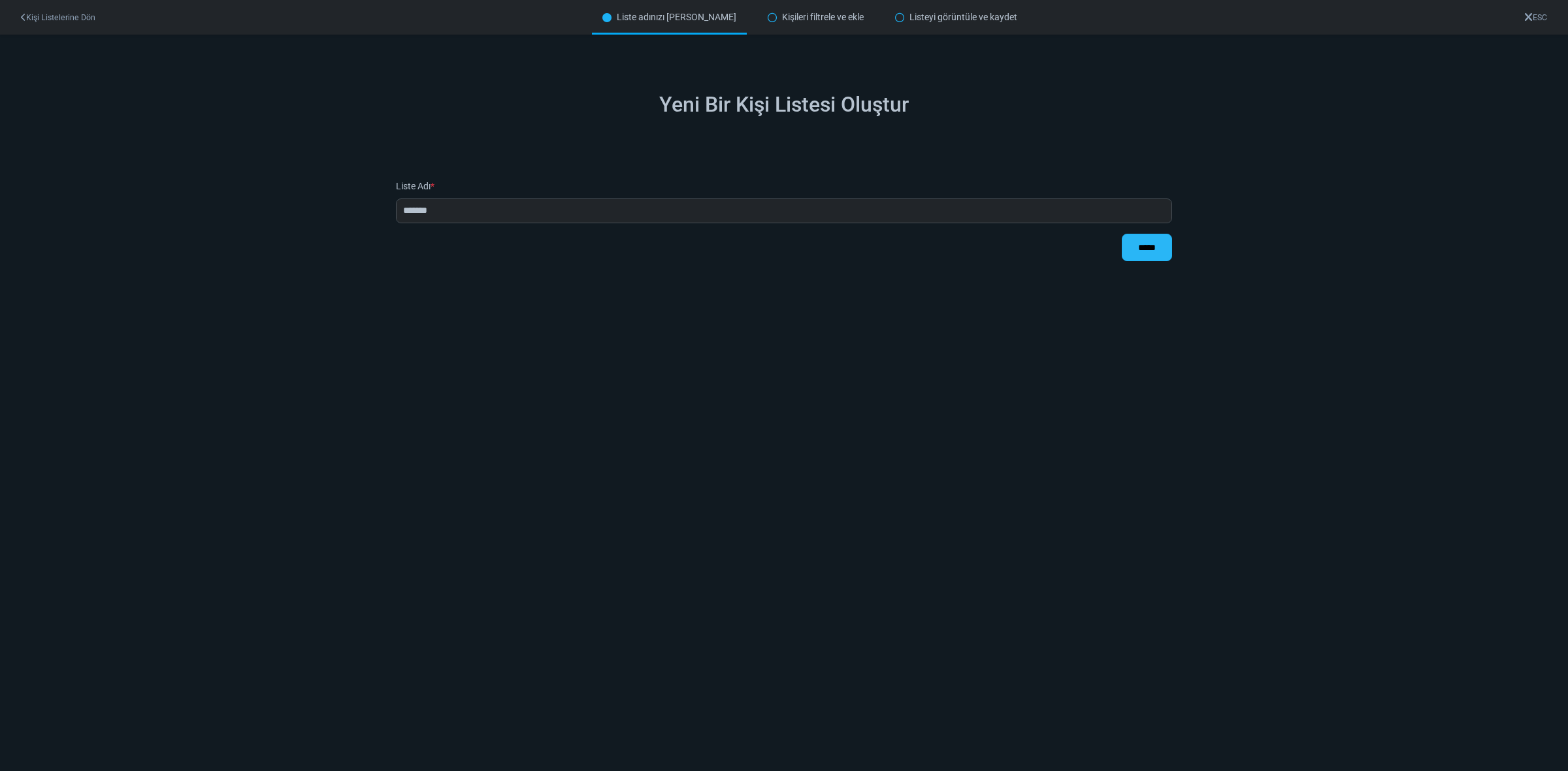
click at [1146, 239] on input "*****" at bounding box center [1146, 247] width 50 height 28
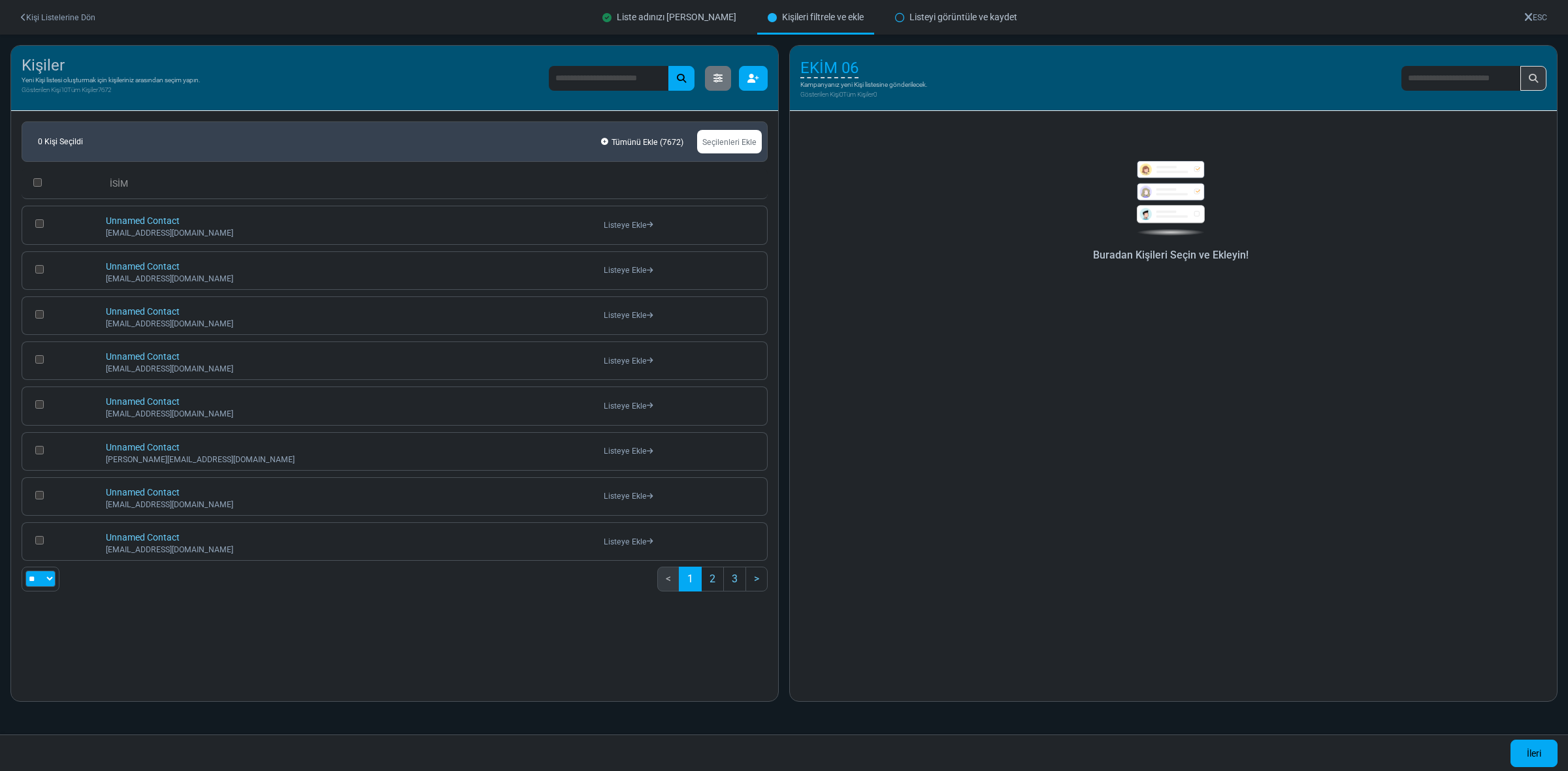
click at [757, 76] on icon "button" at bounding box center [753, 78] width 12 height 9
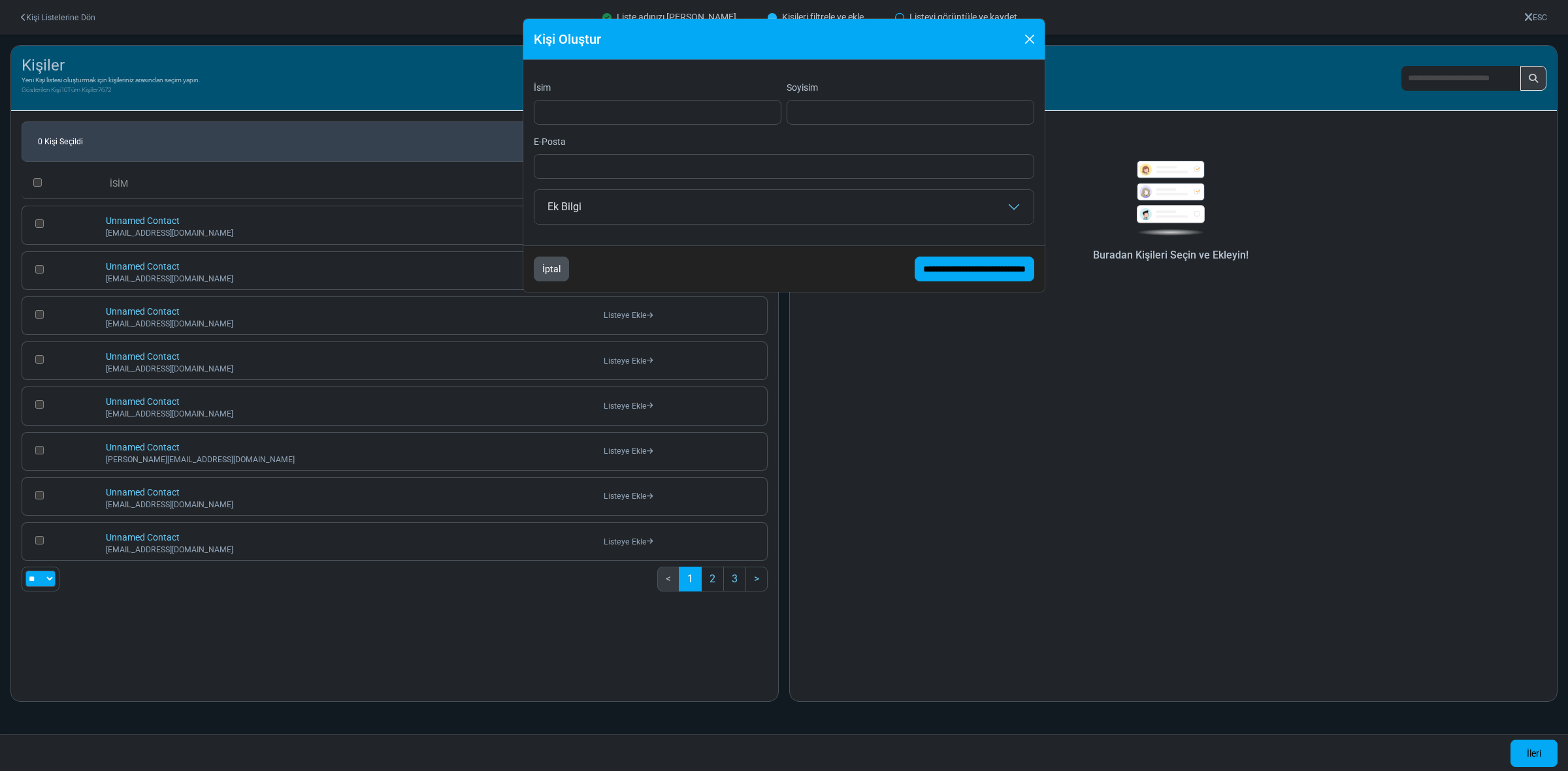
click at [554, 269] on button "İptal" at bounding box center [551, 269] width 36 height 25
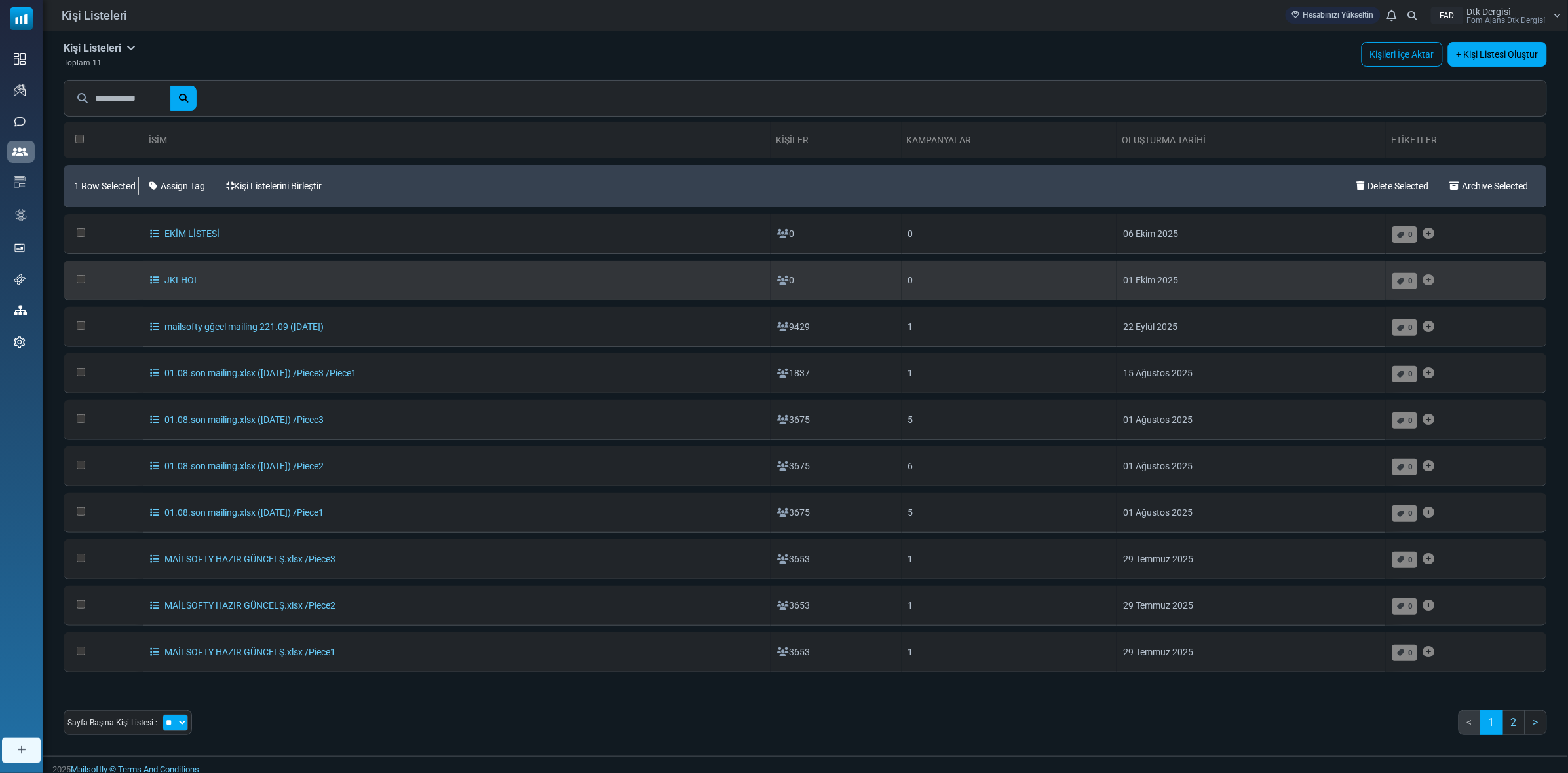
click at [89, 279] on td at bounding box center [103, 280] width 80 height 40
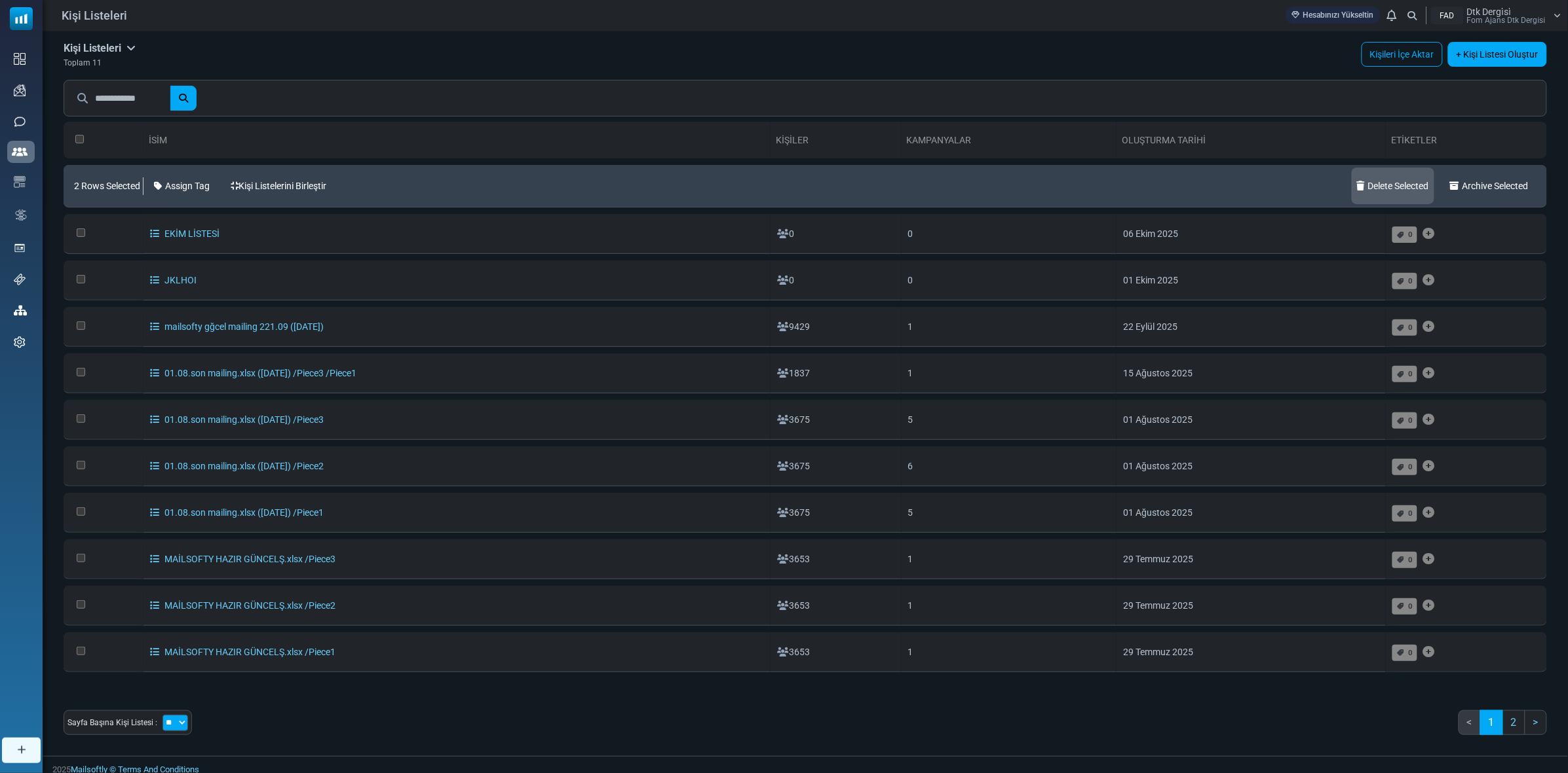
click at [1394, 181] on link "Delete Selected" at bounding box center [1393, 186] width 82 height 36
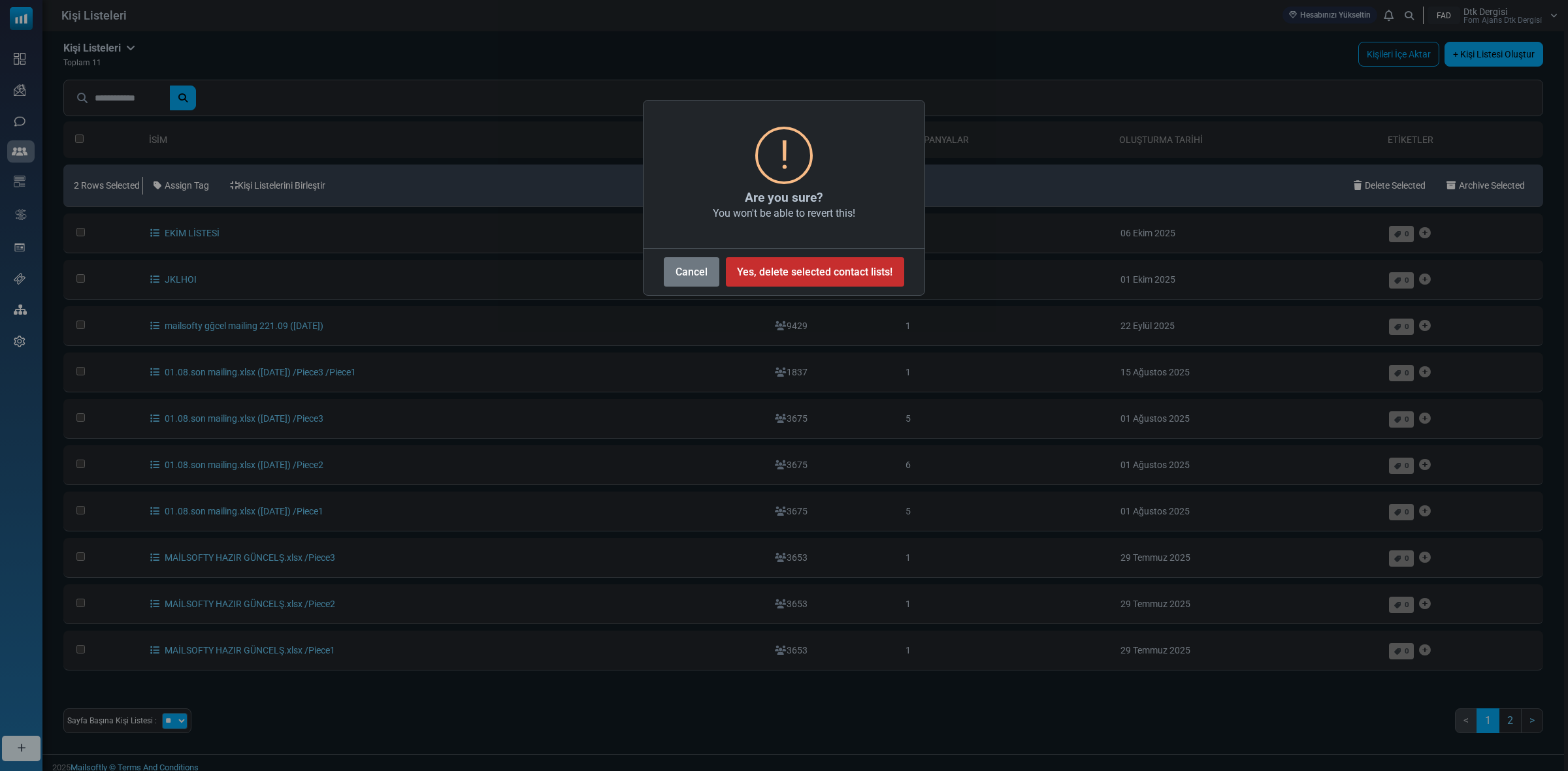
click at [830, 269] on button "Yes, delete selected contact lists!" at bounding box center [815, 272] width 178 height 30
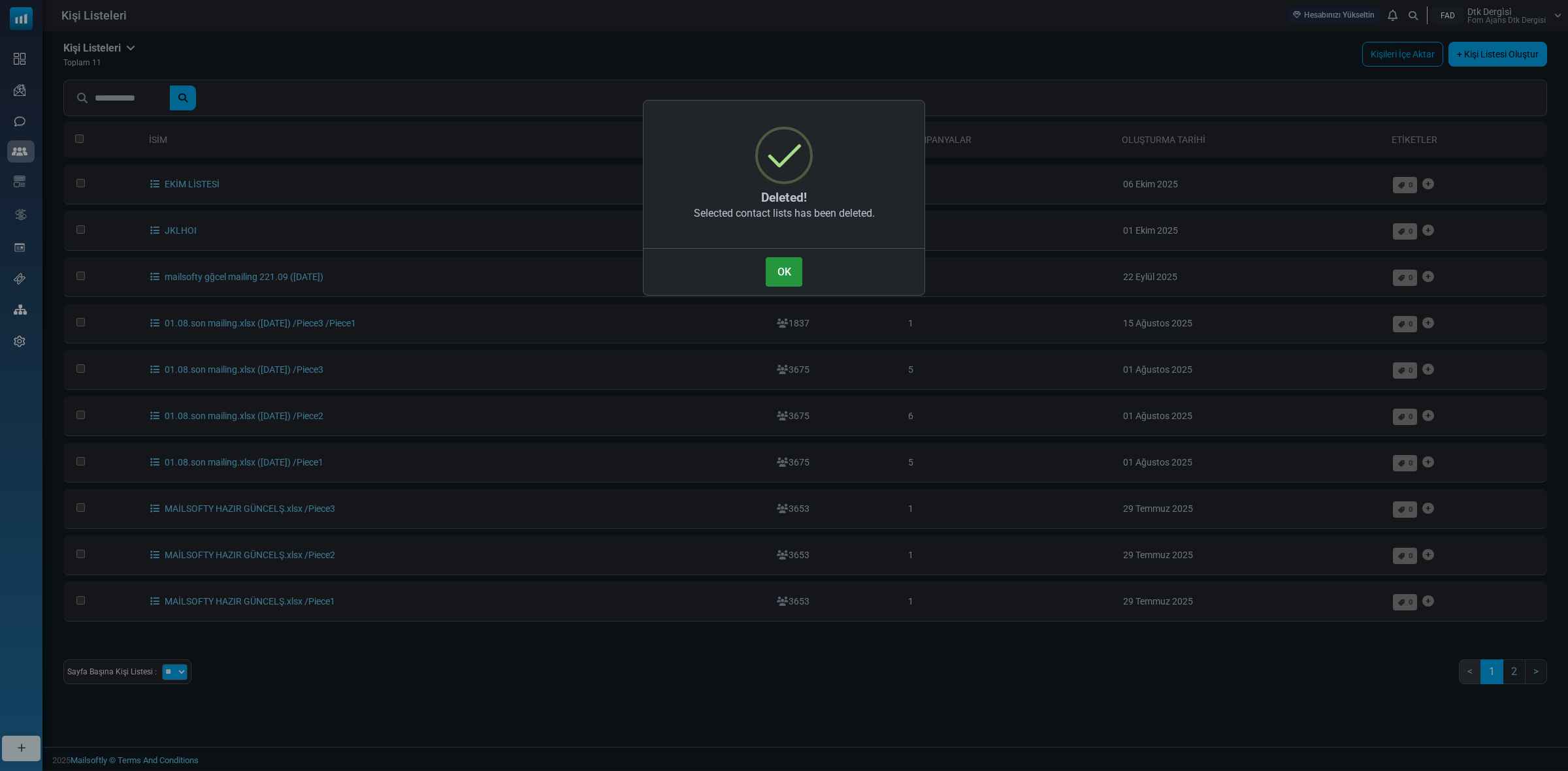
drag, startPoint x: 781, startPoint y: 262, endPoint x: 755, endPoint y: 265, distance: 26.2
click at [781, 261] on button "OK" at bounding box center [784, 272] width 36 height 30
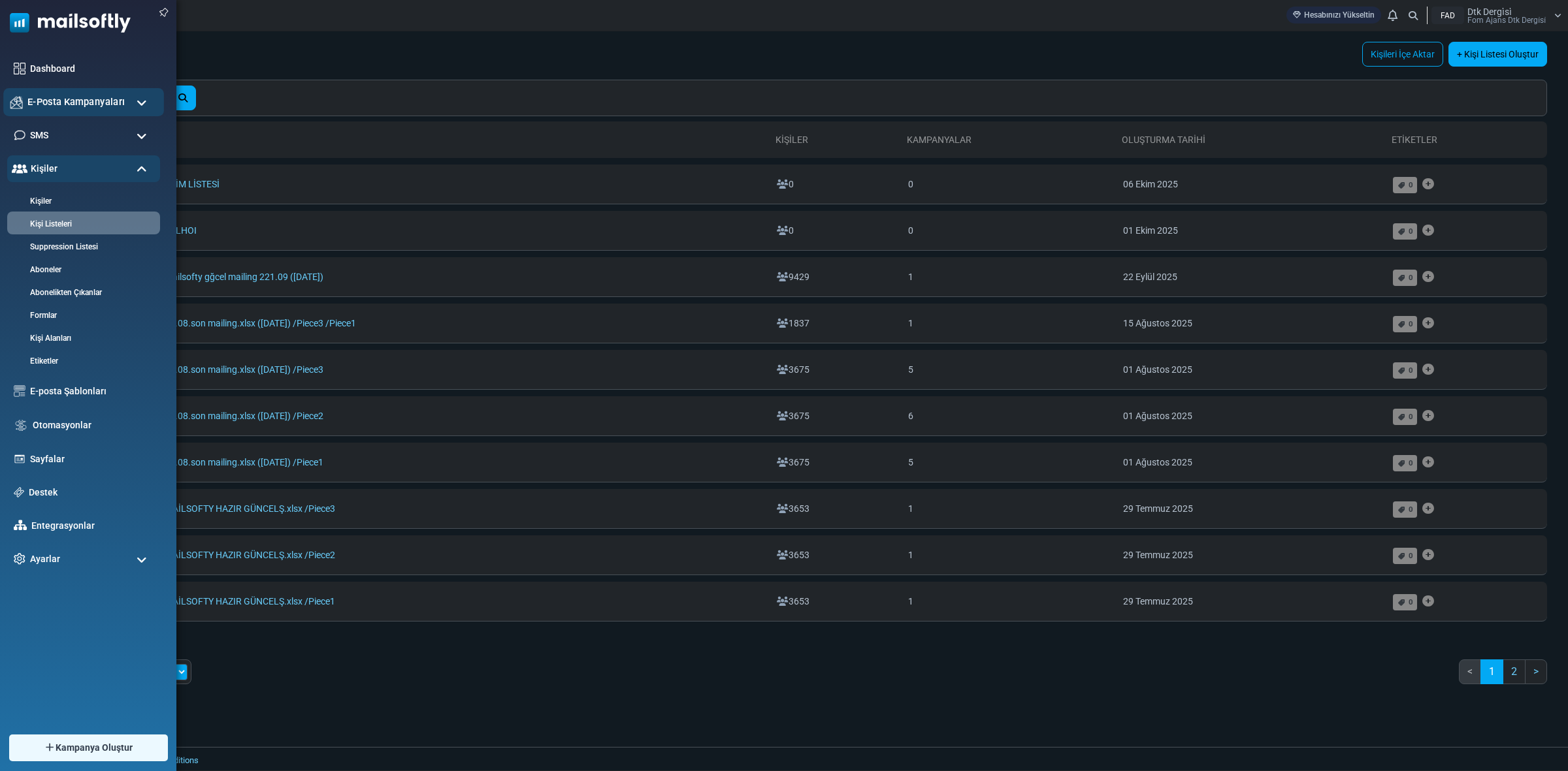
click at [81, 96] on span "E-Posta Kampanyaları" at bounding box center [76, 102] width 97 height 15
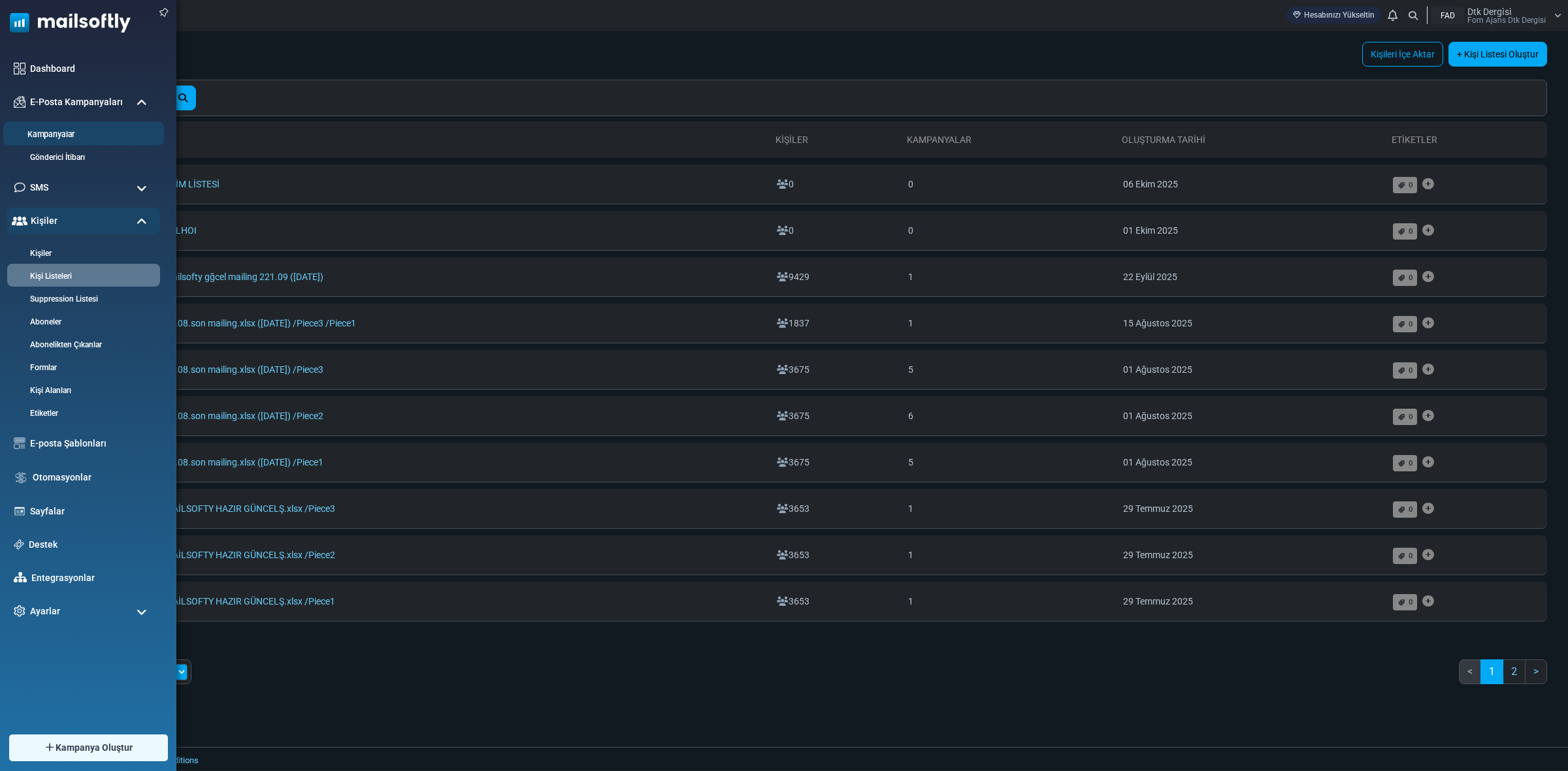
click at [56, 131] on link "Kampanyalar" at bounding box center [82, 134] width 157 height 12
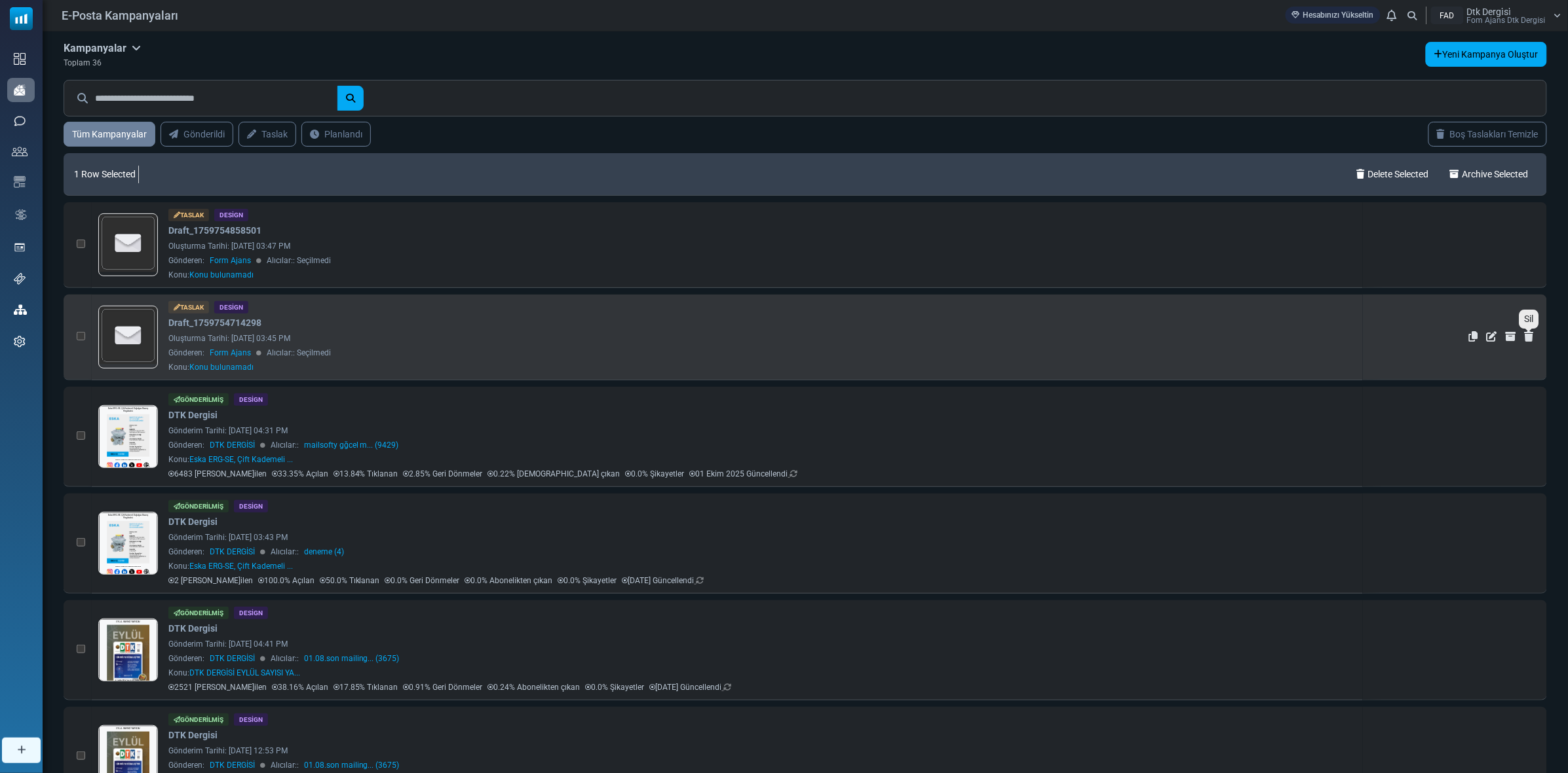
click at [1529, 334] on icon "Sil" at bounding box center [1529, 337] width 9 height 10
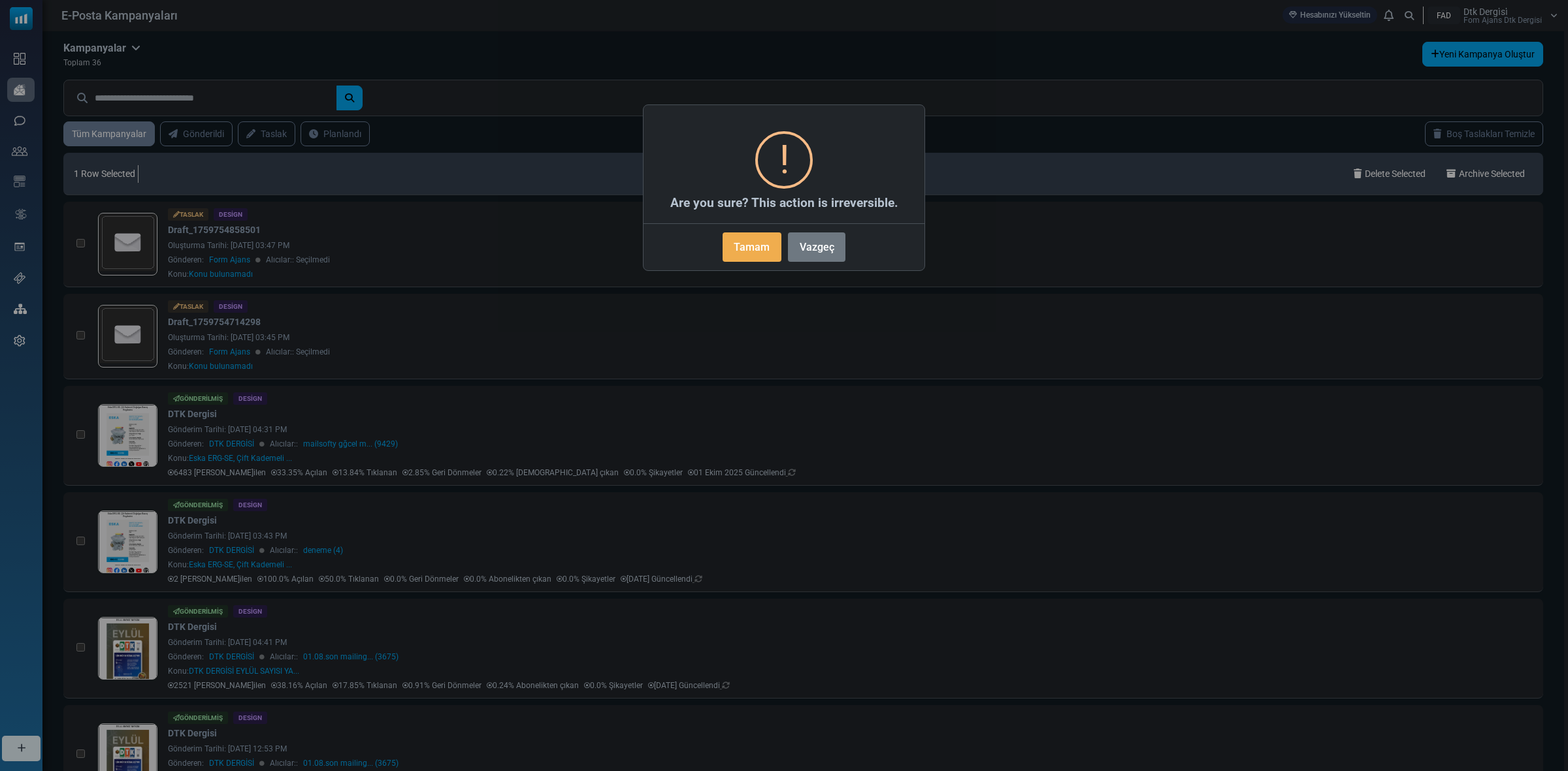
click at [713, 250] on div "Tamam No Vazgeç" at bounding box center [784, 244] width 281 height 42
click at [760, 253] on button "Tamam" at bounding box center [752, 247] width 59 height 30
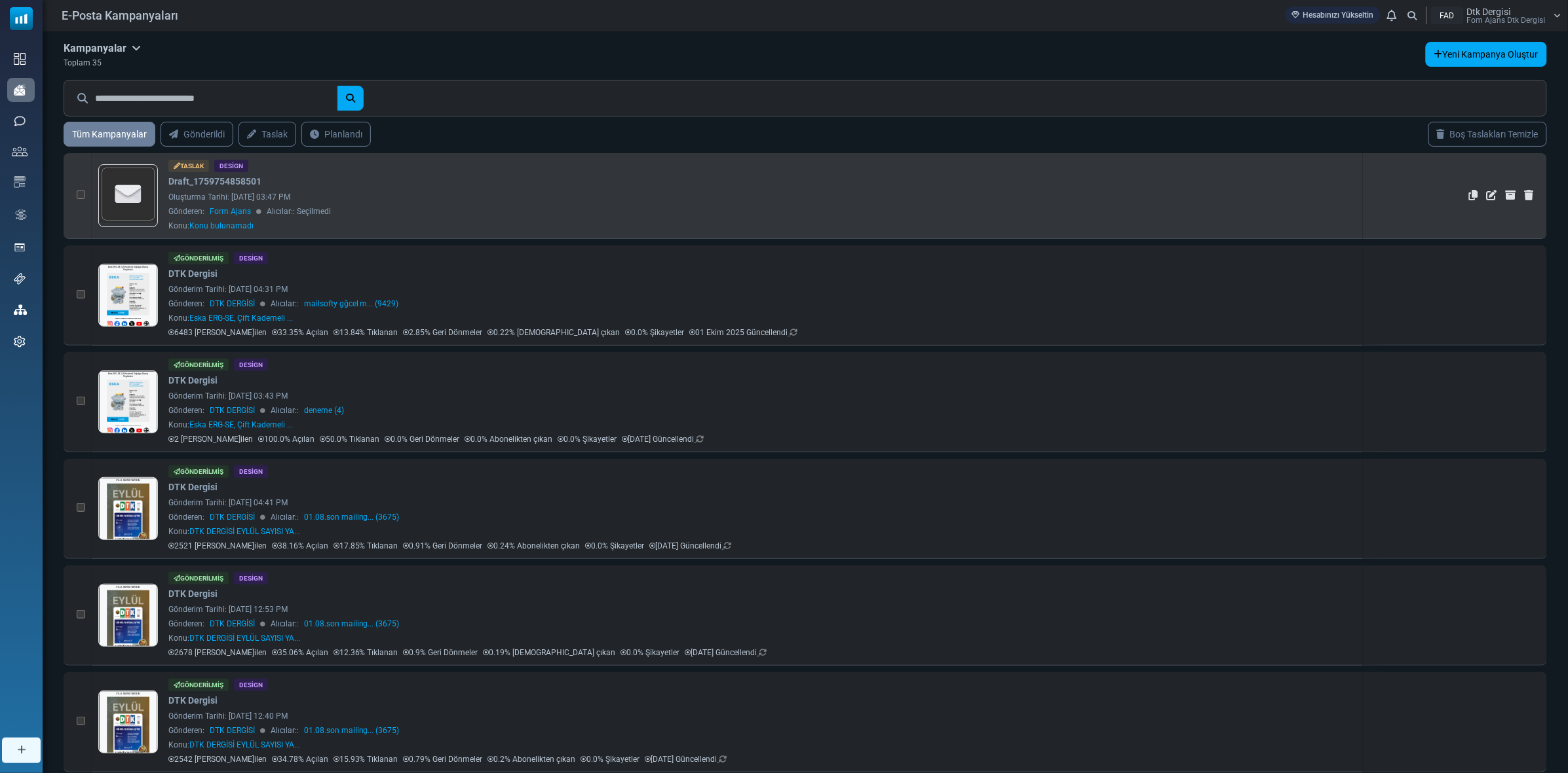
click at [125, 188] on img at bounding box center [128, 194] width 57 height 57
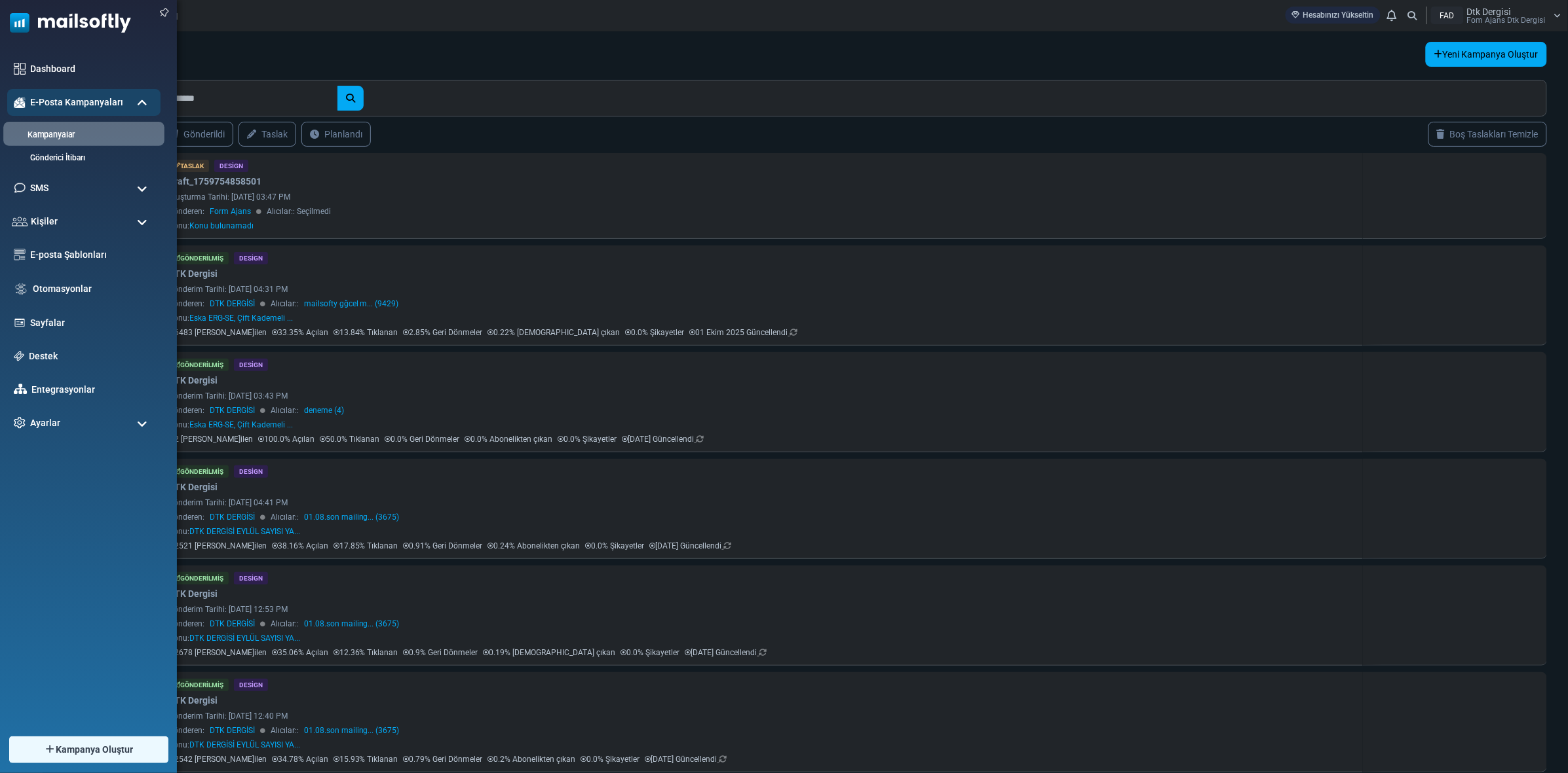
click at [56, 133] on link "Kampanyalar" at bounding box center [82, 135] width 157 height 12
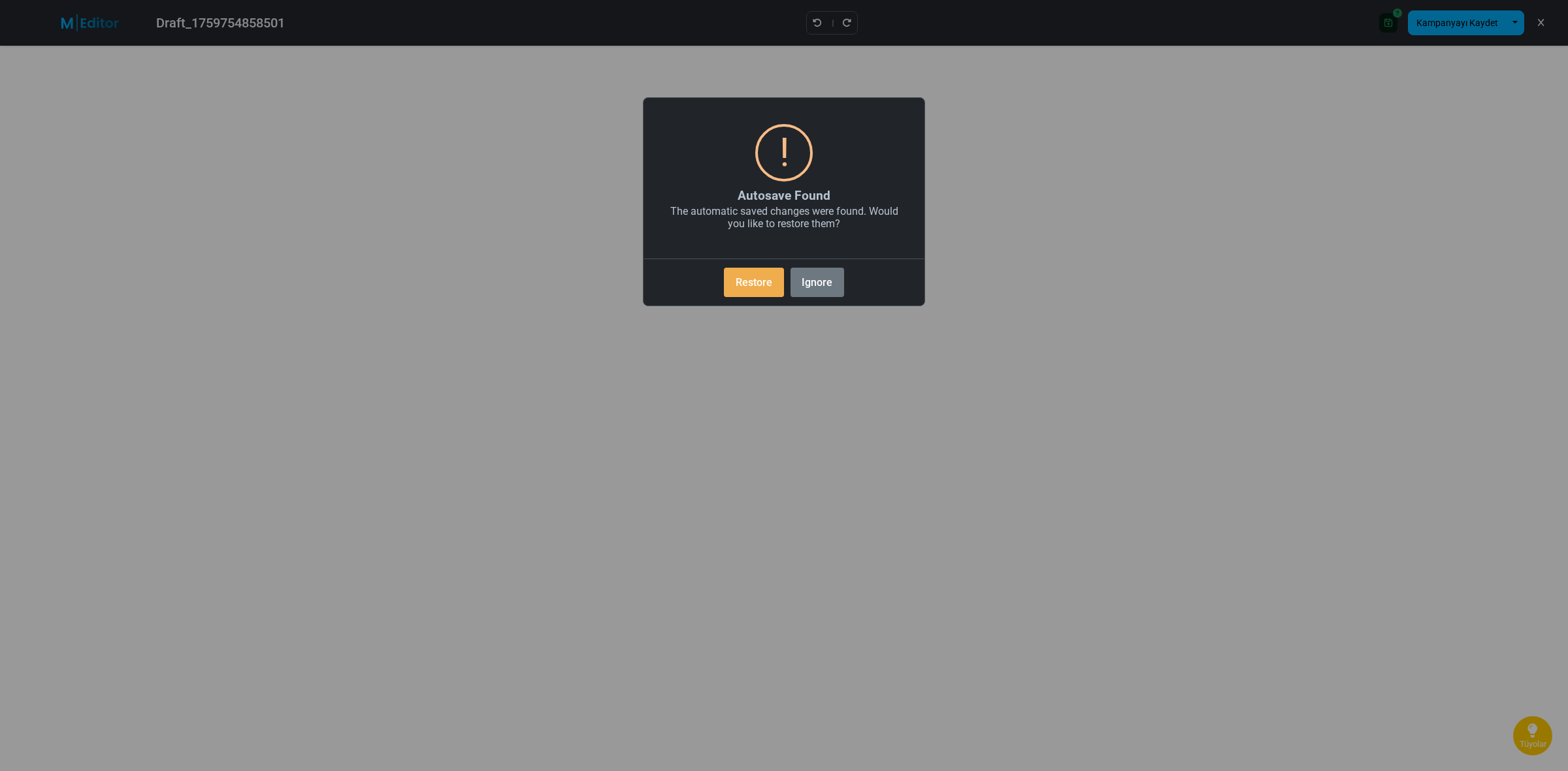
click at [1538, 20] on div "× ! Autosave Found The automatic saved changes were found. Would you like to re…" at bounding box center [784, 385] width 1568 height 771
click at [752, 285] on button "Restore" at bounding box center [754, 282] width 59 height 30
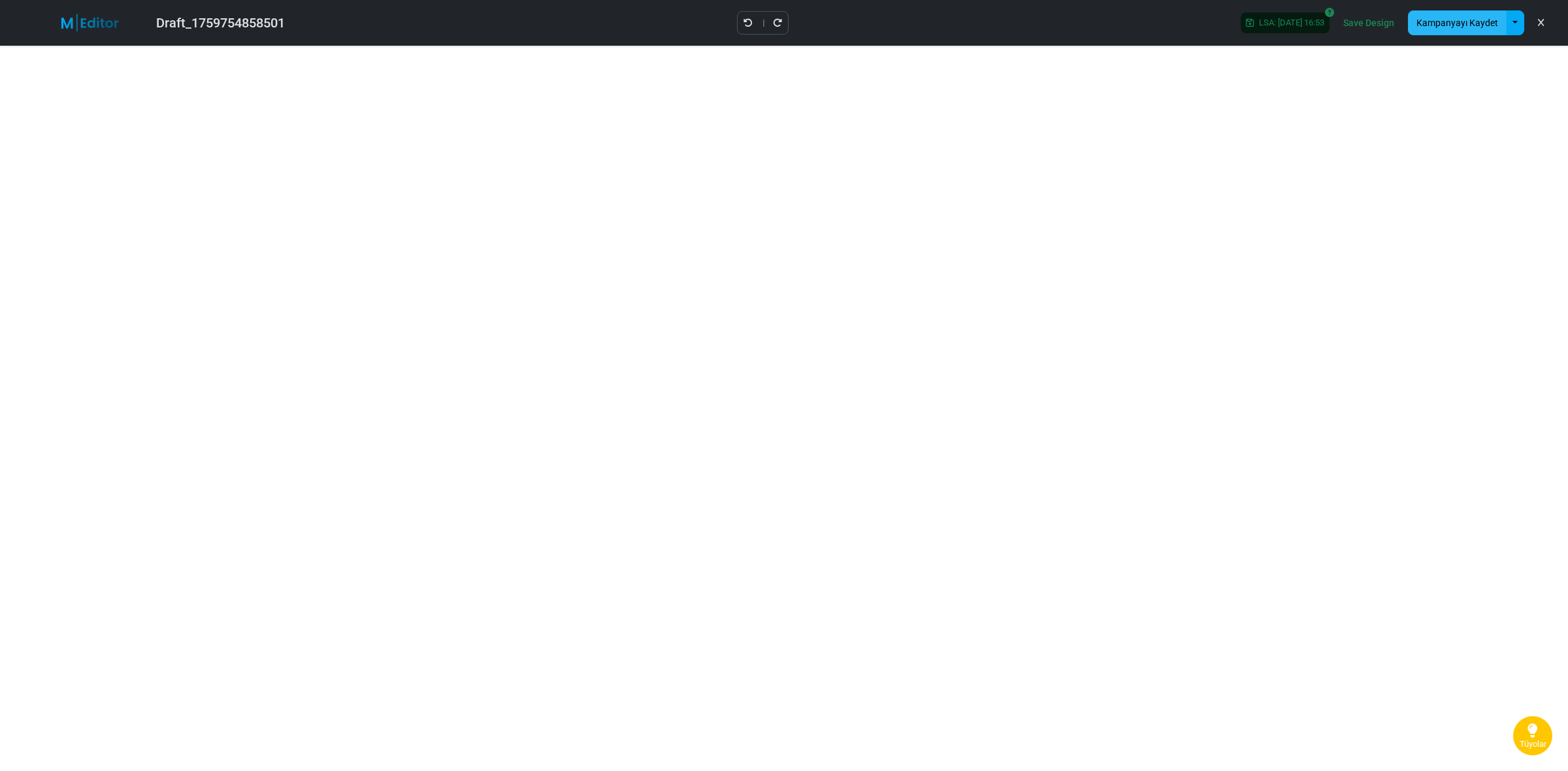
click at [1485, 21] on button "Kampanyayı Kaydet" at bounding box center [1457, 22] width 99 height 25
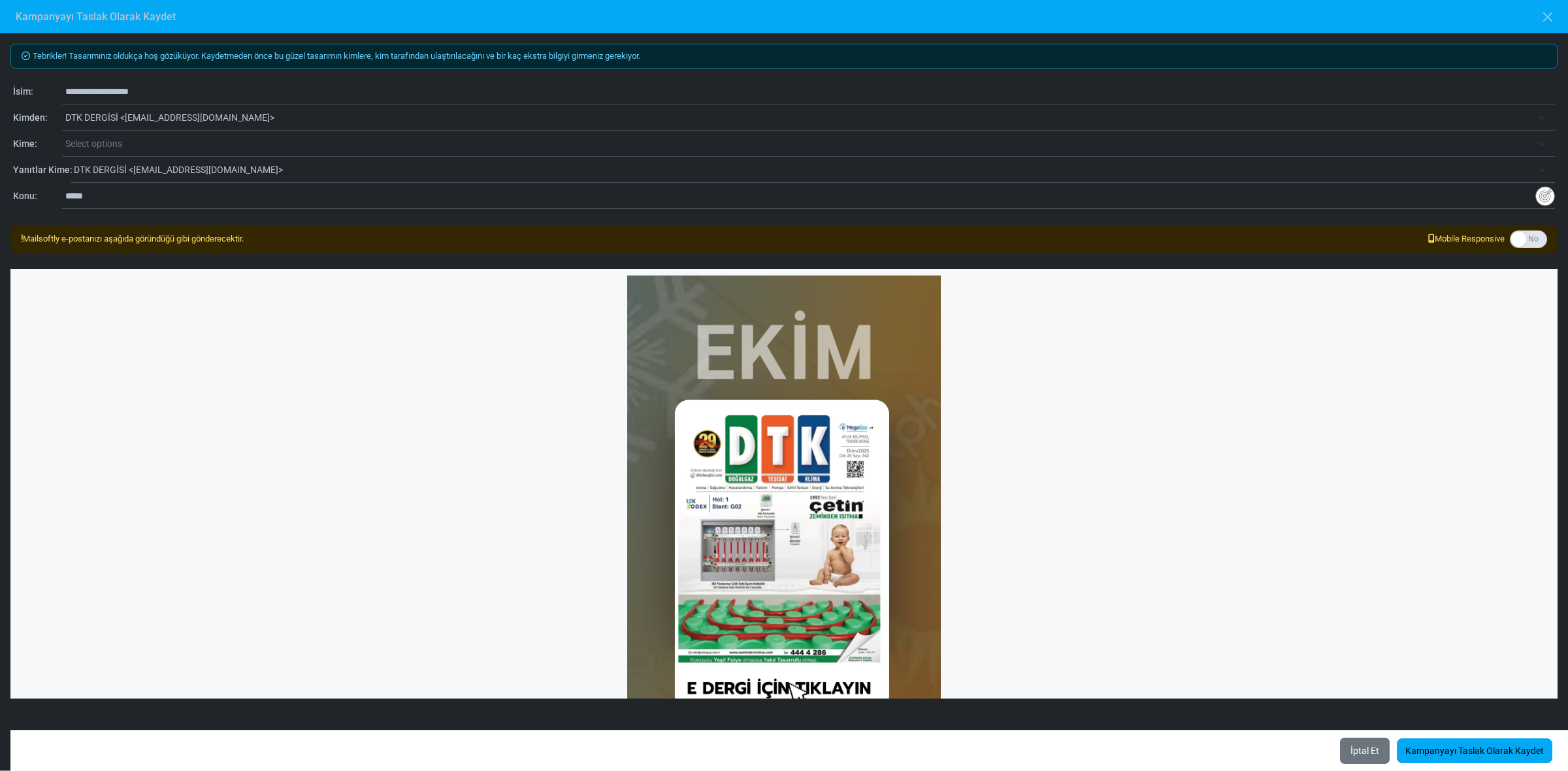
drag, startPoint x: 171, startPoint y: 87, endPoint x: 27, endPoint y: 86, distance: 144.0
click at [27, 86] on div "**********" at bounding box center [784, 92] width 1542 height 16
type input "**********"
drag, startPoint x: 100, startPoint y: 194, endPoint x: 4, endPoint y: 181, distance: 96.9
click at [24, 193] on div "**********" at bounding box center [784, 197] width 1542 height 16
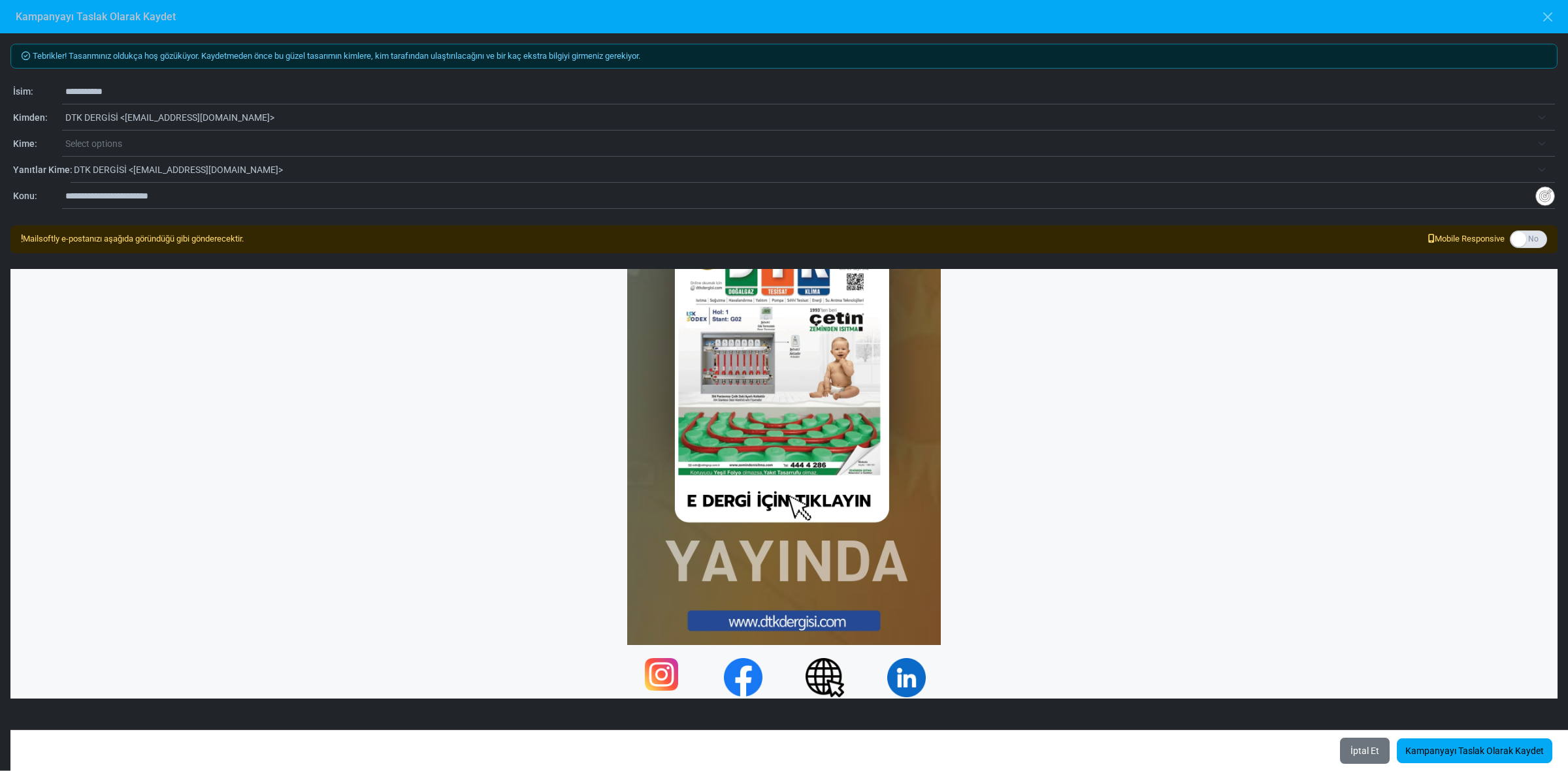
scroll to position [193, 0]
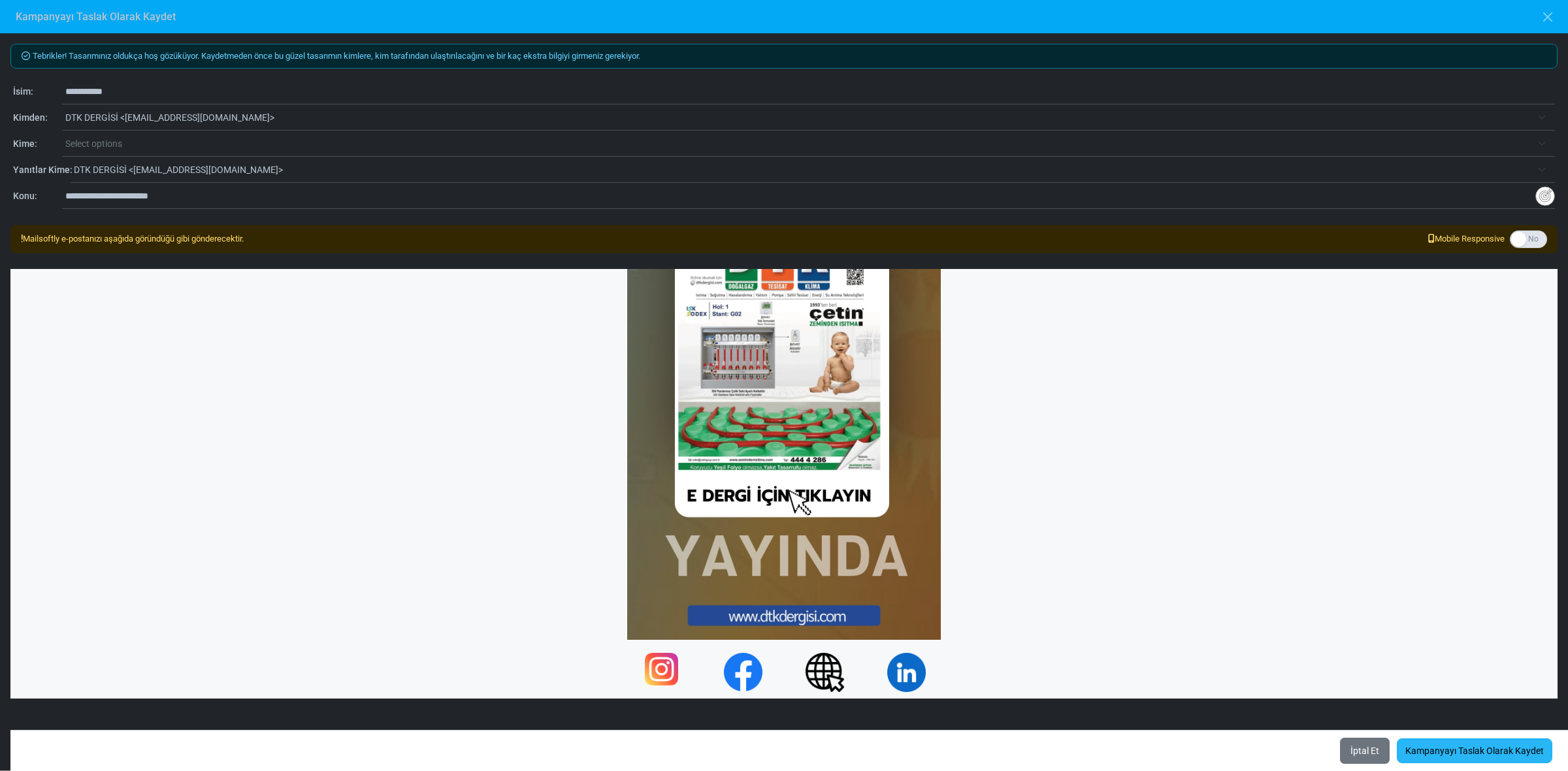
type input "**********"
click at [1509, 745] on link "Kampanyayı Taslak Olarak Kaydet" at bounding box center [1474, 751] width 155 height 25
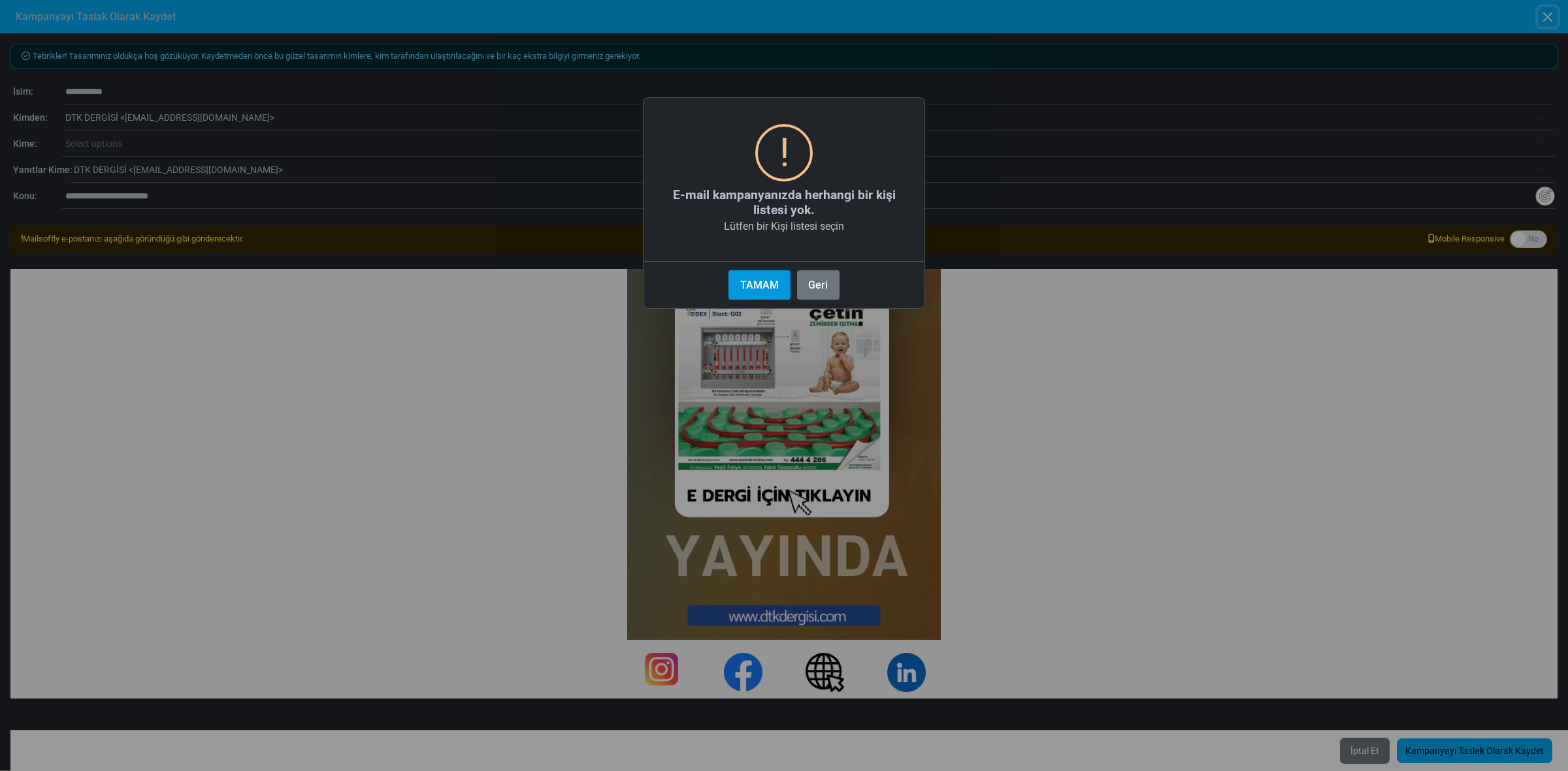
click at [766, 279] on button "TAMAM" at bounding box center [759, 285] width 62 height 30
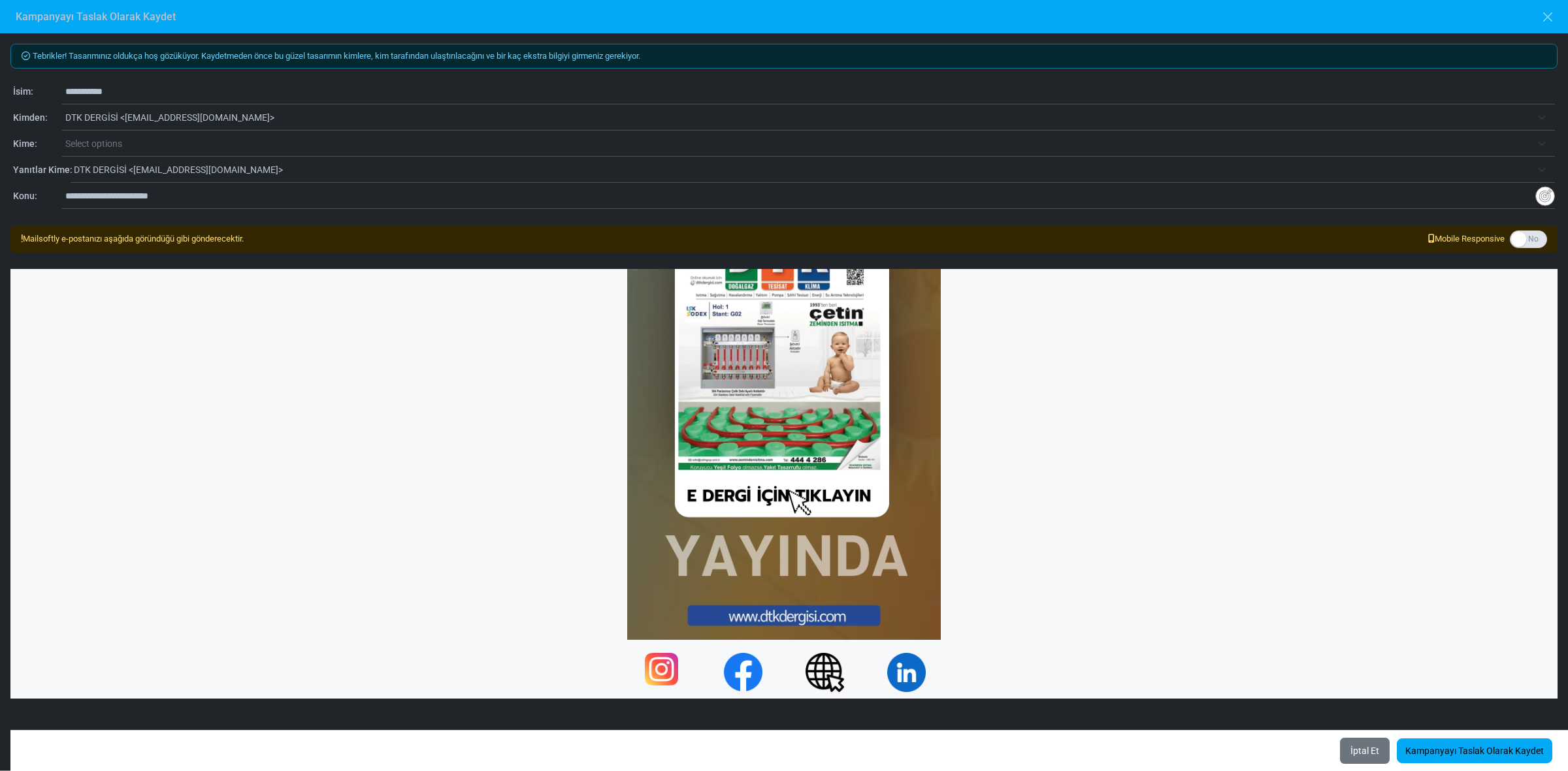
click at [152, 141] on span "Select options" at bounding box center [798, 144] width 1466 height 16
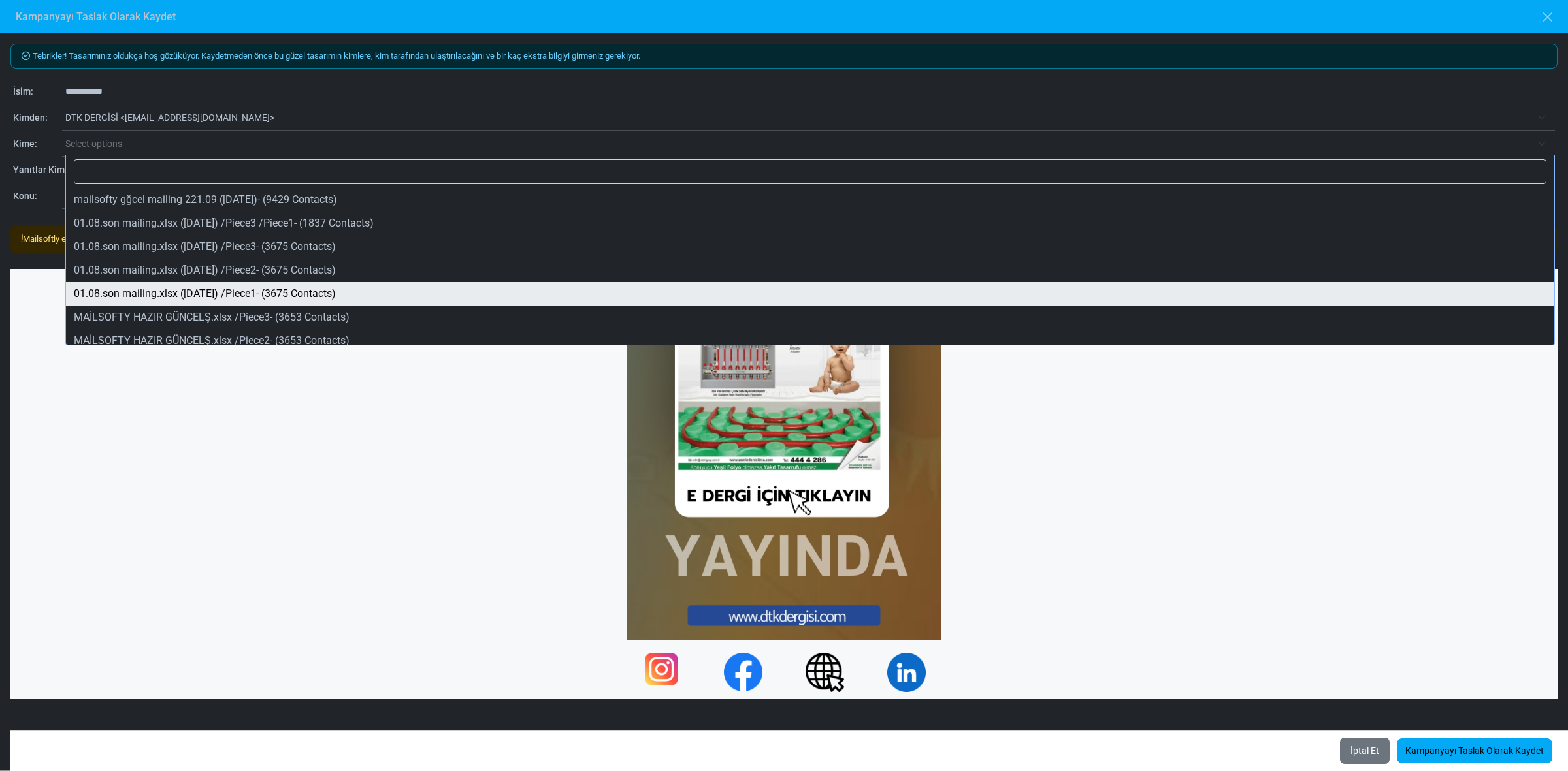
select select "*****"
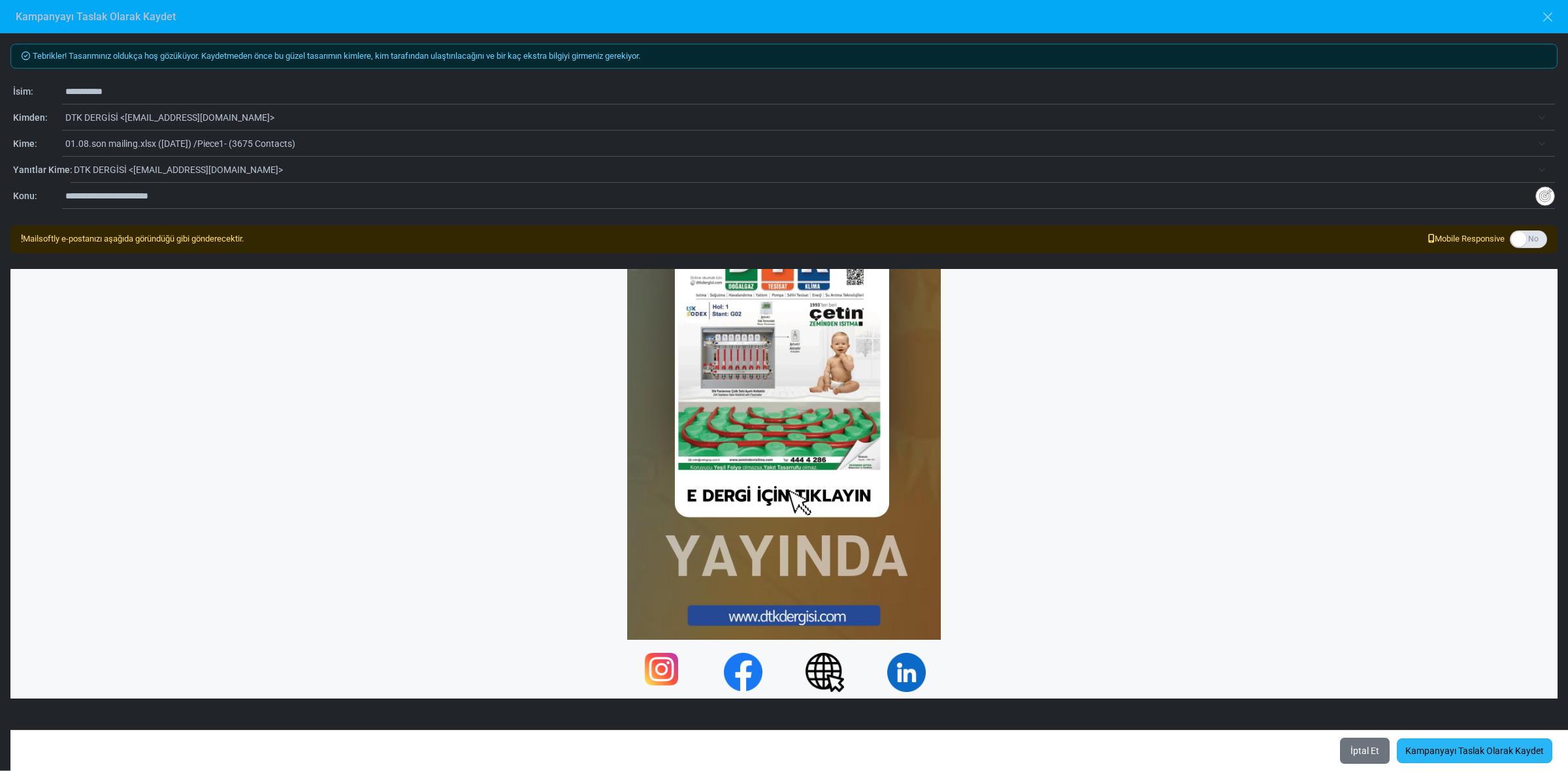
click at [1485, 746] on link "Kampanyayı Taslak Olarak Kaydet" at bounding box center [1474, 751] width 155 height 25
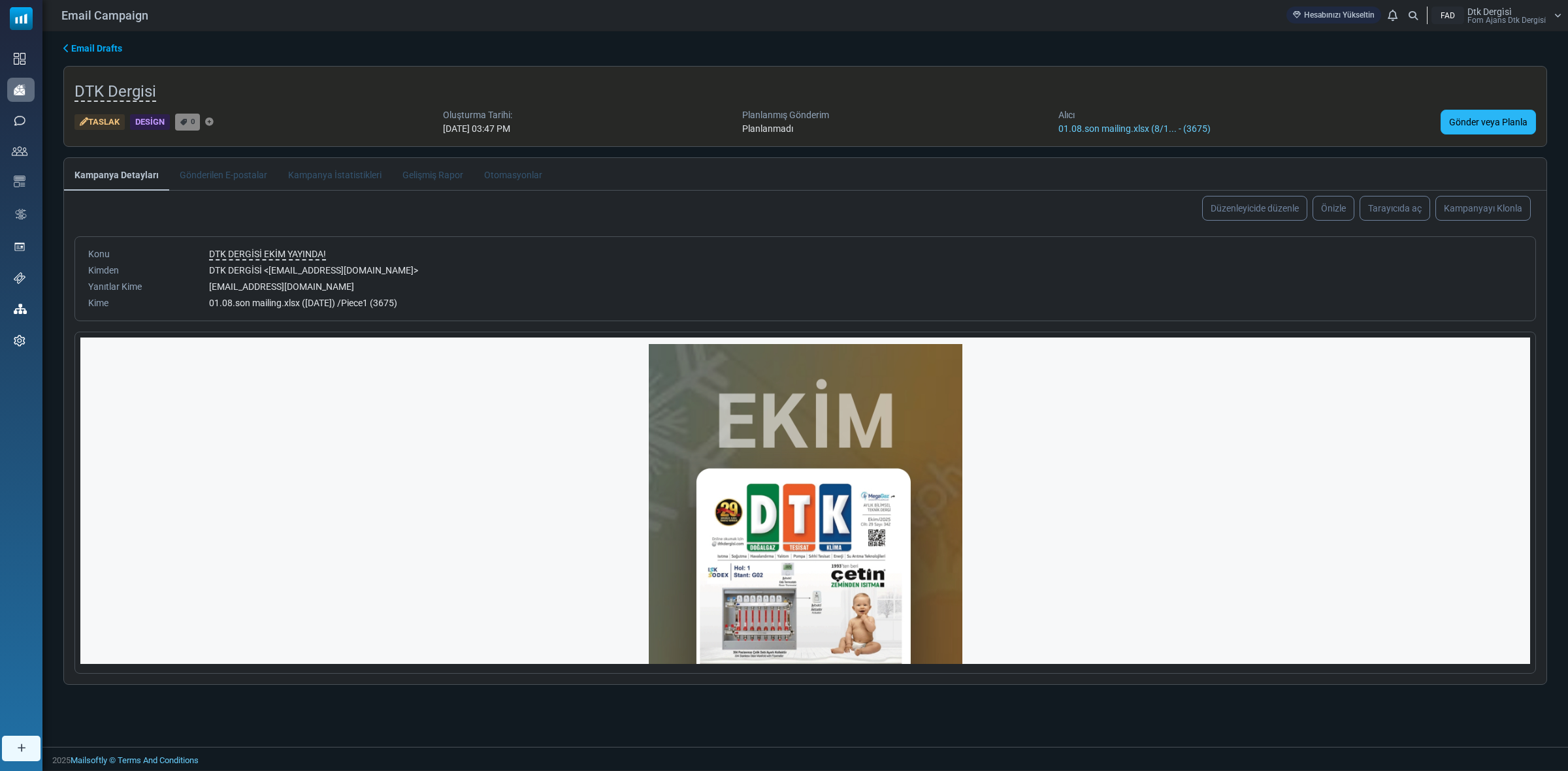
click at [1488, 117] on link "Gönder veya Planla" at bounding box center [1487, 122] width 95 height 25
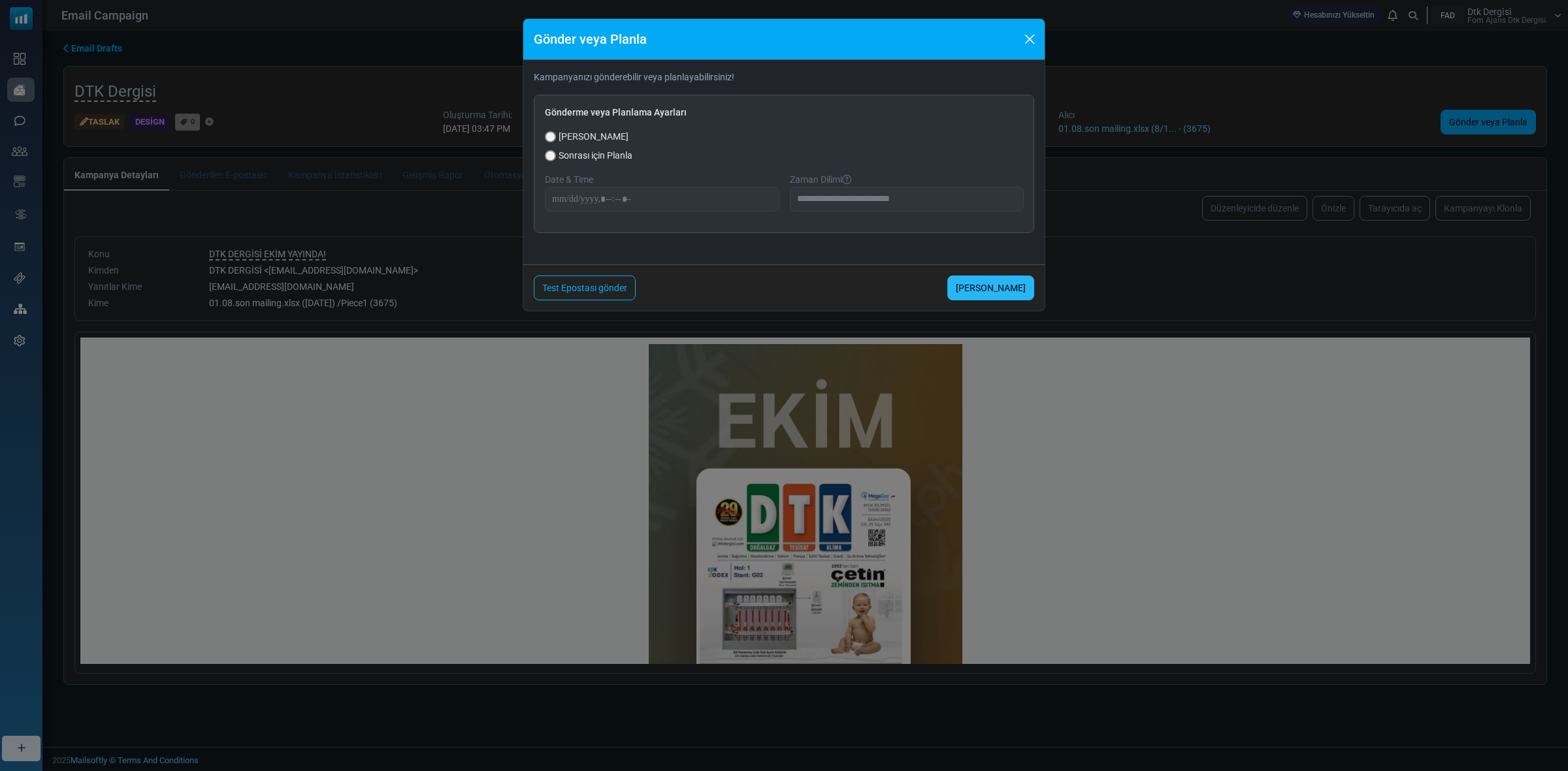
click at [1001, 285] on link "[PERSON_NAME]" at bounding box center [991, 288] width 87 height 25
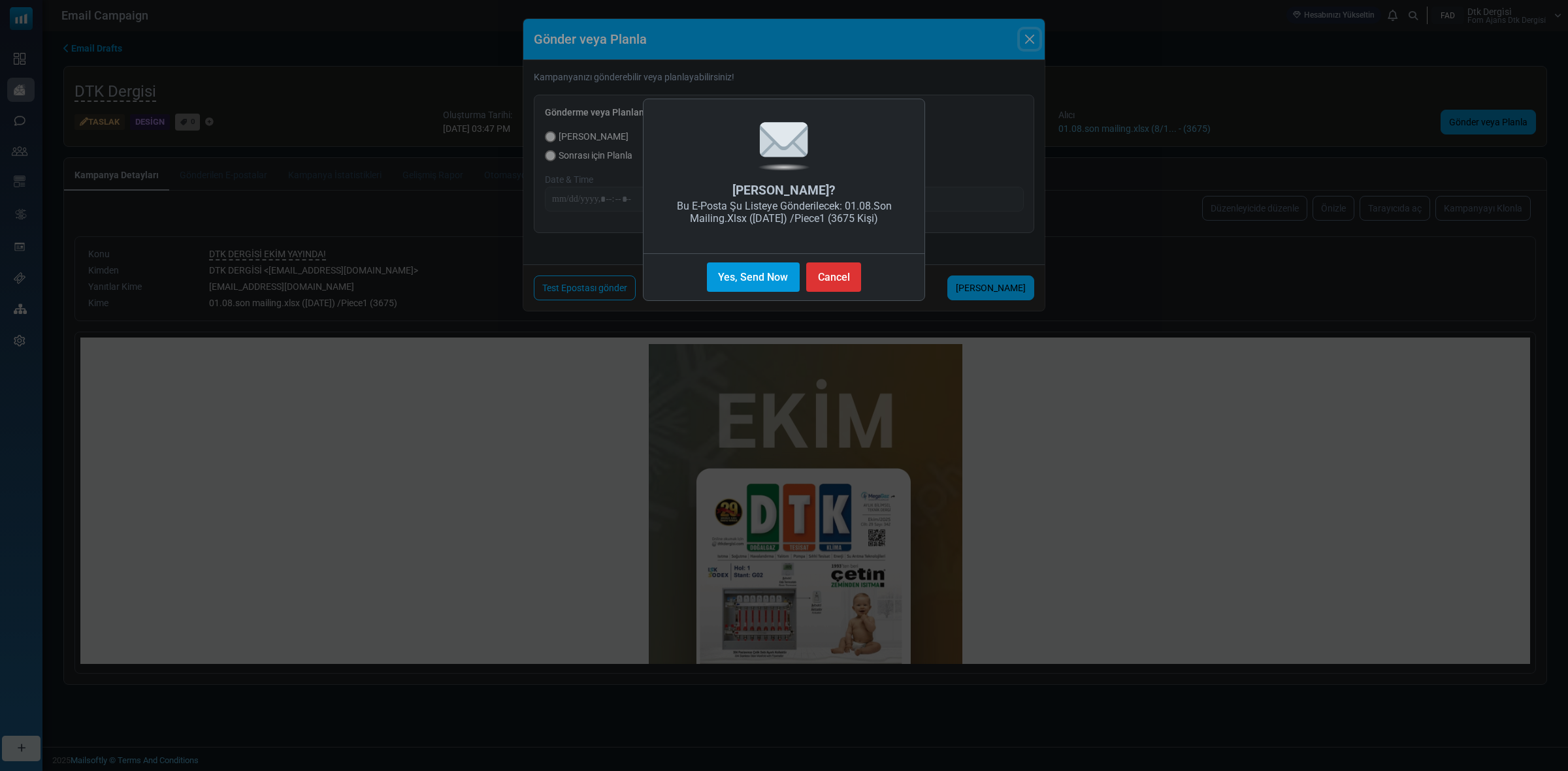
click at [742, 272] on button "Yes, Send Now" at bounding box center [753, 277] width 93 height 30
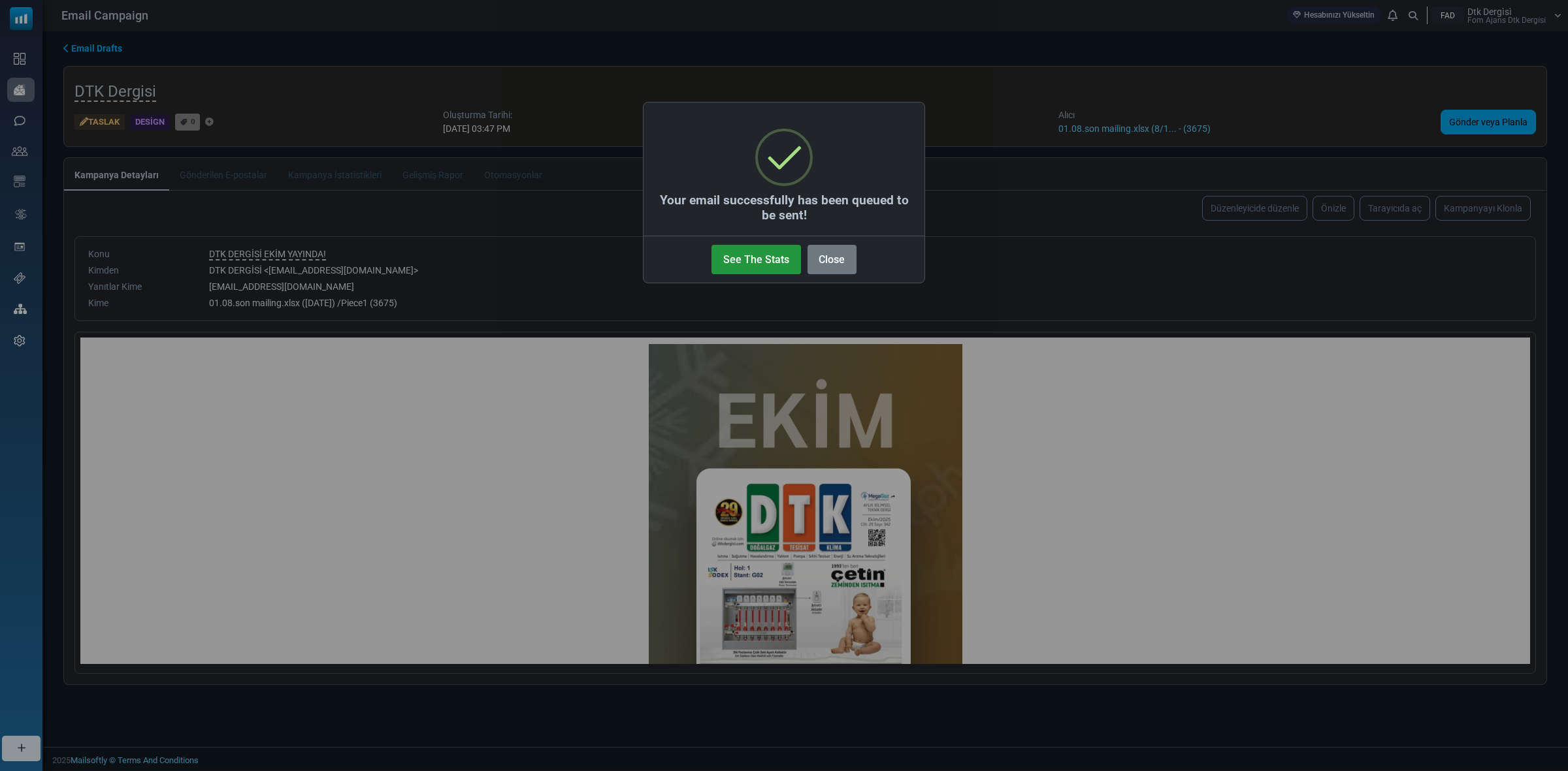
click at [736, 258] on button "See The Stats" at bounding box center [756, 260] width 89 height 30
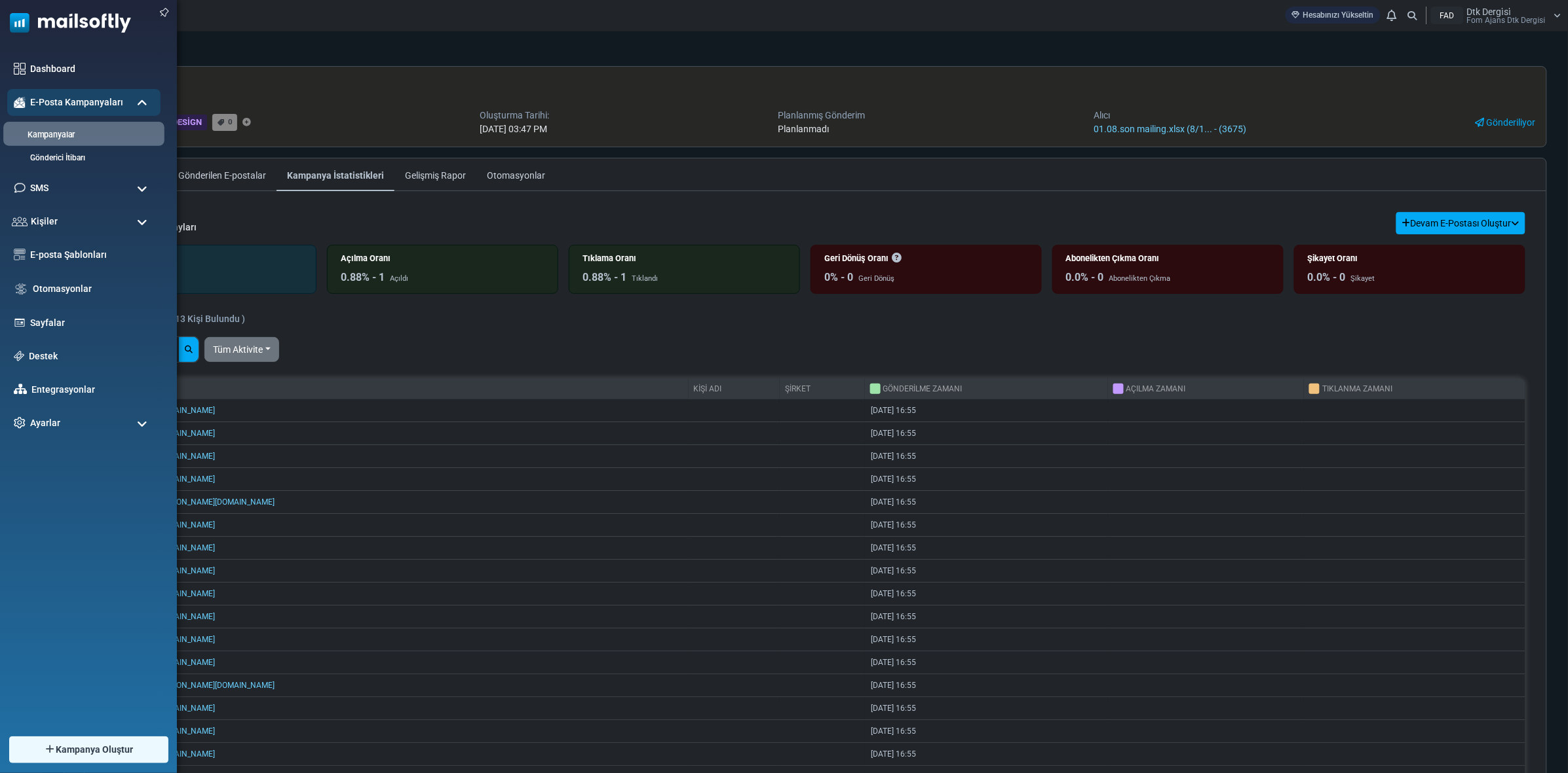
click at [68, 129] on link "Kampanyalar" at bounding box center [82, 135] width 157 height 12
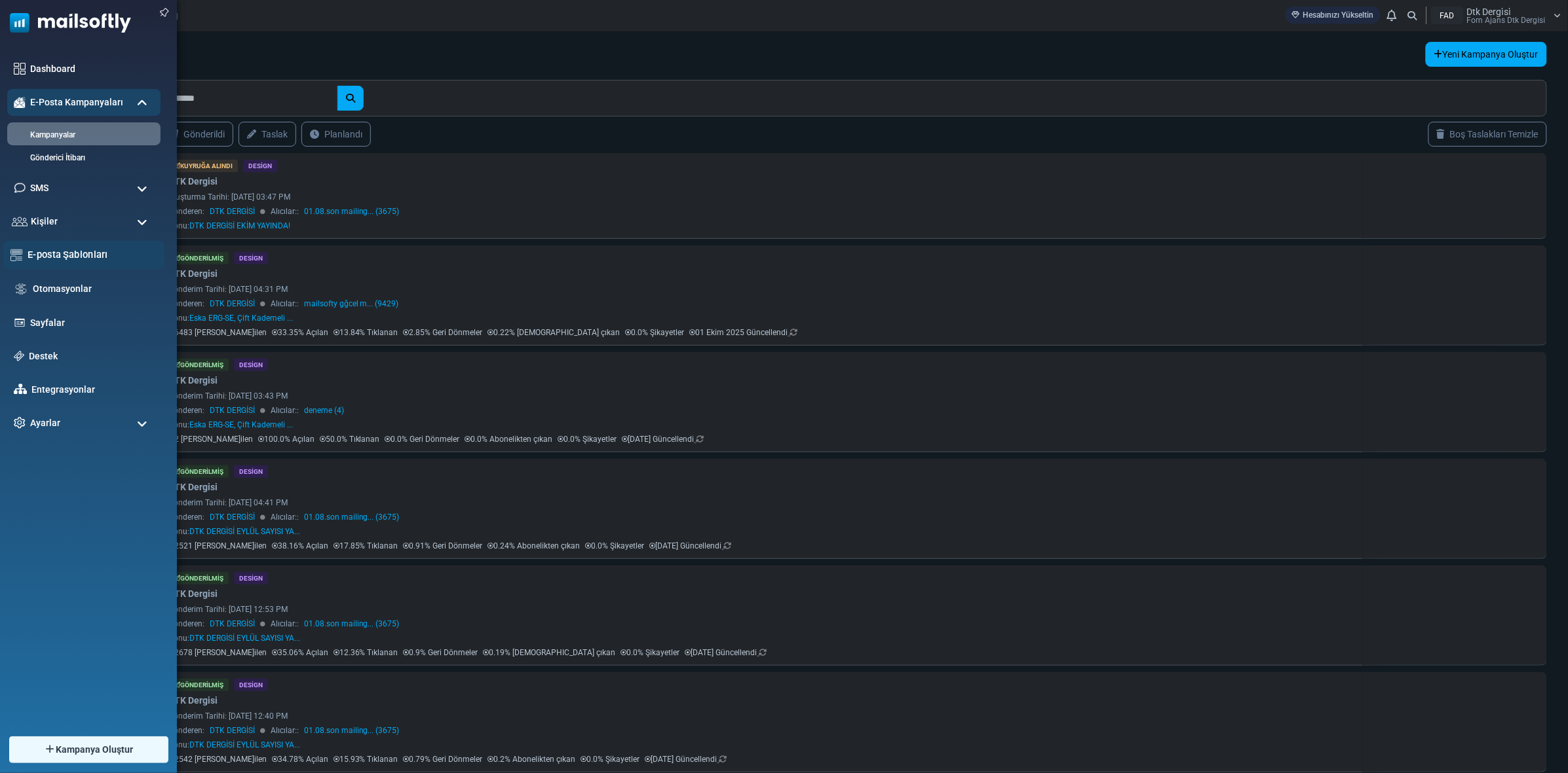
click at [76, 251] on link "E-posta Şablonları" at bounding box center [92, 255] width 130 height 15
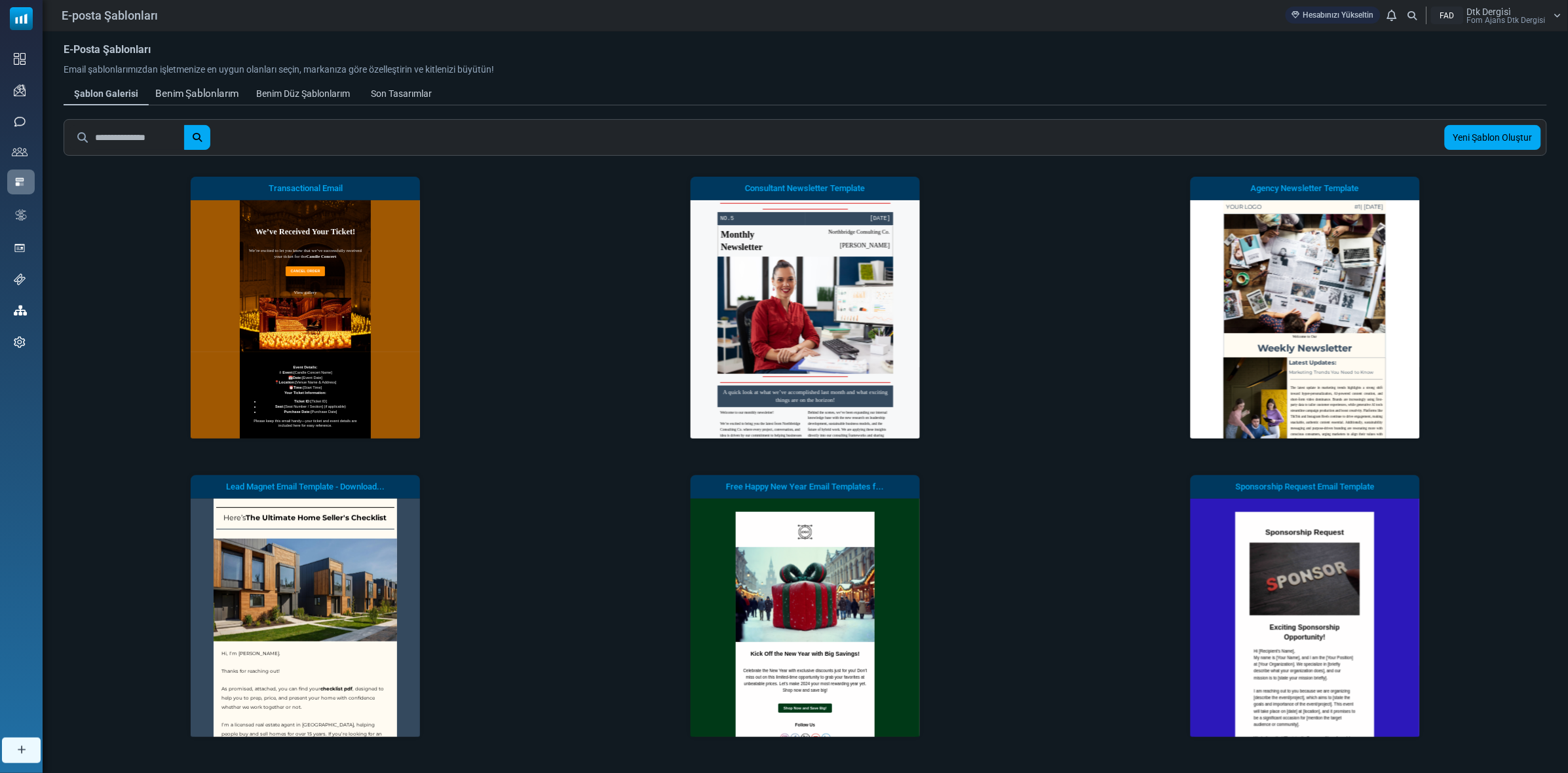
click at [203, 89] on div "Benim Şablonlarım" at bounding box center [196, 94] width 84 height 15
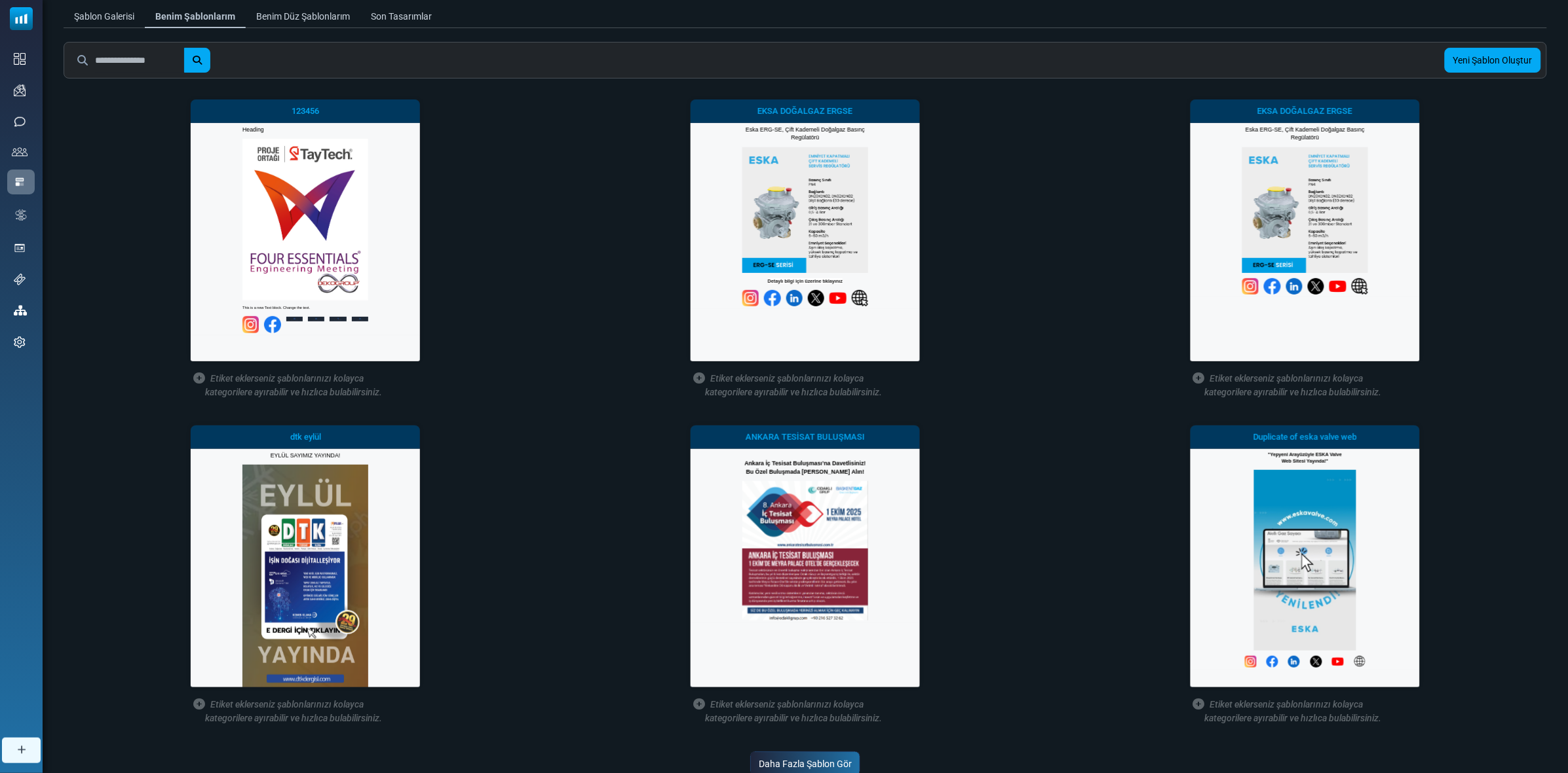
scroll to position [48, 0]
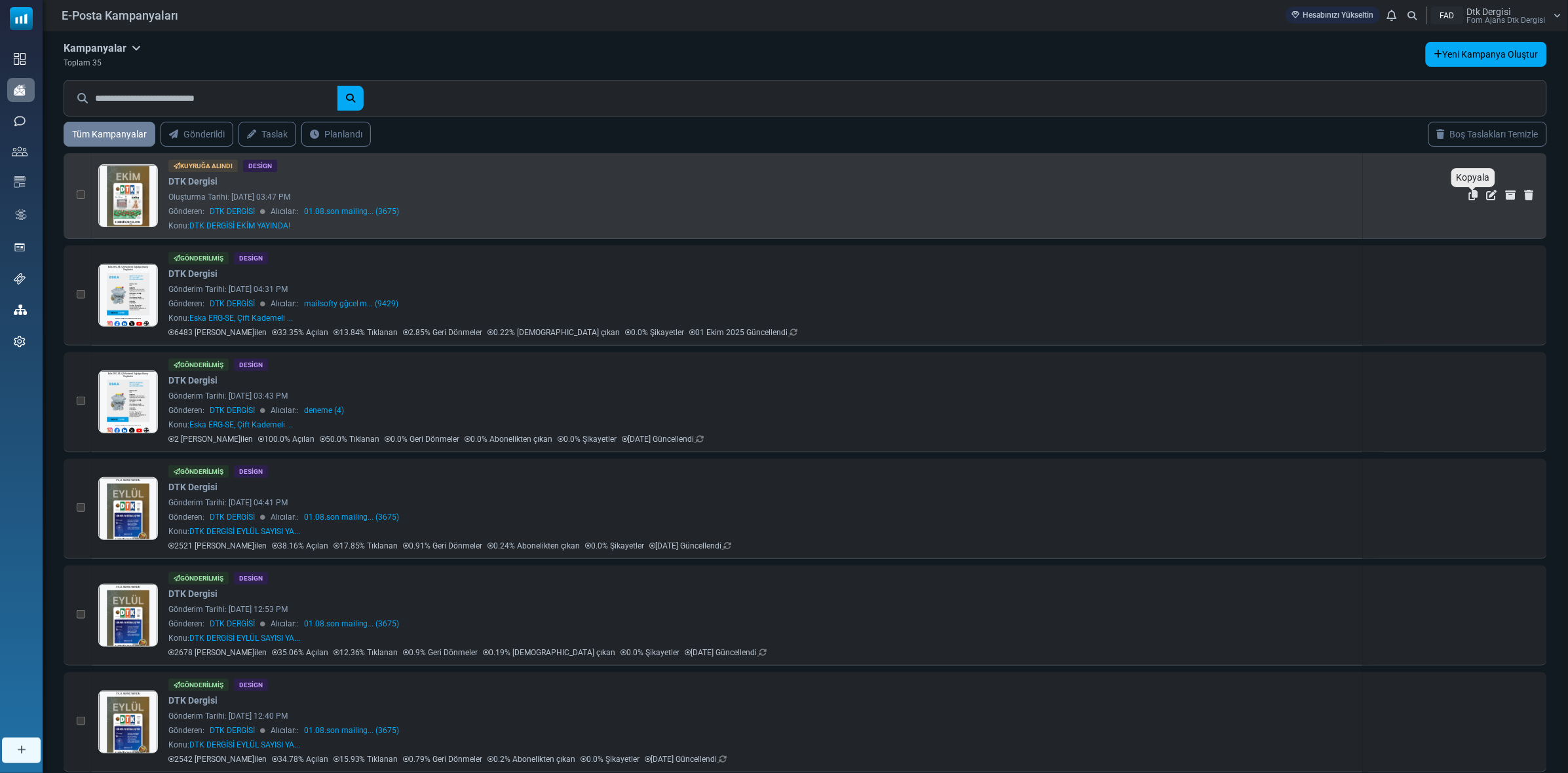
click at [1473, 192] on icon "Kopyala" at bounding box center [1473, 195] width 9 height 10
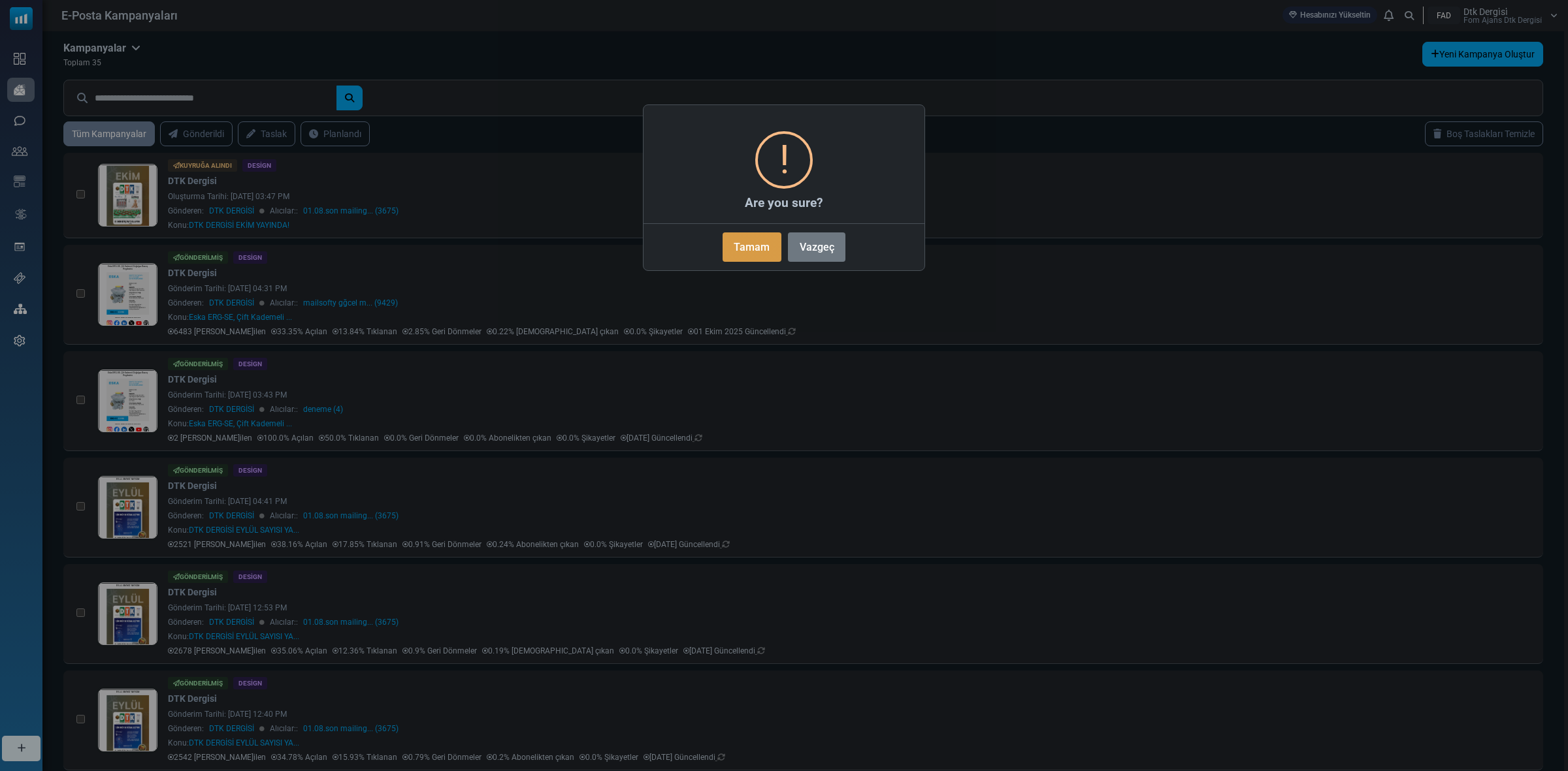
click at [742, 246] on button "Tamam" at bounding box center [752, 247] width 59 height 30
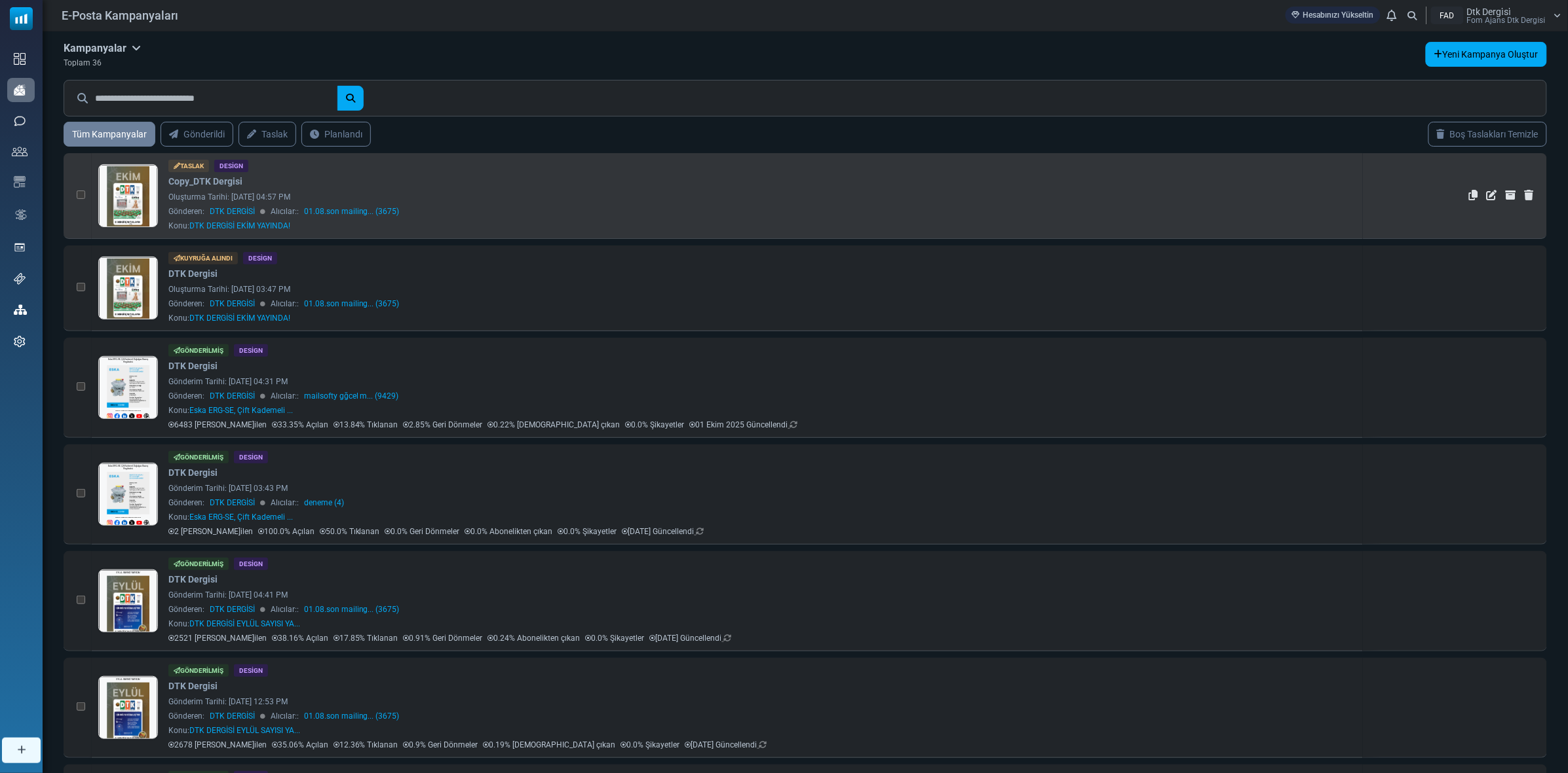
click at [124, 188] on link at bounding box center [128, 232] width 58 height 135
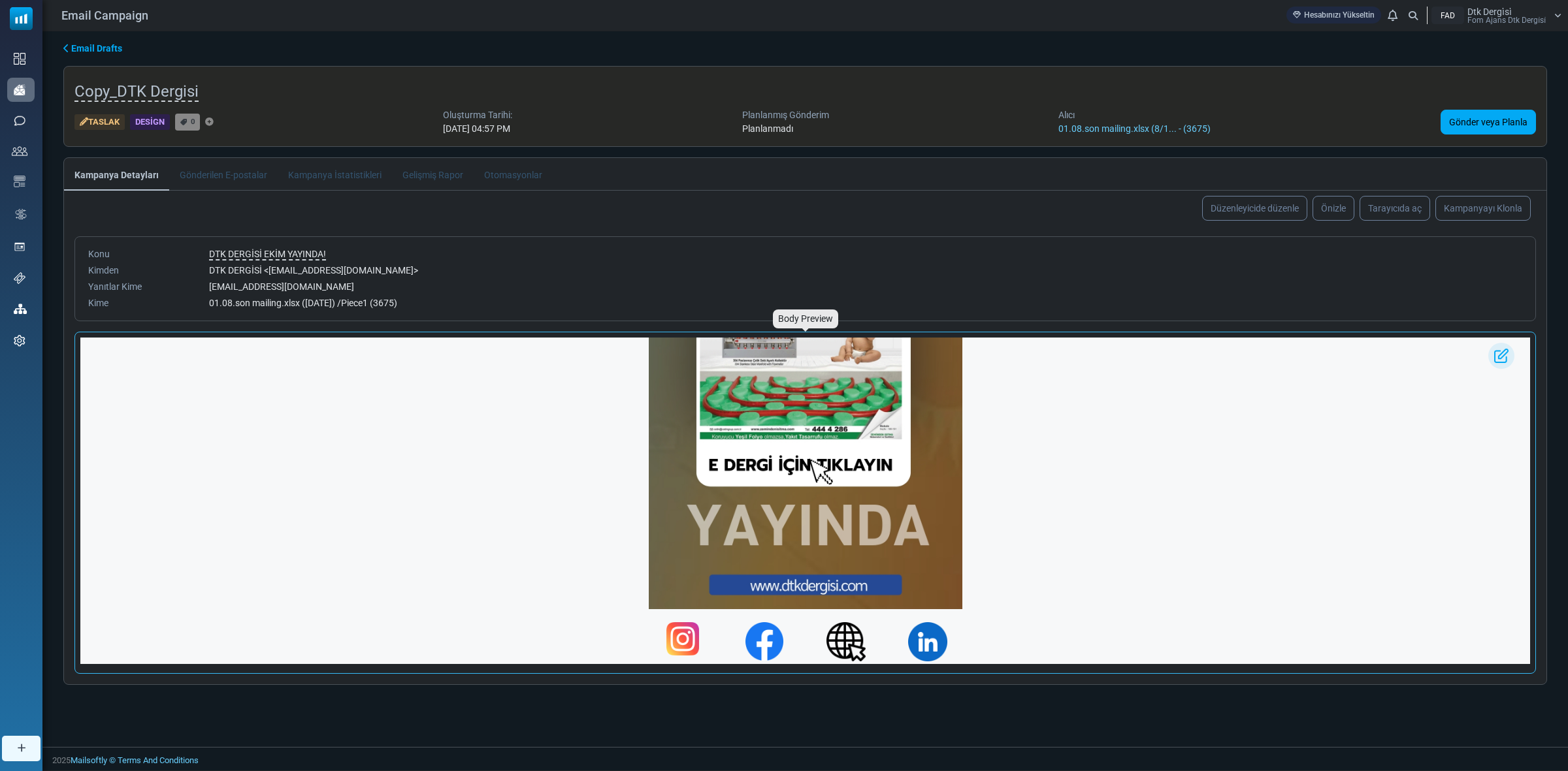
scroll to position [296, 0]
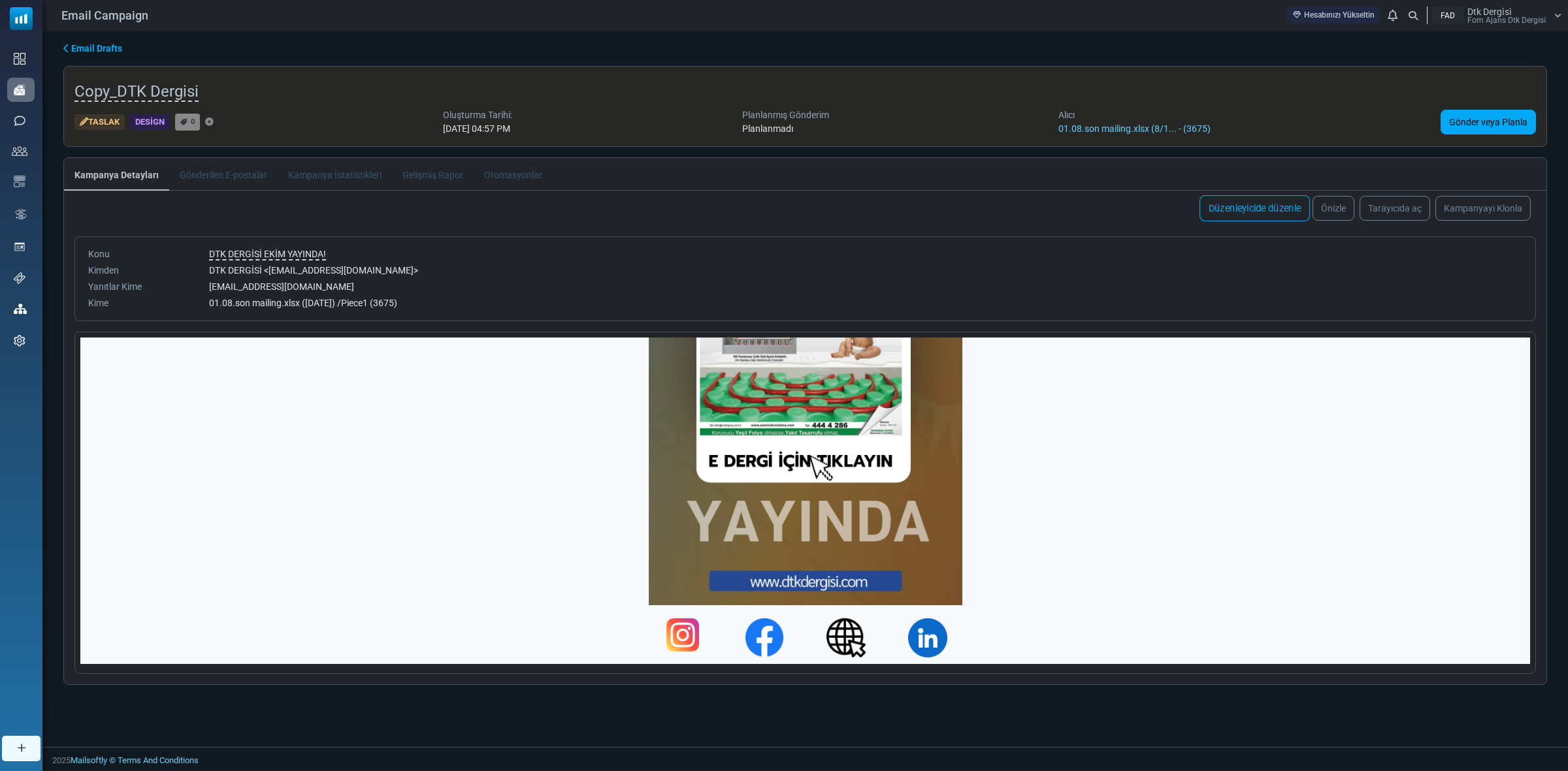
click at [1271, 210] on link "Düzenleyicide düzenle" at bounding box center [1255, 208] width 110 height 26
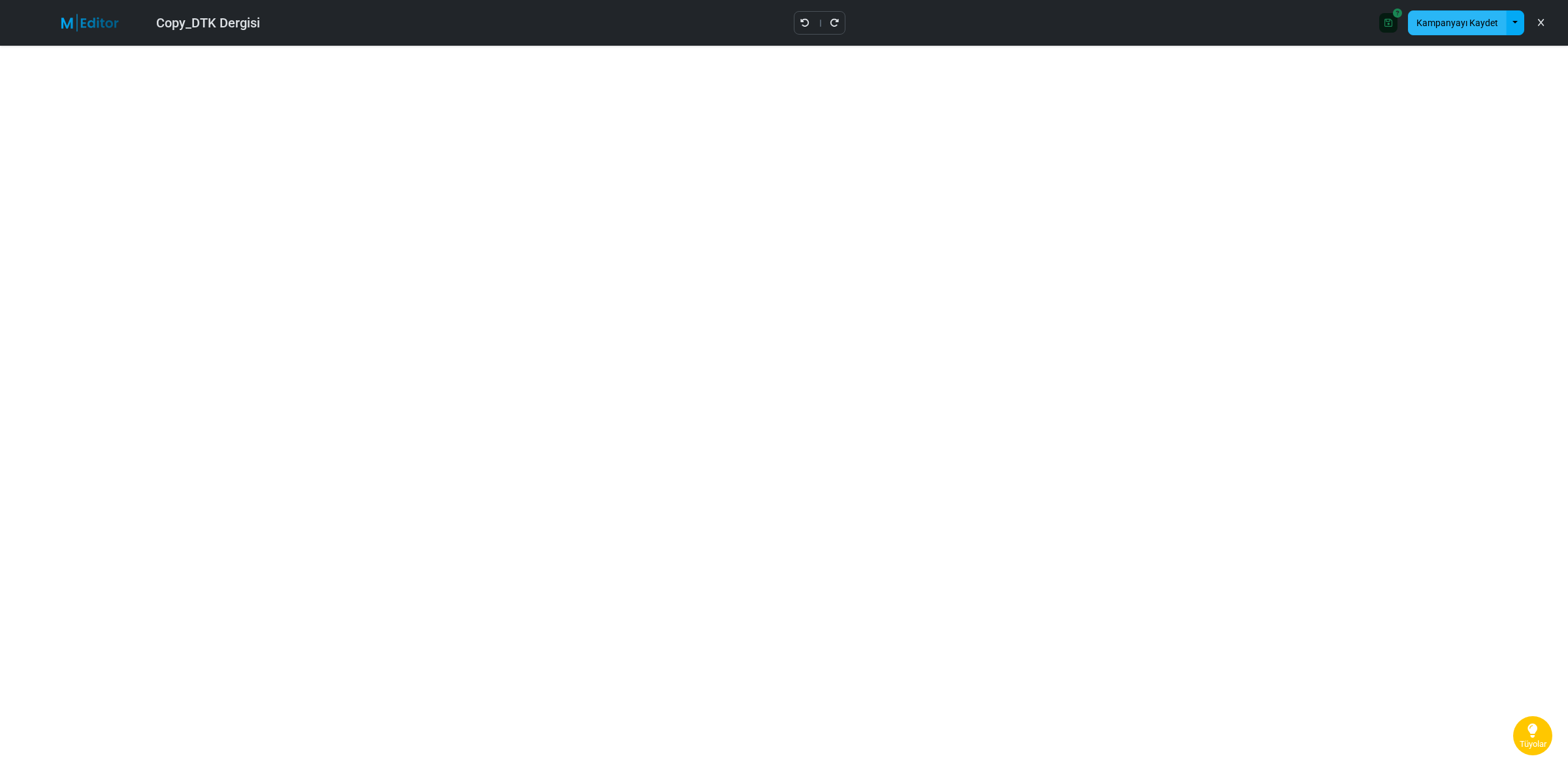
click at [1480, 22] on button "Kampanyayı Kaydet" at bounding box center [1457, 22] width 99 height 25
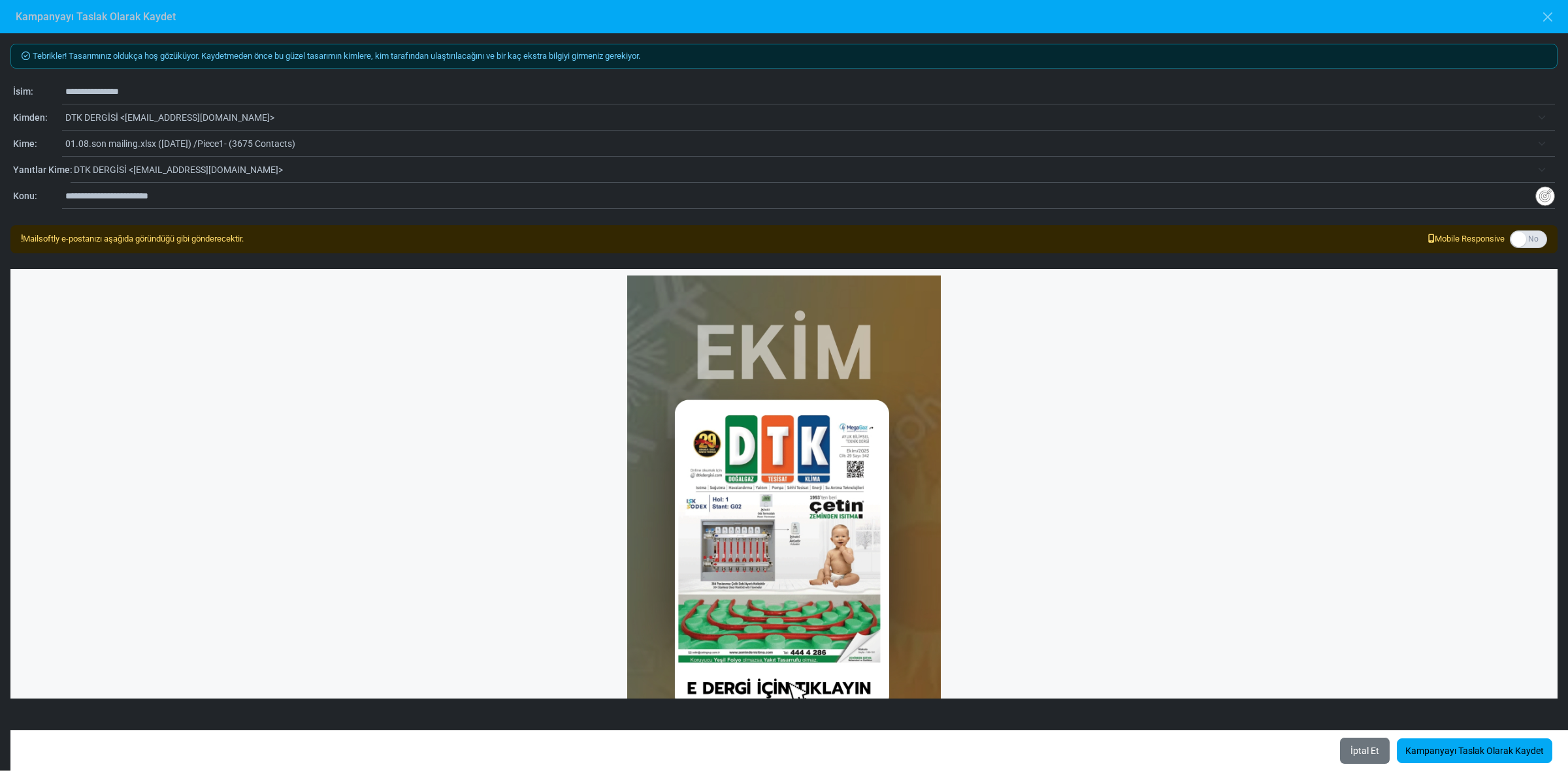
click at [144, 86] on input "**********" at bounding box center [810, 91] width 1490 height 25
drag, startPoint x: 174, startPoint y: 93, endPoint x: 28, endPoint y: 98, distance: 146.1
click at [28, 98] on div "**********" at bounding box center [784, 92] width 1542 height 16
type input "**********"
click at [200, 139] on span "01.08.son mailing.xlsx ([DATE]) /Piece1- (3675 Contacts)" at bounding box center [798, 144] width 1466 height 16
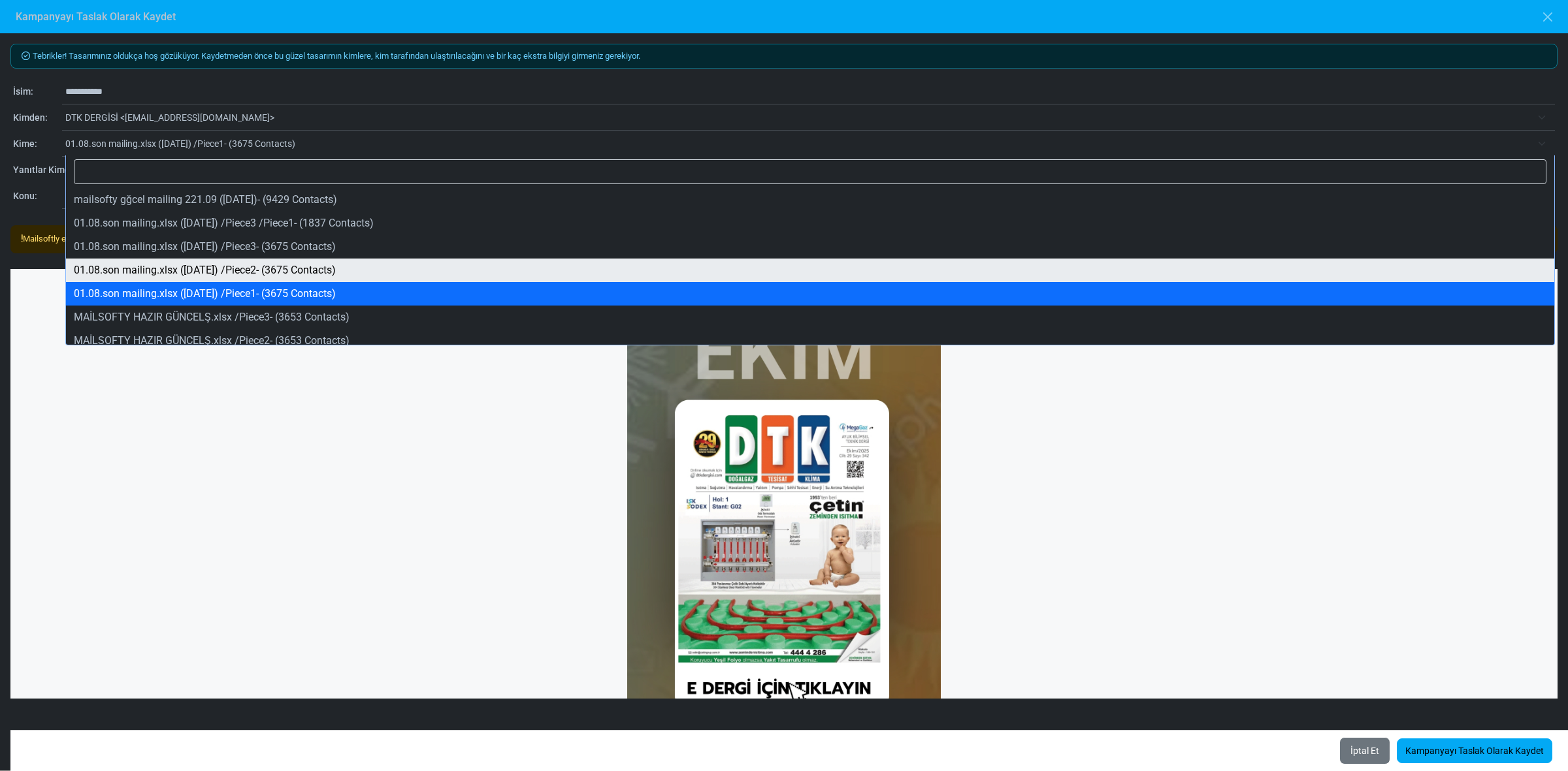
select select "*****"
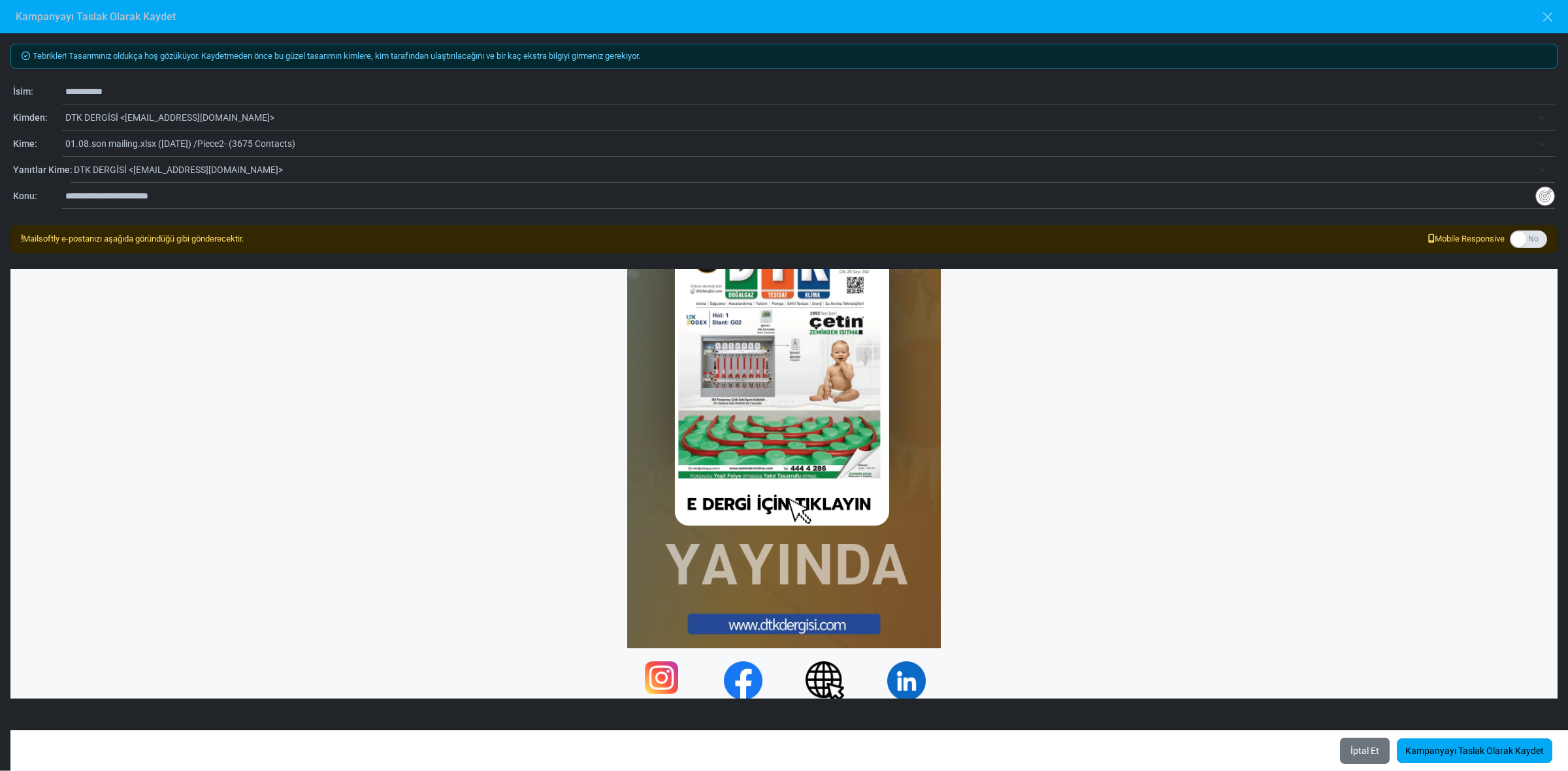
scroll to position [193, 0]
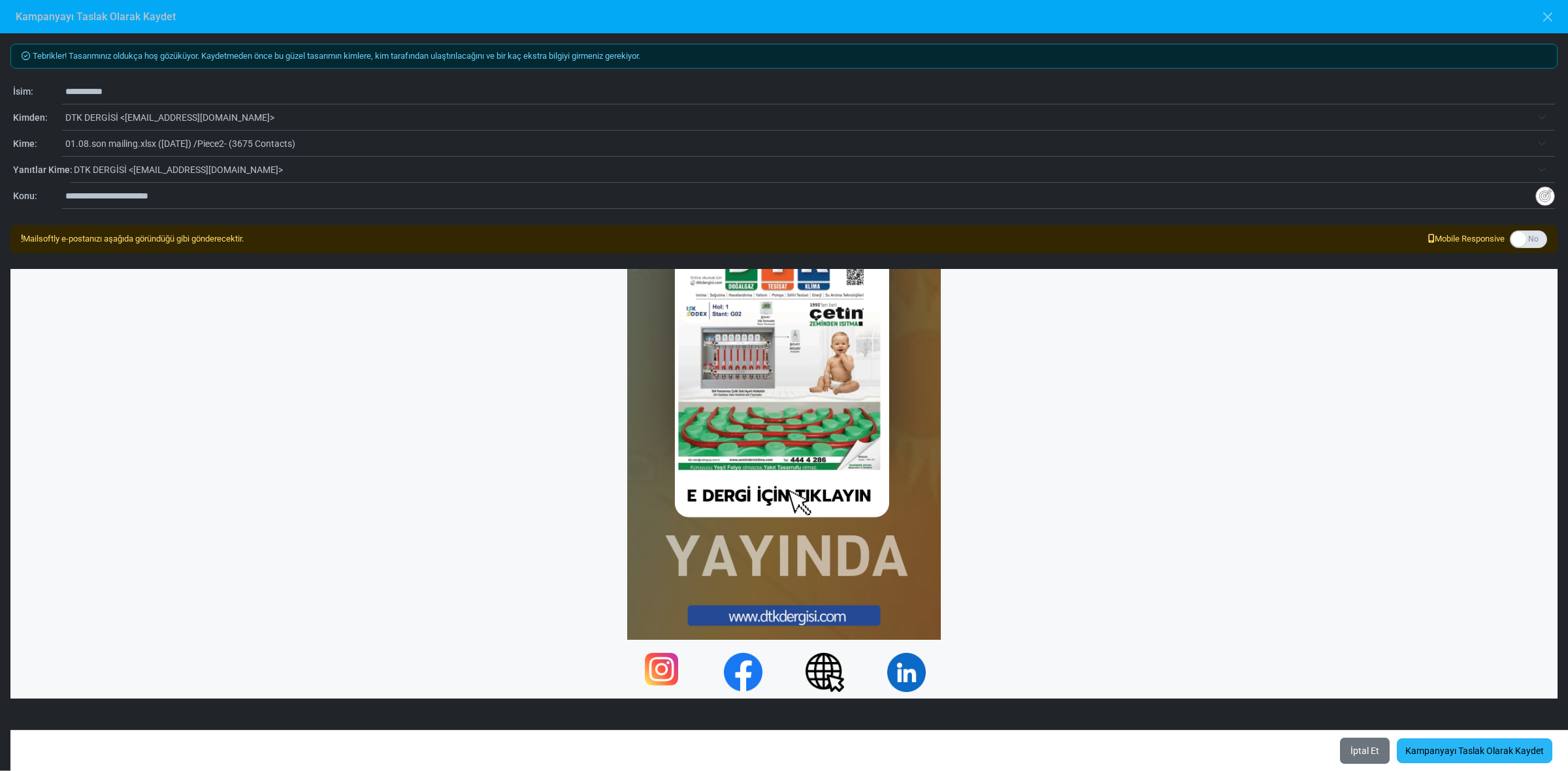
click at [1478, 750] on link "Kampanyayı Taslak Olarak Kaydet" at bounding box center [1474, 751] width 155 height 25
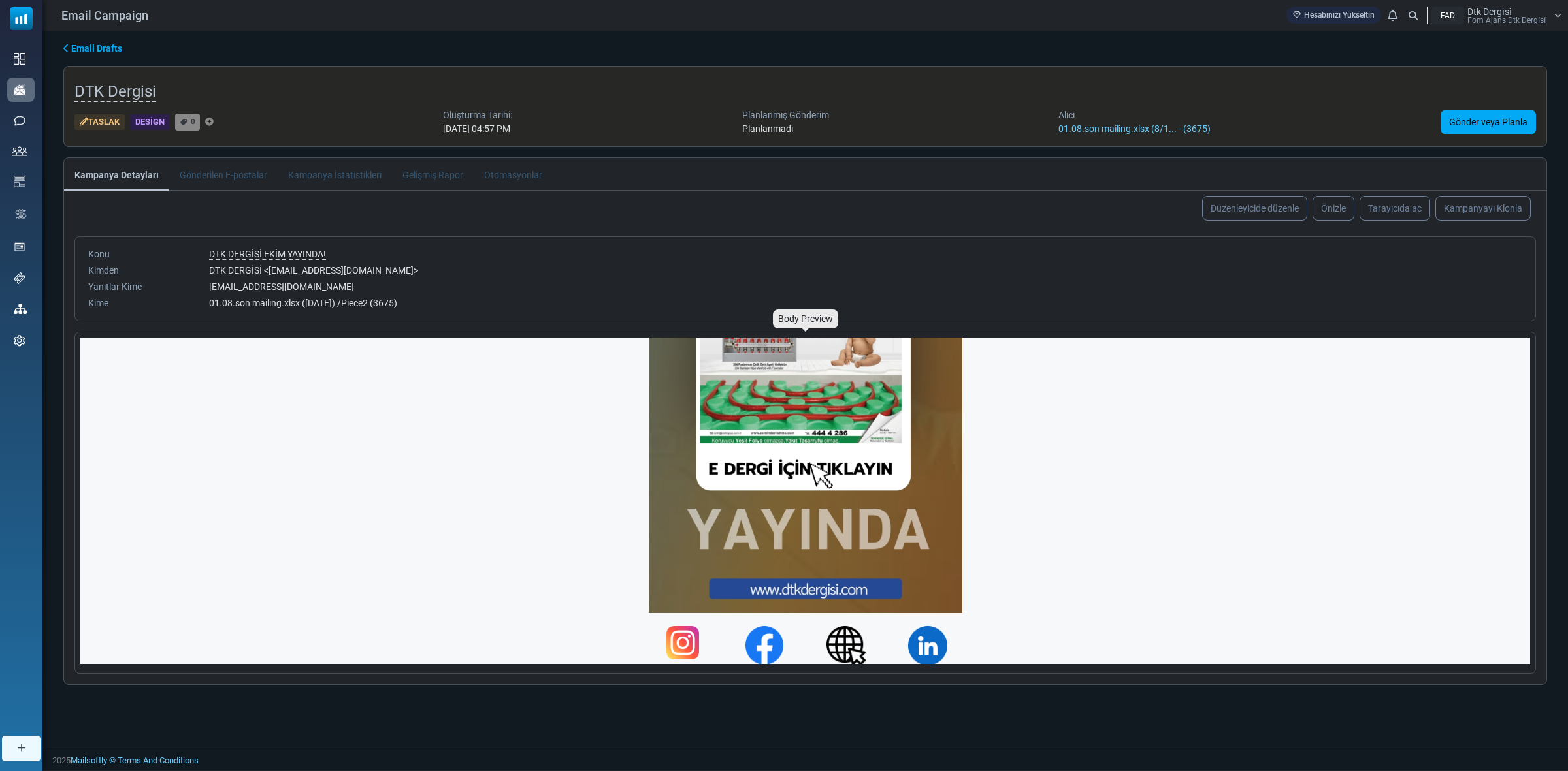
scroll to position [296, 0]
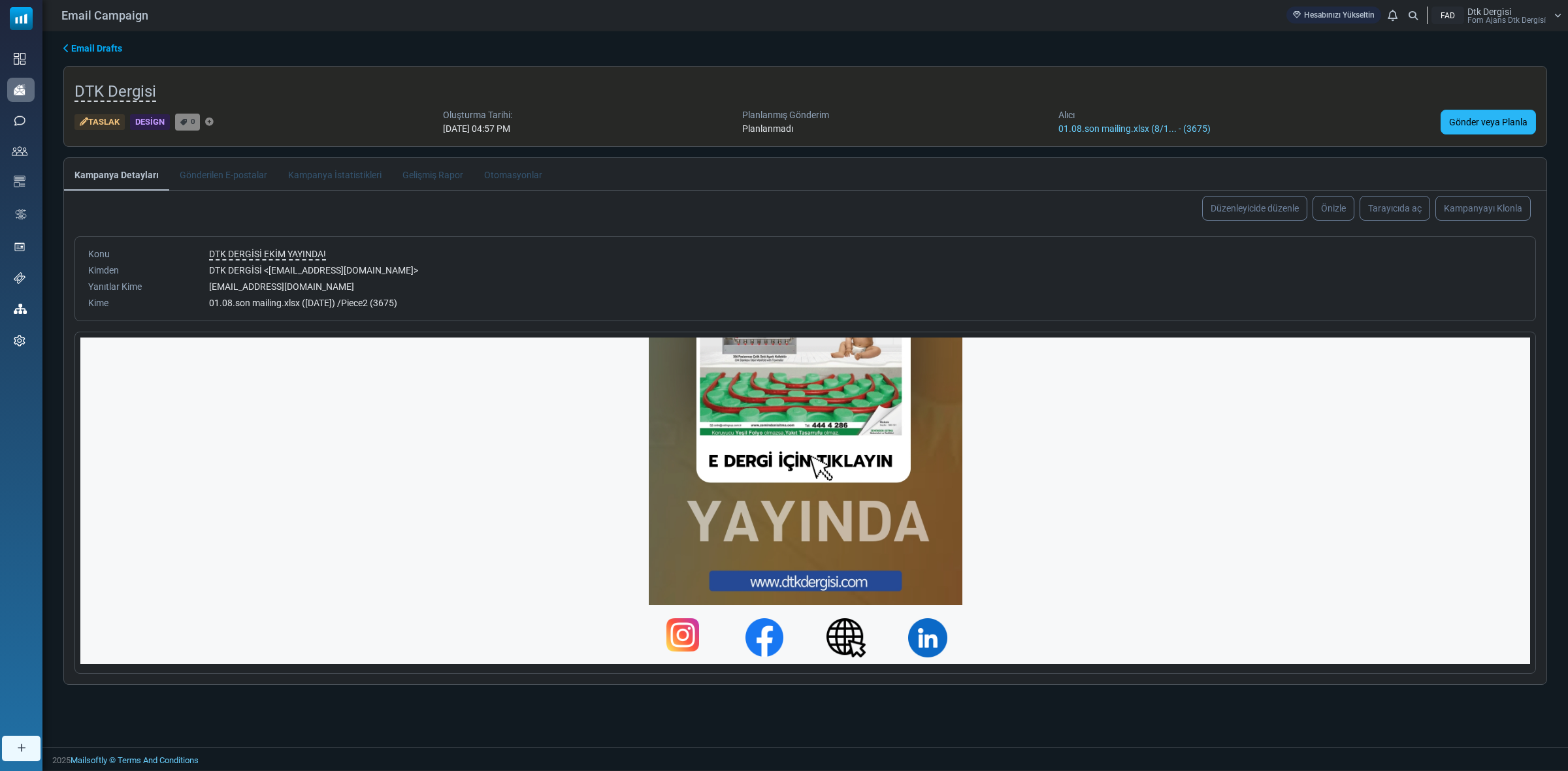
click at [1474, 121] on link "Gönder veya Planla" at bounding box center [1487, 122] width 95 height 25
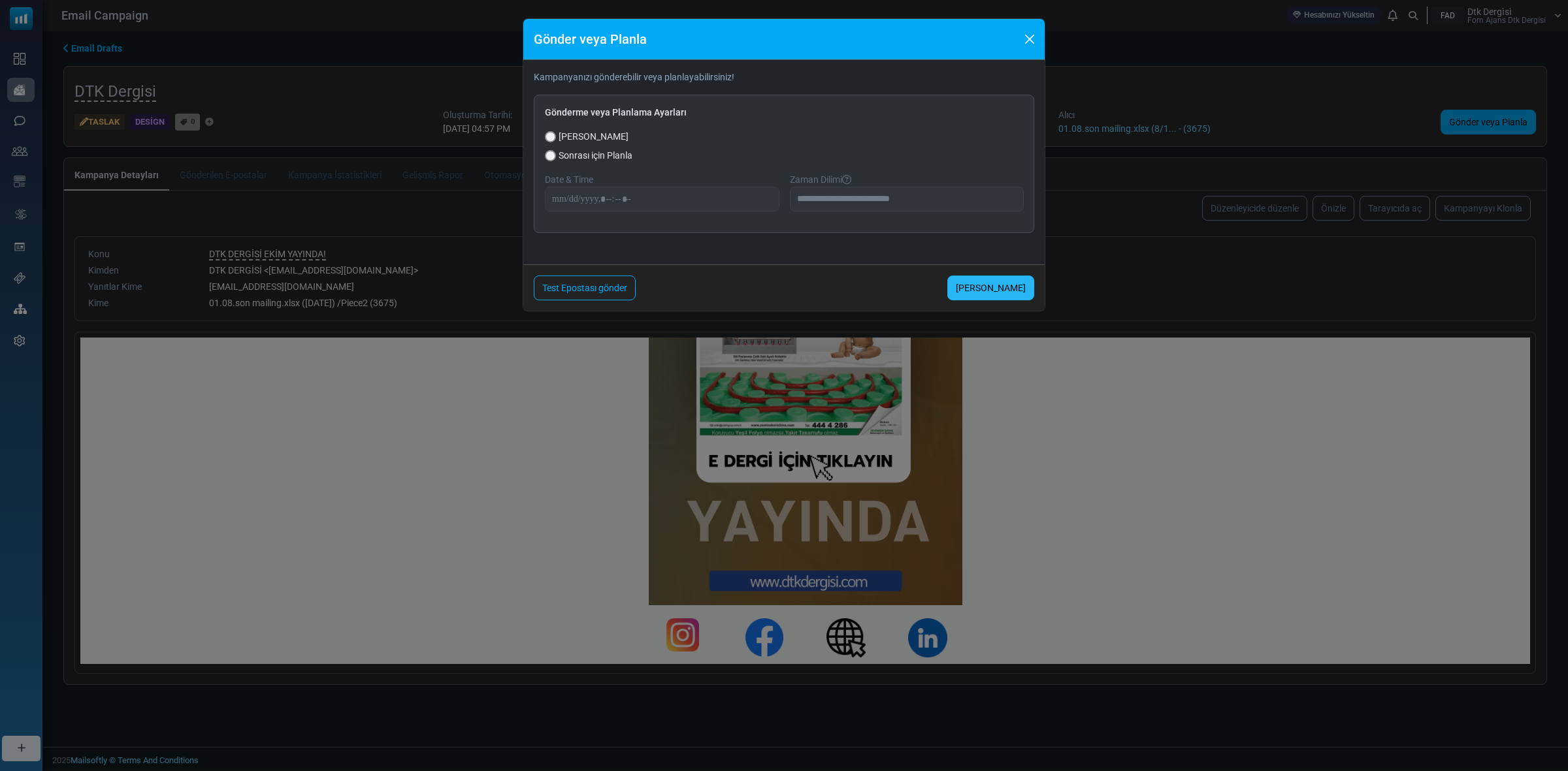
click at [994, 289] on link "Şimdi Gönder" at bounding box center [991, 288] width 87 height 25
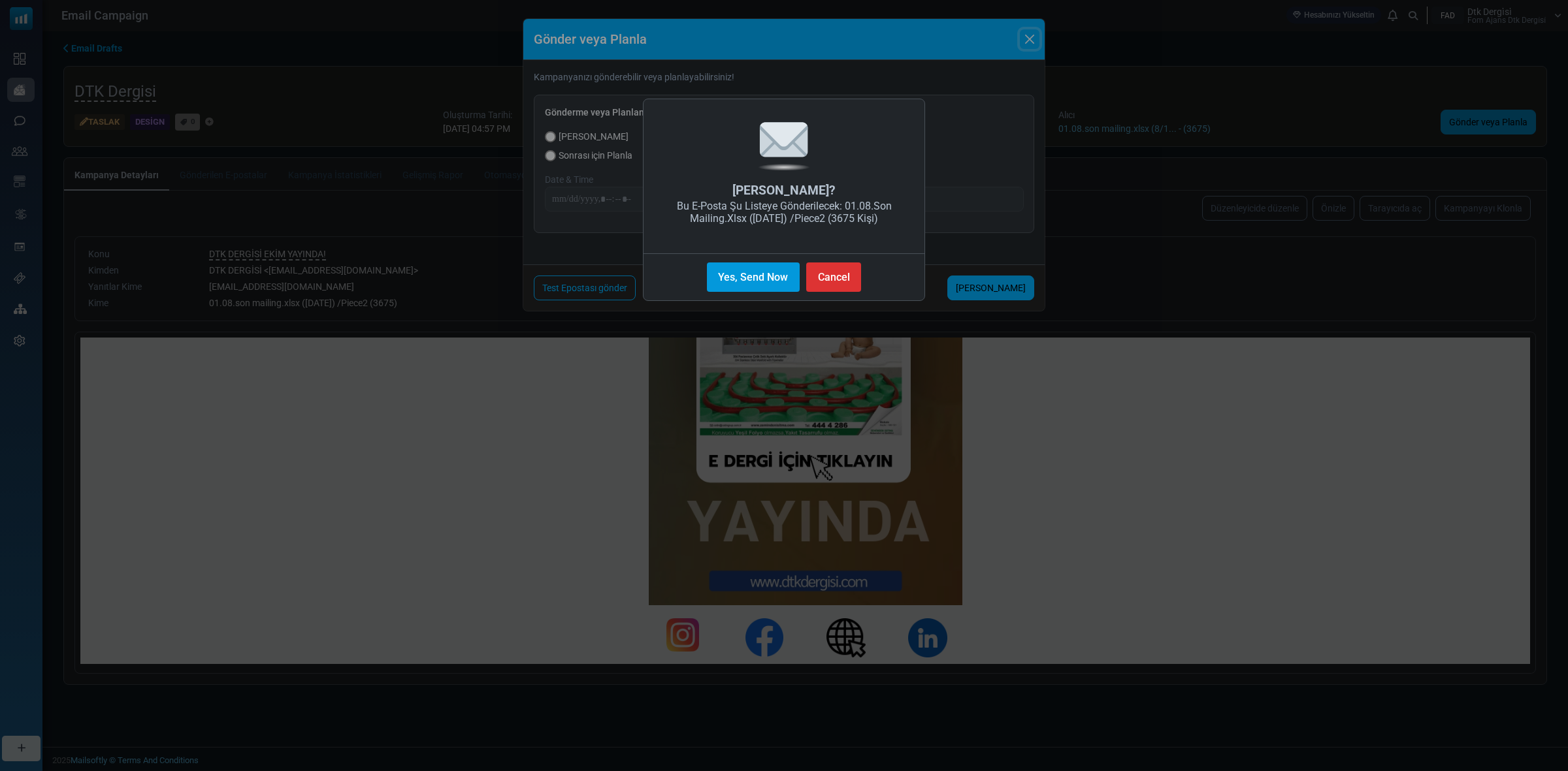
click at [748, 272] on button "Yes, Send Now" at bounding box center [753, 277] width 93 height 30
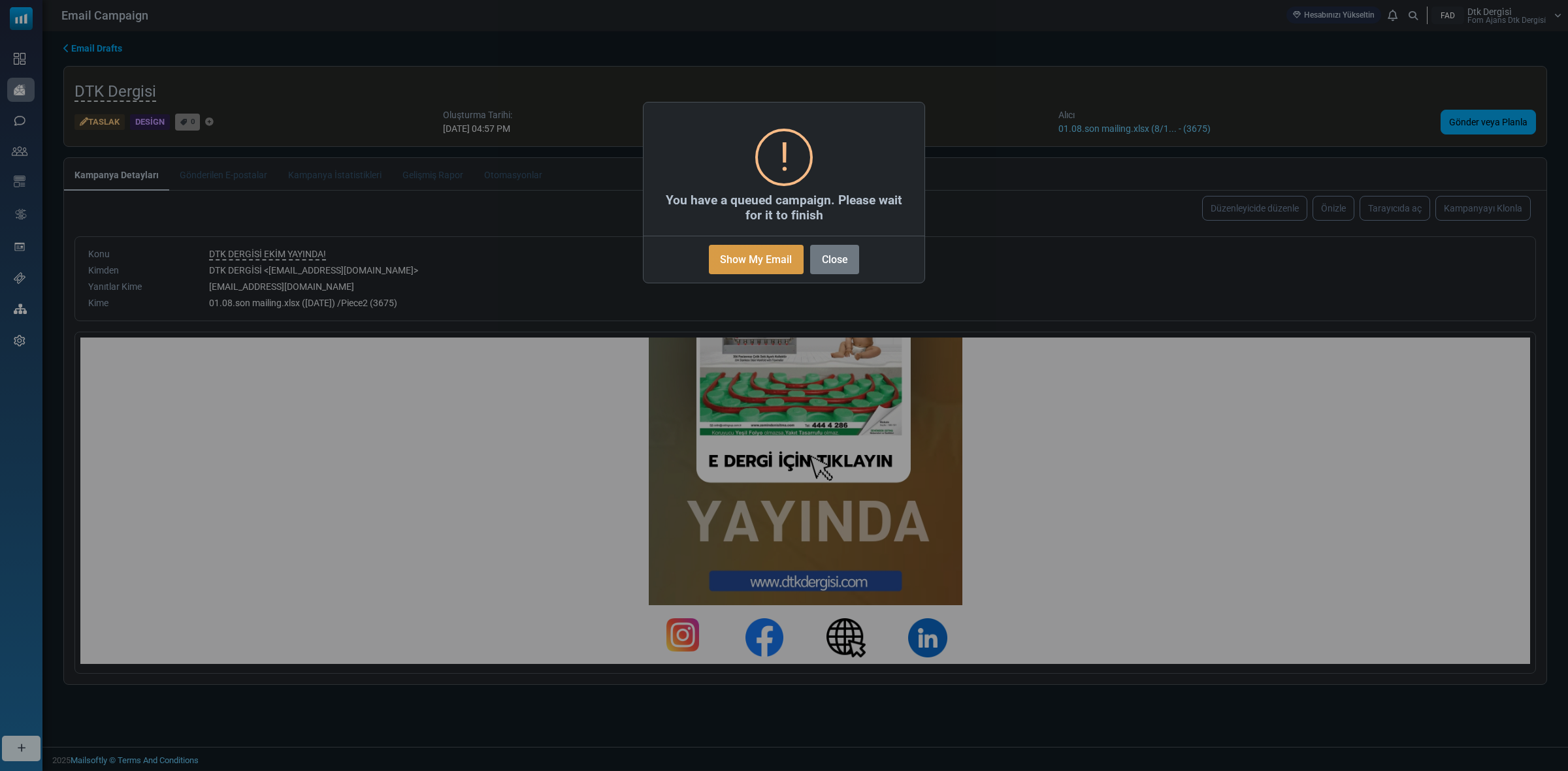
click at [726, 252] on button "Show My Email" at bounding box center [756, 260] width 95 height 30
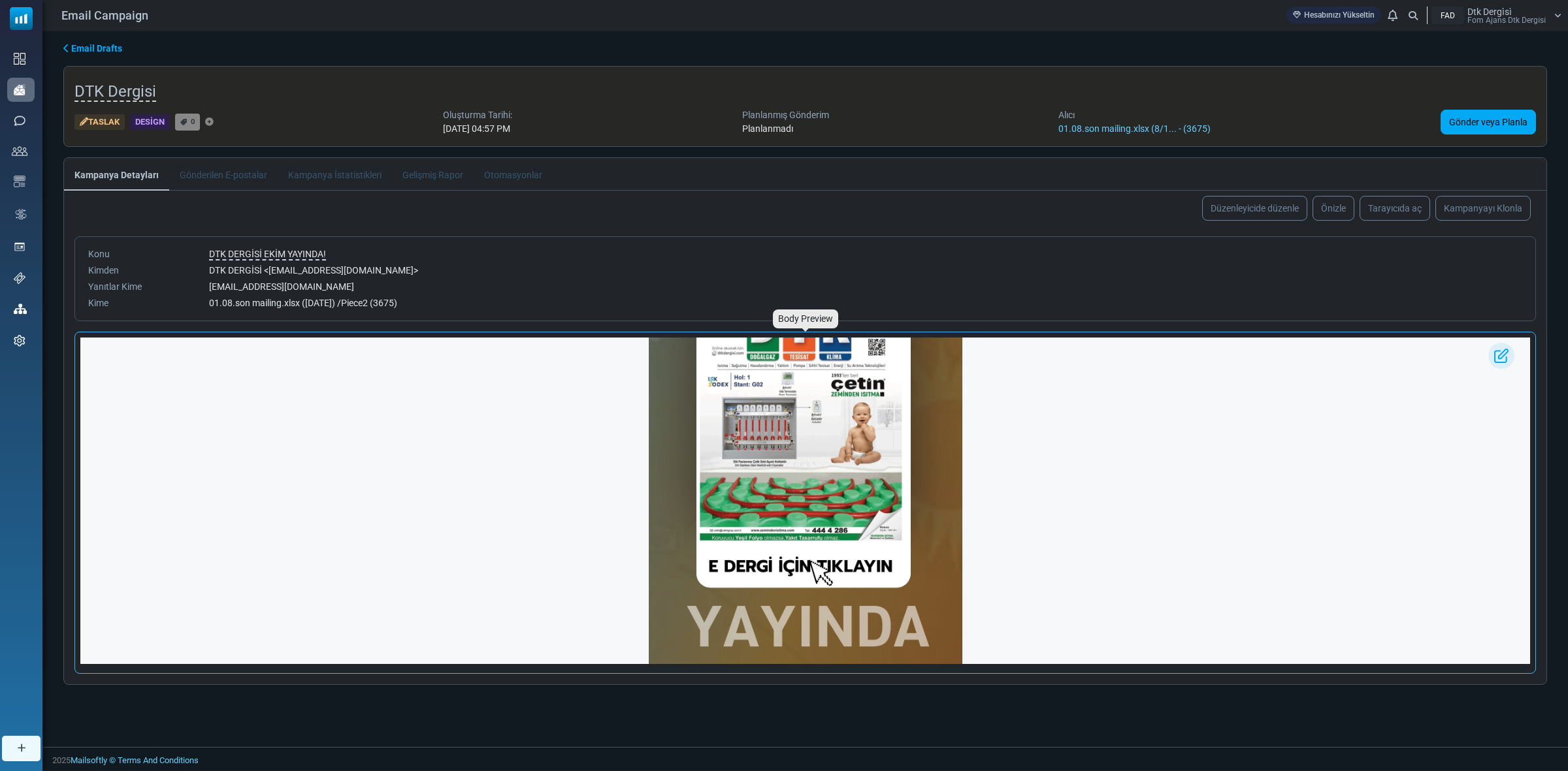
scroll to position [82, 0]
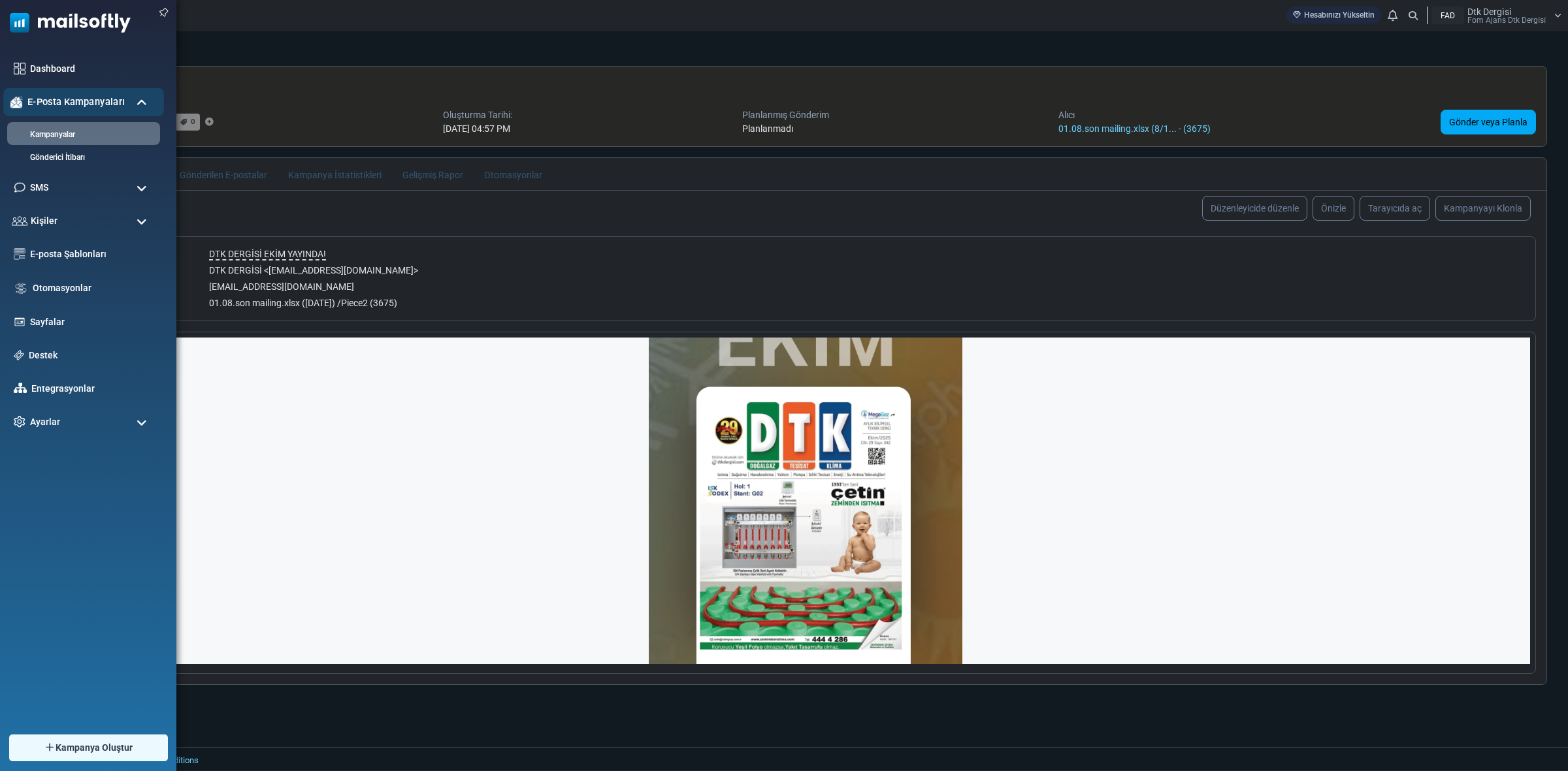
click at [72, 96] on span "E-Posta Kampanyaları" at bounding box center [76, 102] width 97 height 15
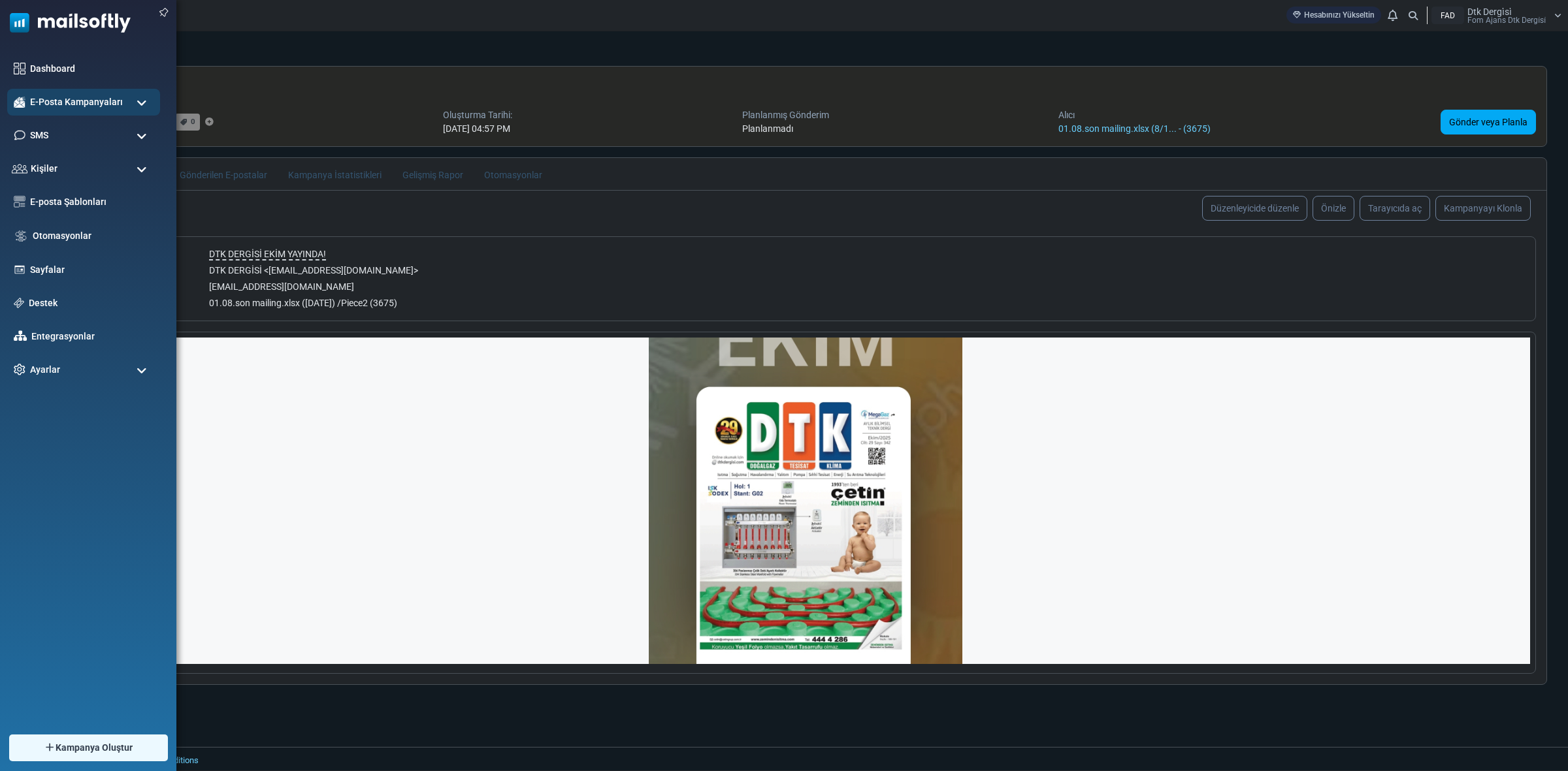
click at [139, 100] on span at bounding box center [141, 103] width 10 height 12
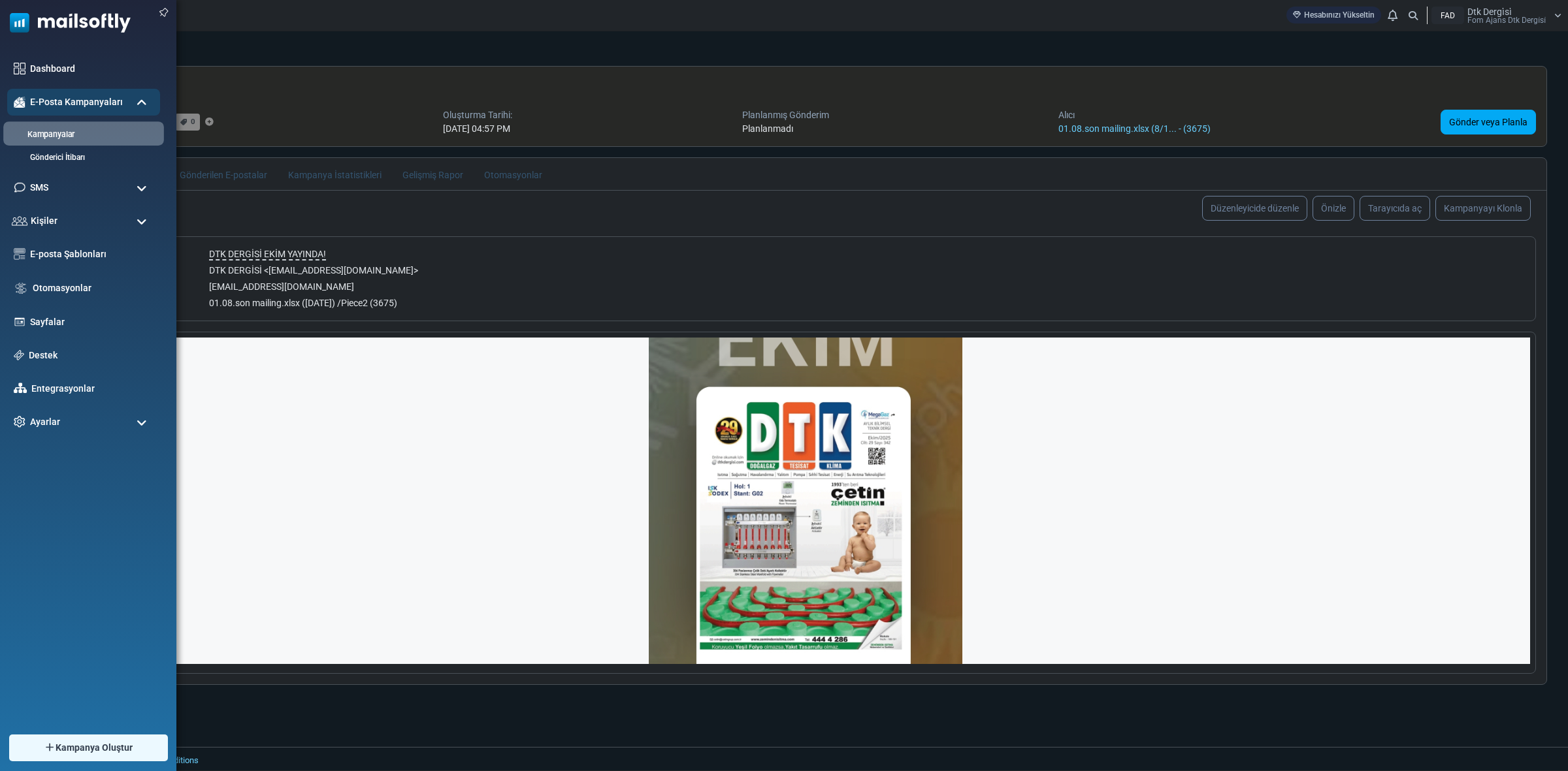
click at [79, 131] on link "Kampanyalar" at bounding box center [82, 134] width 157 height 12
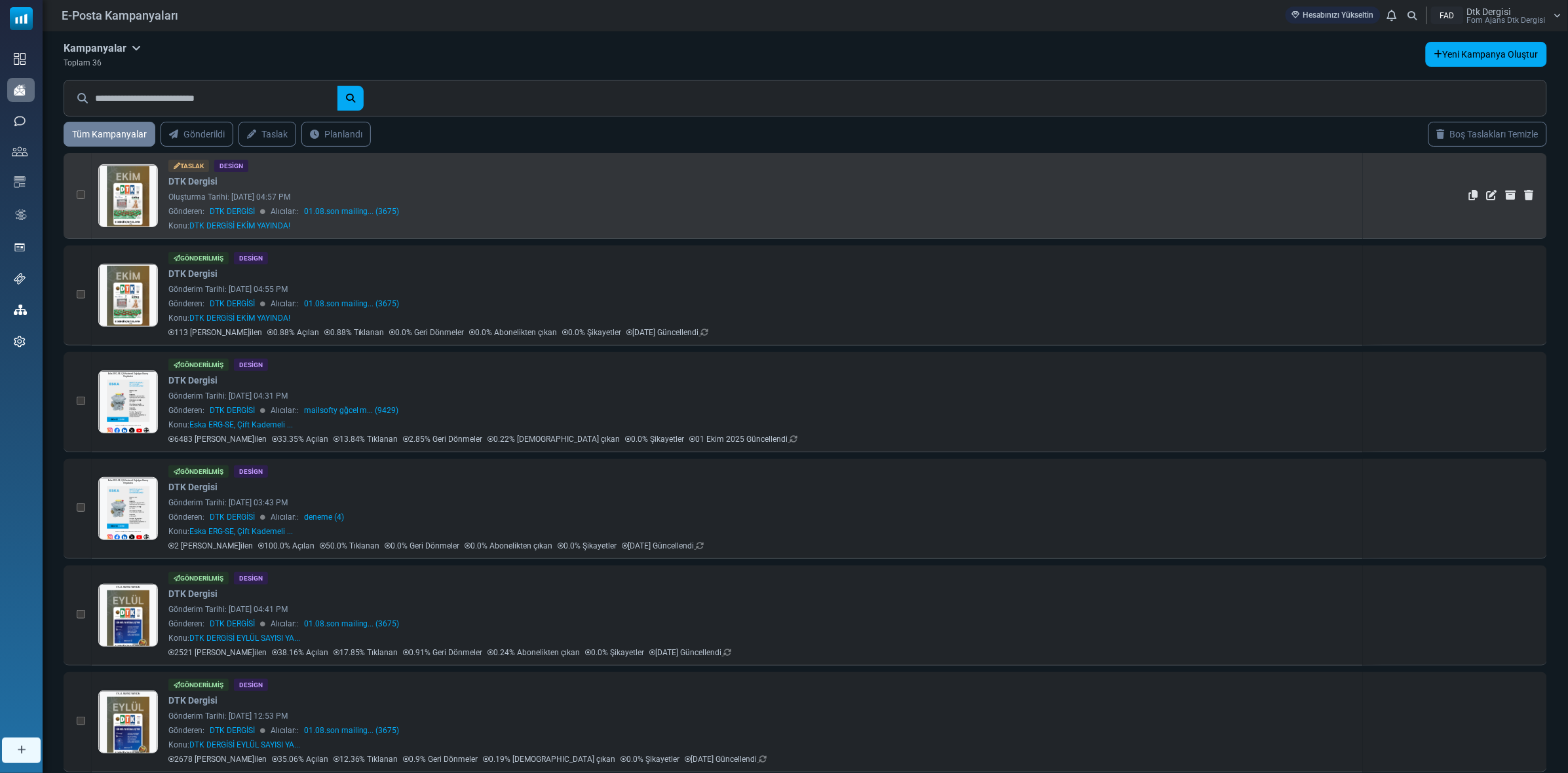
click at [132, 188] on link at bounding box center [128, 232] width 58 height 135
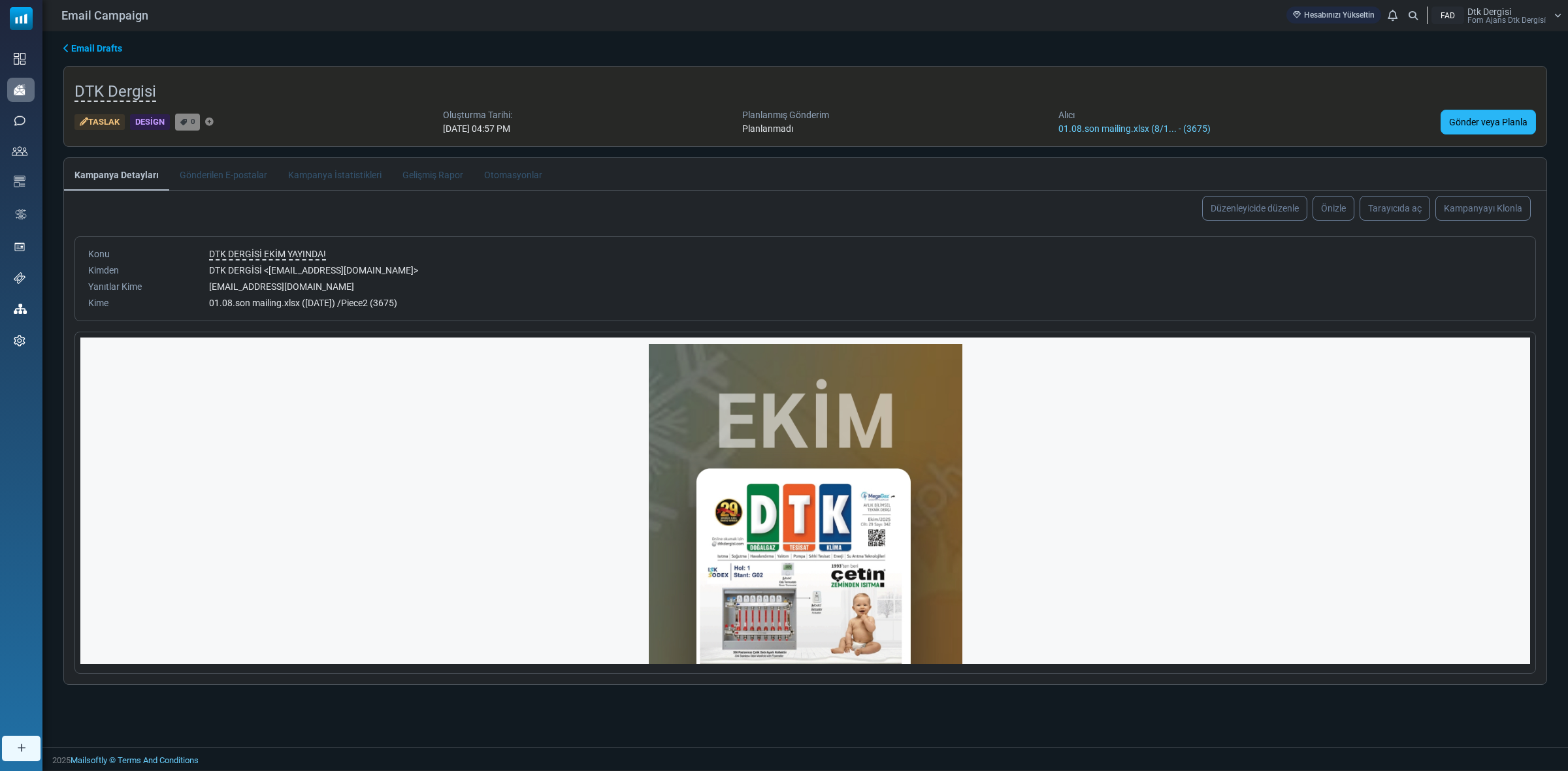
click at [1511, 117] on link "Gönder veya Planla" at bounding box center [1487, 122] width 95 height 25
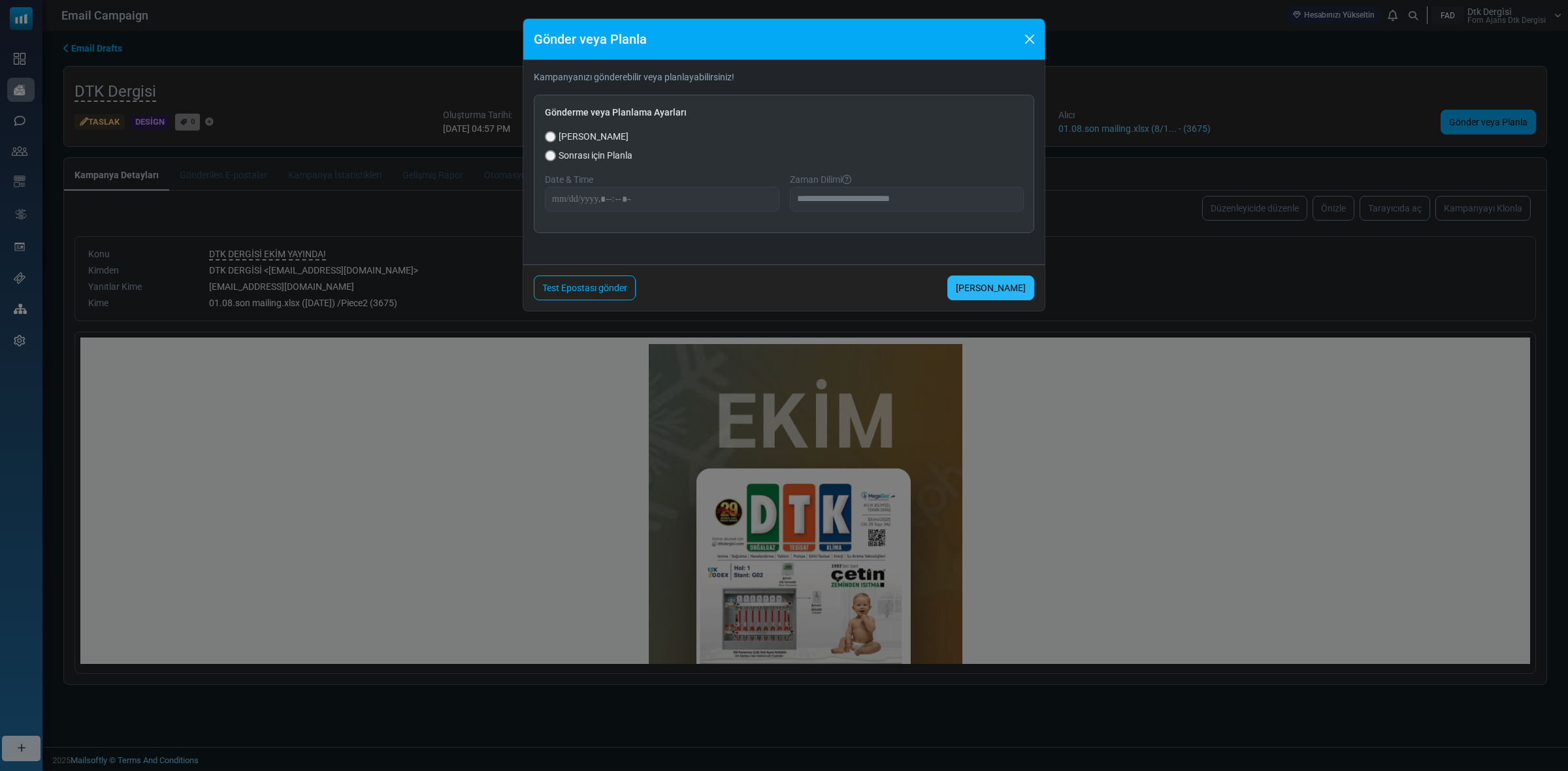
click at [980, 288] on link "Şimdi Gönder" at bounding box center [991, 288] width 87 height 25
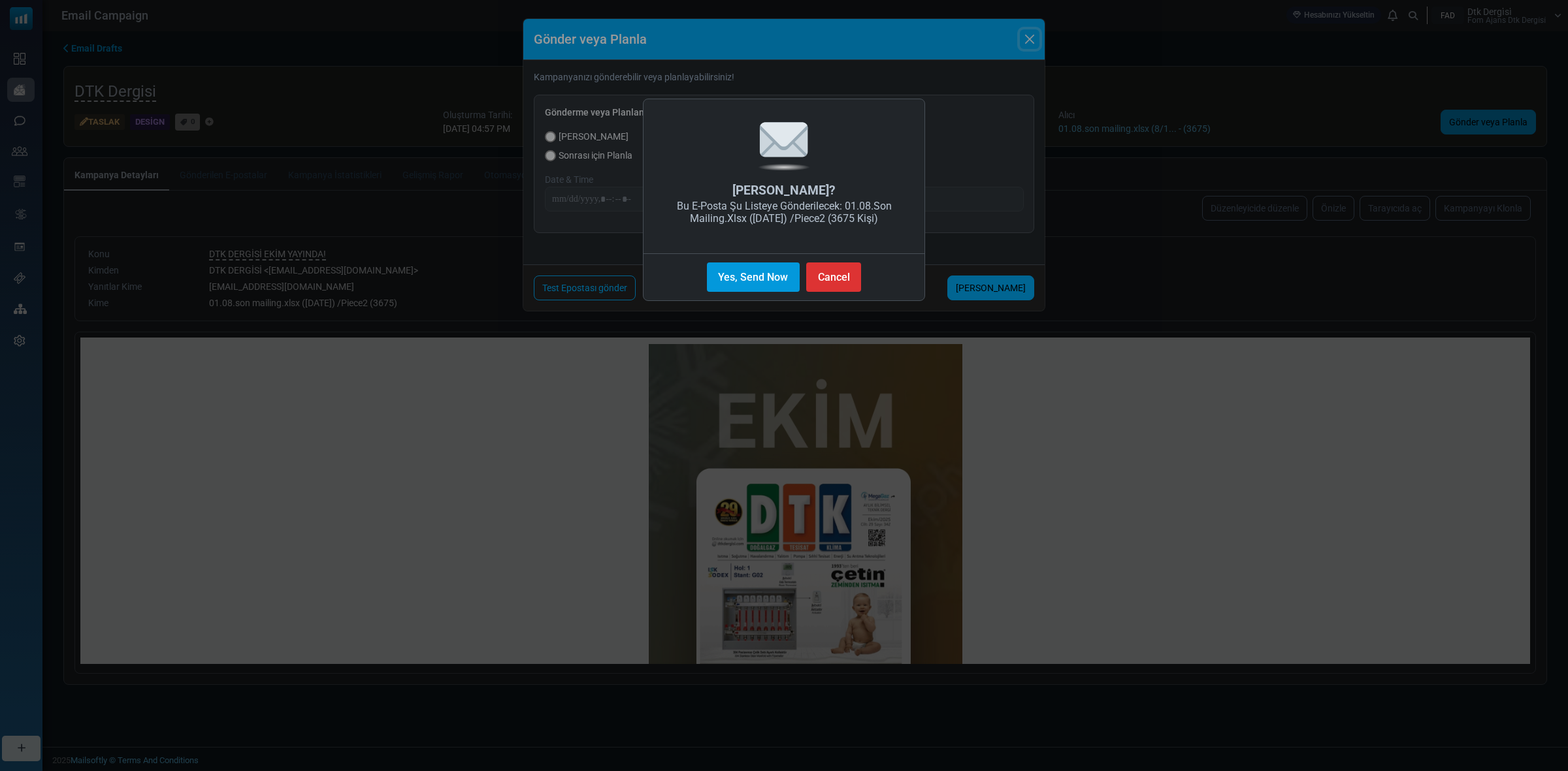
click at [745, 272] on button "Yes, Send Now" at bounding box center [753, 277] width 93 height 30
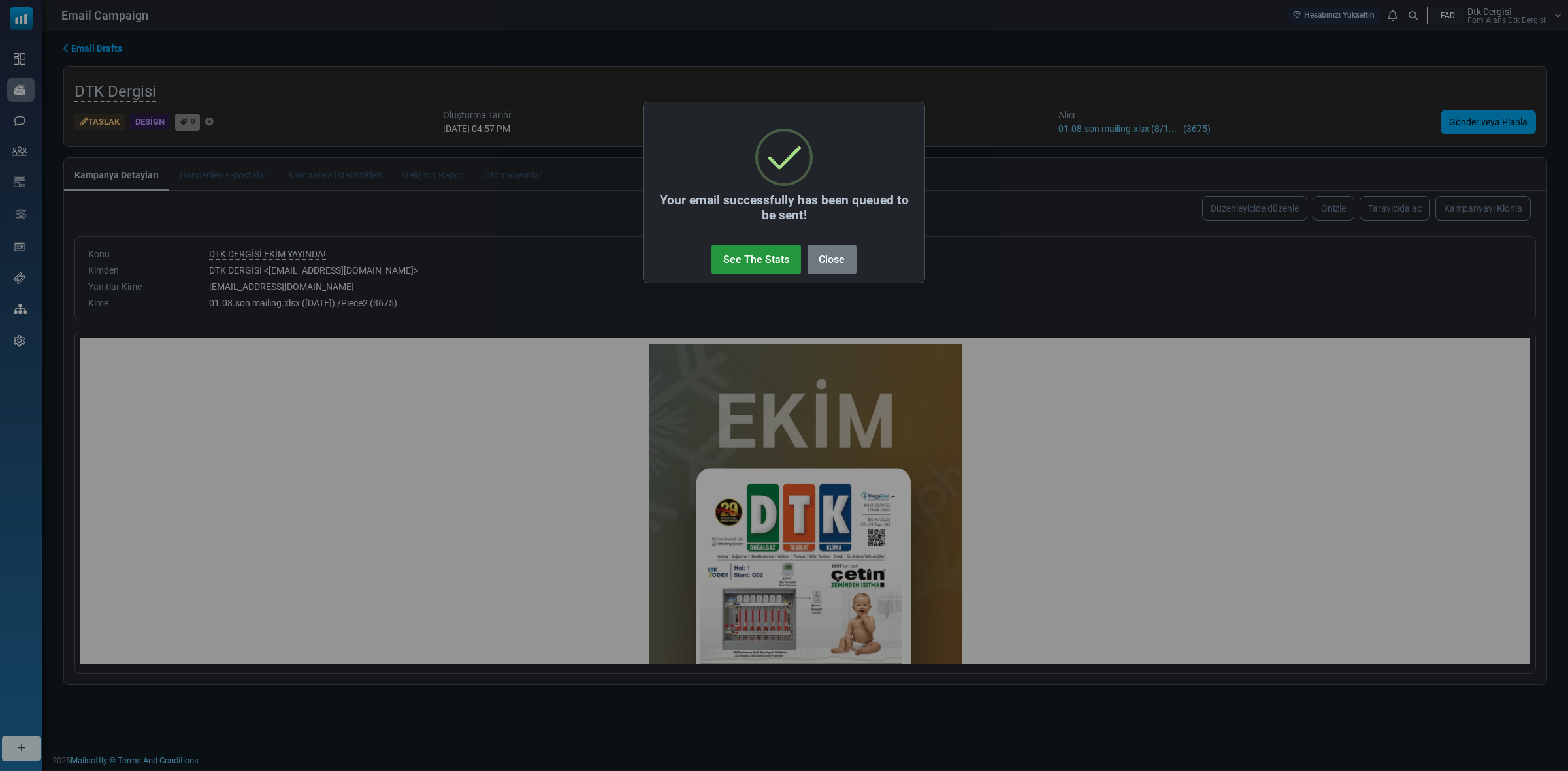
click at [751, 261] on button "See The Stats" at bounding box center [756, 260] width 89 height 30
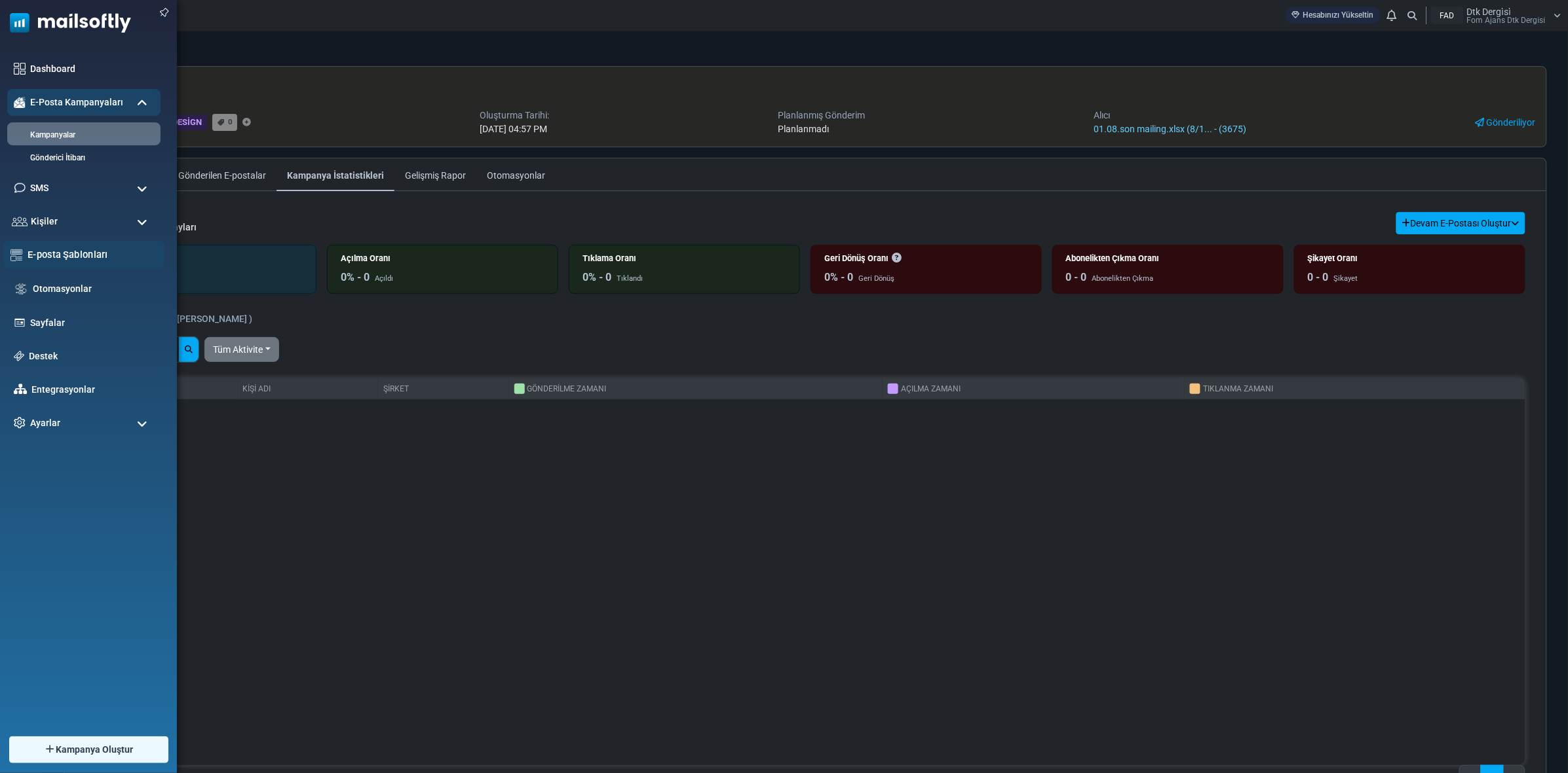
click at [77, 251] on link "E-posta Şablonları" at bounding box center [92, 255] width 130 height 15
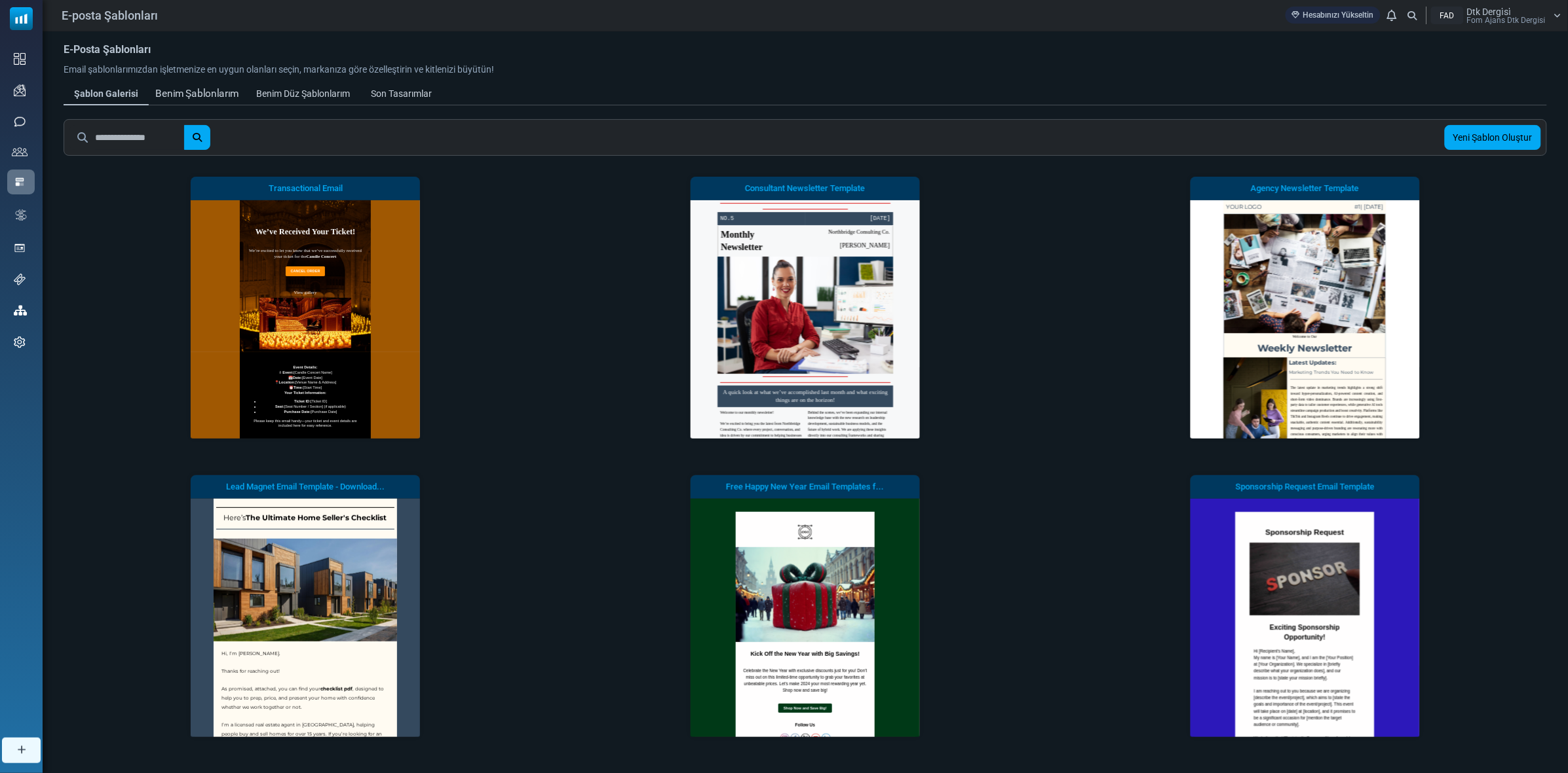
click at [181, 93] on div "Benim Şablonlarım" at bounding box center [196, 94] width 84 height 15
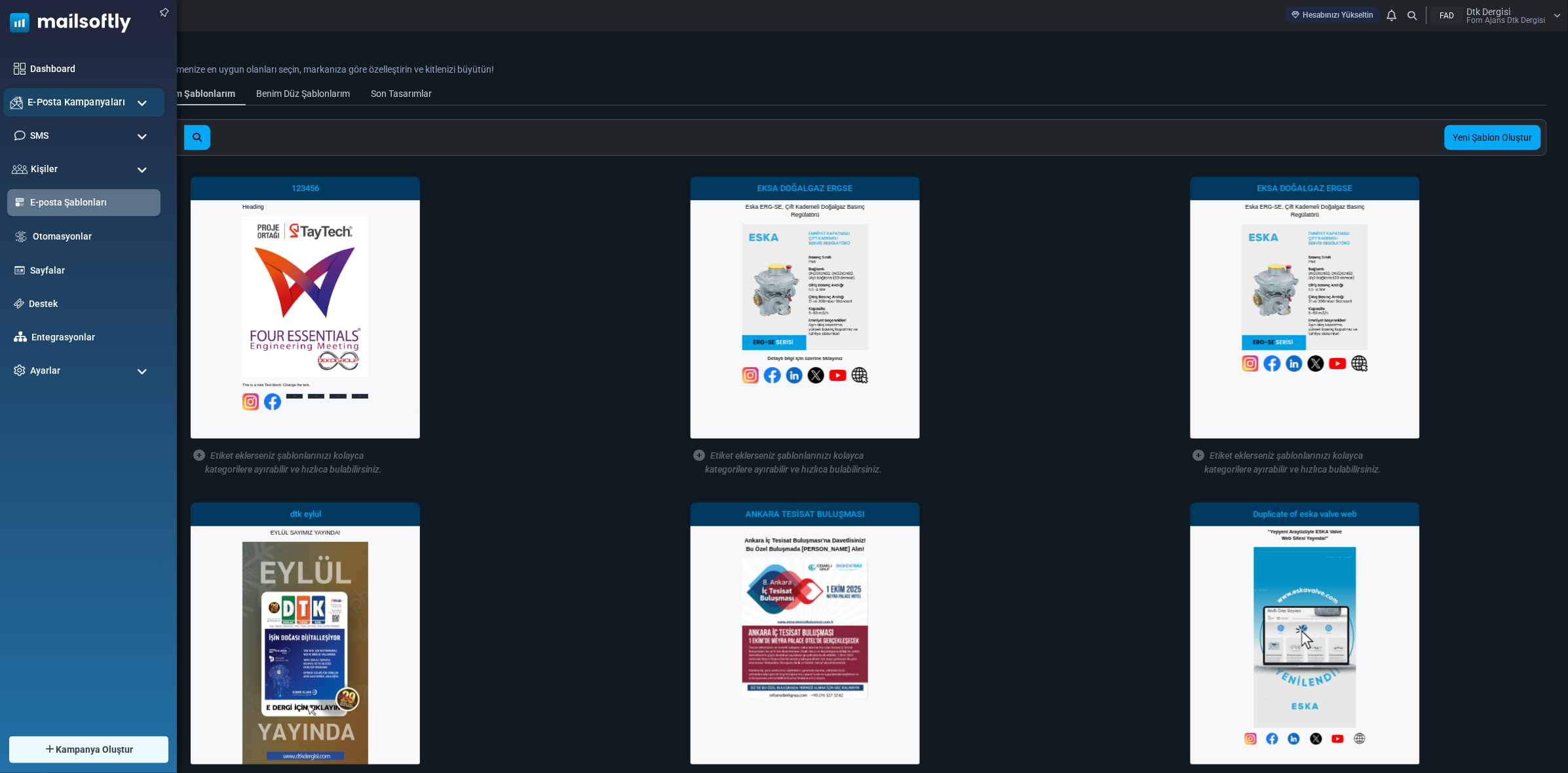
click at [60, 100] on span "E-Posta Kampanyaları" at bounding box center [76, 103] width 97 height 15
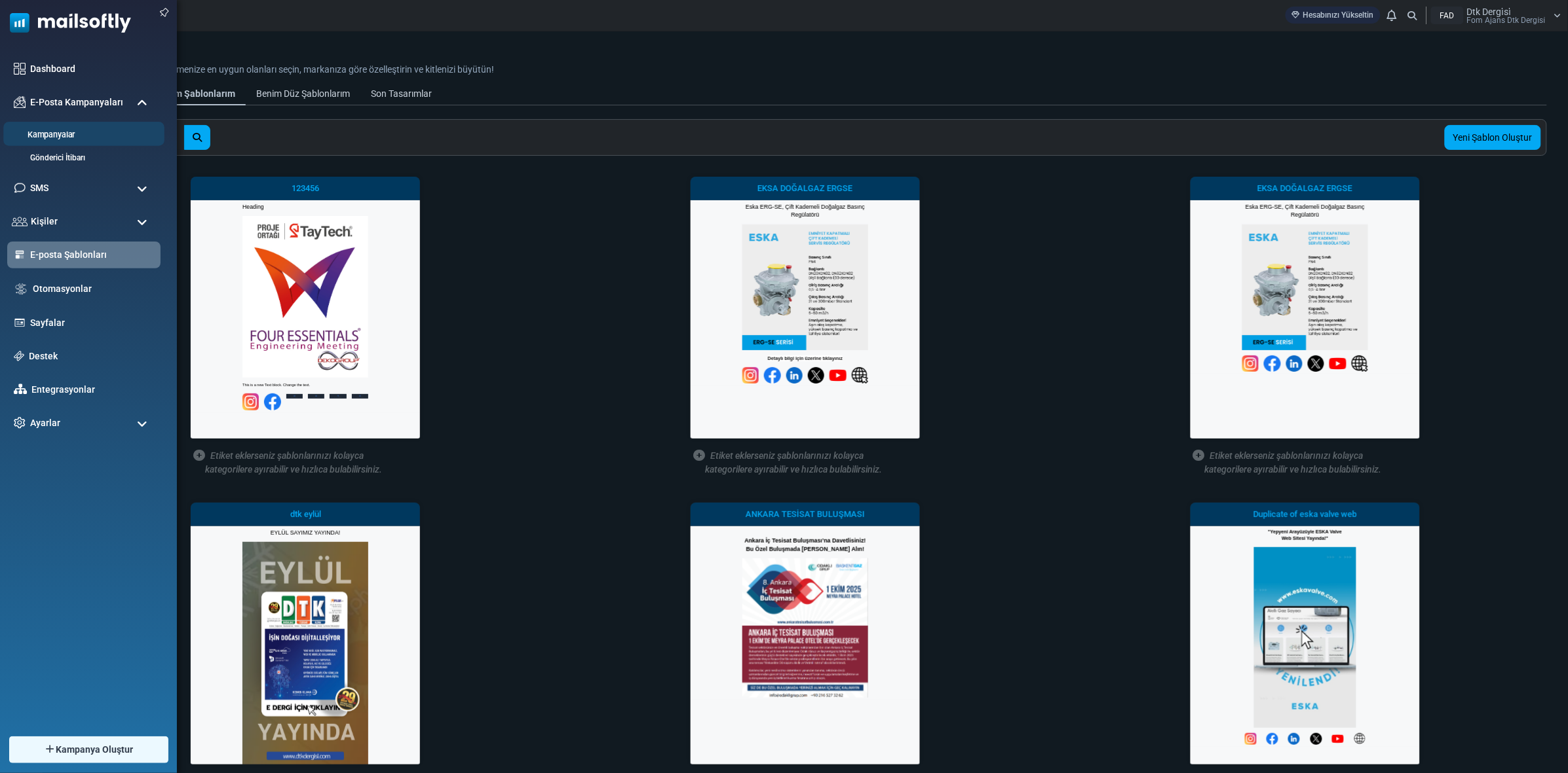
click at [57, 129] on link "Kampanyalar" at bounding box center [82, 135] width 157 height 12
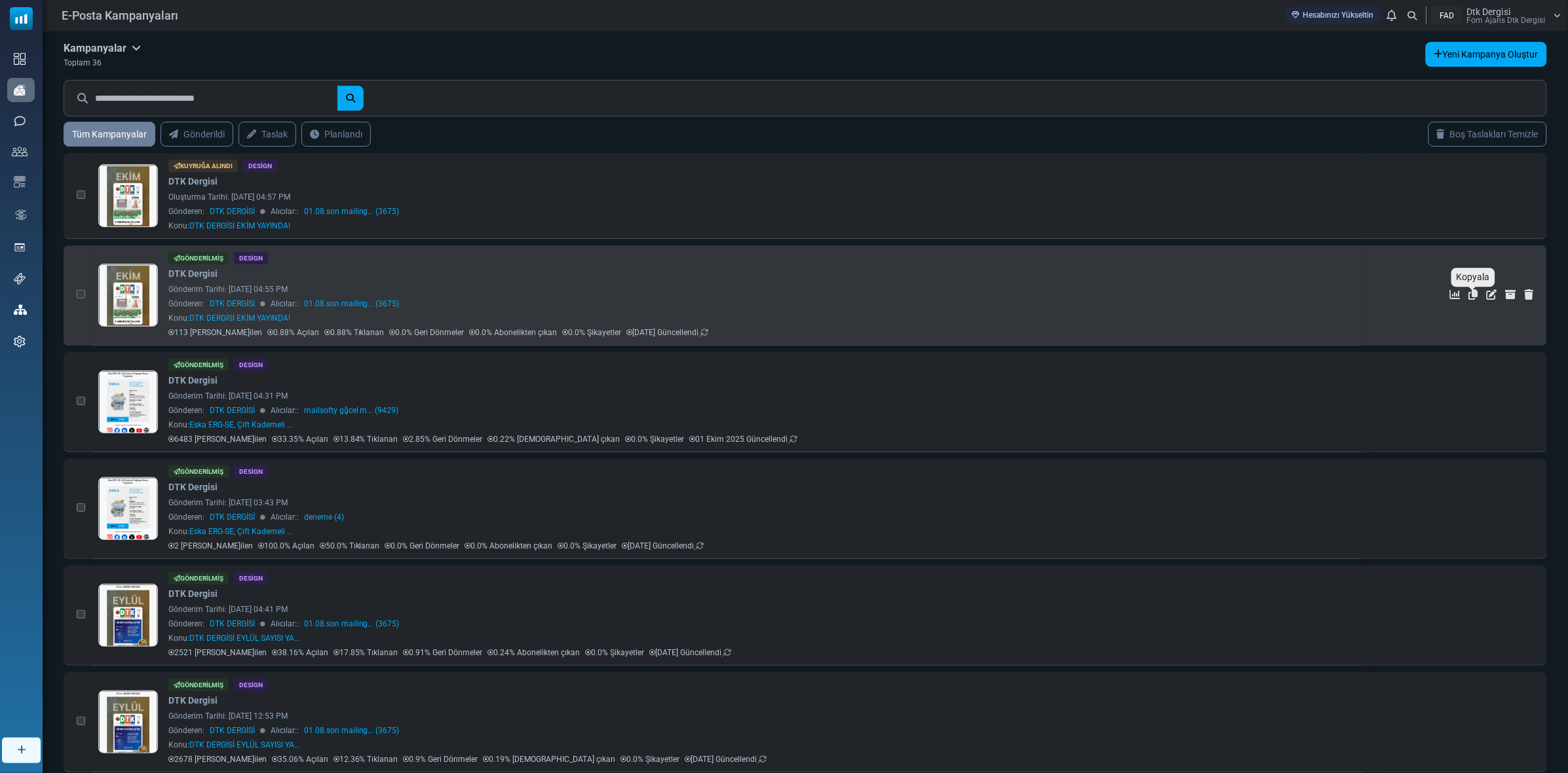
click at [1473, 292] on icon "Kopyala" at bounding box center [1473, 295] width 9 height 10
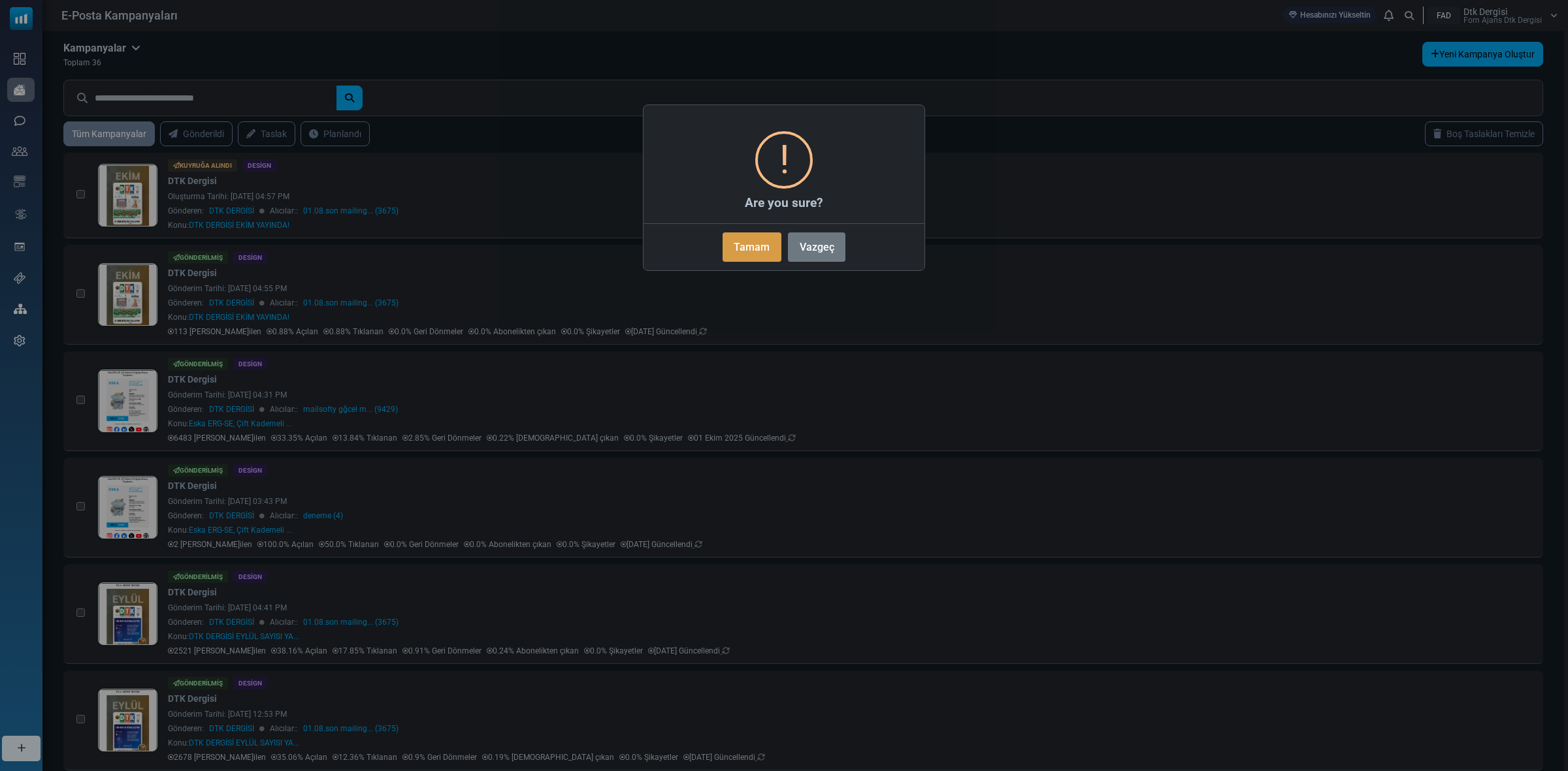
click at [748, 250] on button "Tamam" at bounding box center [752, 247] width 59 height 30
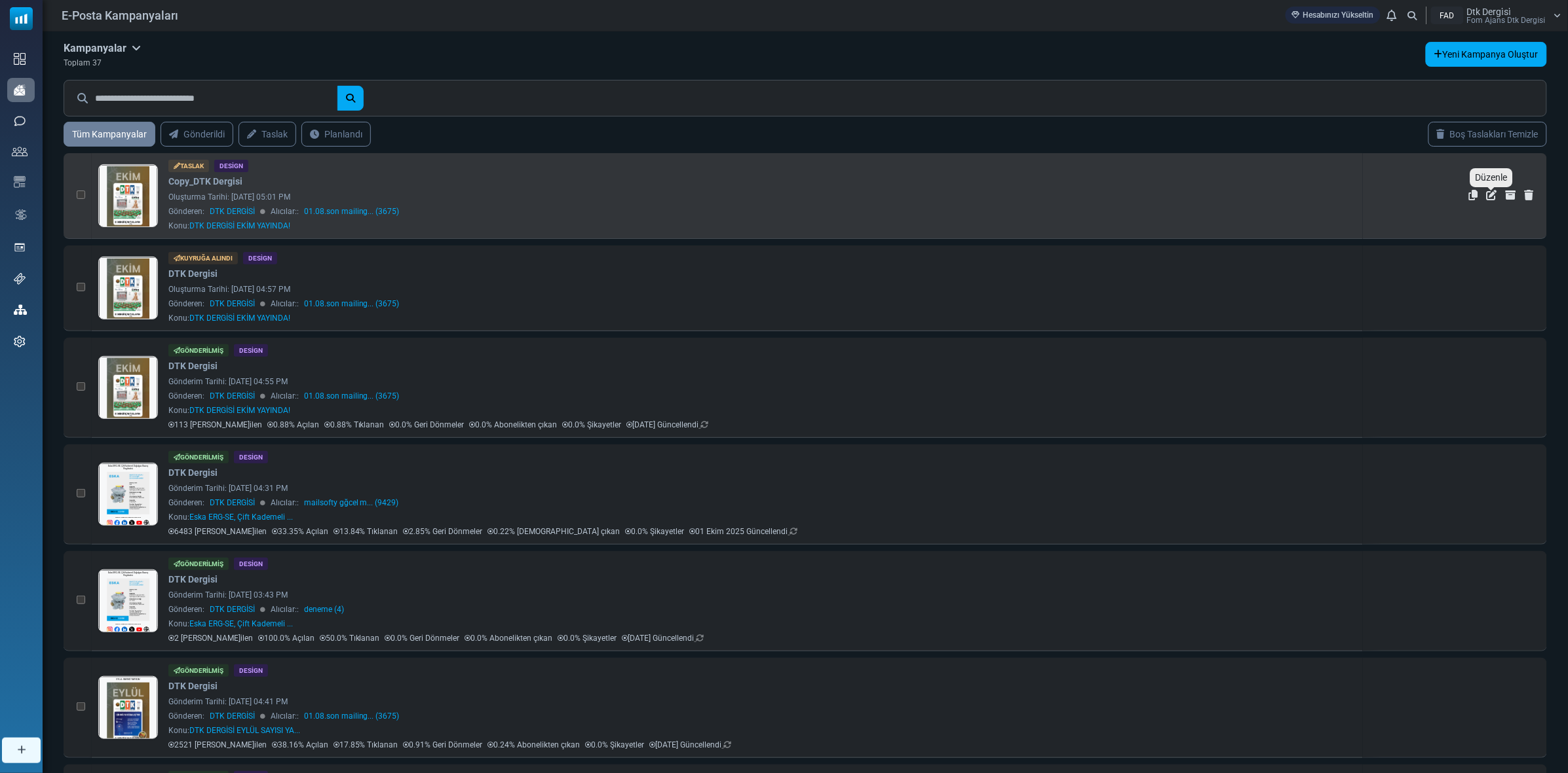
click at [1488, 193] on icon "Düzenle" at bounding box center [1492, 195] width 10 height 10
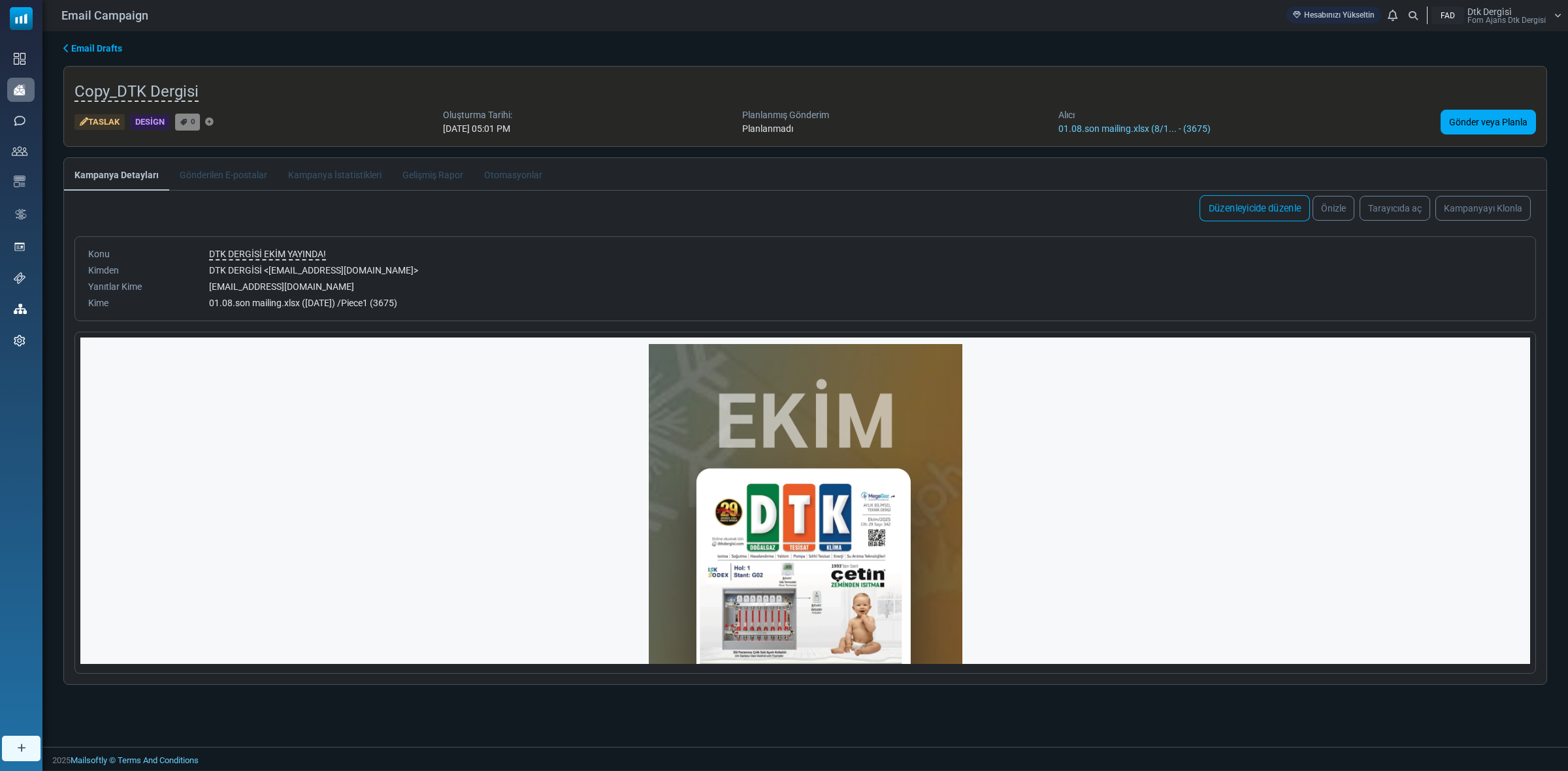
click at [1264, 209] on link "Düzenleyicide düzenle" at bounding box center [1255, 208] width 110 height 26
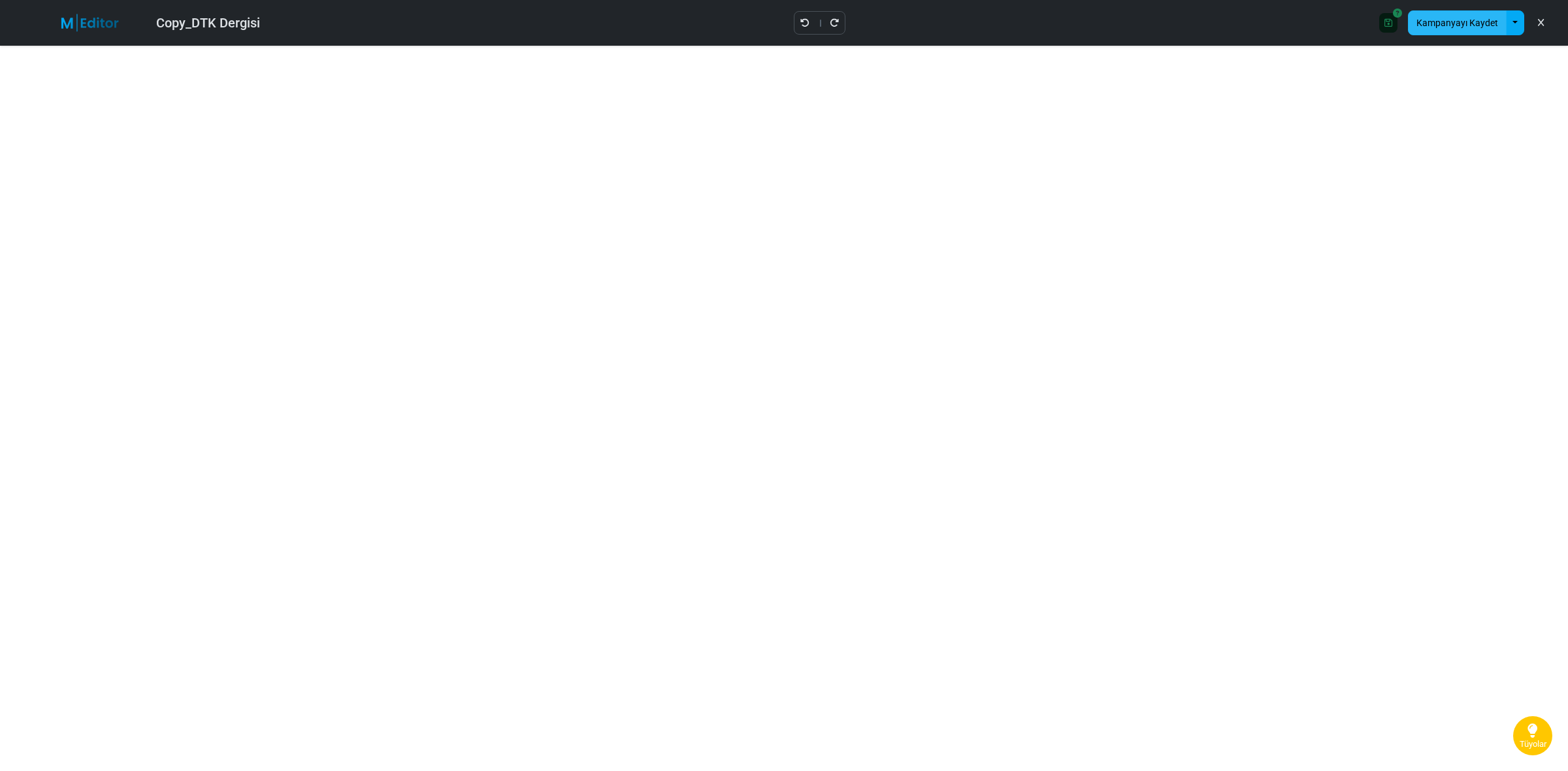
click at [1480, 20] on button "Kampanyayı Kaydet" at bounding box center [1457, 22] width 99 height 25
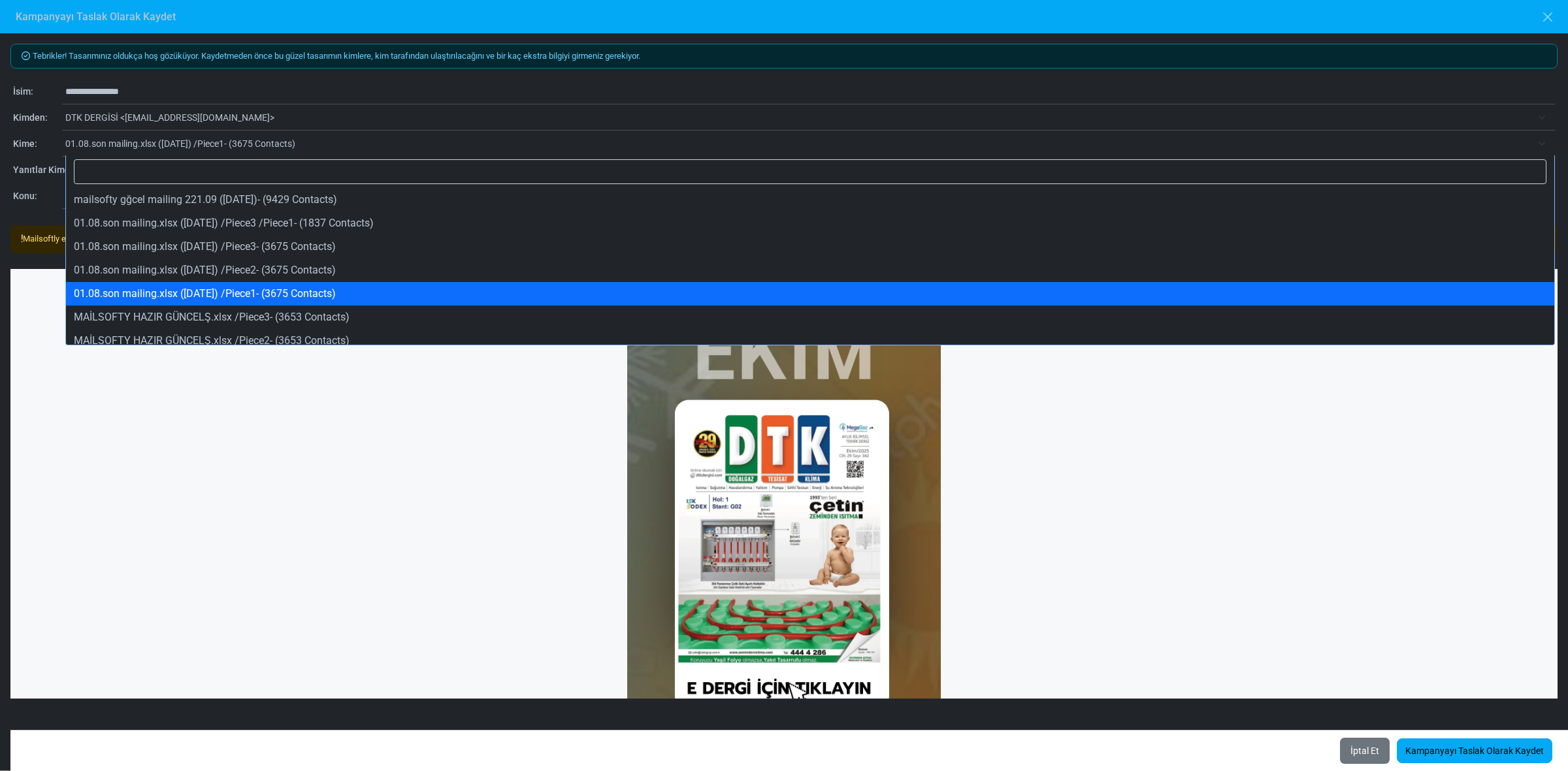
click at [321, 137] on span "01.08.son mailing.xlsx ([DATE]) /Piece1- (3675 Contacts)" at bounding box center [798, 144] width 1466 height 16
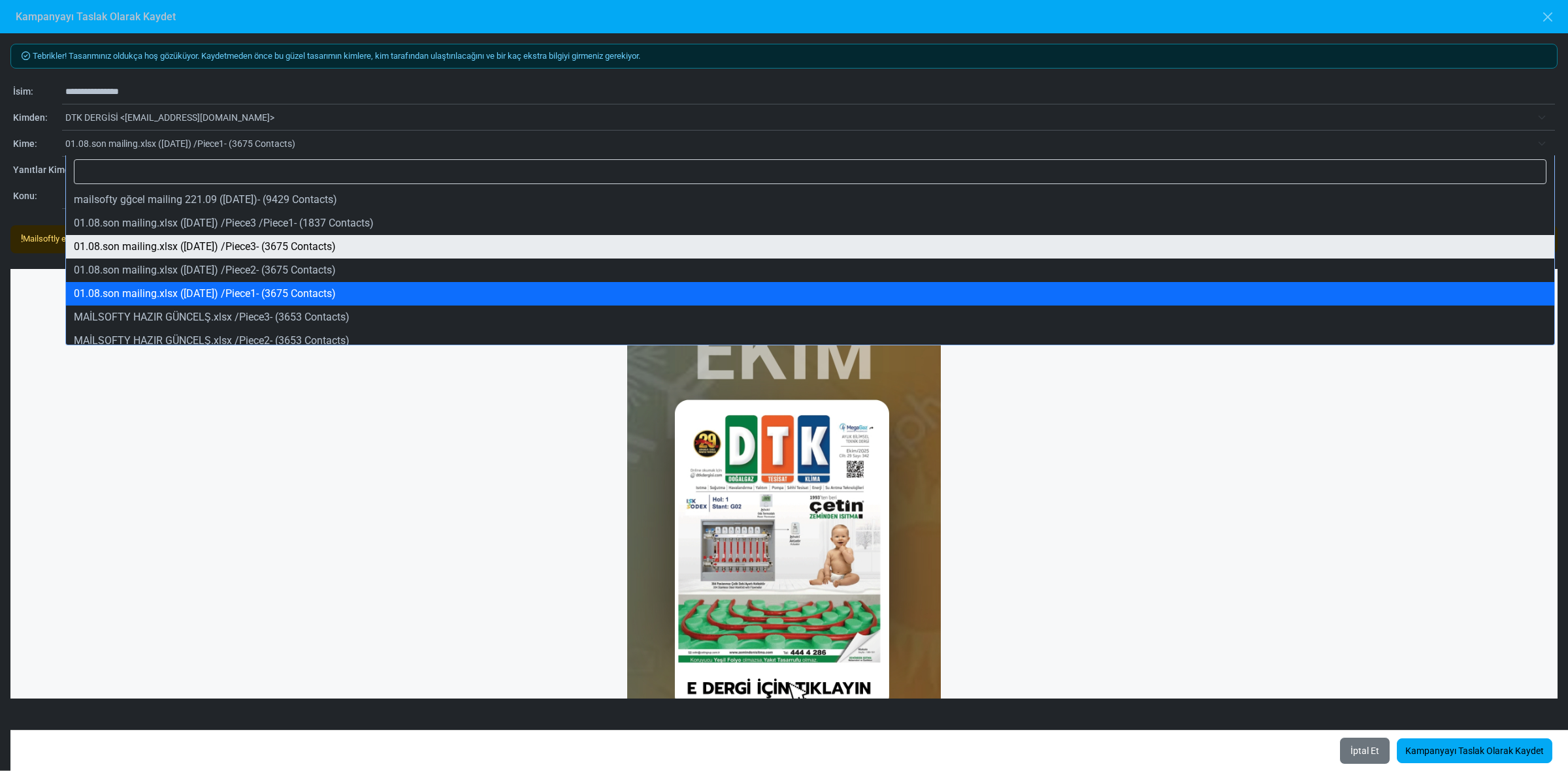
select select "*****"
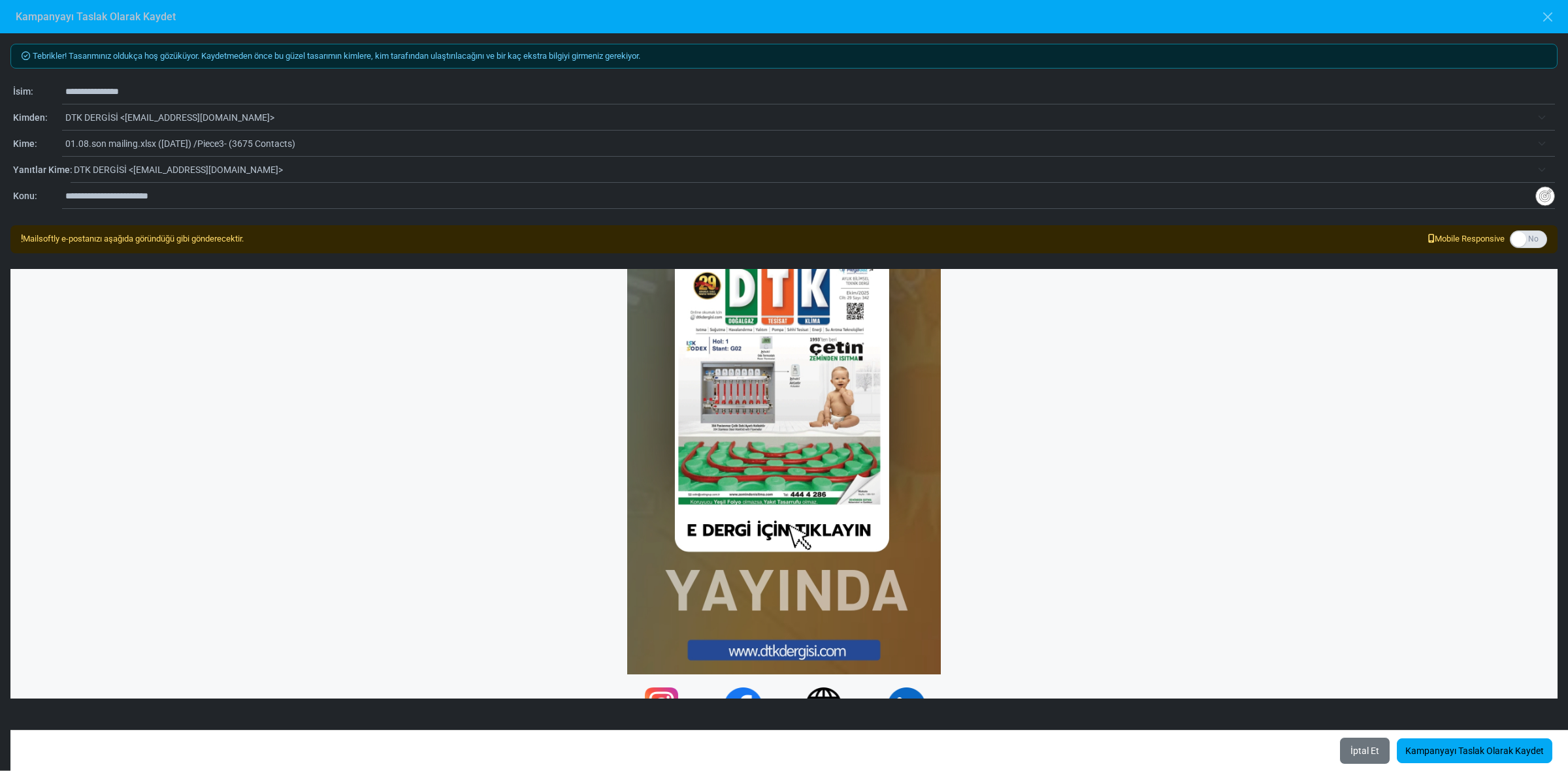
scroll to position [193, 0]
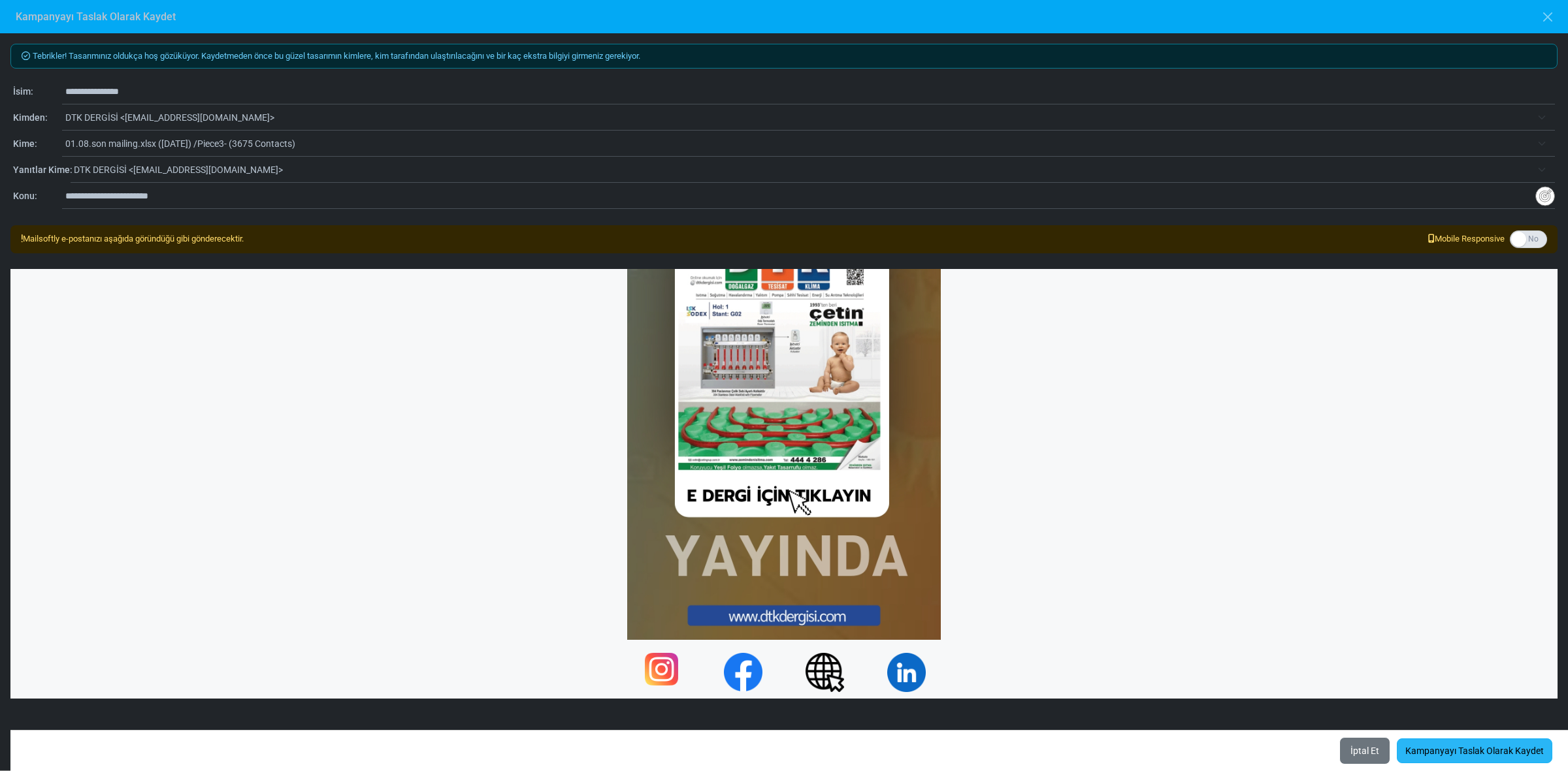
click at [1503, 750] on link "Kampanyayı Taslak Olarak Kaydet" at bounding box center [1474, 751] width 155 height 25
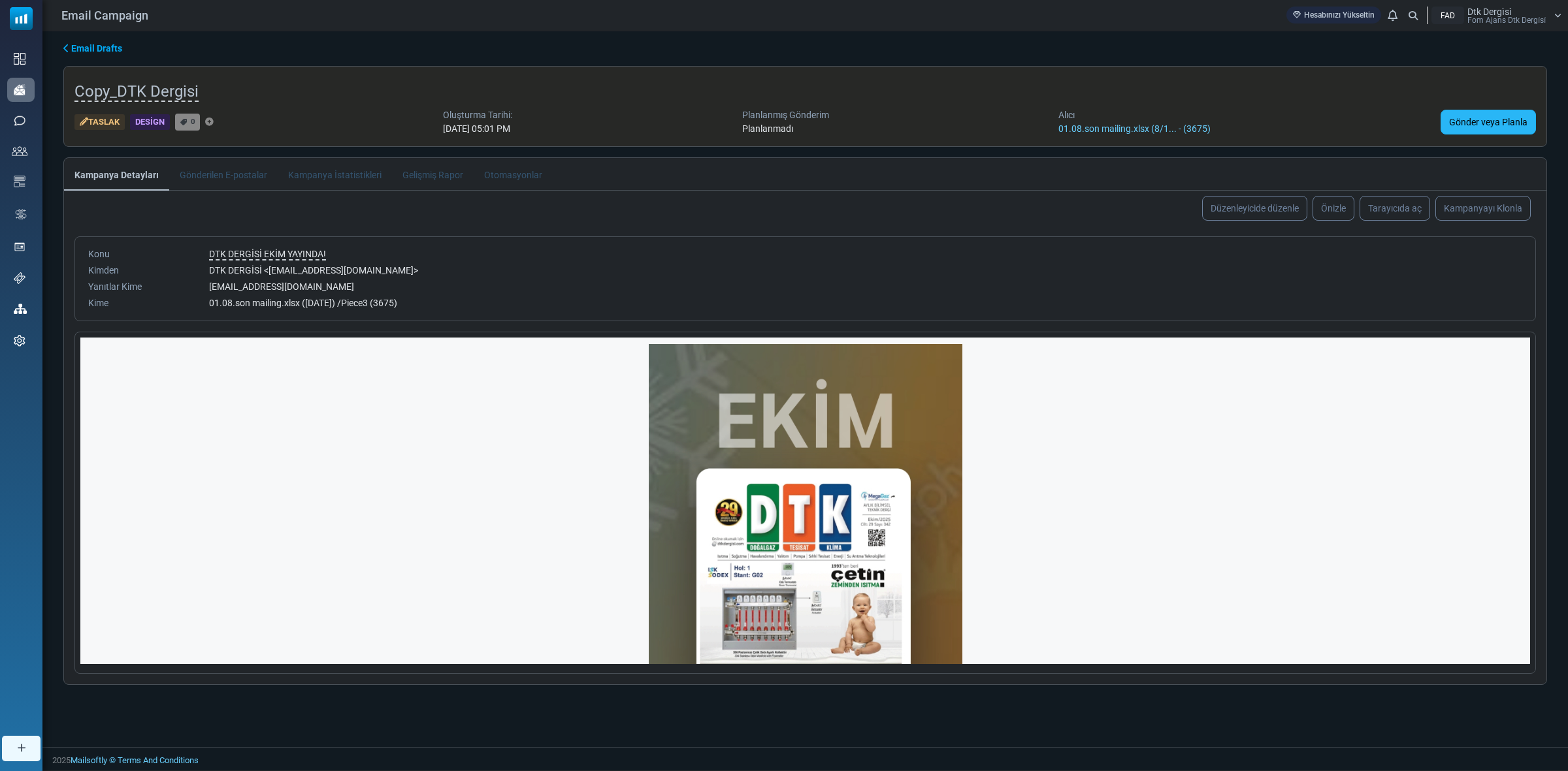
click at [1492, 121] on link "Gönder veya Planla" at bounding box center [1487, 122] width 95 height 25
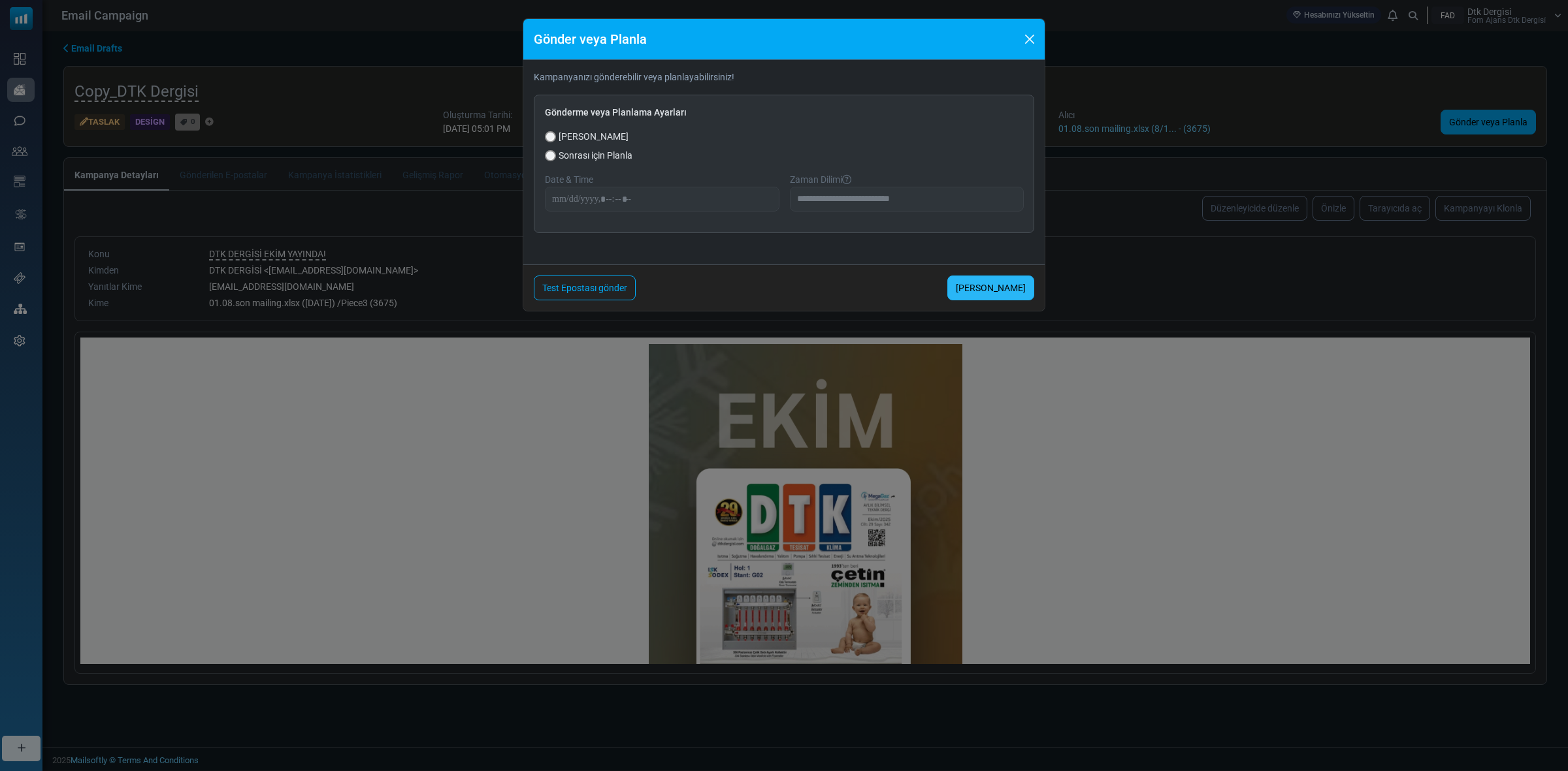
click at [987, 285] on link "Şimdi Gönder" at bounding box center [991, 288] width 87 height 25
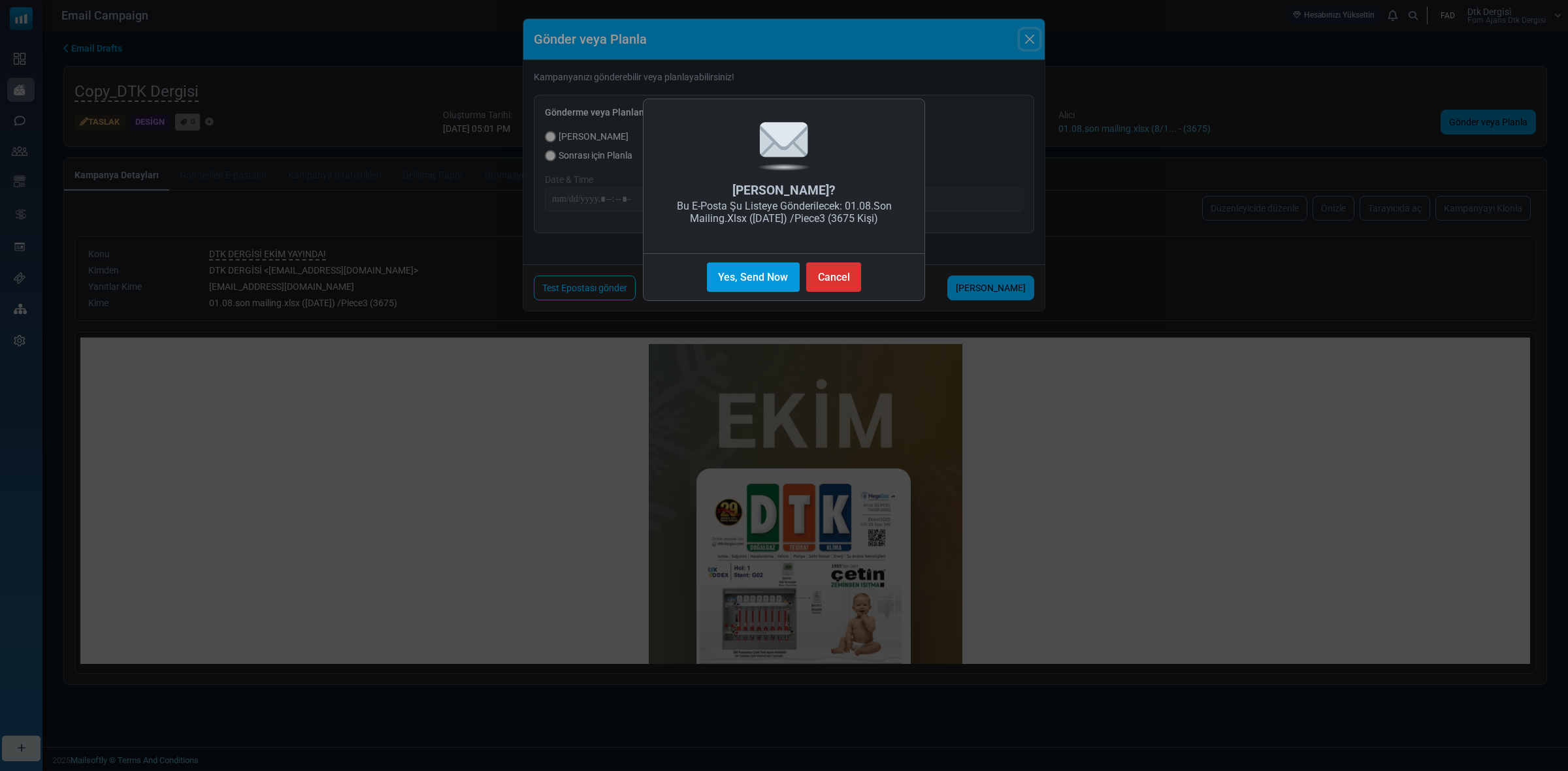
click at [758, 274] on button "Yes, Send Now" at bounding box center [753, 277] width 93 height 30
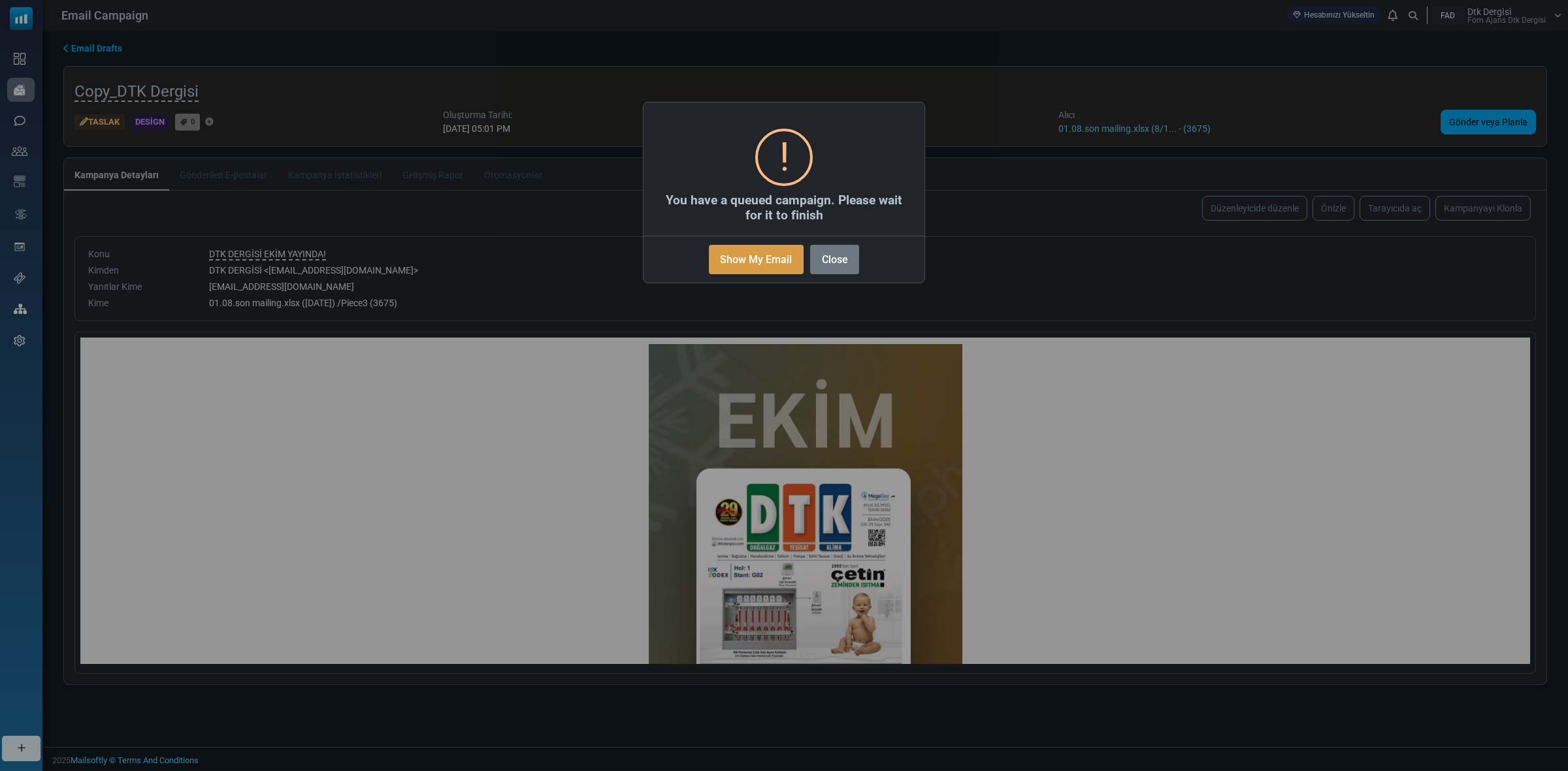
click at [751, 255] on button "Show My Email" at bounding box center [756, 260] width 95 height 30
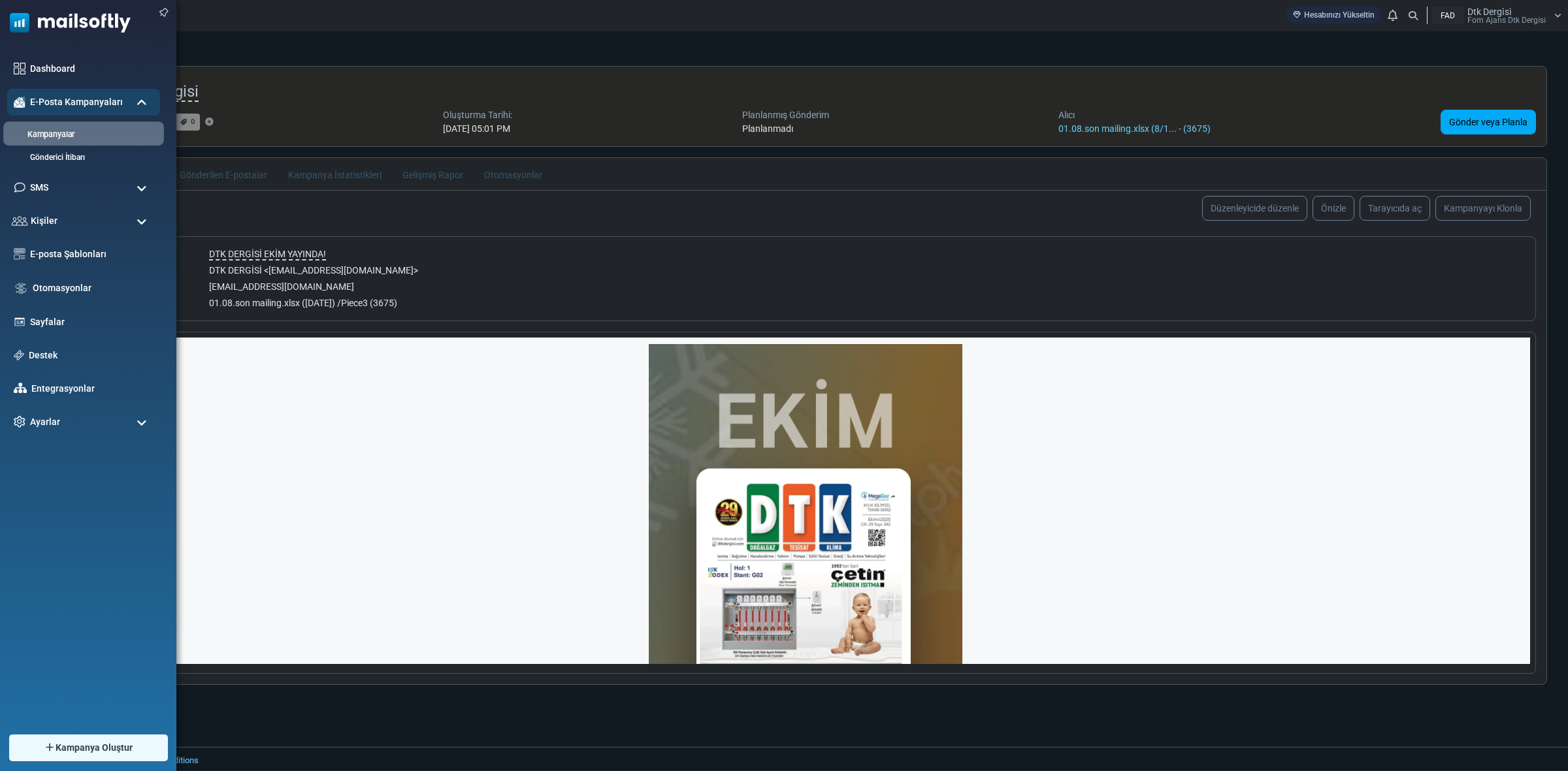
click at [51, 134] on link "Kampanyalar" at bounding box center [82, 134] width 157 height 12
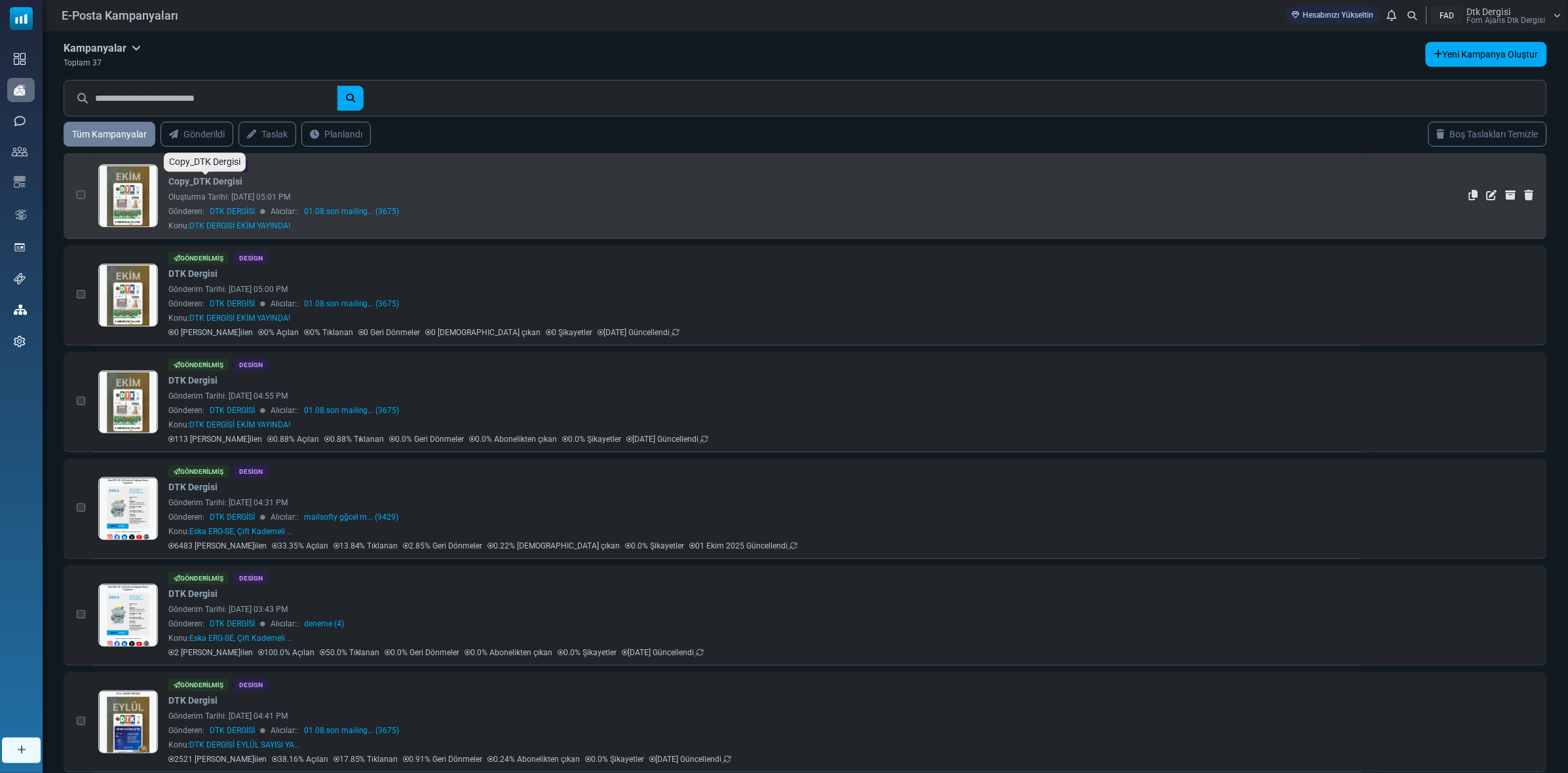
click at [190, 184] on link "Copy_DTK Dergisi" at bounding box center [205, 181] width 74 height 14
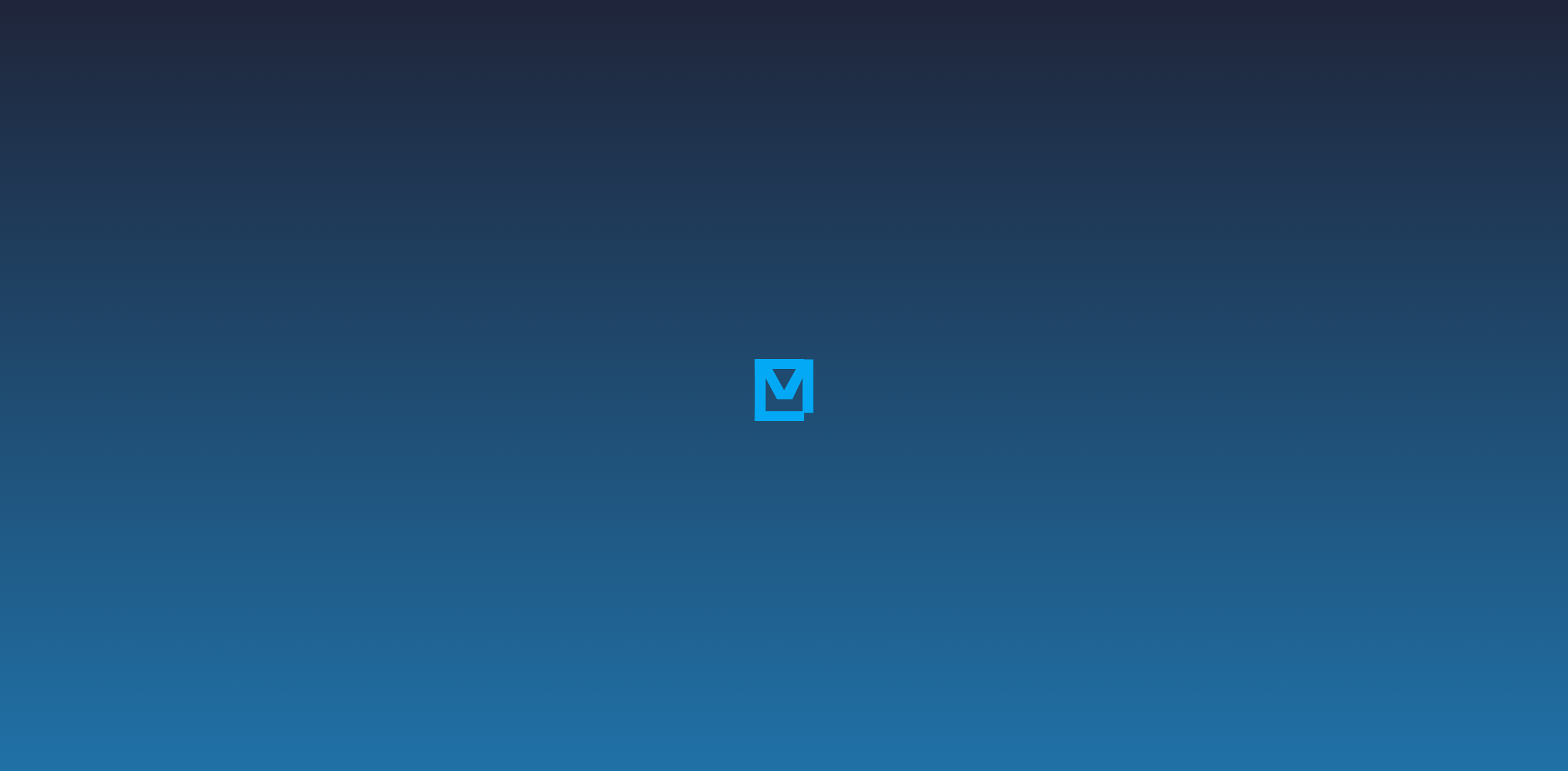
select select "**********"
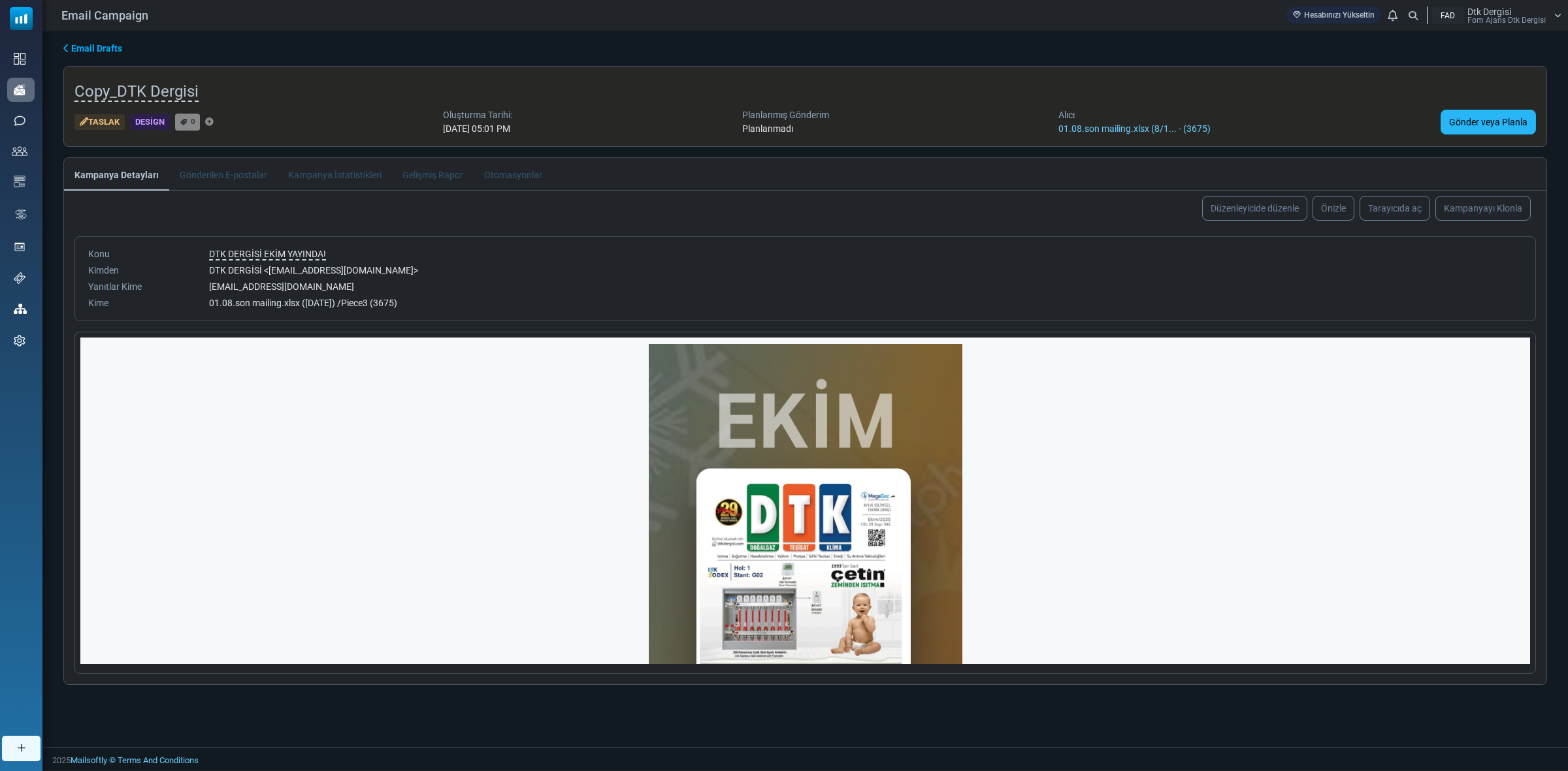
click at [1465, 118] on link "Gönder veya Planla" at bounding box center [1487, 122] width 95 height 25
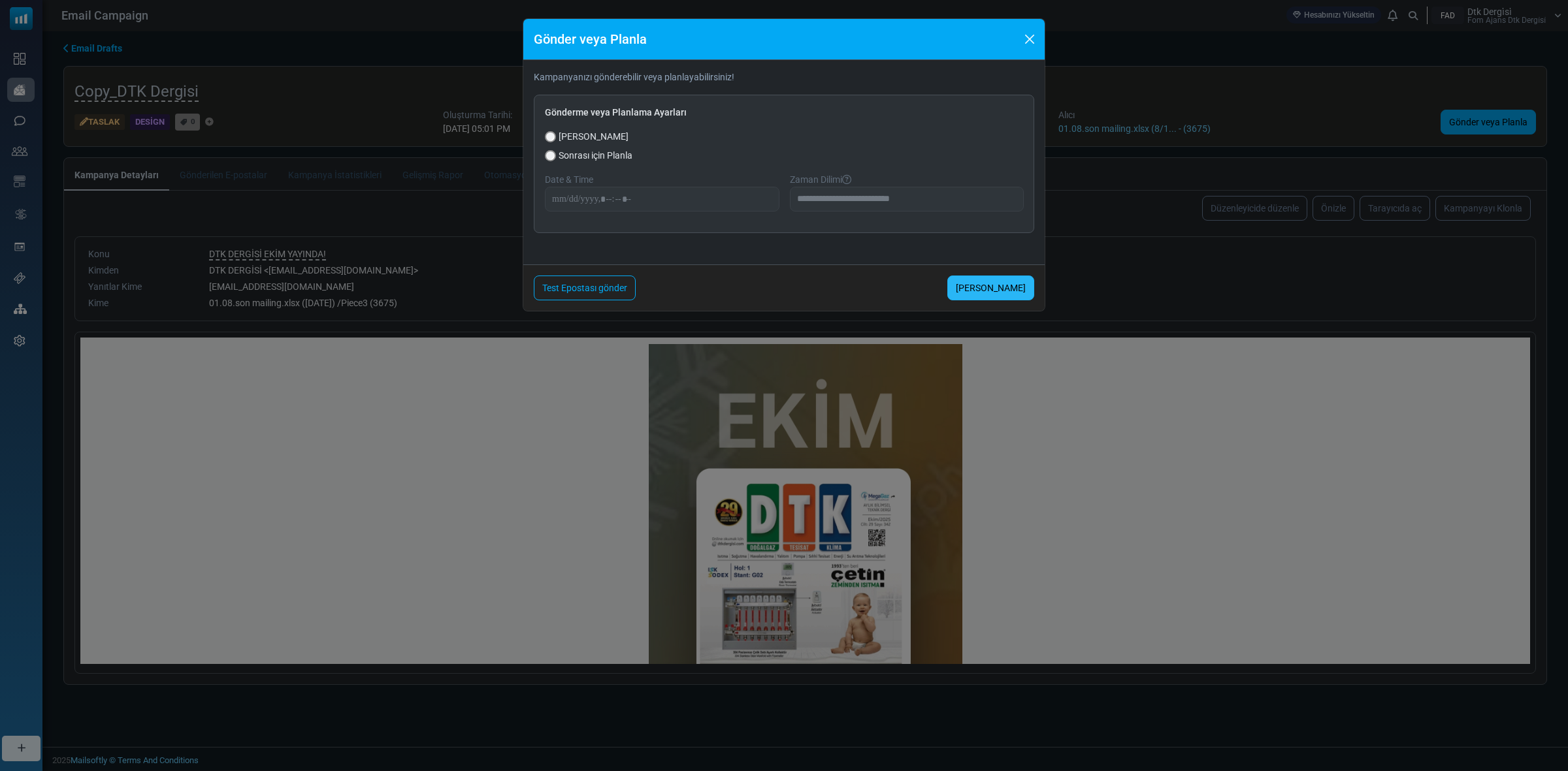
click at [1033, 286] on link "Şimdi Gönder" at bounding box center [991, 288] width 87 height 25
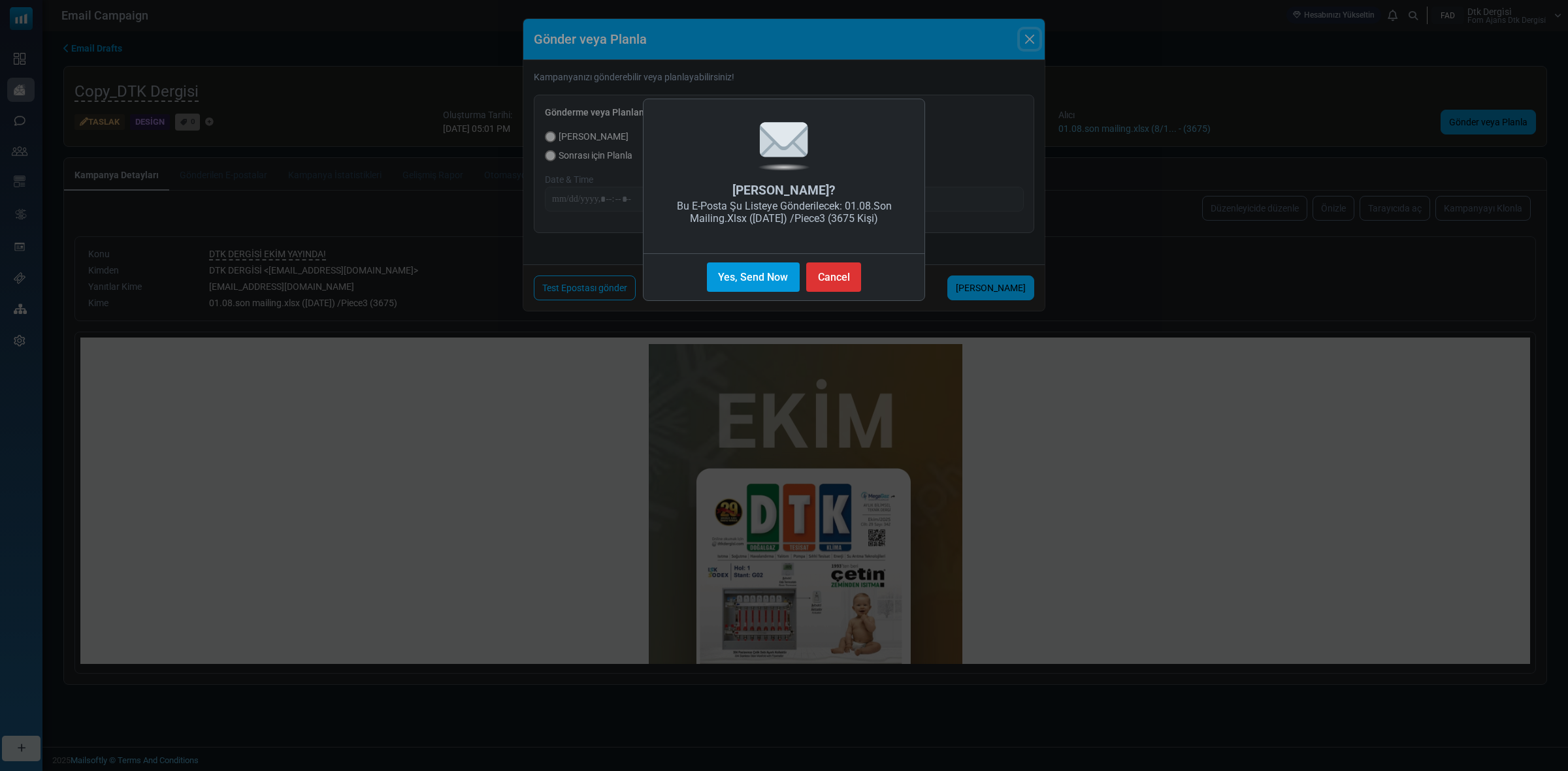
click at [763, 282] on button "Yes, Send Now" at bounding box center [753, 277] width 93 height 30
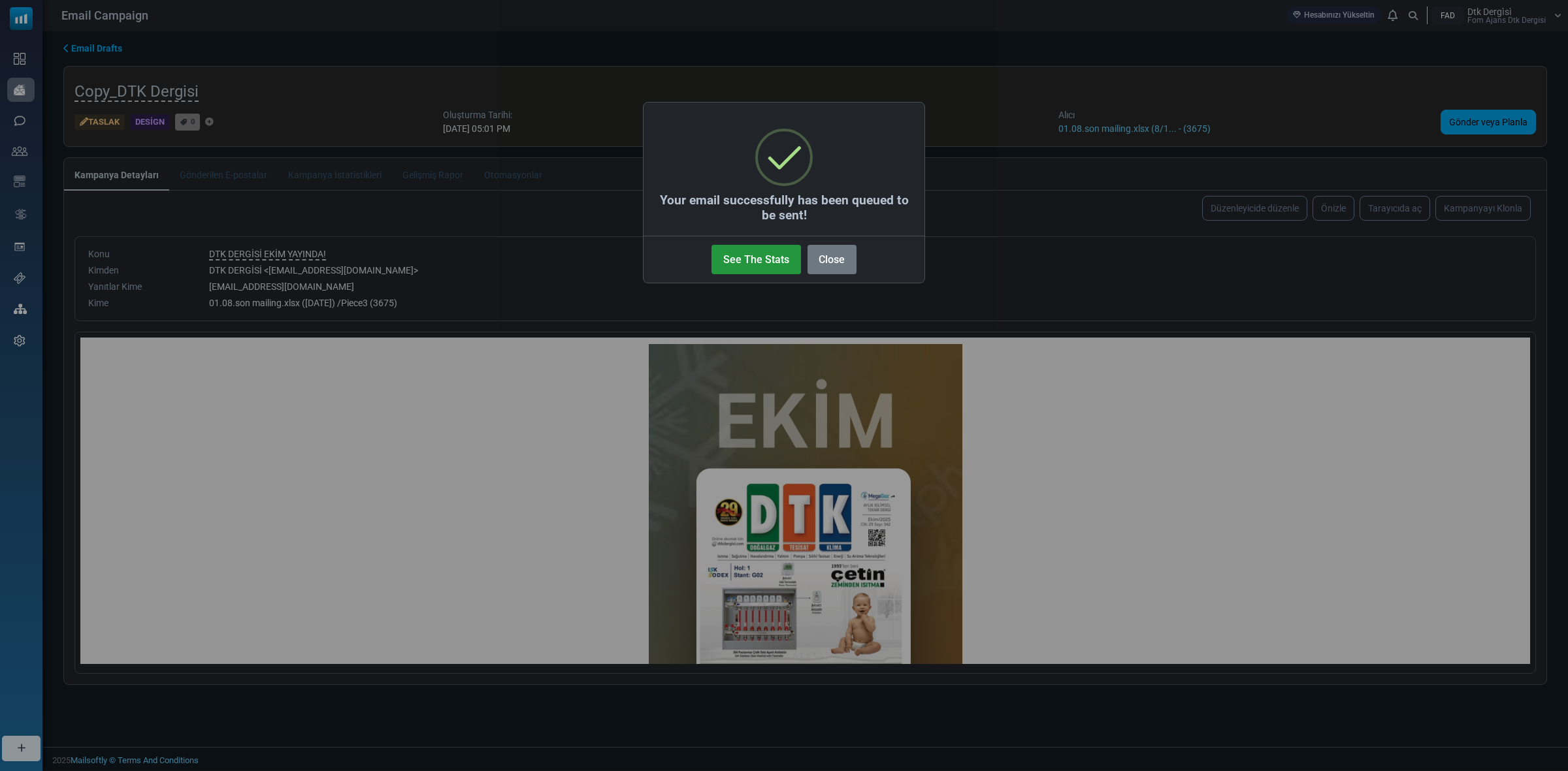
click at [755, 259] on button "See The Stats" at bounding box center [756, 260] width 89 height 30
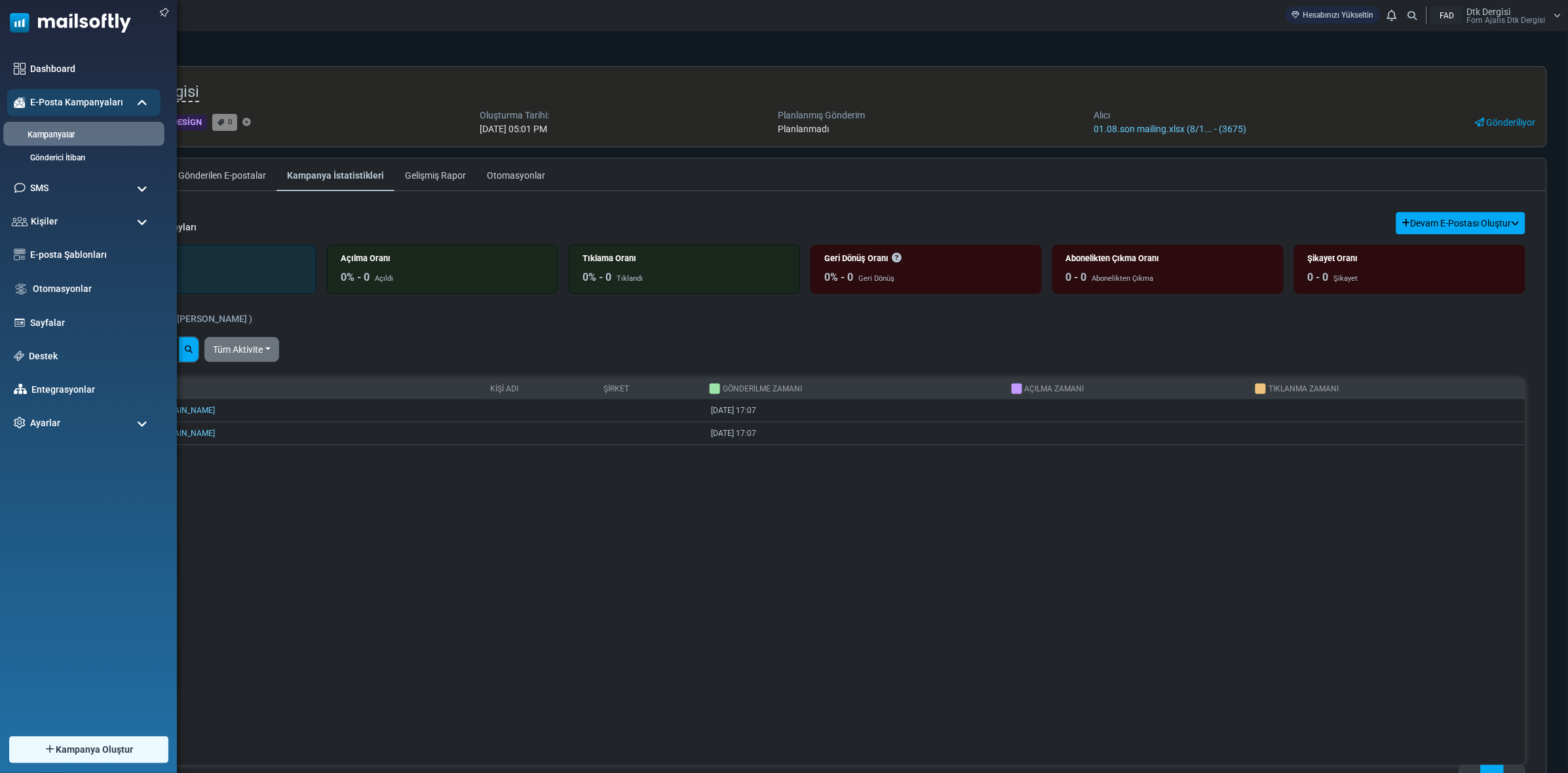
click at [49, 137] on link "Kampanyalar" at bounding box center [82, 135] width 157 height 12
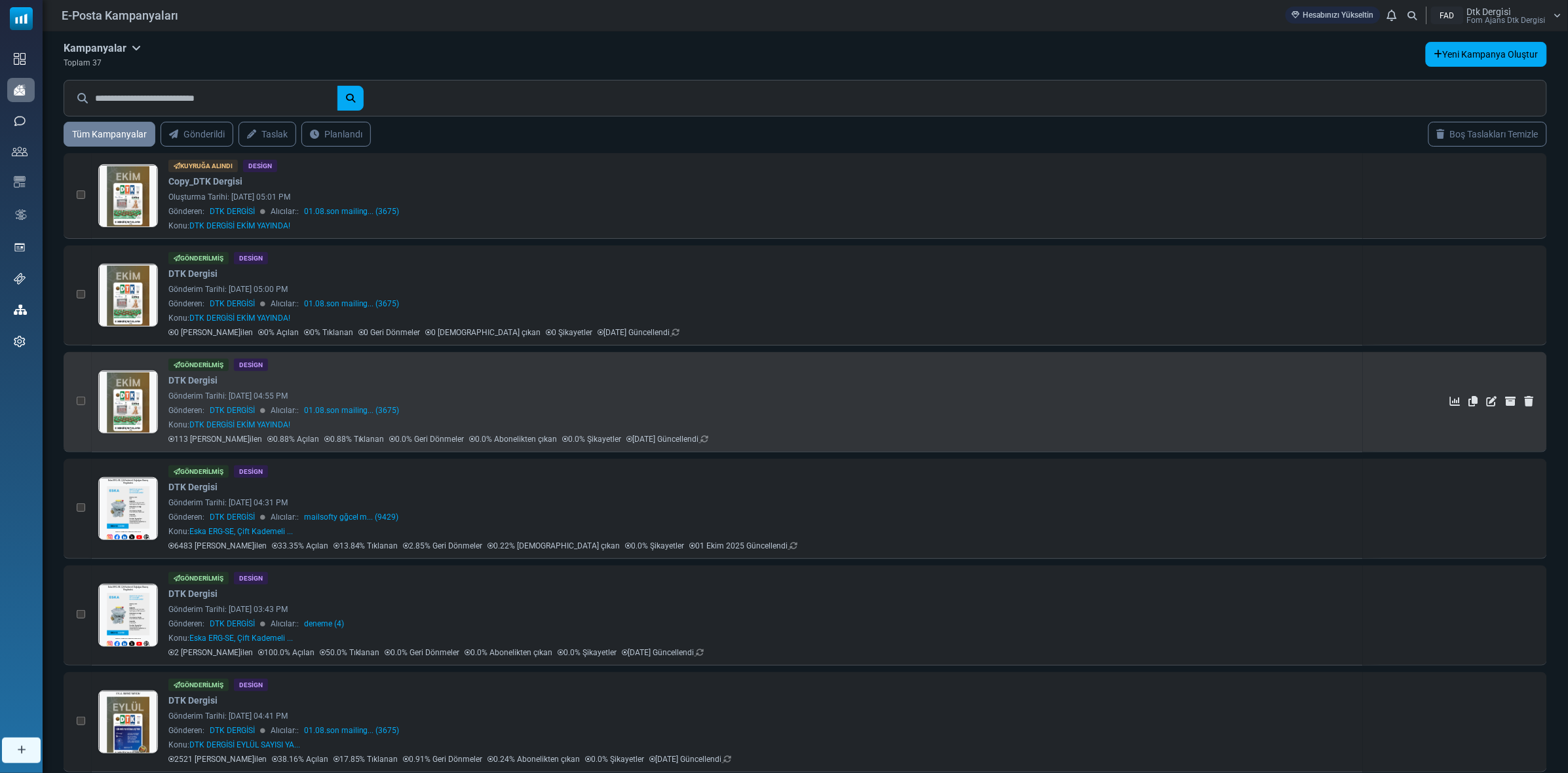
click at [191, 404] on div "Gönderilmiş Design DTK Dergisi Gönderim Tarihi: October 06, 2025 at 04:55 PM Gö…" at bounding box center [762, 401] width 1188 height 87
click at [127, 395] on link at bounding box center [128, 438] width 58 height 135
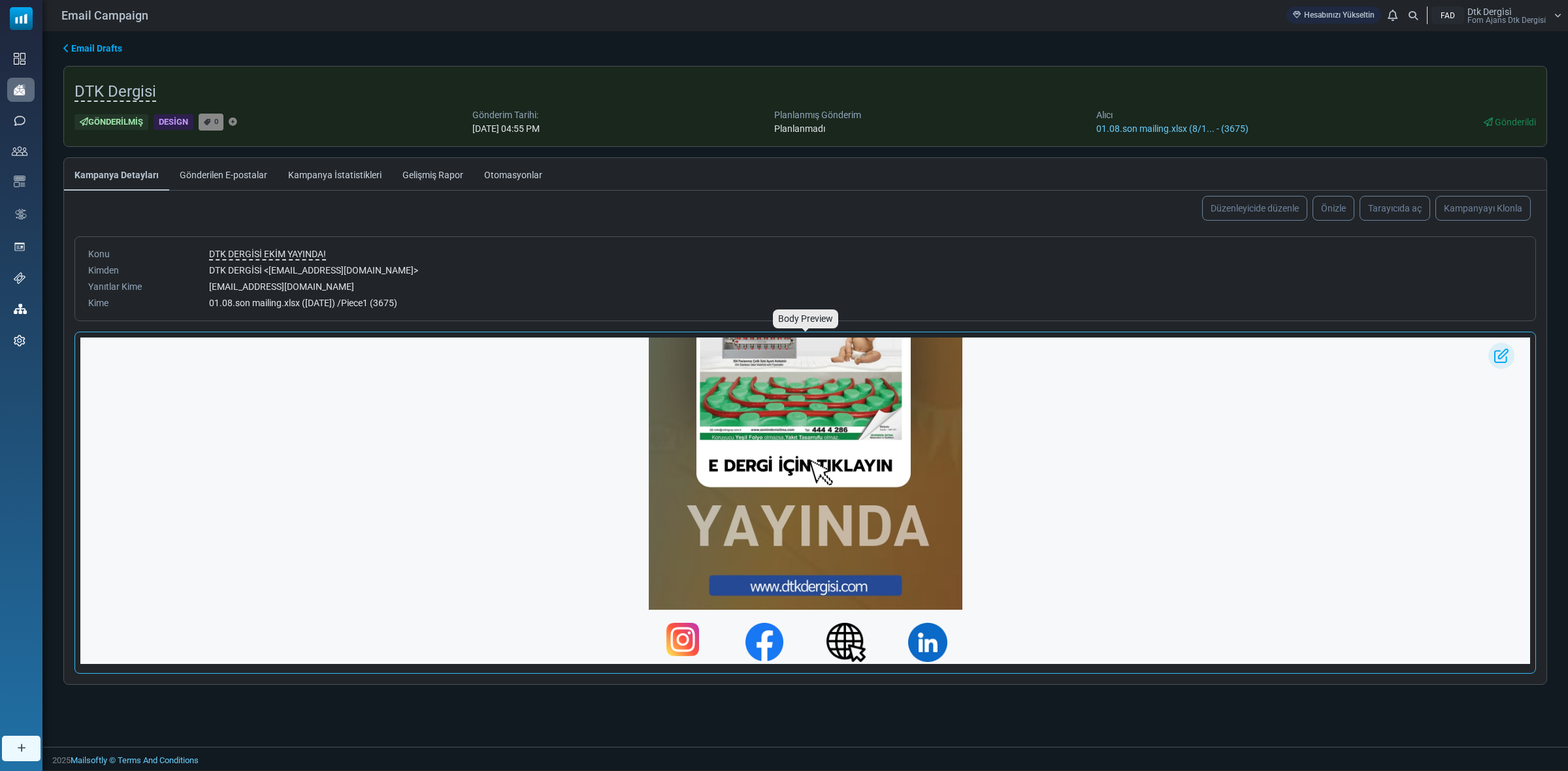
scroll to position [296, 0]
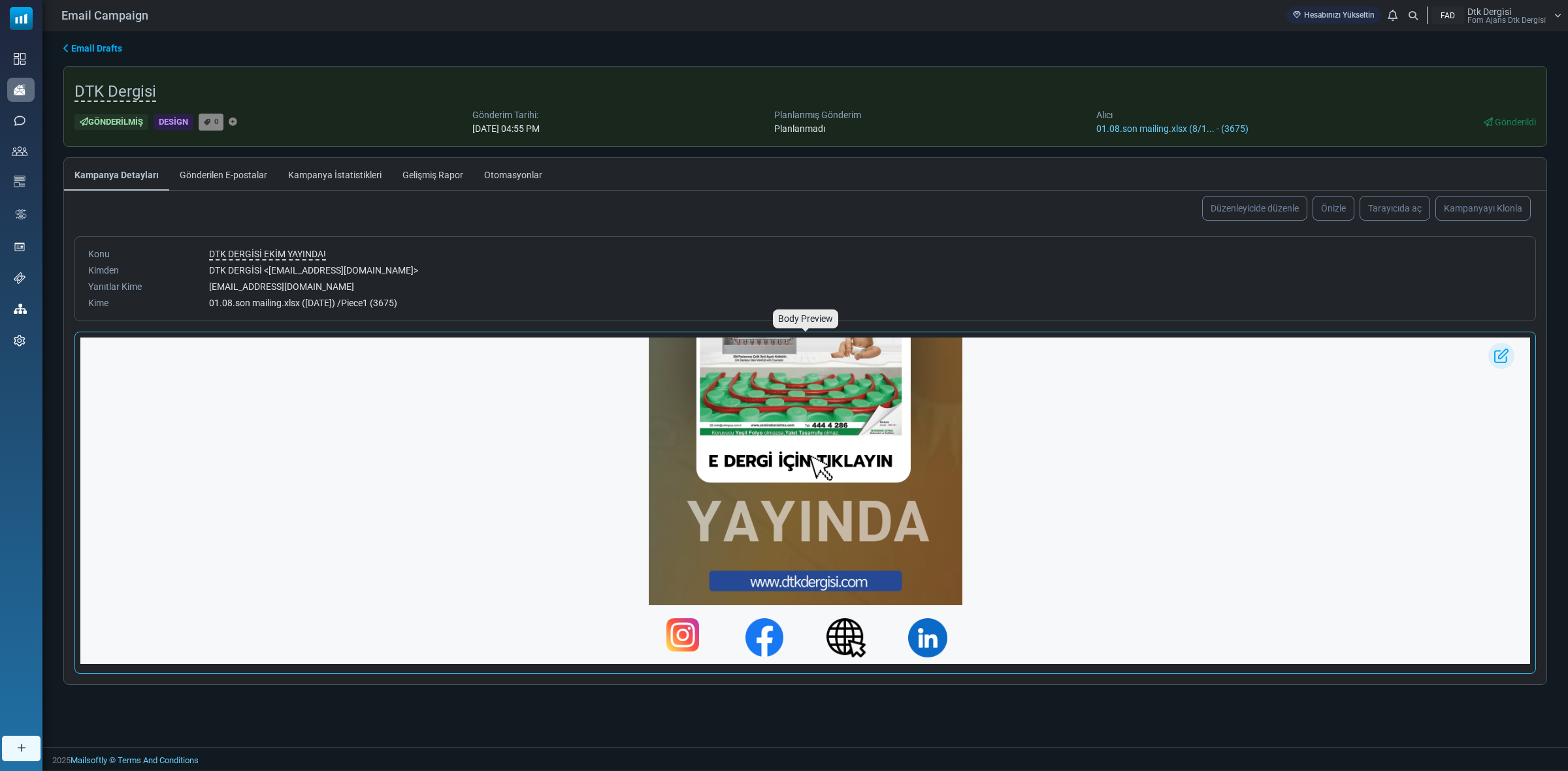
click at [674, 629] on img at bounding box center [682, 635] width 33 height 33
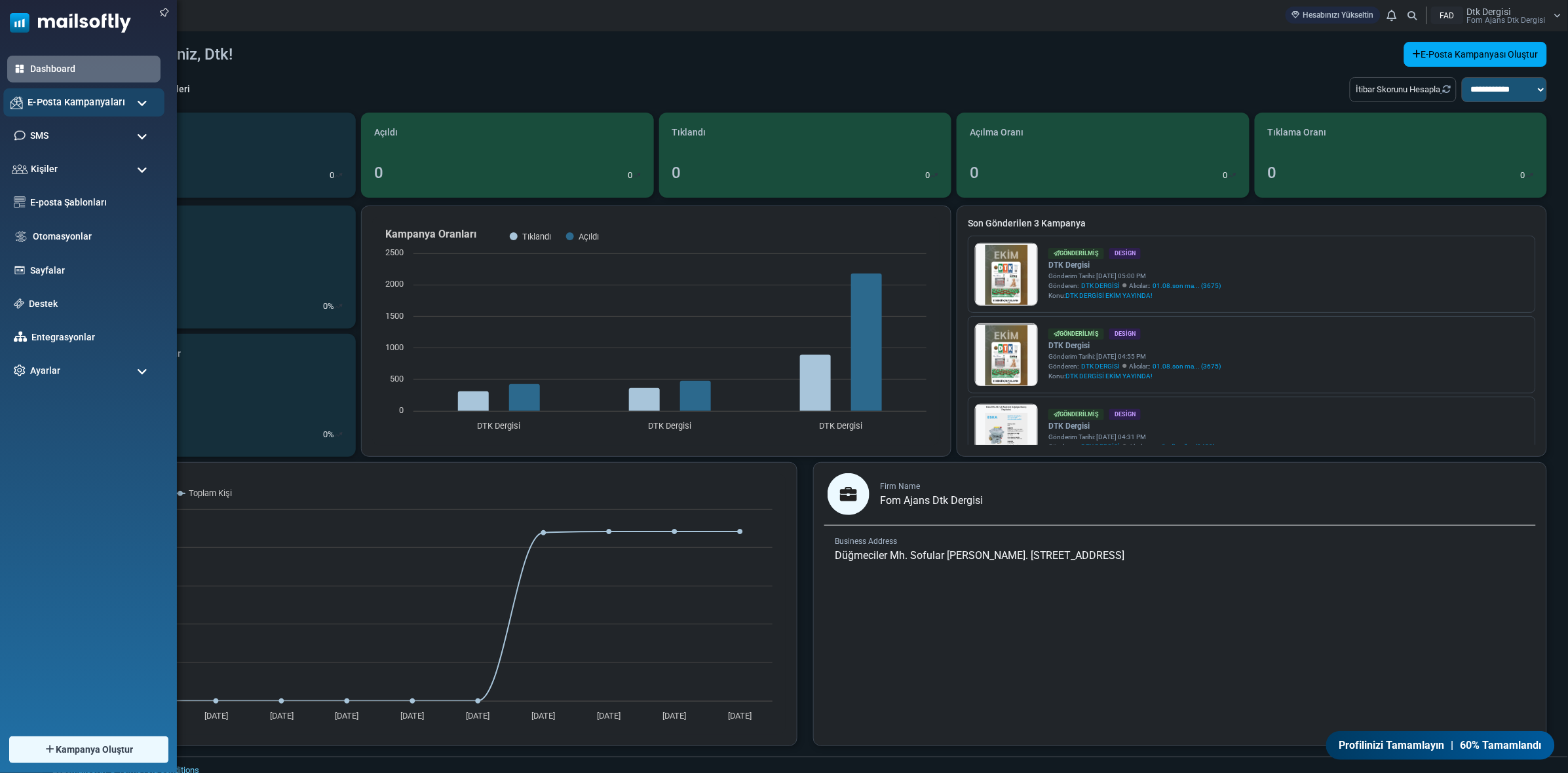
click at [82, 100] on span "E-Posta Kampanyaları" at bounding box center [76, 103] width 97 height 15
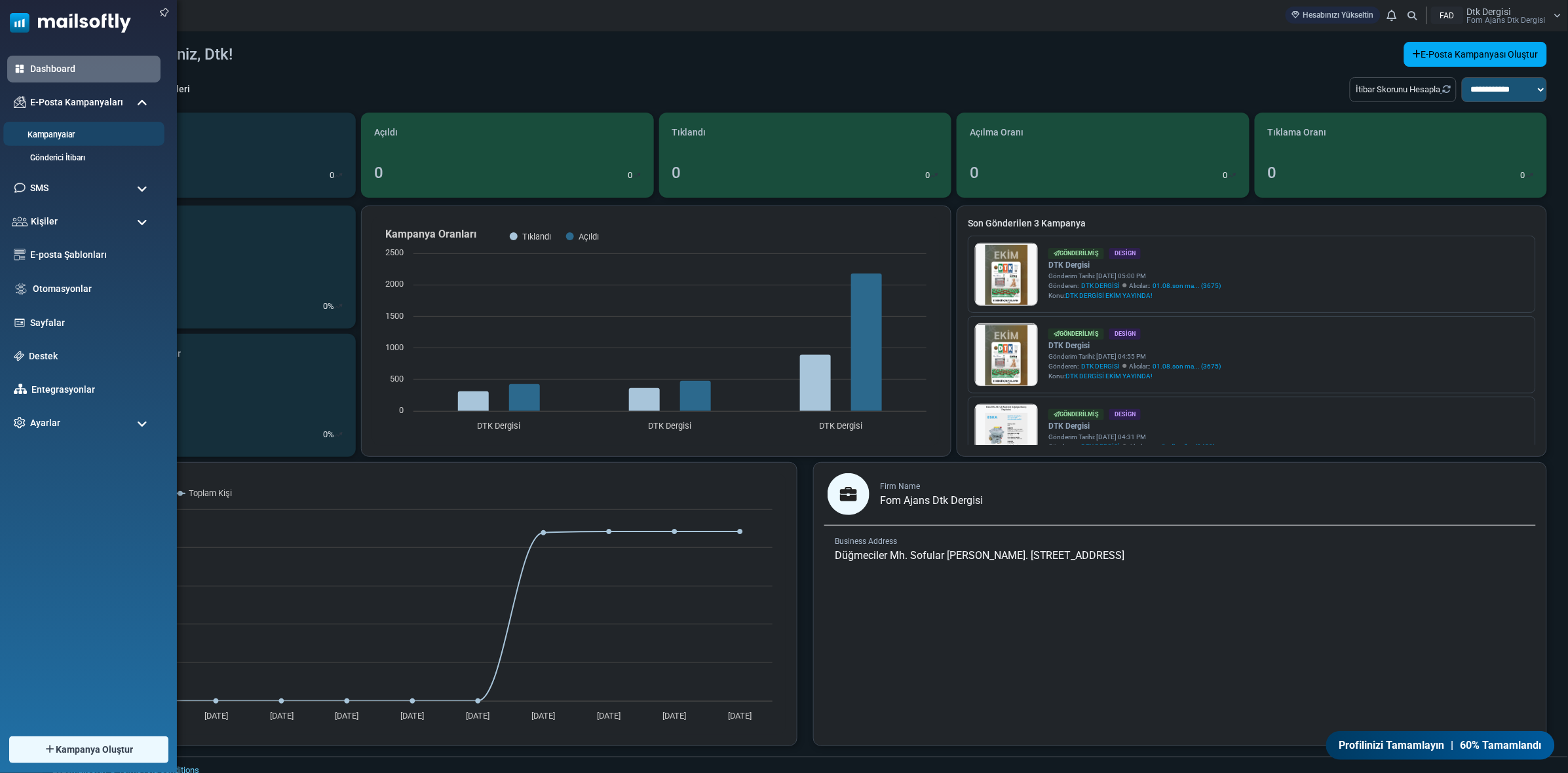
click at [67, 132] on link "Kampanyalar" at bounding box center [82, 135] width 157 height 12
